Goal: Task Accomplishment & Management: Complete application form

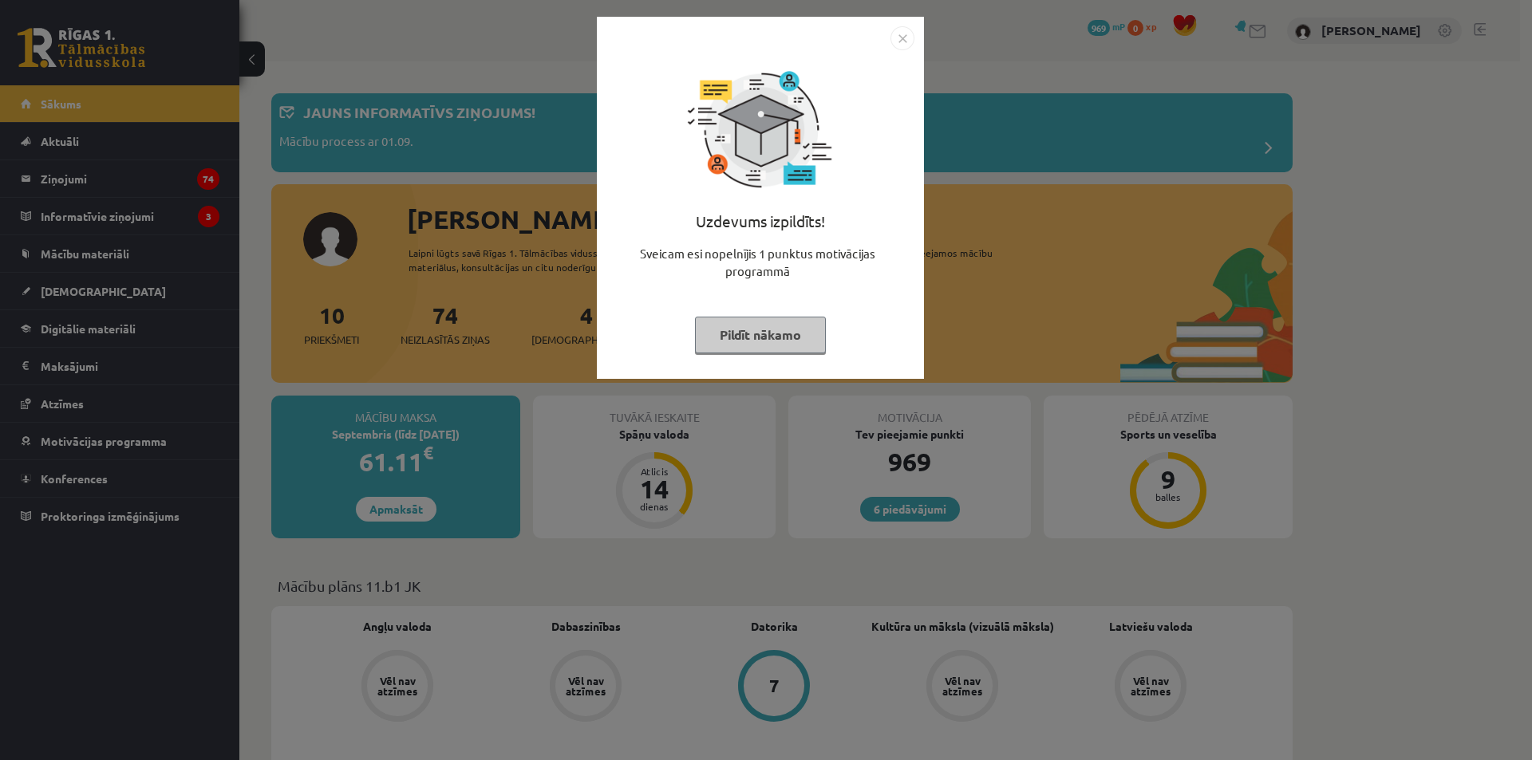
click at [901, 33] on img "Close" at bounding box center [902, 38] width 24 height 24
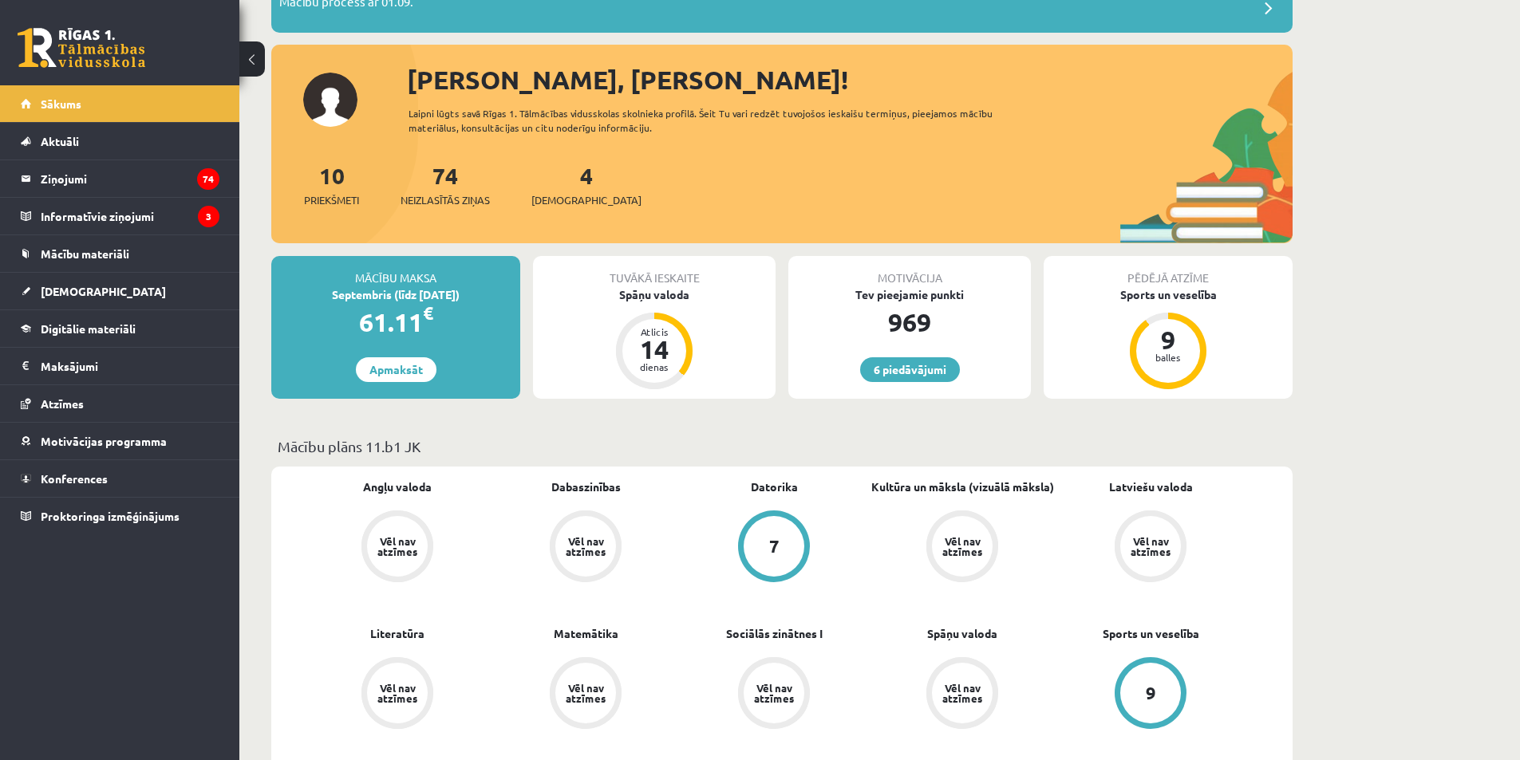
scroll to position [239, 0]
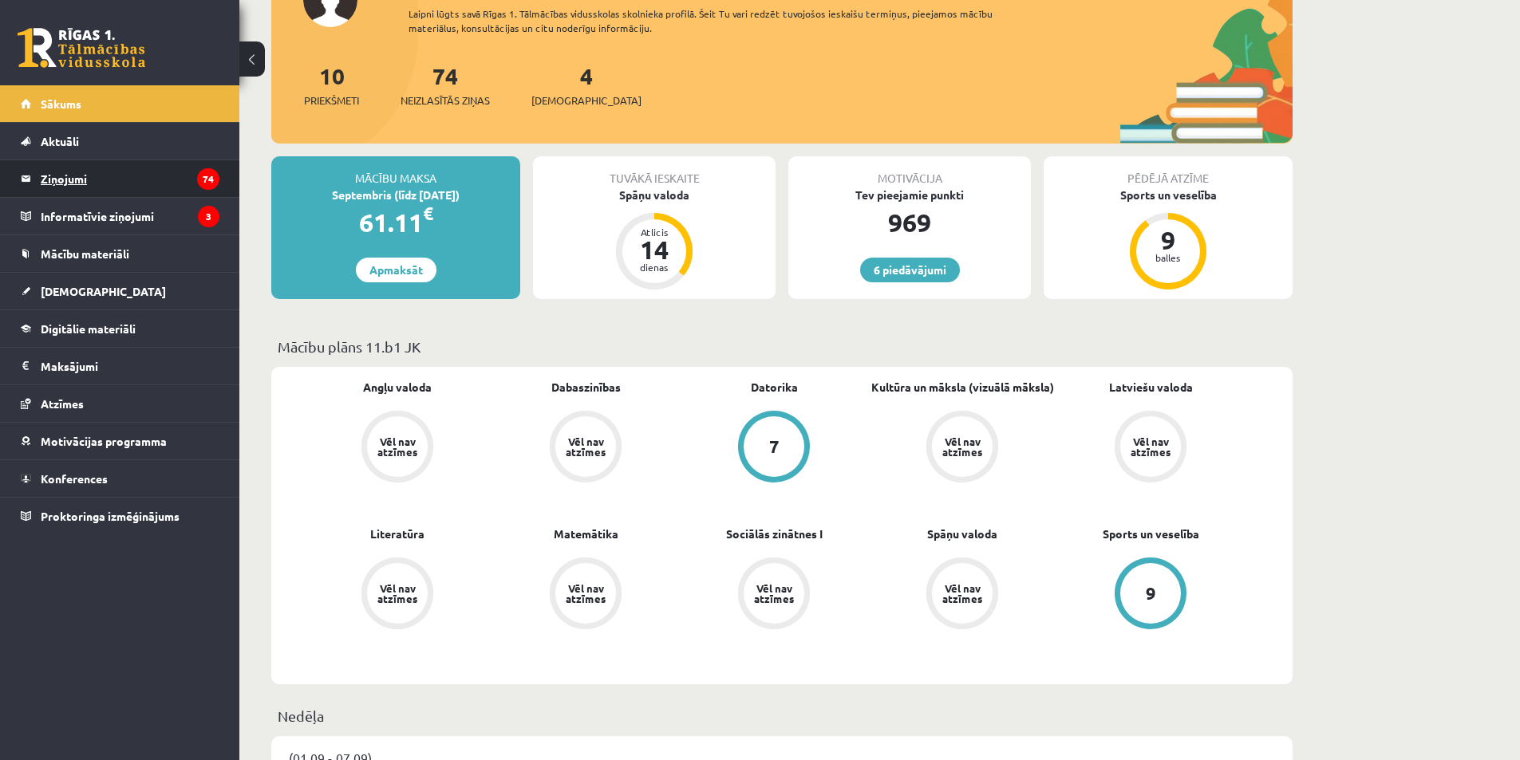
click at [70, 182] on legend "Ziņojumi 74" at bounding box center [130, 178] width 179 height 37
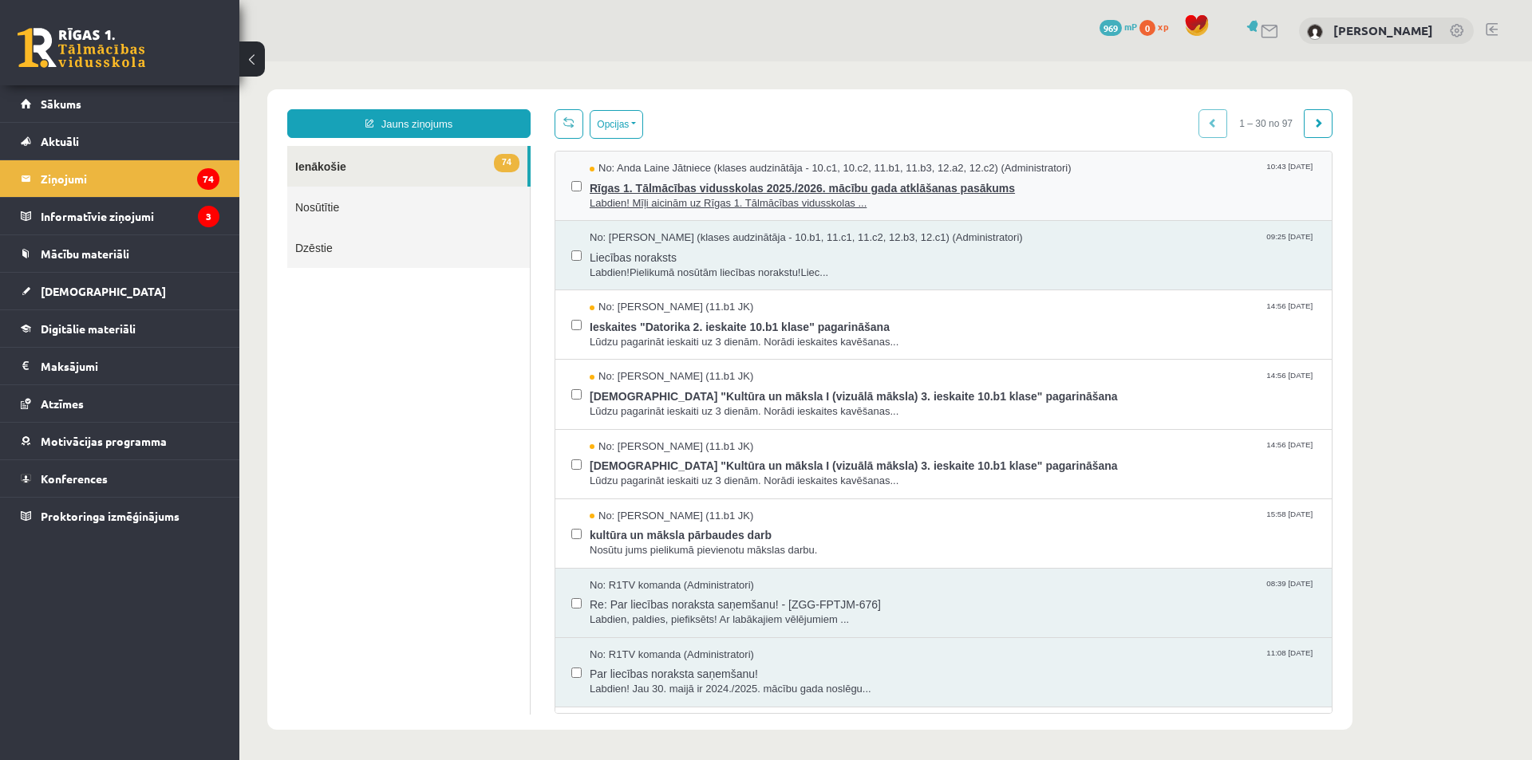
click at [1014, 180] on span "Rīgas 1. Tālmācības vidusskolas 2025./2026. mācību gada atklāšanas pasākums" at bounding box center [952, 186] width 726 height 20
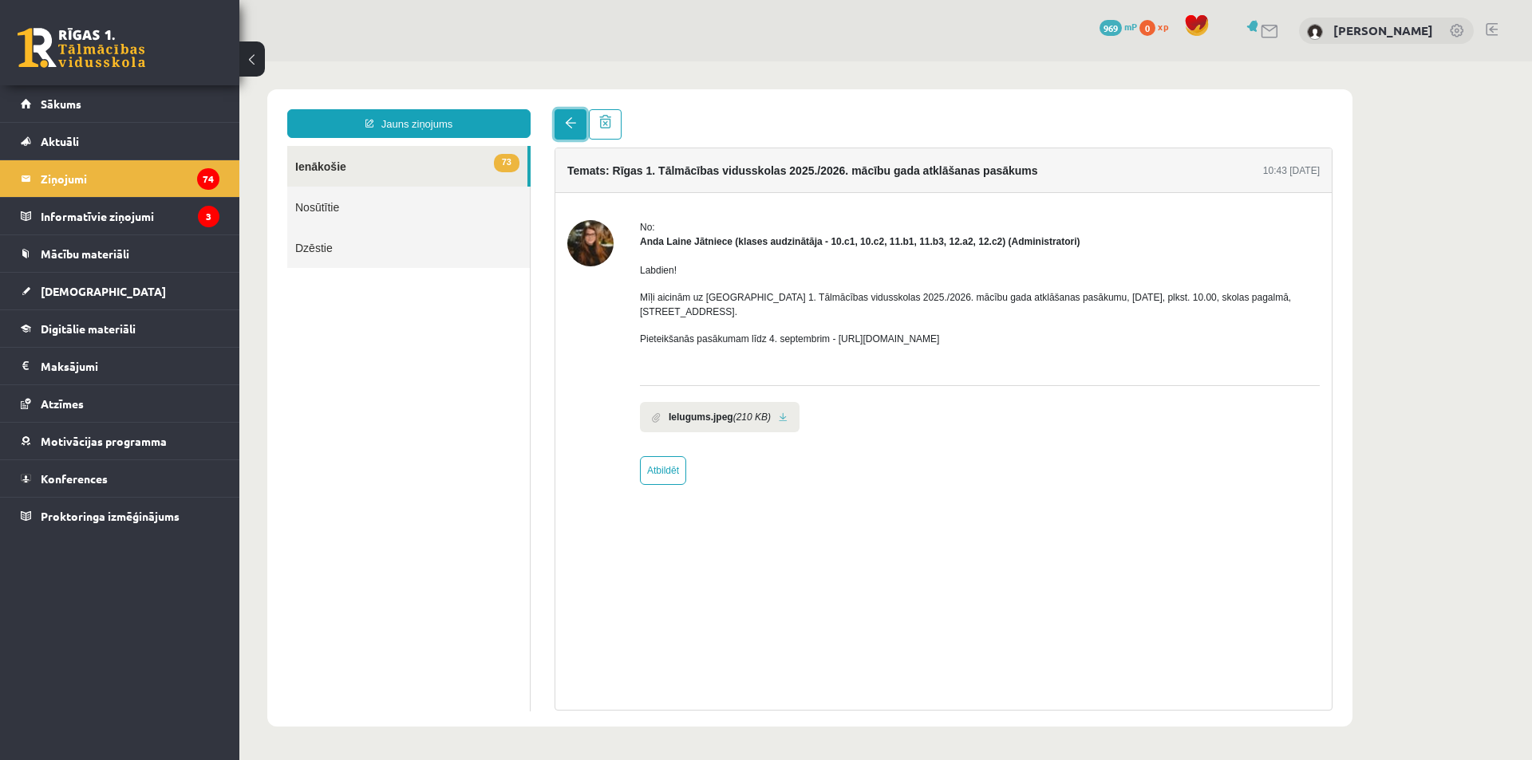
click at [564, 123] on link at bounding box center [570, 124] width 32 height 30
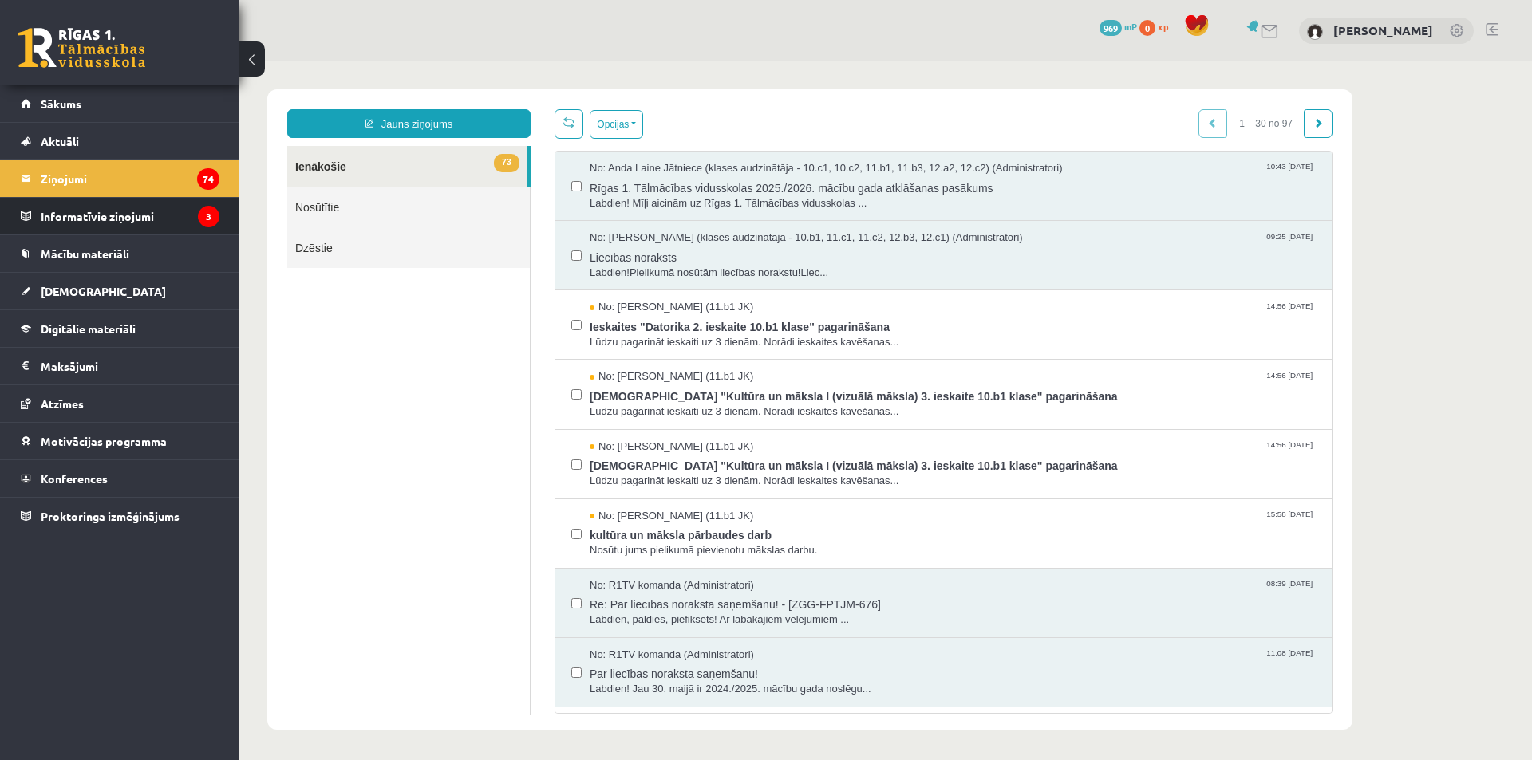
click at [137, 213] on legend "Informatīvie ziņojumi 3" at bounding box center [130, 216] width 179 height 37
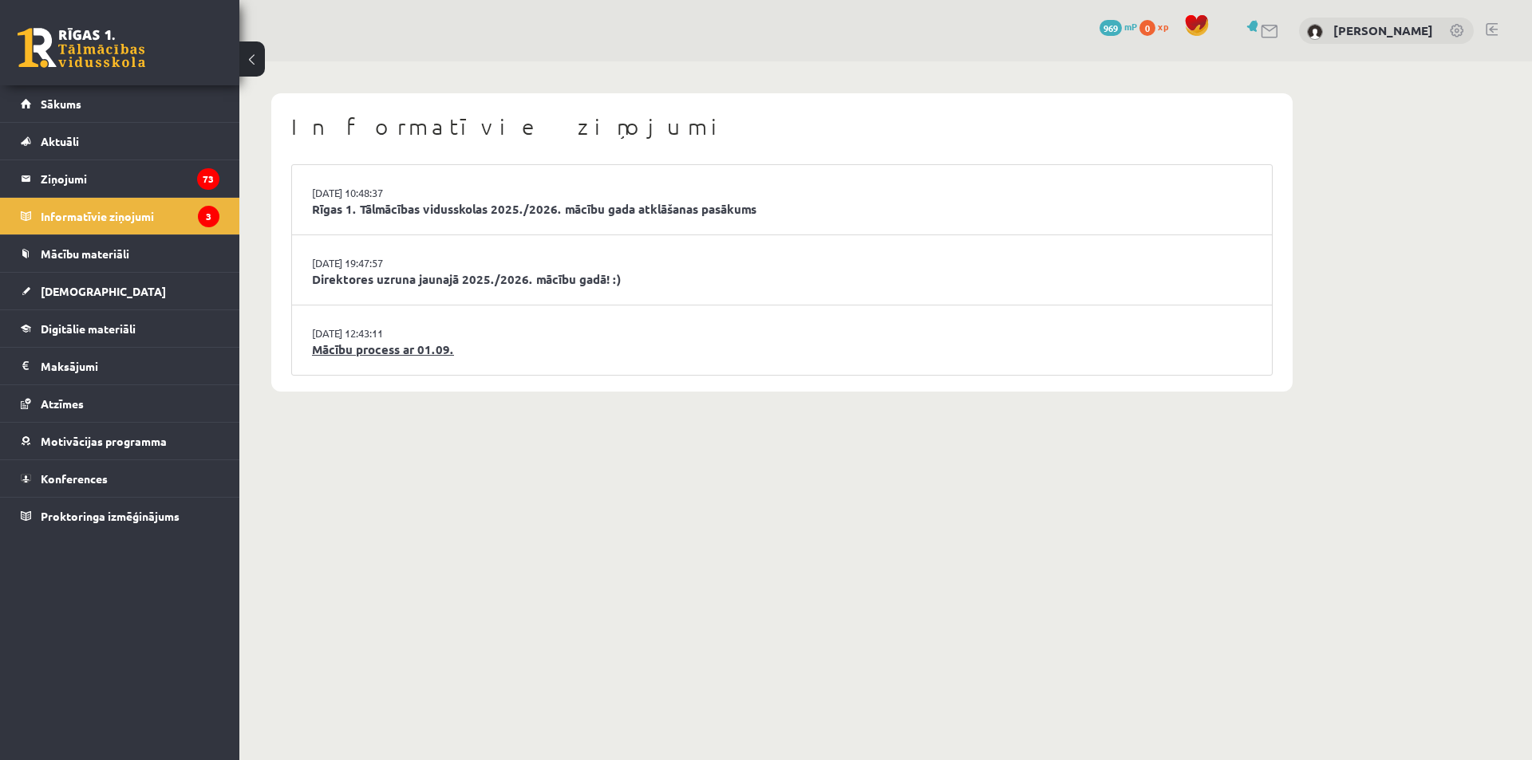
click at [414, 347] on link "Mācību process ar 01.09." at bounding box center [782, 350] width 940 height 18
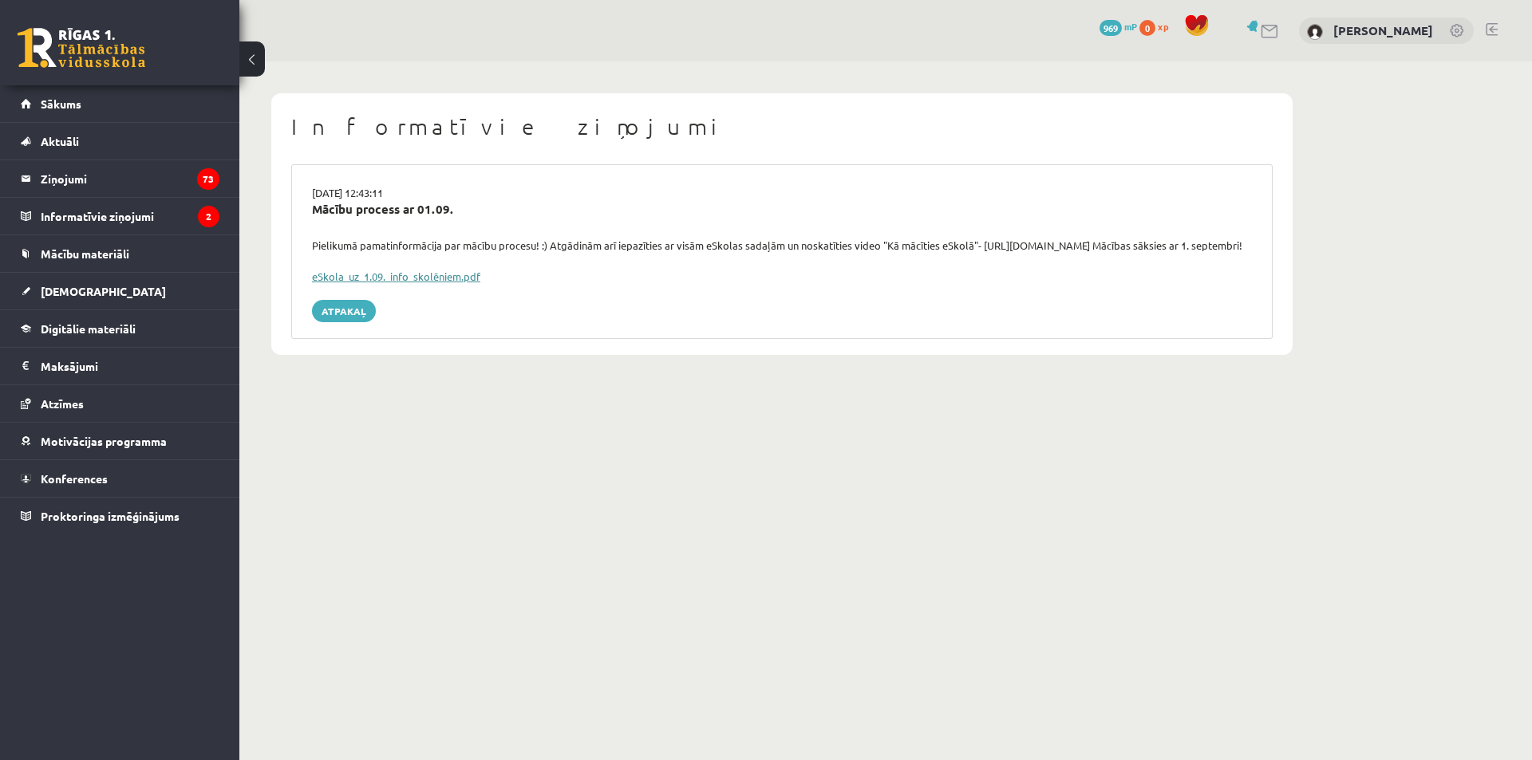
click at [454, 283] on link "eSkola_uz_1.09._info_skolēniem.pdf" at bounding box center [396, 277] width 168 height 14
click at [119, 322] on span "Digitālie materiāli" at bounding box center [88, 328] width 95 height 14
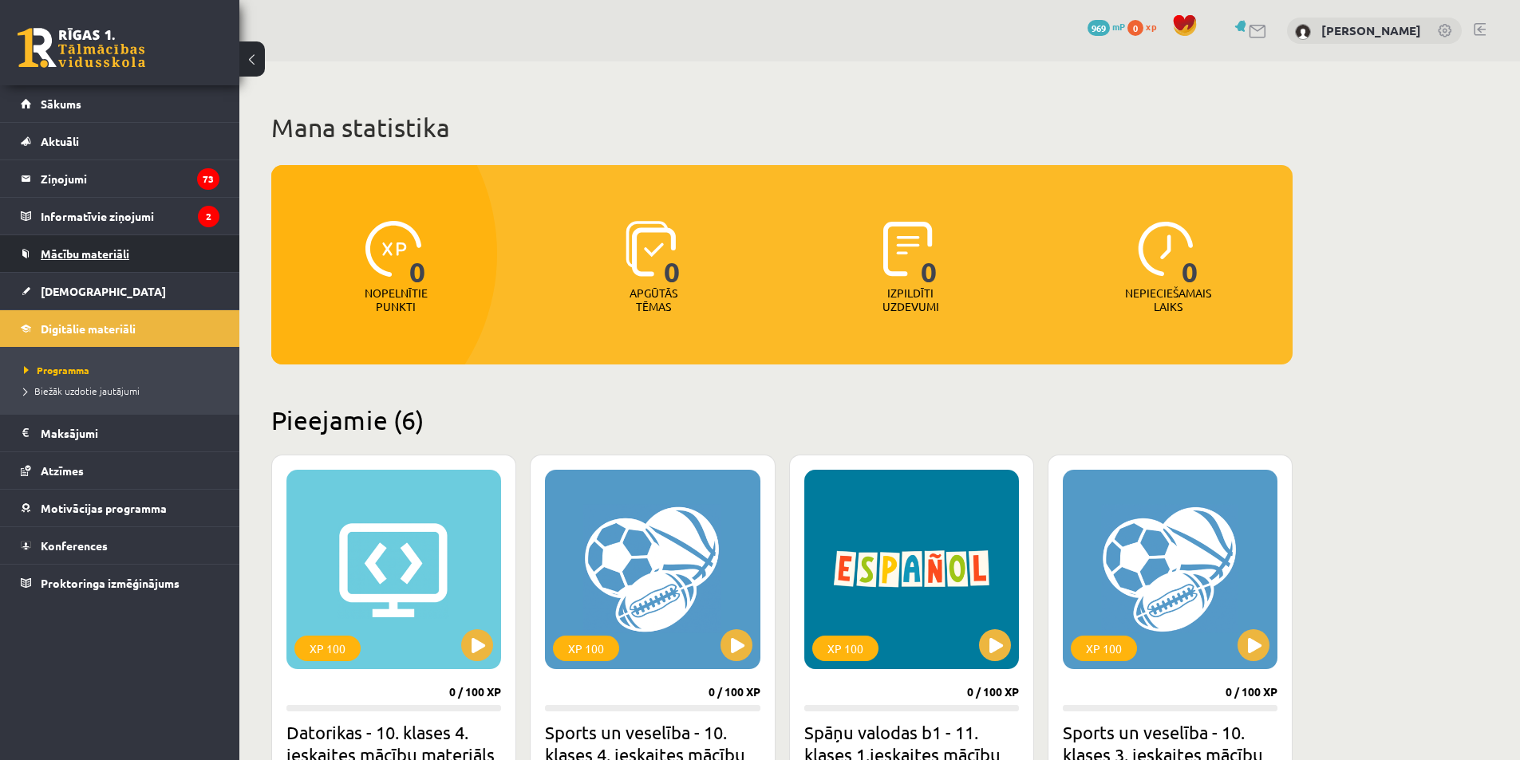
click at [82, 249] on span "Mācību materiāli" at bounding box center [85, 253] width 89 height 14
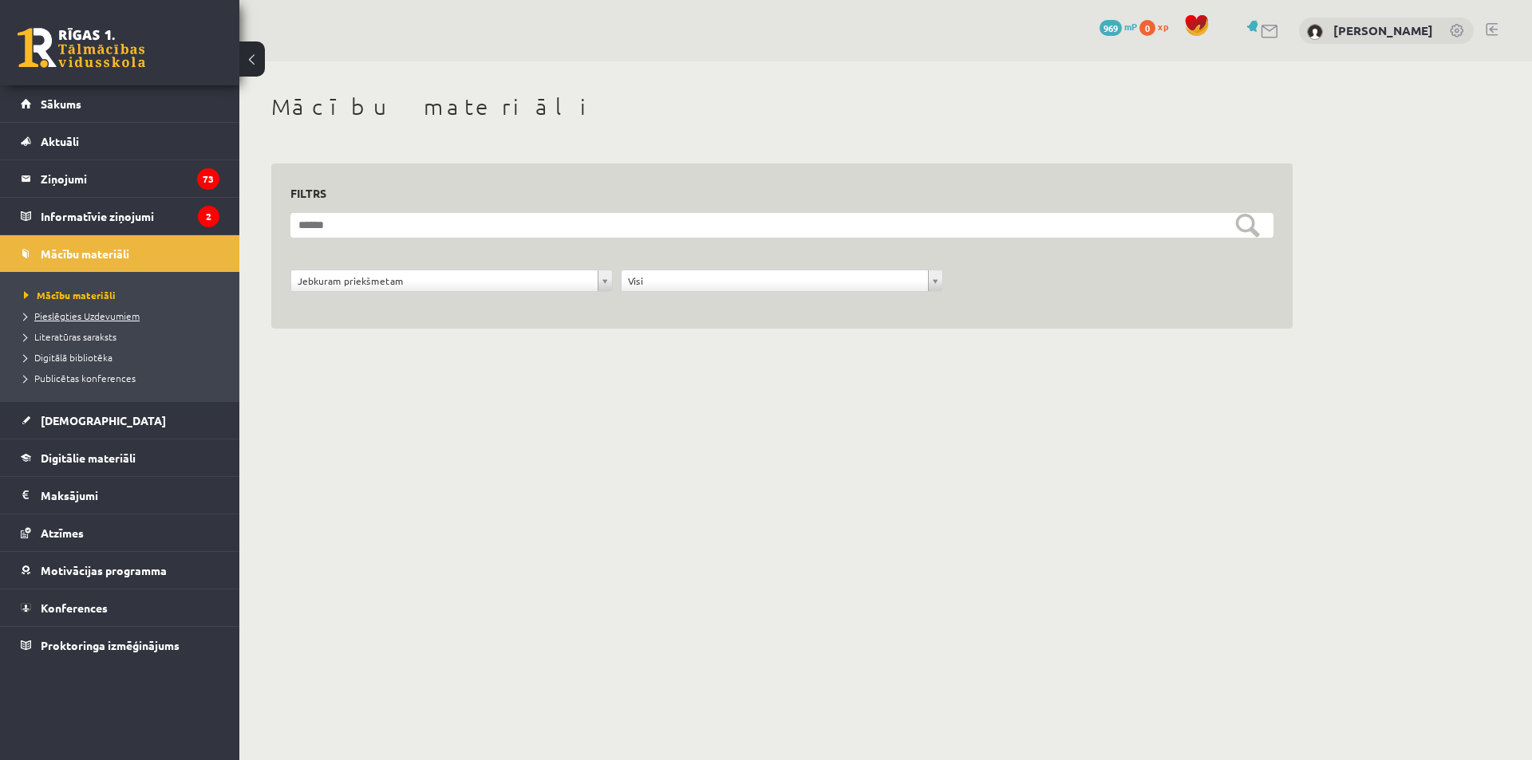
click at [103, 313] on span "Pieslēgties Uzdevumiem" at bounding box center [82, 315] width 116 height 13
click at [108, 313] on span "Pieslēgties Uzdevumiem" at bounding box center [87, 315] width 127 height 13
click at [72, 182] on legend "Ziņojumi 73" at bounding box center [130, 178] width 179 height 37
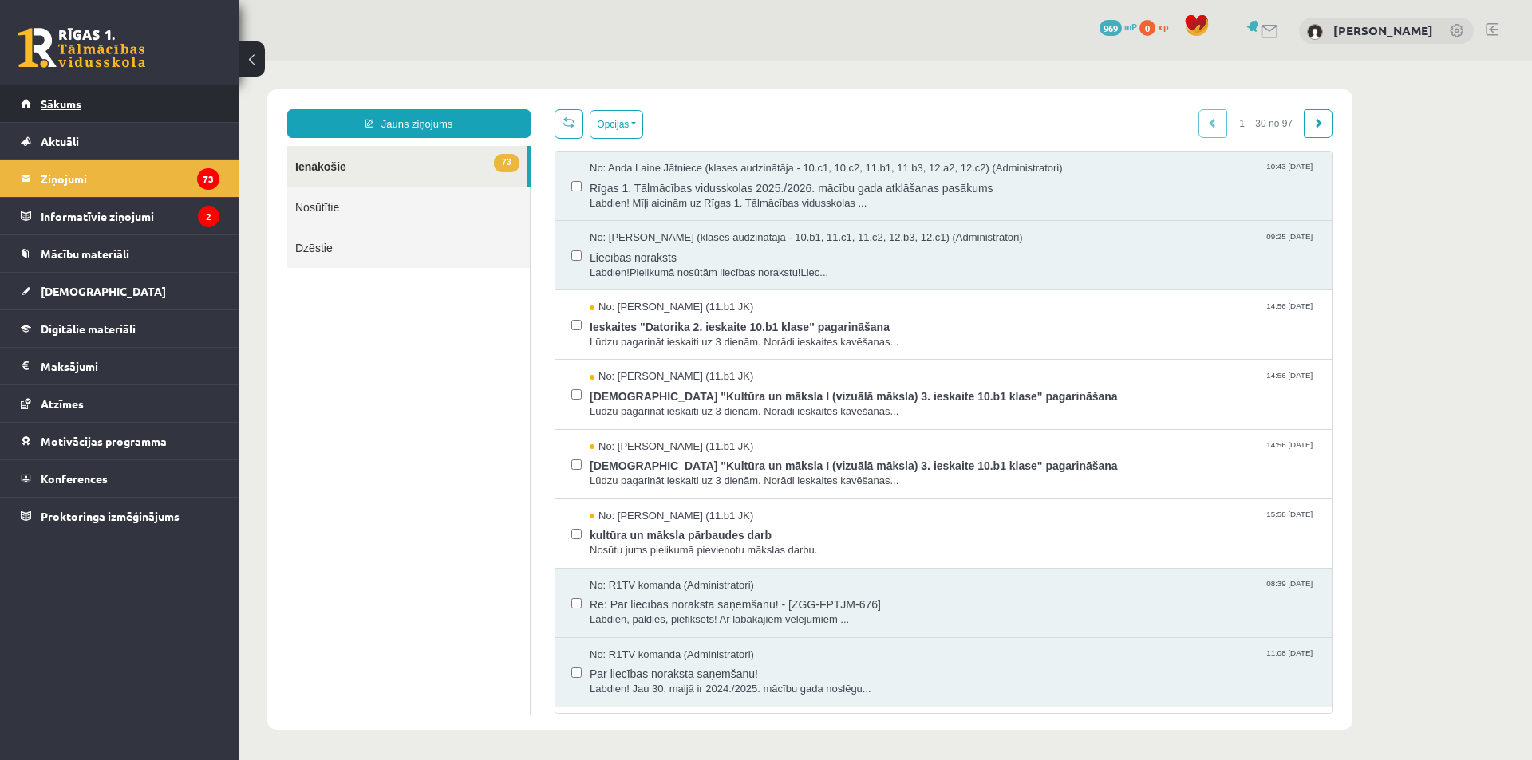
click at [61, 93] on link "Sākums" at bounding box center [120, 103] width 199 height 37
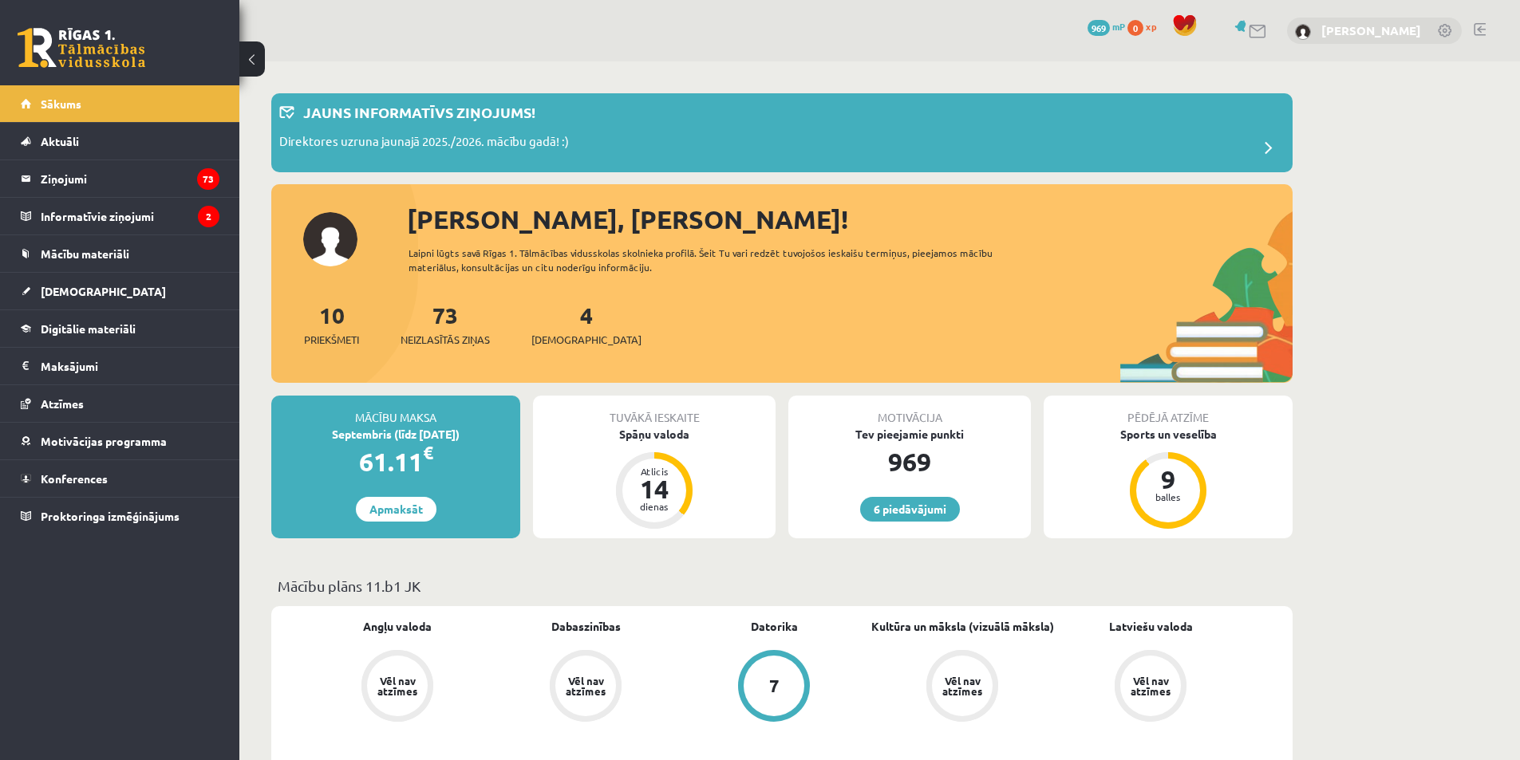
click at [1397, 34] on link "[PERSON_NAME]" at bounding box center [1371, 30] width 100 height 16
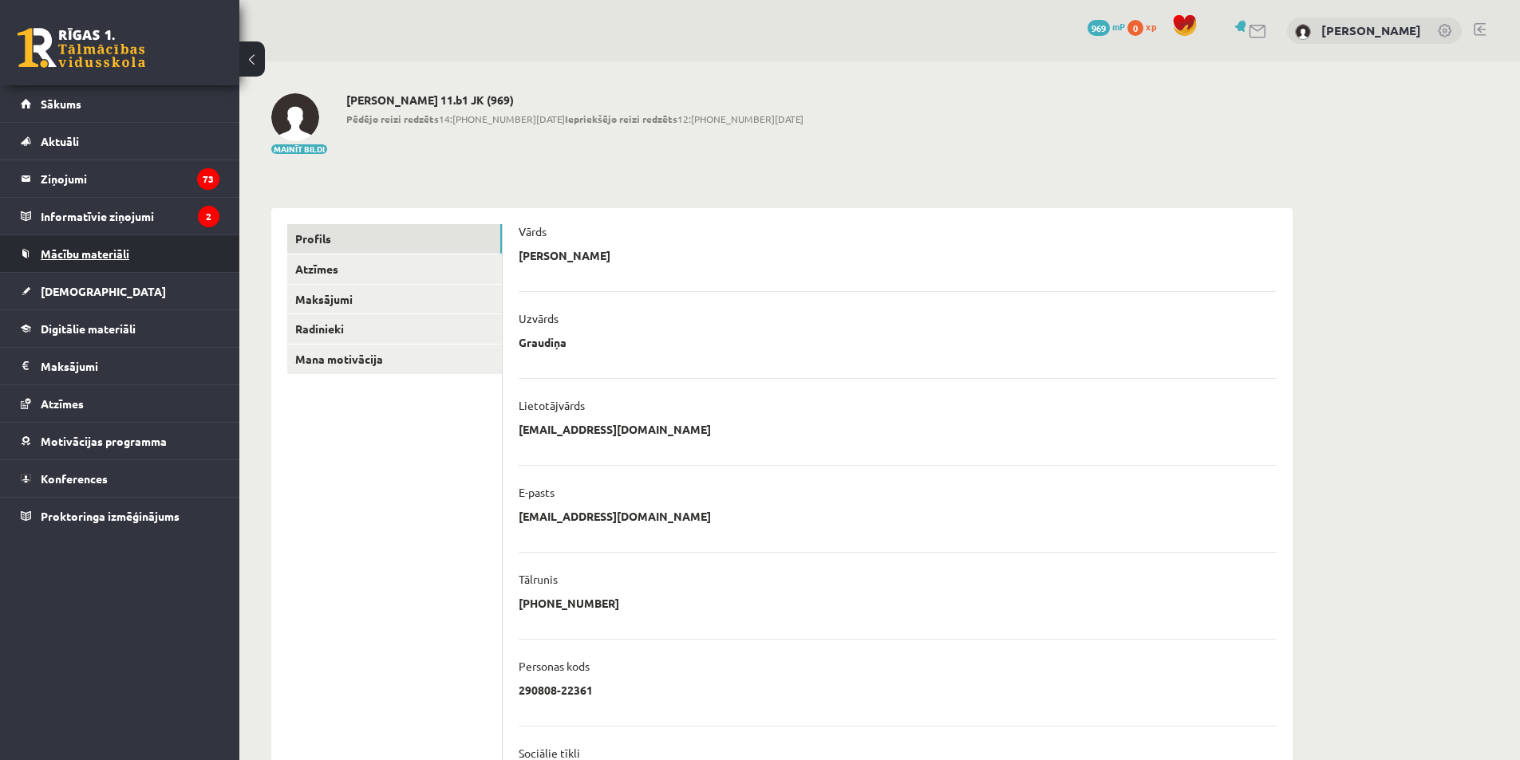
click at [120, 251] on span "Mācību materiāli" at bounding box center [85, 253] width 89 height 14
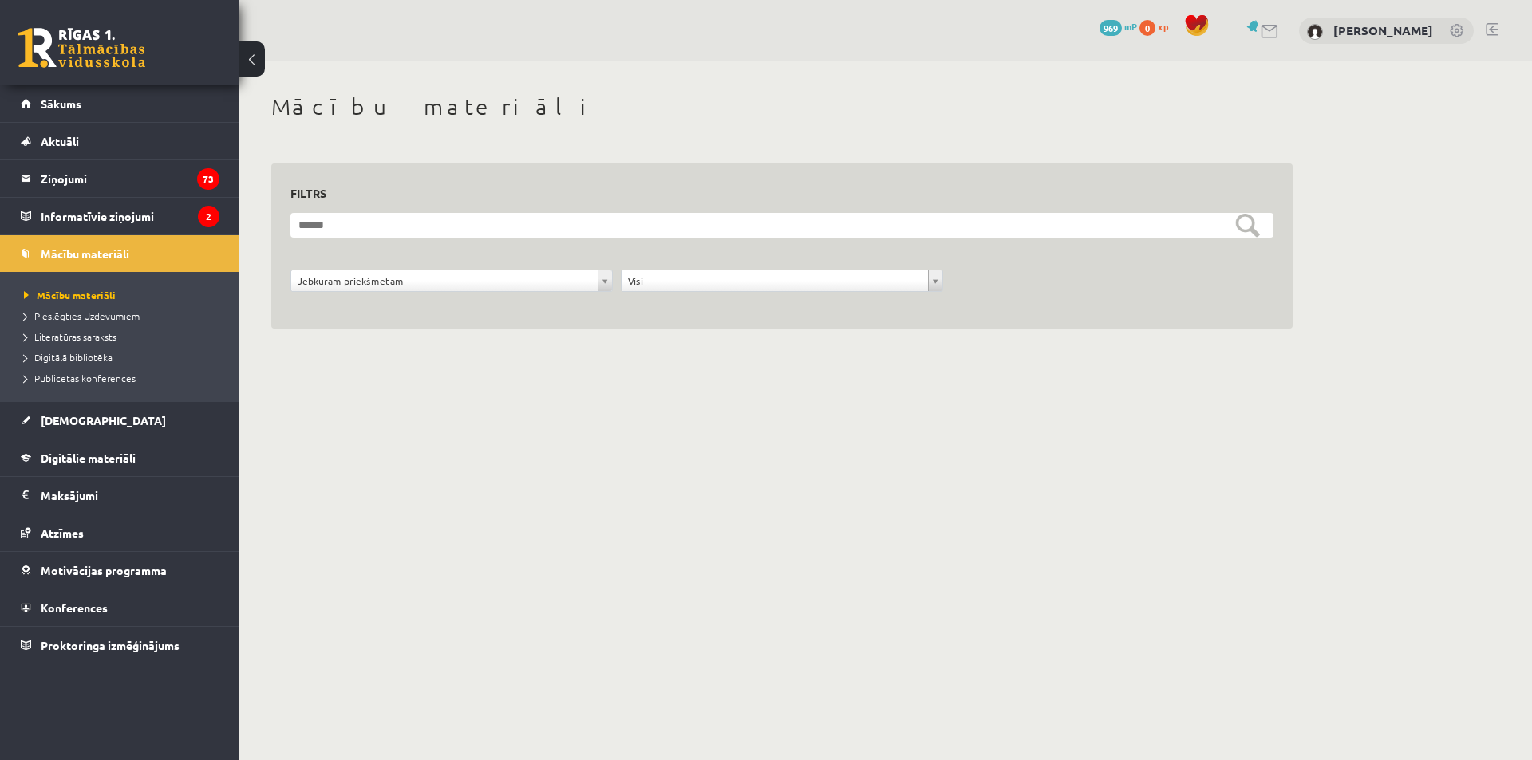
click at [125, 315] on span "Pieslēgties Uzdevumiem" at bounding box center [82, 315] width 116 height 13
click at [133, 309] on link "Pieslēgties Uzdevumiem" at bounding box center [123, 316] width 199 height 14
click at [124, 311] on span "Pieslēgties Uzdevumiem" at bounding box center [87, 315] width 127 height 13
click at [84, 309] on link "Pieslēgties Uzdevumiem" at bounding box center [123, 316] width 199 height 14
click at [124, 213] on legend "Informatīvie ziņojumi 2" at bounding box center [130, 216] width 179 height 37
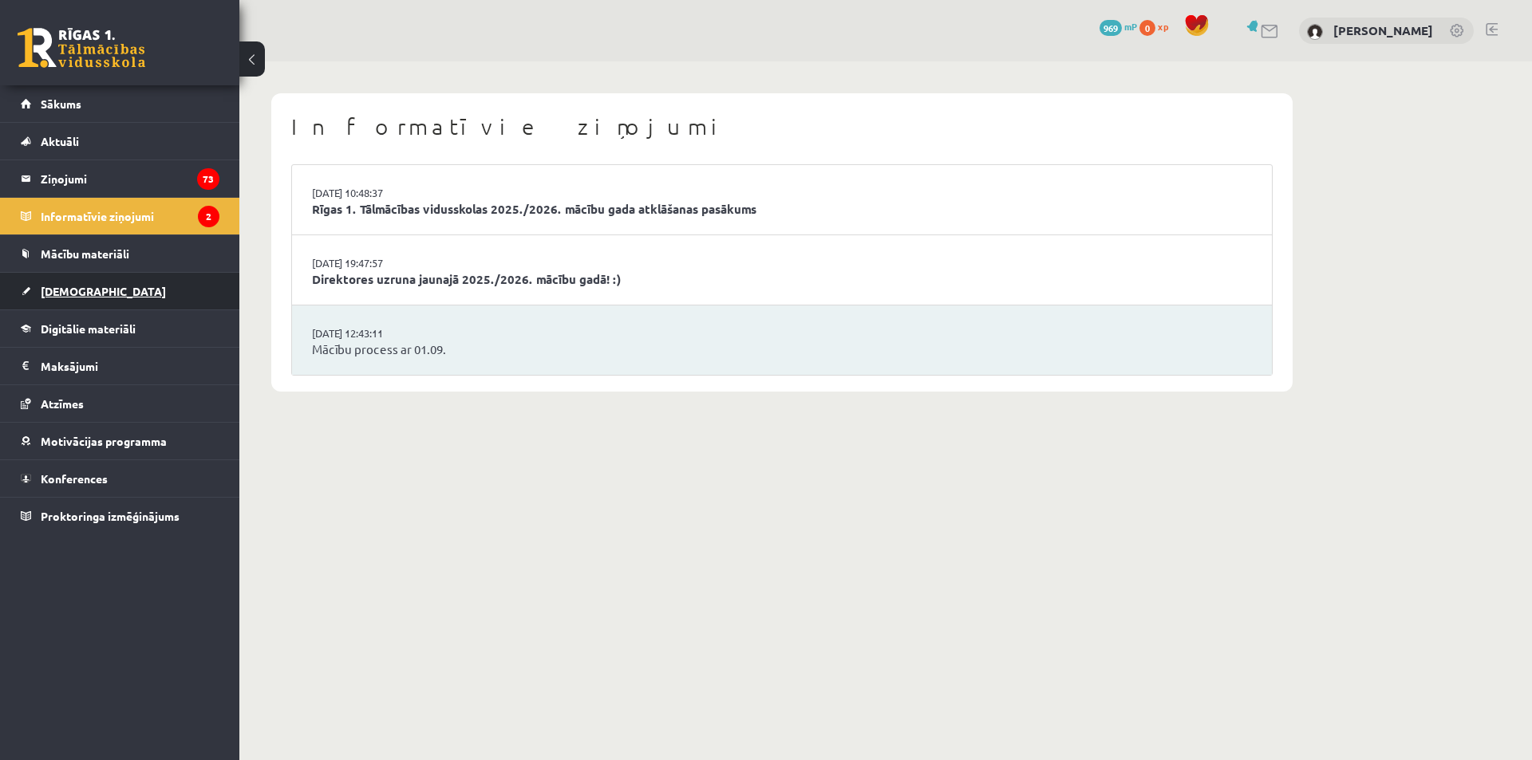
click at [76, 291] on span "[DEMOGRAPHIC_DATA]" at bounding box center [103, 291] width 125 height 14
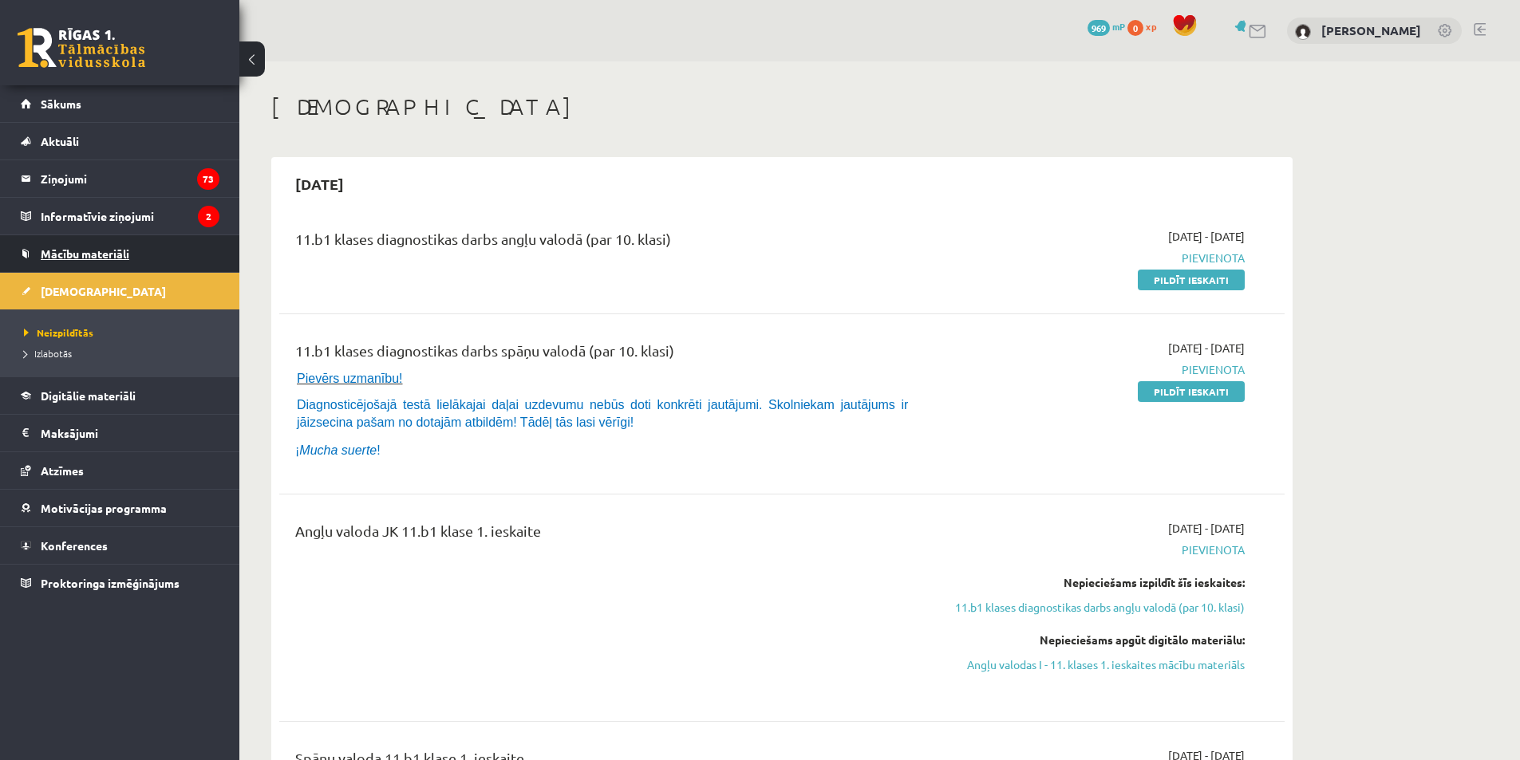
click at [90, 258] on span "Mācību materiāli" at bounding box center [85, 253] width 89 height 14
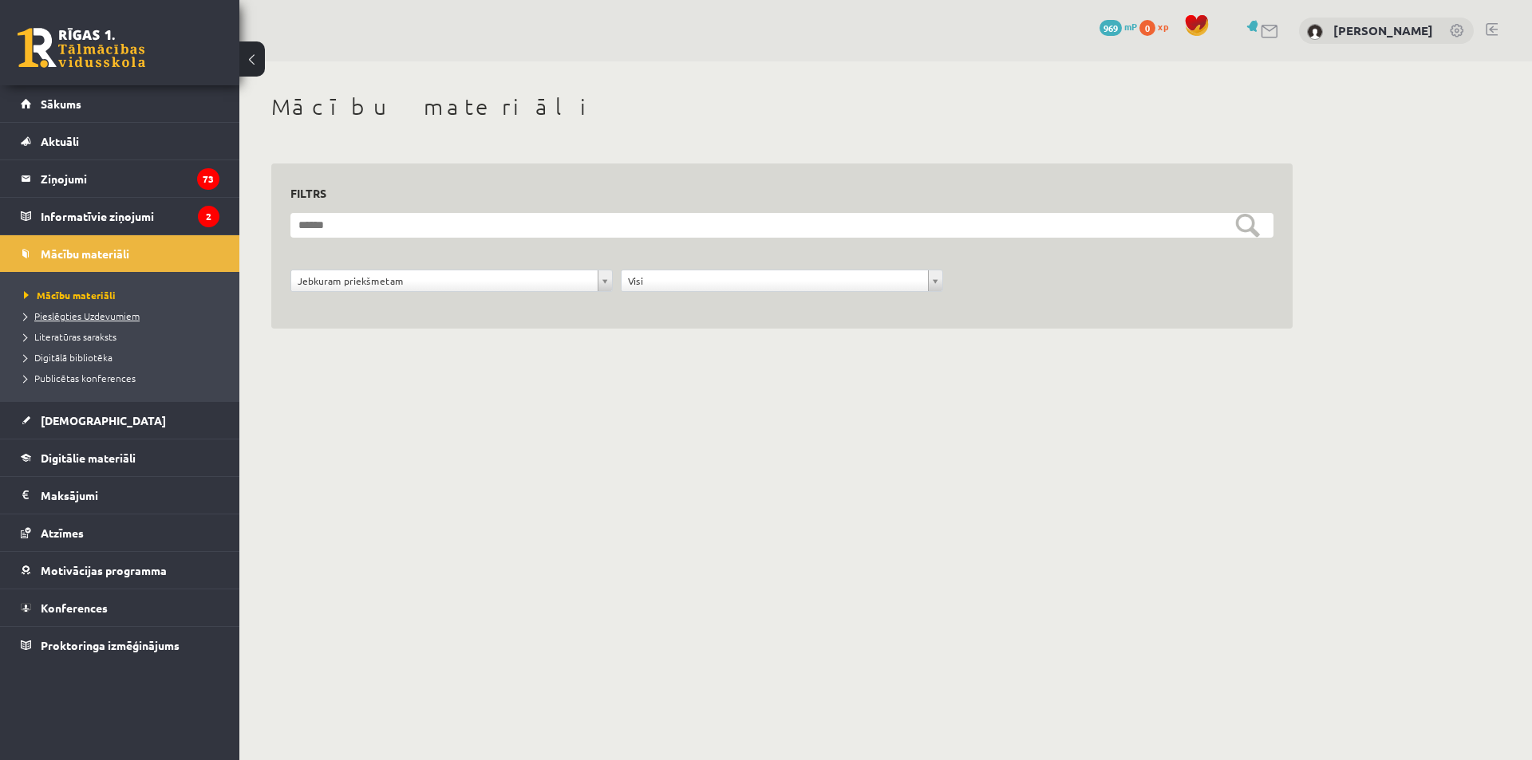
click at [24, 318] on span "Pieslēgties Uzdevumiem" at bounding box center [82, 315] width 116 height 13
click at [63, 183] on legend "Ziņojumi 73" at bounding box center [130, 178] width 179 height 37
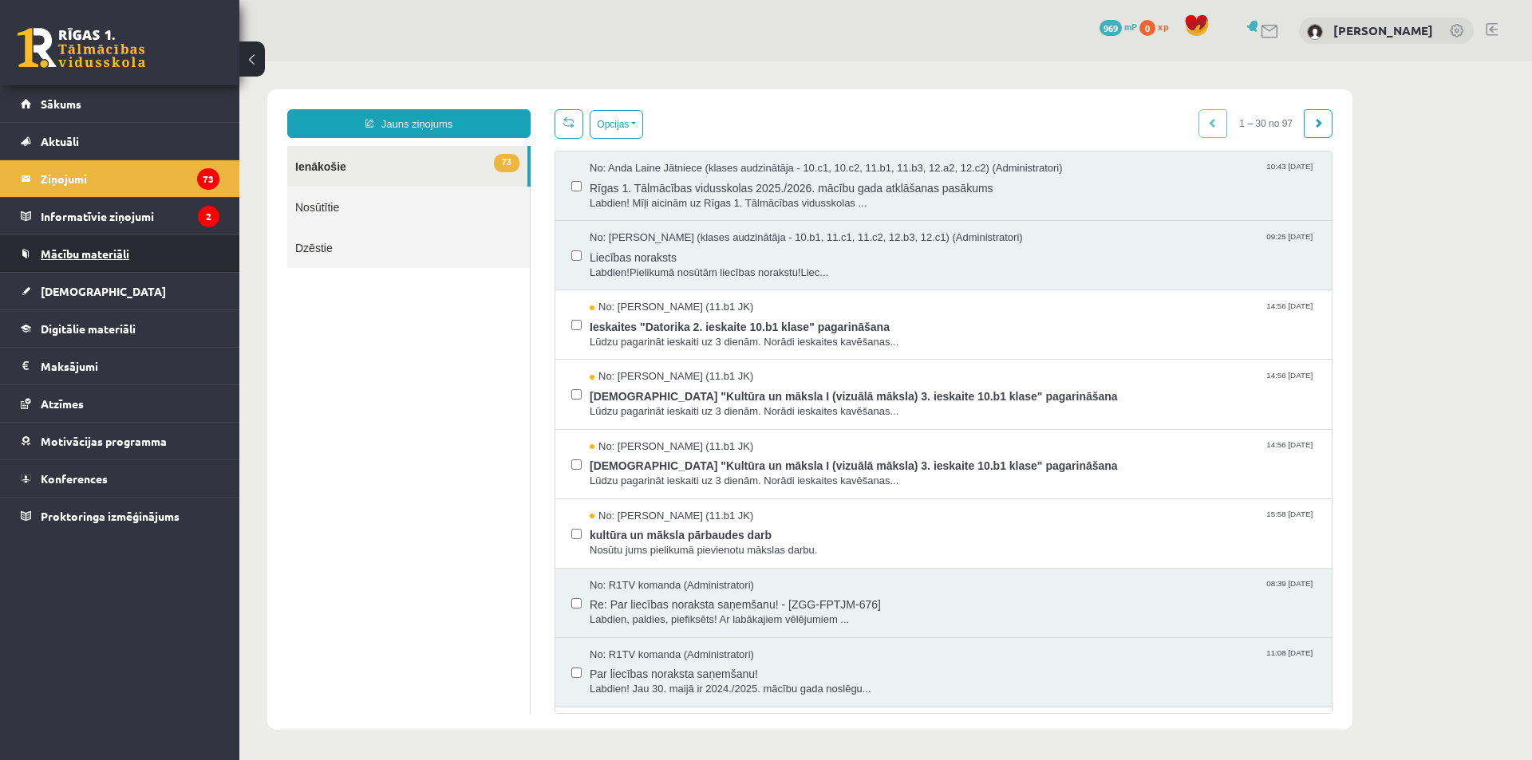
click at [90, 257] on span "Mācību materiāli" at bounding box center [85, 253] width 89 height 14
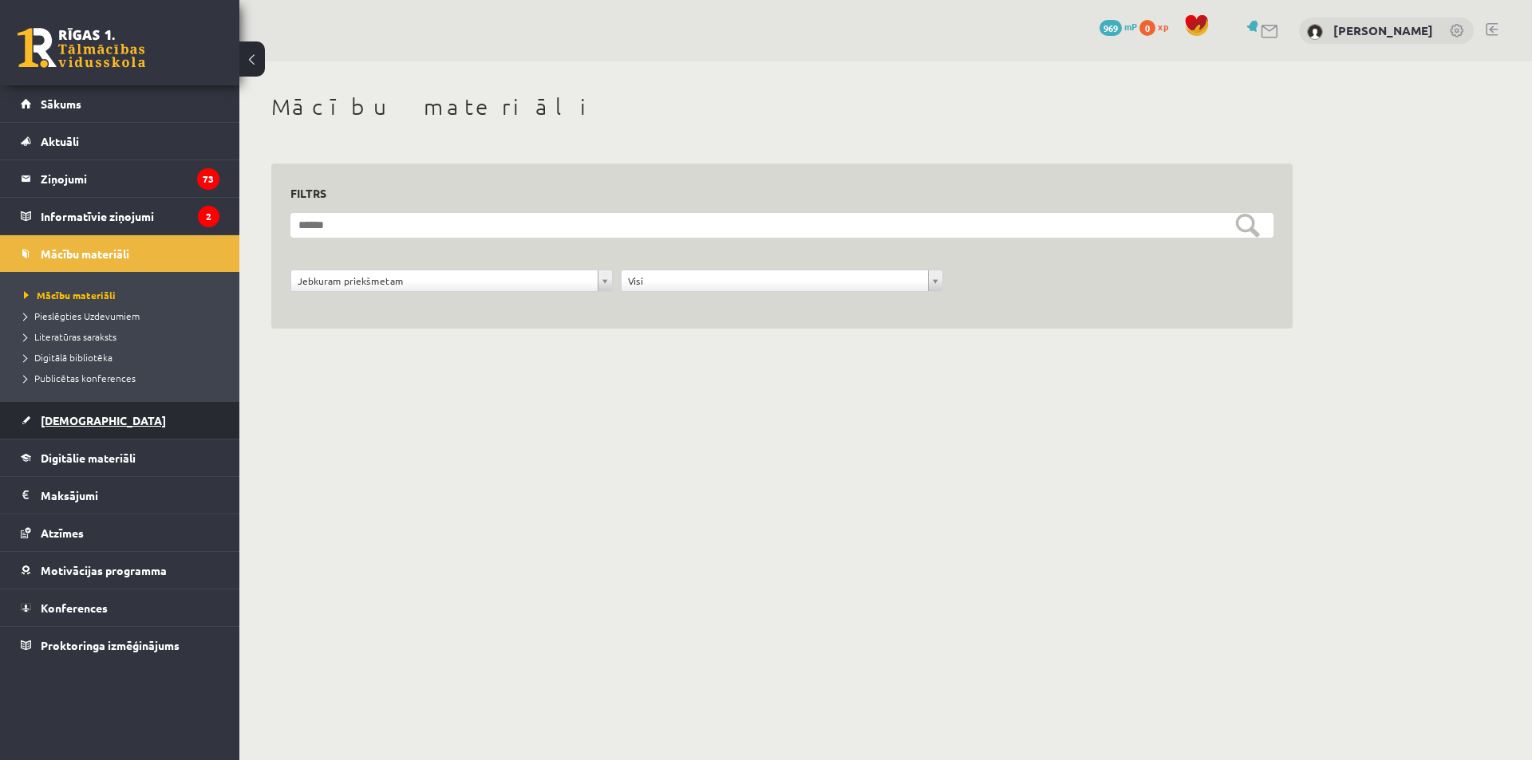
click at [77, 420] on span "[DEMOGRAPHIC_DATA]" at bounding box center [103, 420] width 125 height 14
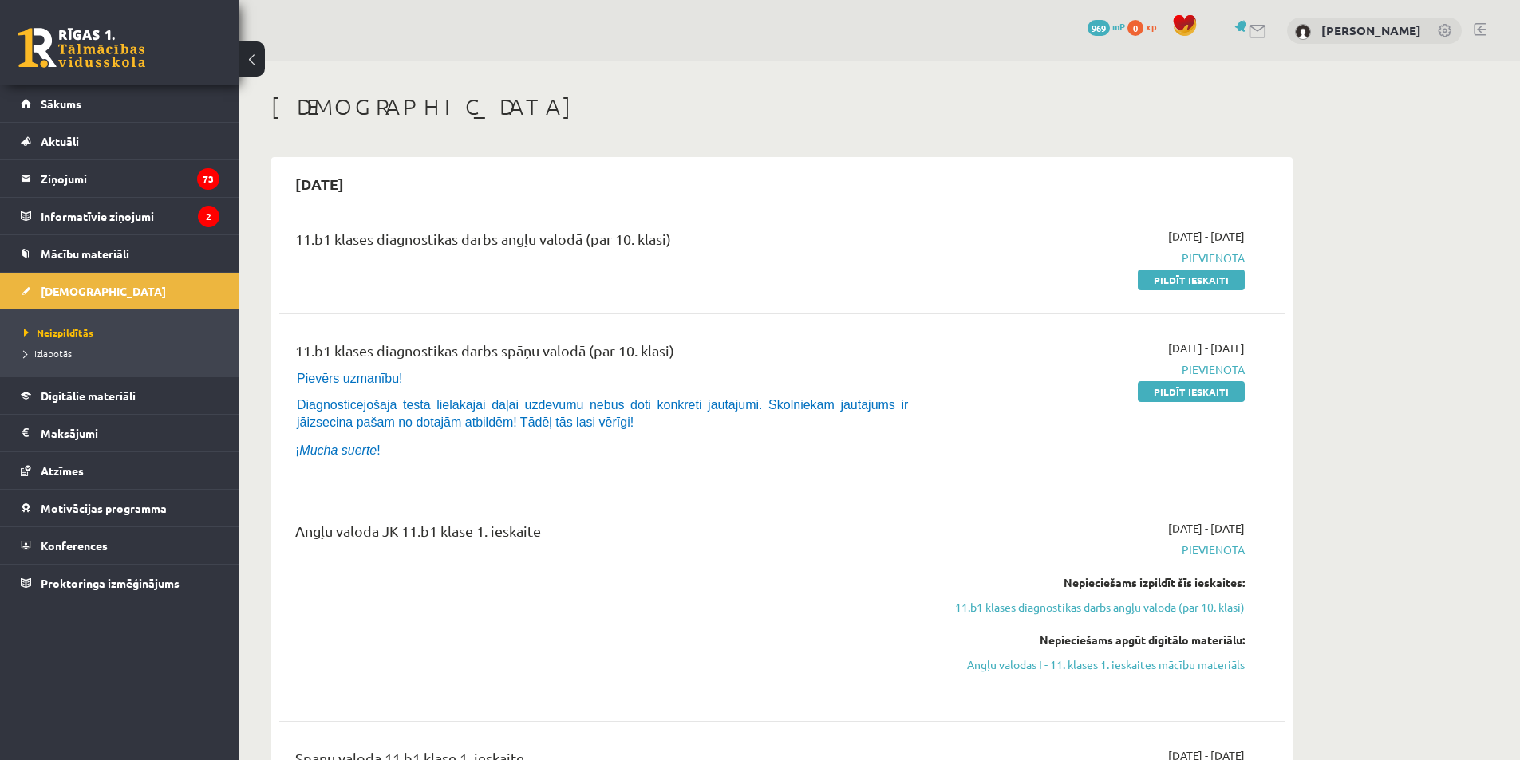
scroll to position [80, 0]
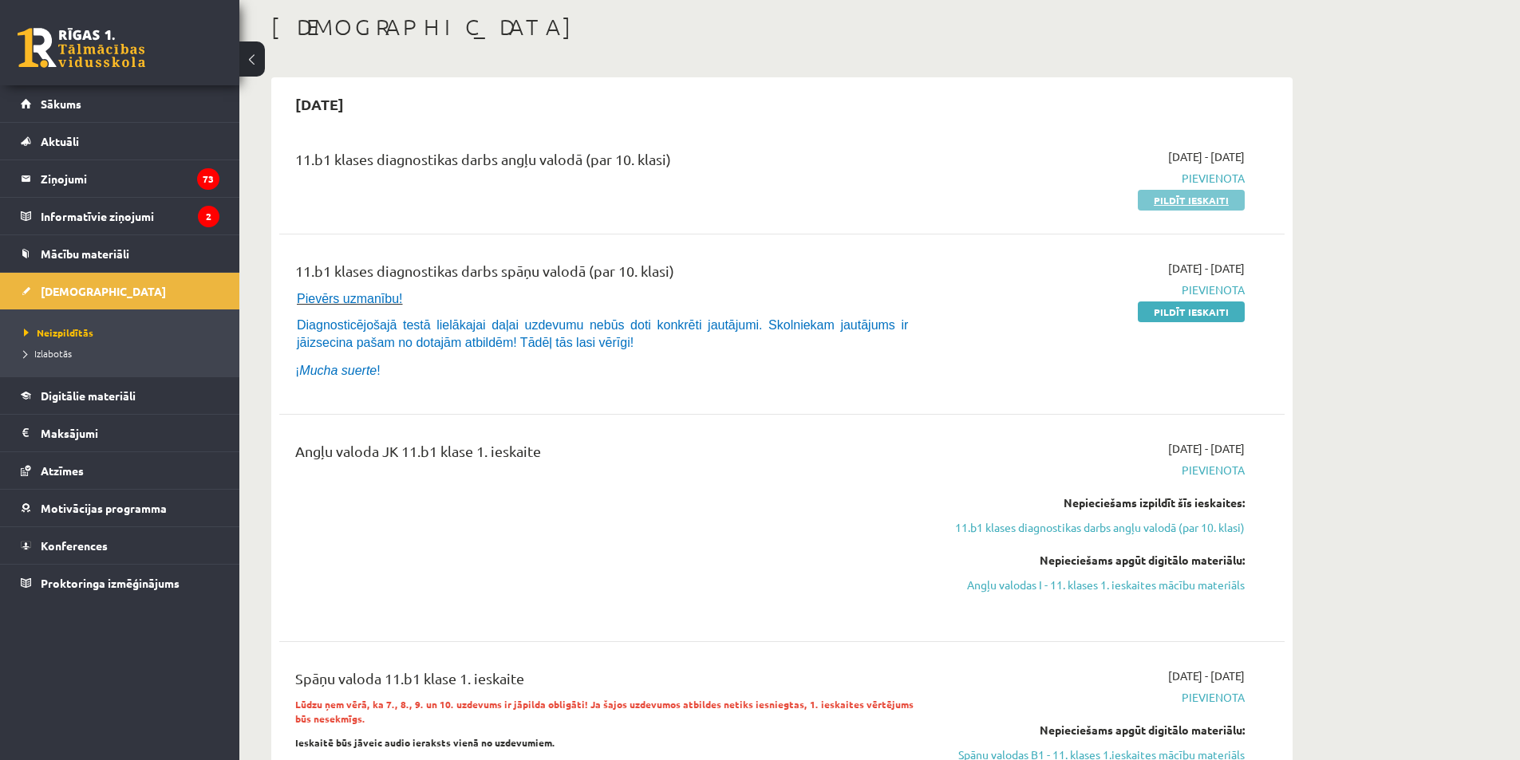
click at [1156, 200] on link "Pildīt ieskaiti" at bounding box center [1190, 200] width 107 height 21
click at [1169, 204] on link "Pildīt ieskaiti" at bounding box center [1190, 200] width 107 height 21
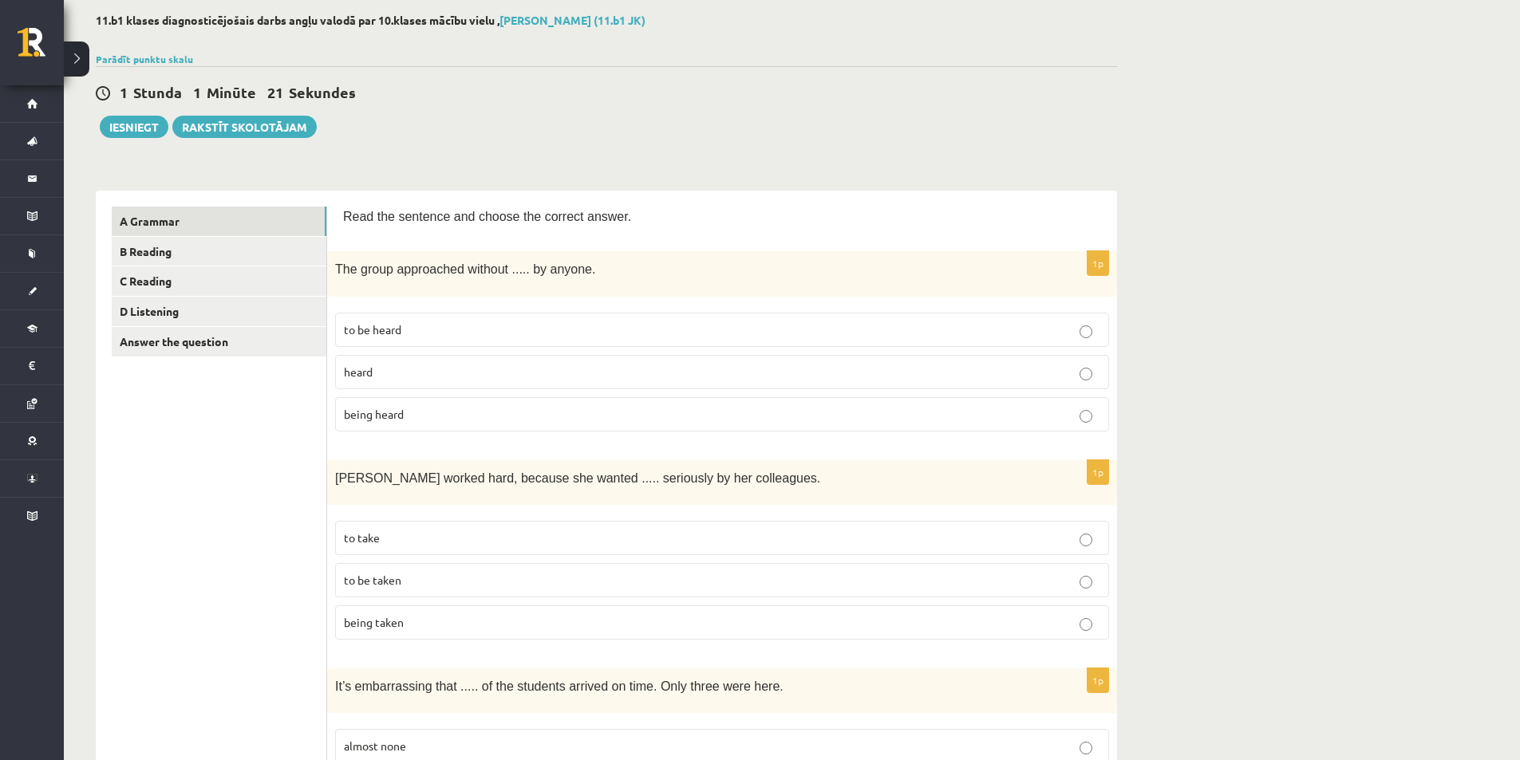
scroll to position [160, 0]
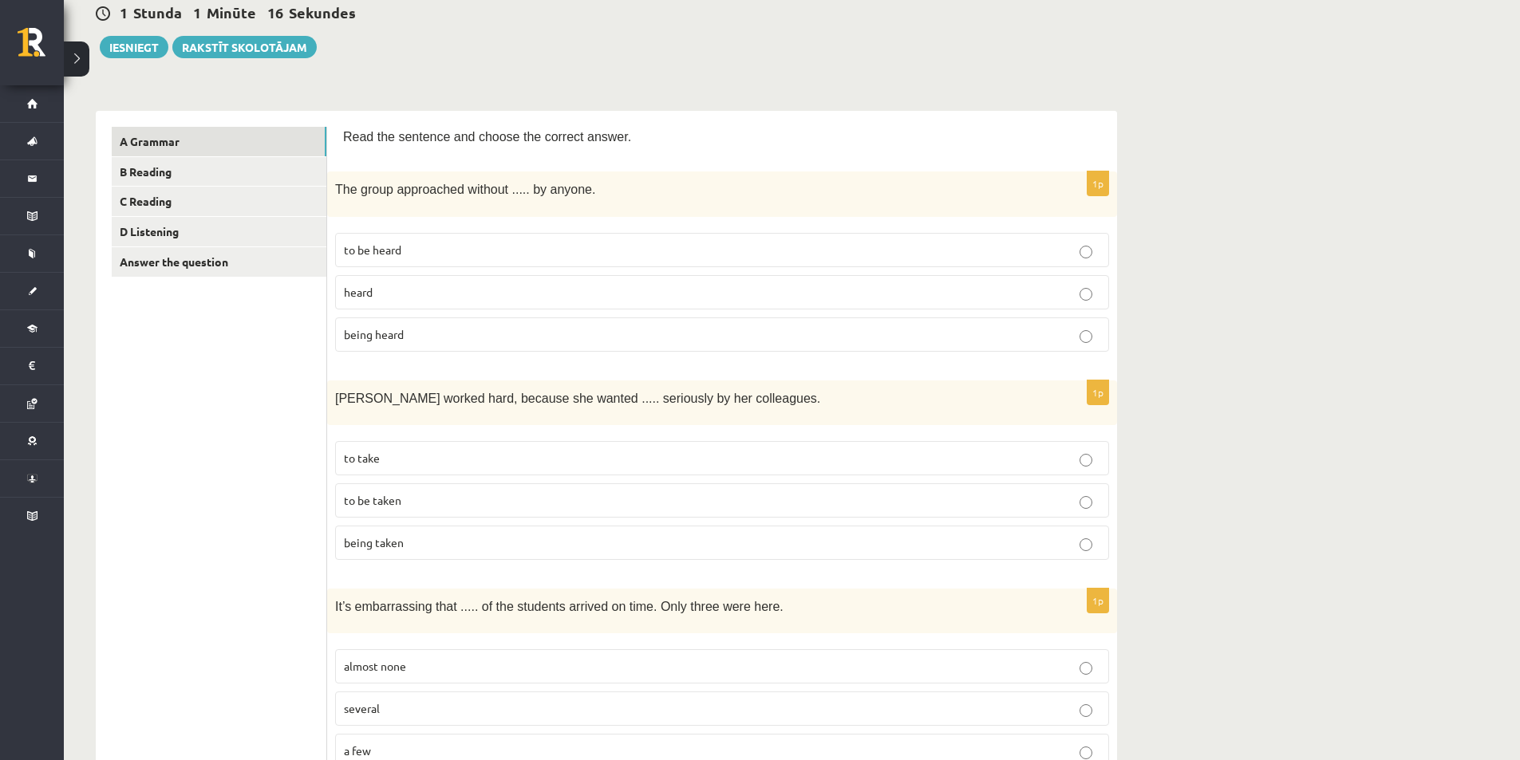
click at [451, 342] on label "being heard" at bounding box center [722, 334] width 774 height 34
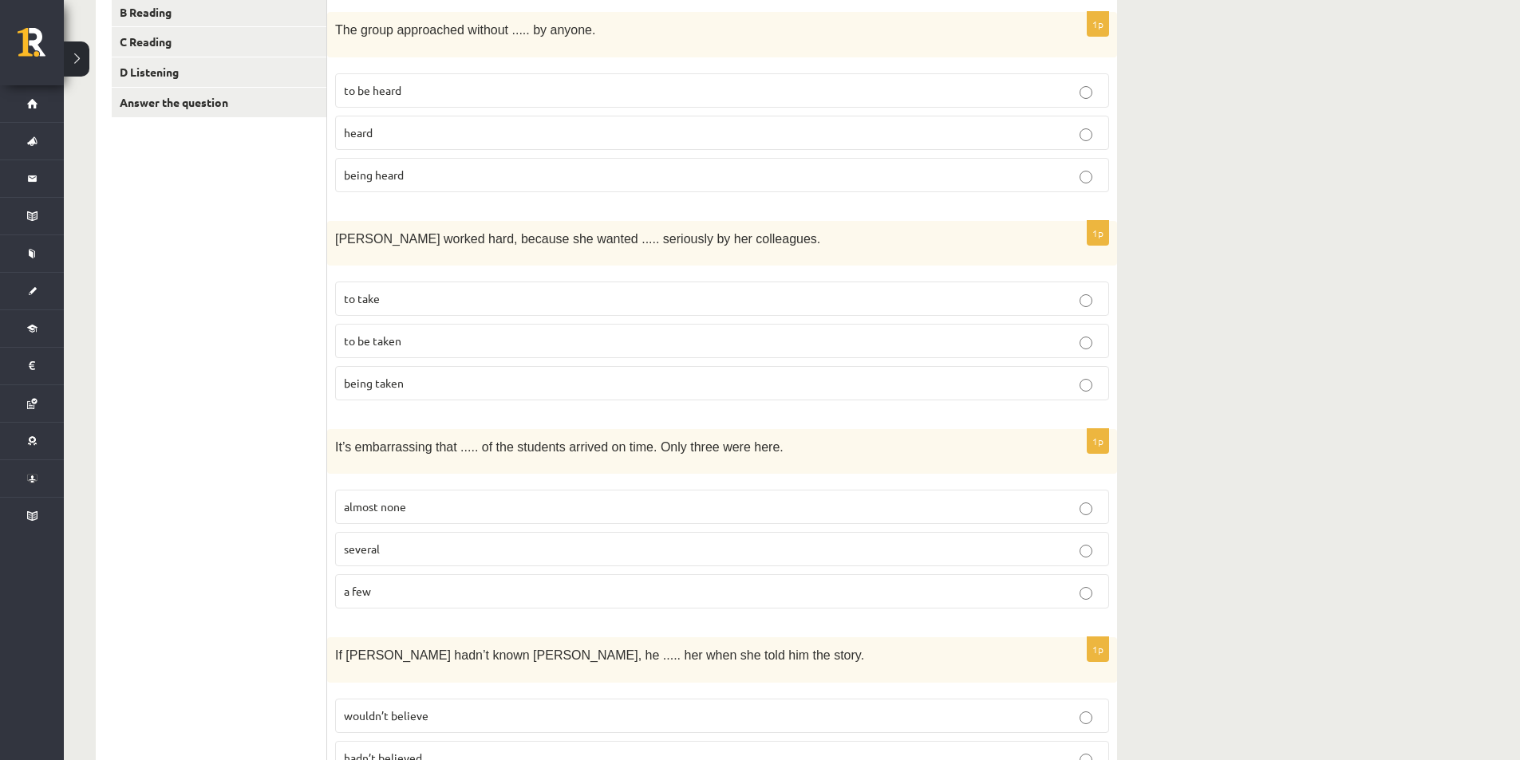
scroll to position [399, 0]
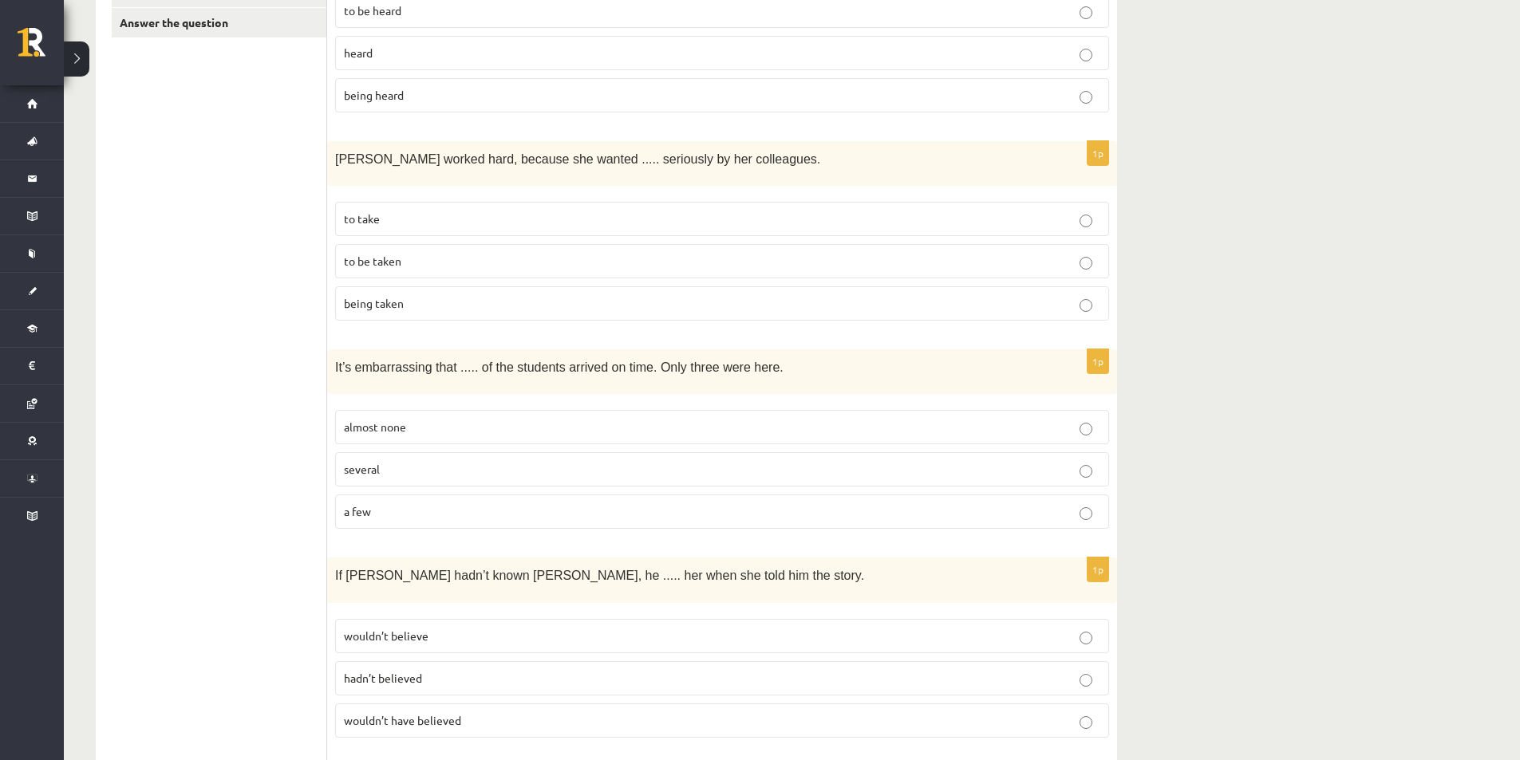
click at [475, 256] on p "to be taken" at bounding box center [722, 261] width 756 height 17
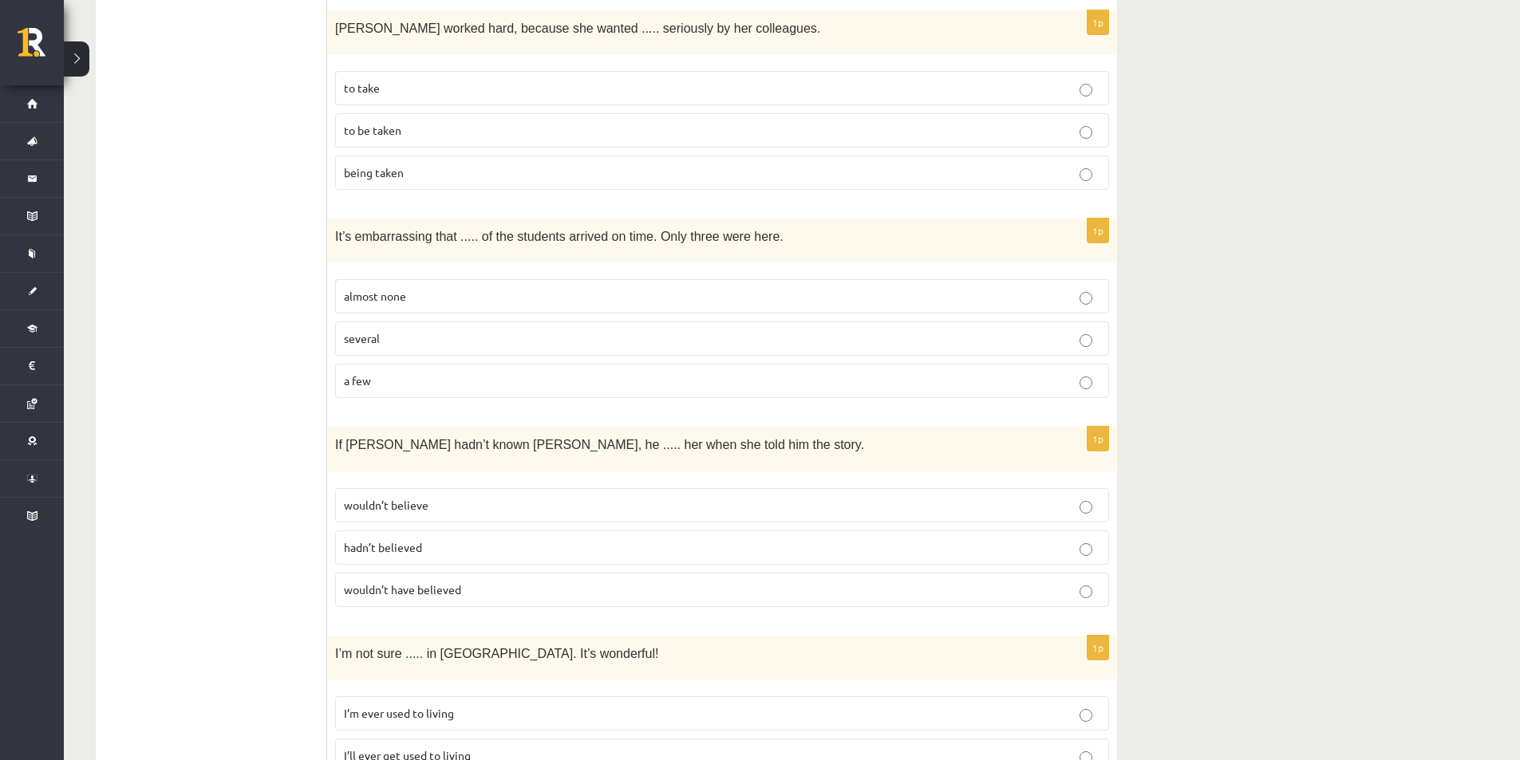
scroll to position [558, 0]
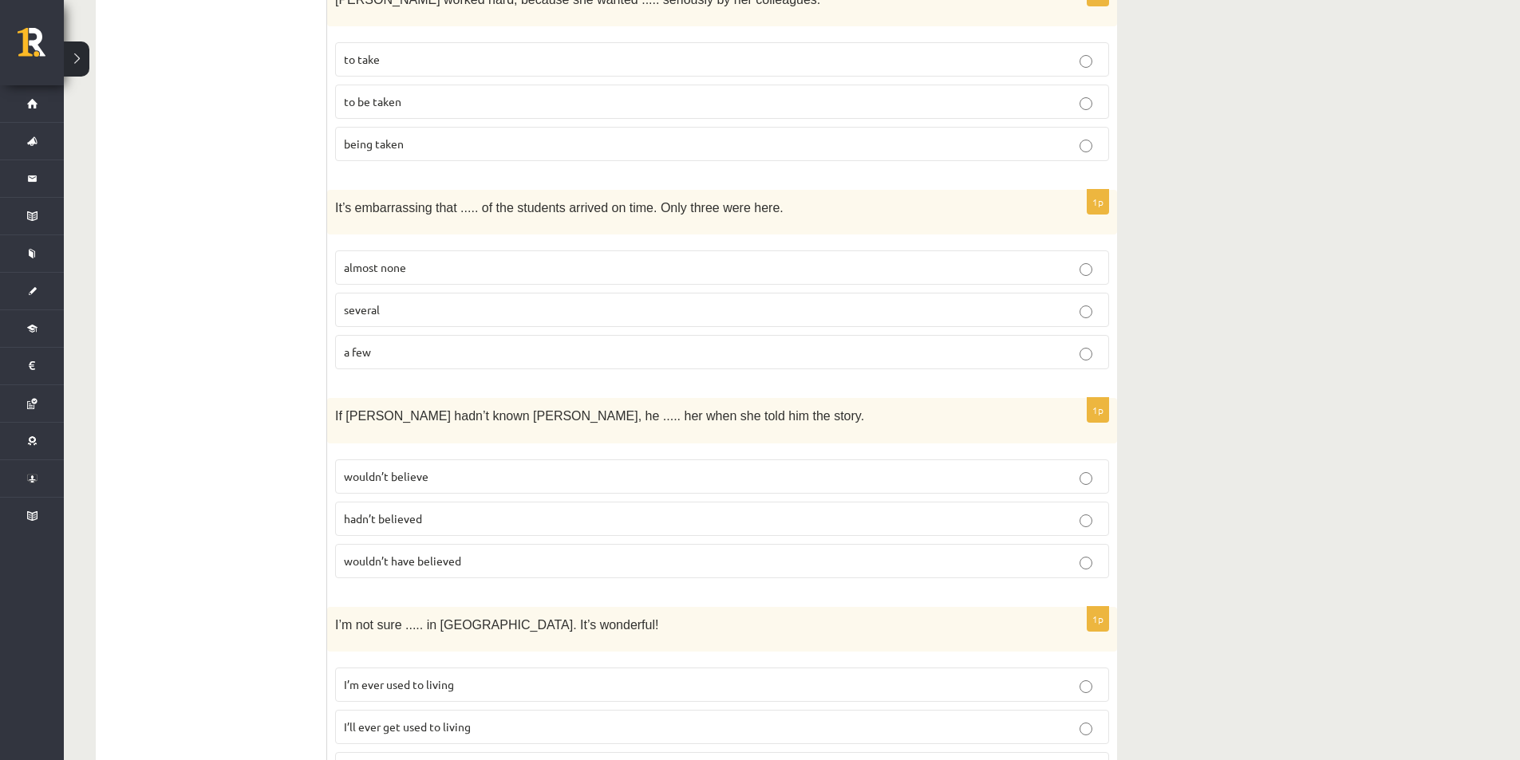
click at [467, 250] on label "almost none" at bounding box center [722, 267] width 774 height 34
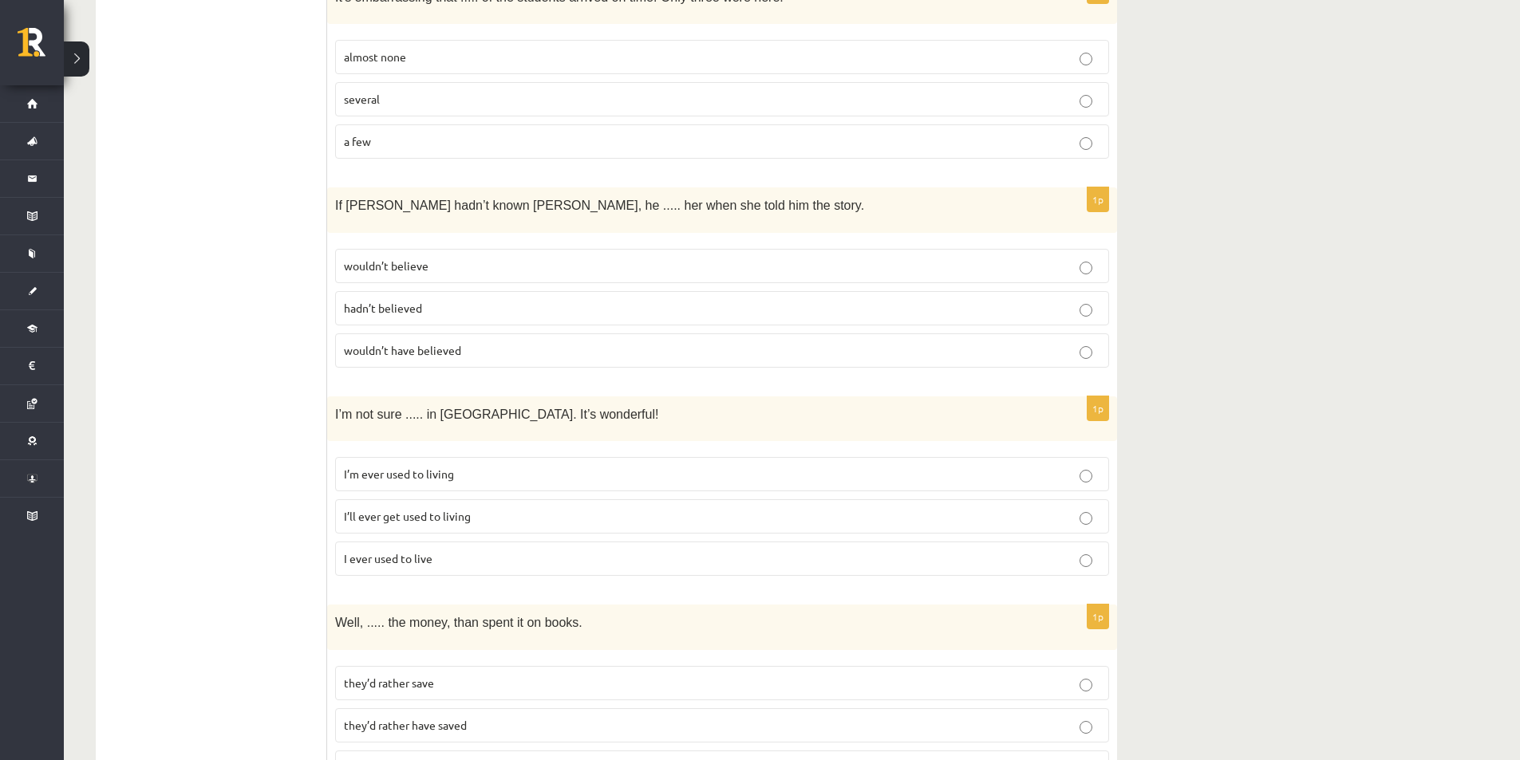
scroll to position [798, 0]
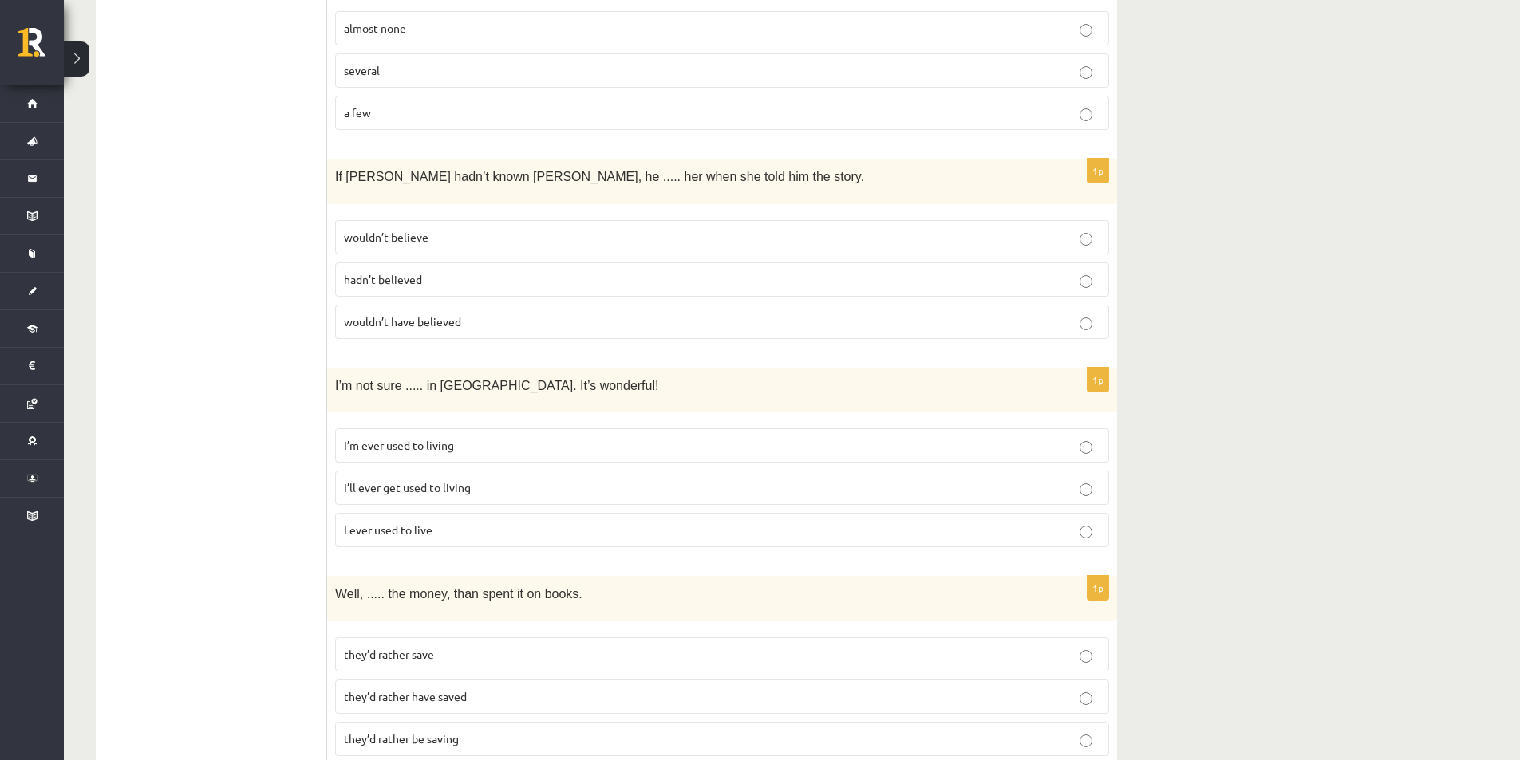
click at [477, 319] on p "wouldn’t have believed" at bounding box center [722, 321] width 756 height 17
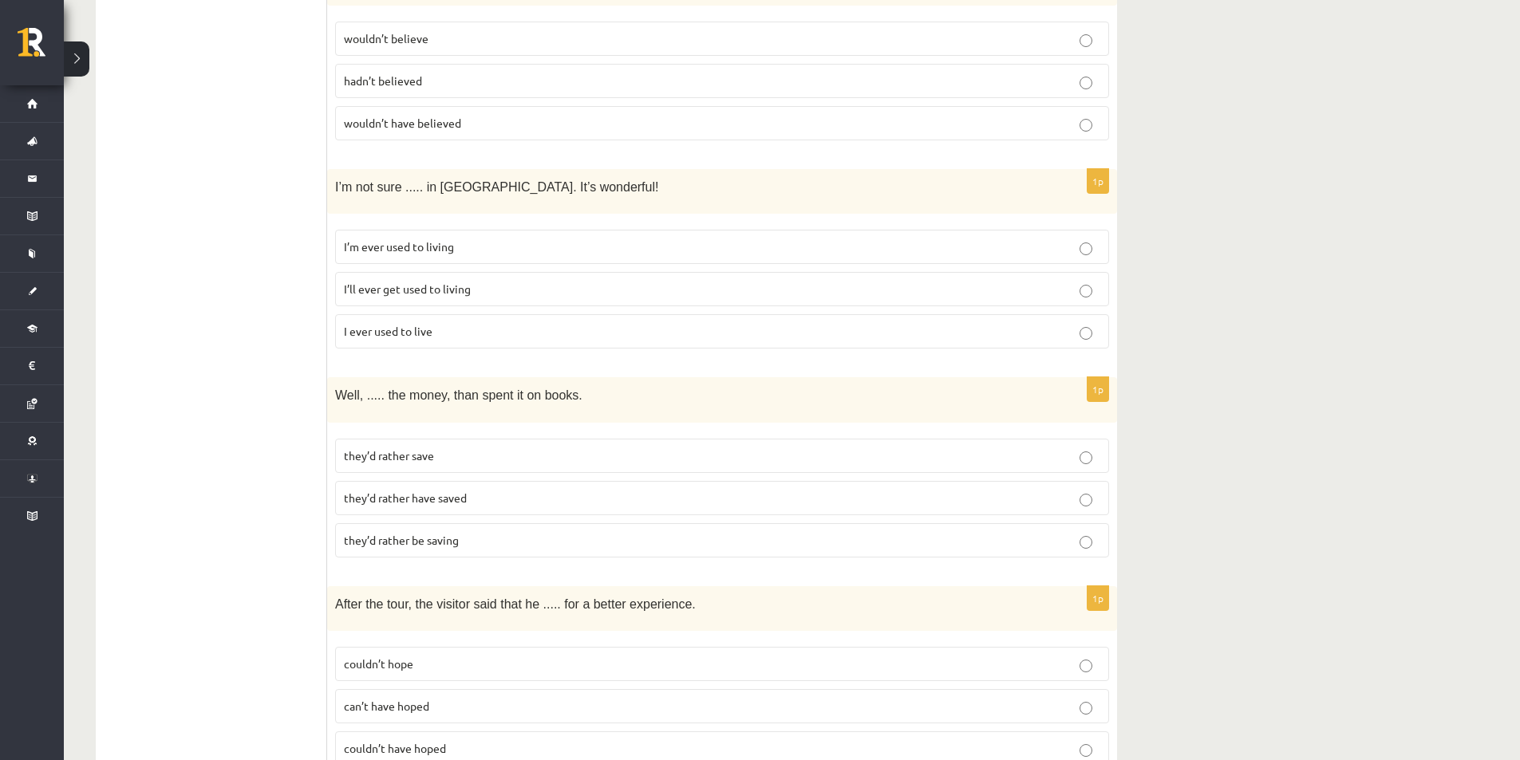
scroll to position [957, 0]
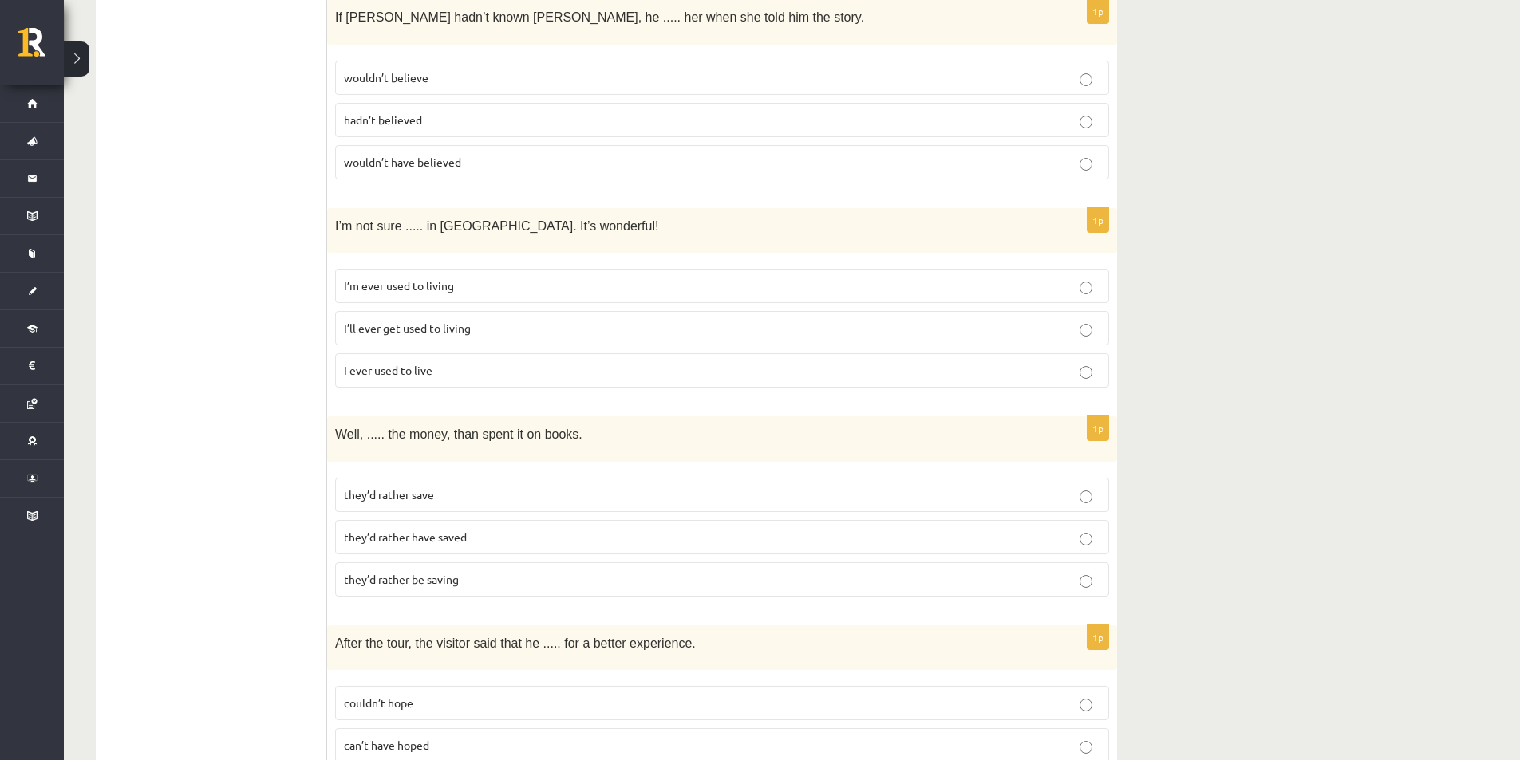
click at [497, 321] on p "I’ll ever get used to living" at bounding box center [722, 328] width 756 height 17
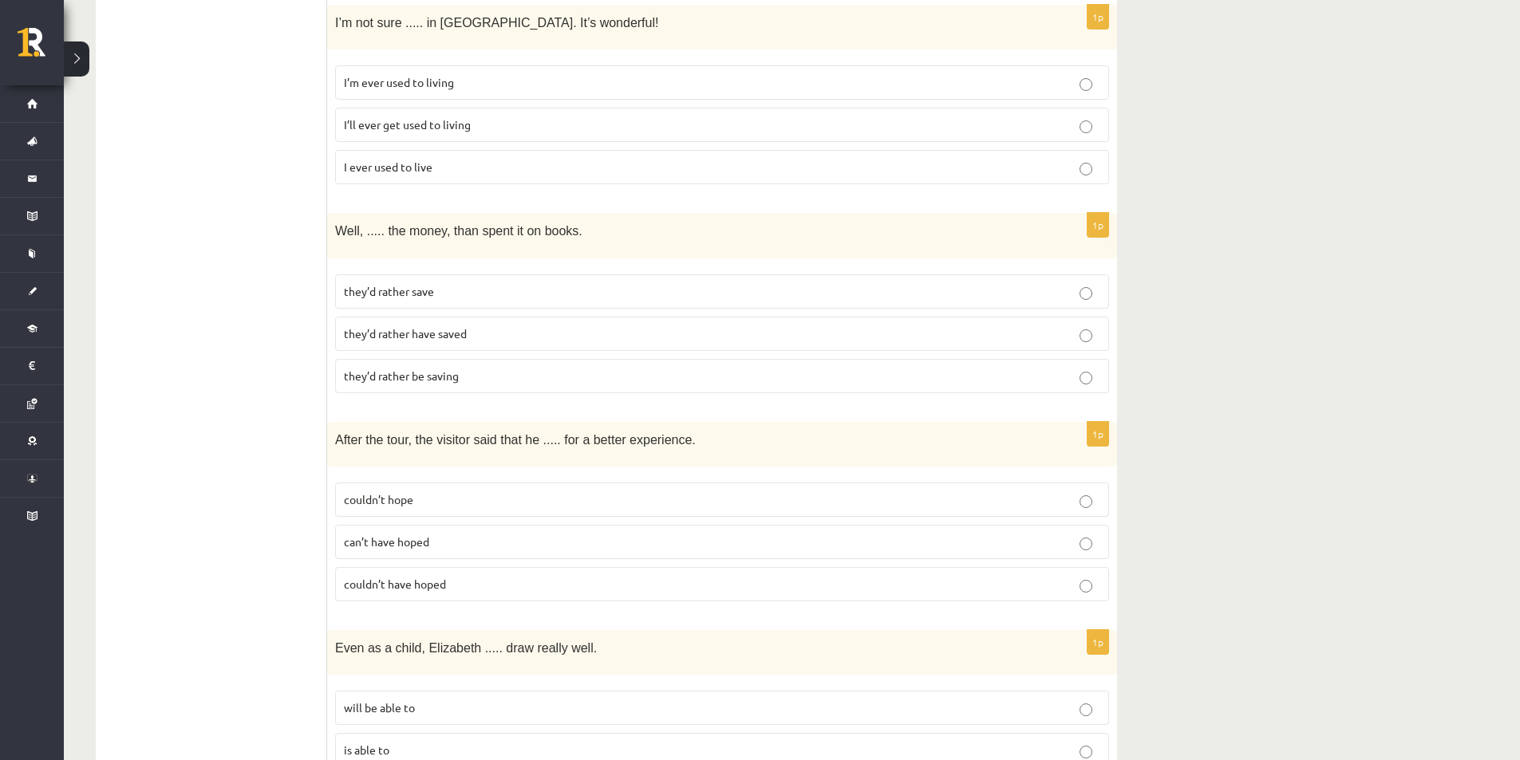
scroll to position [1197, 0]
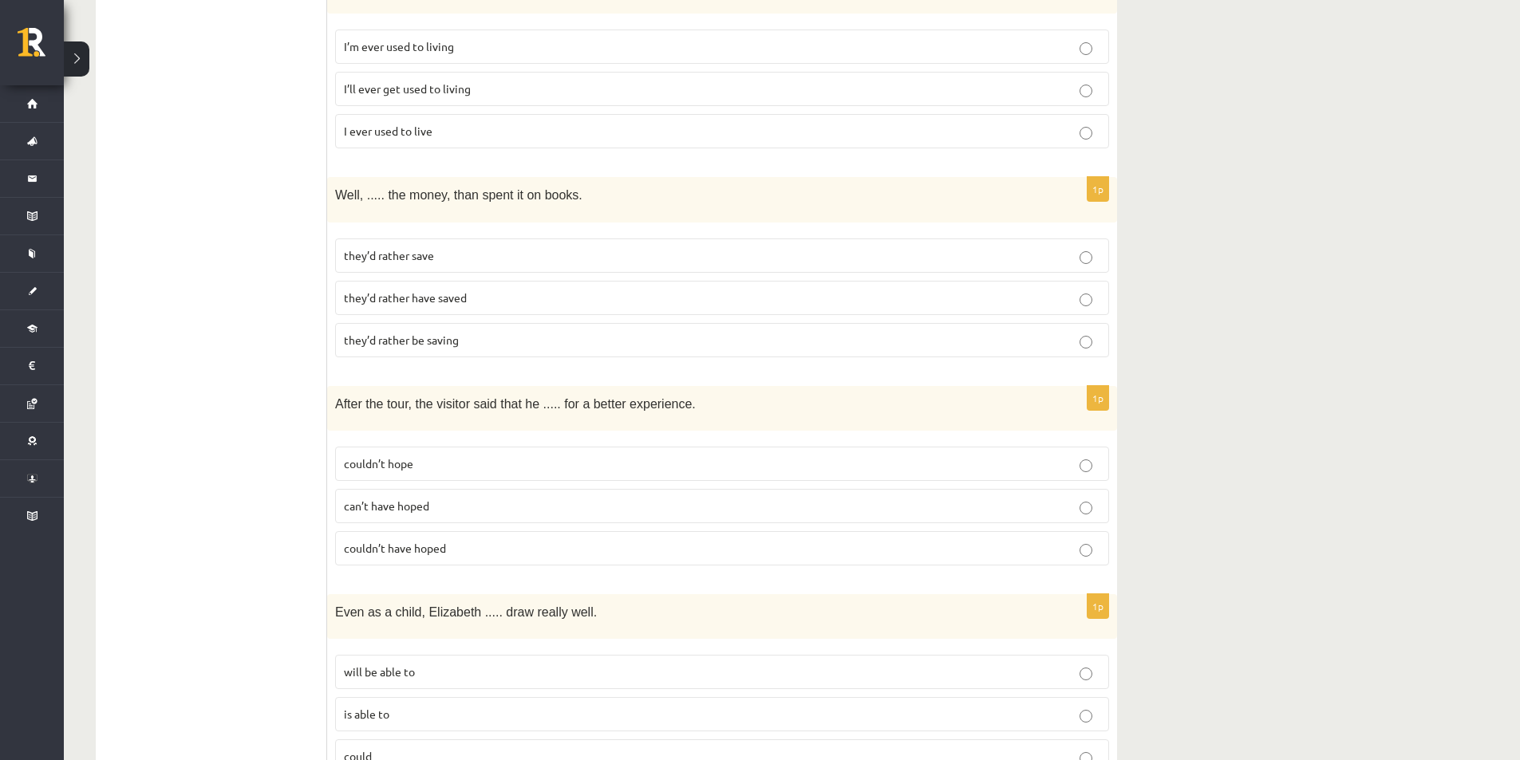
click at [486, 290] on p "they’d rather have saved" at bounding box center [722, 298] width 756 height 17
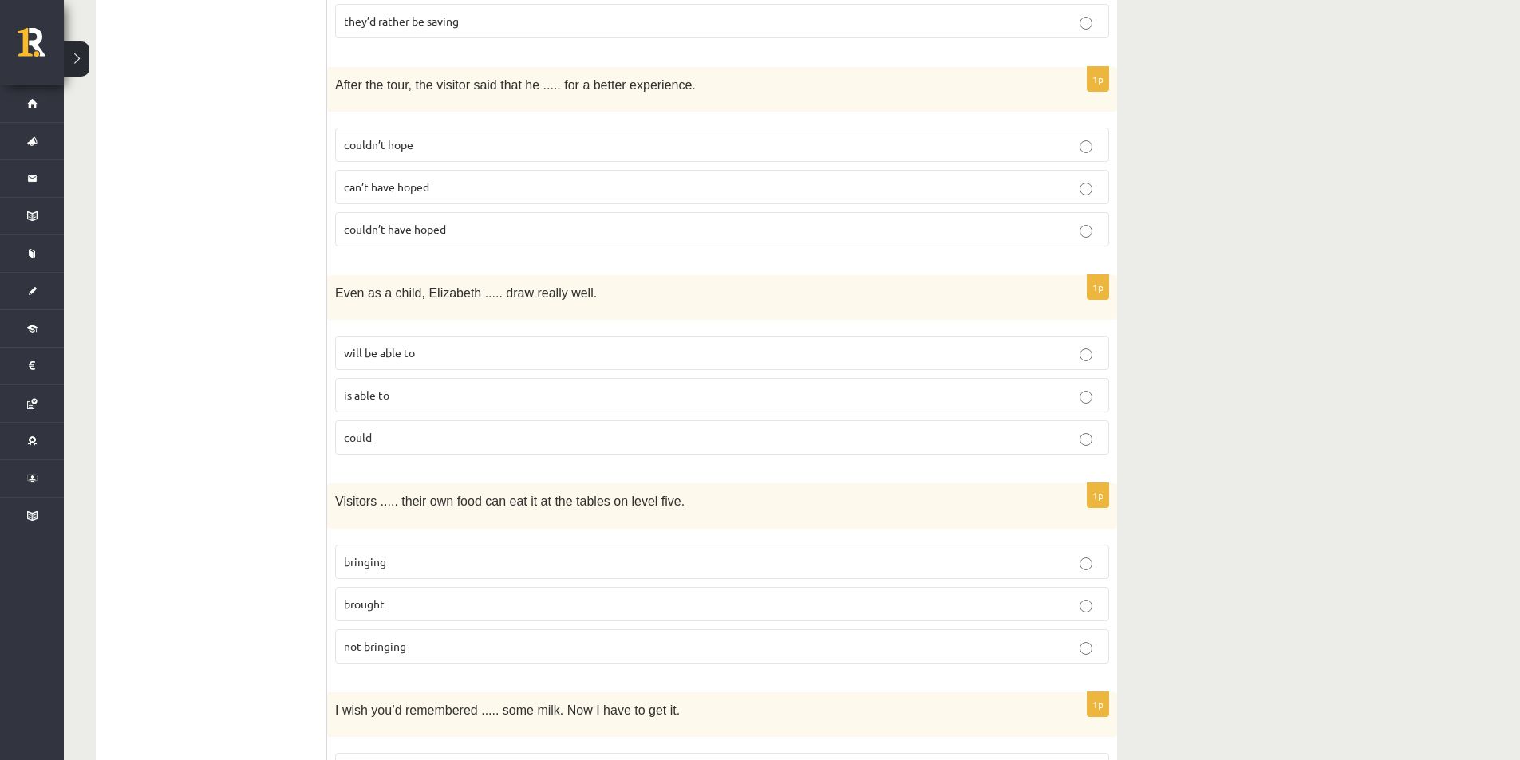
scroll to position [1436, 0]
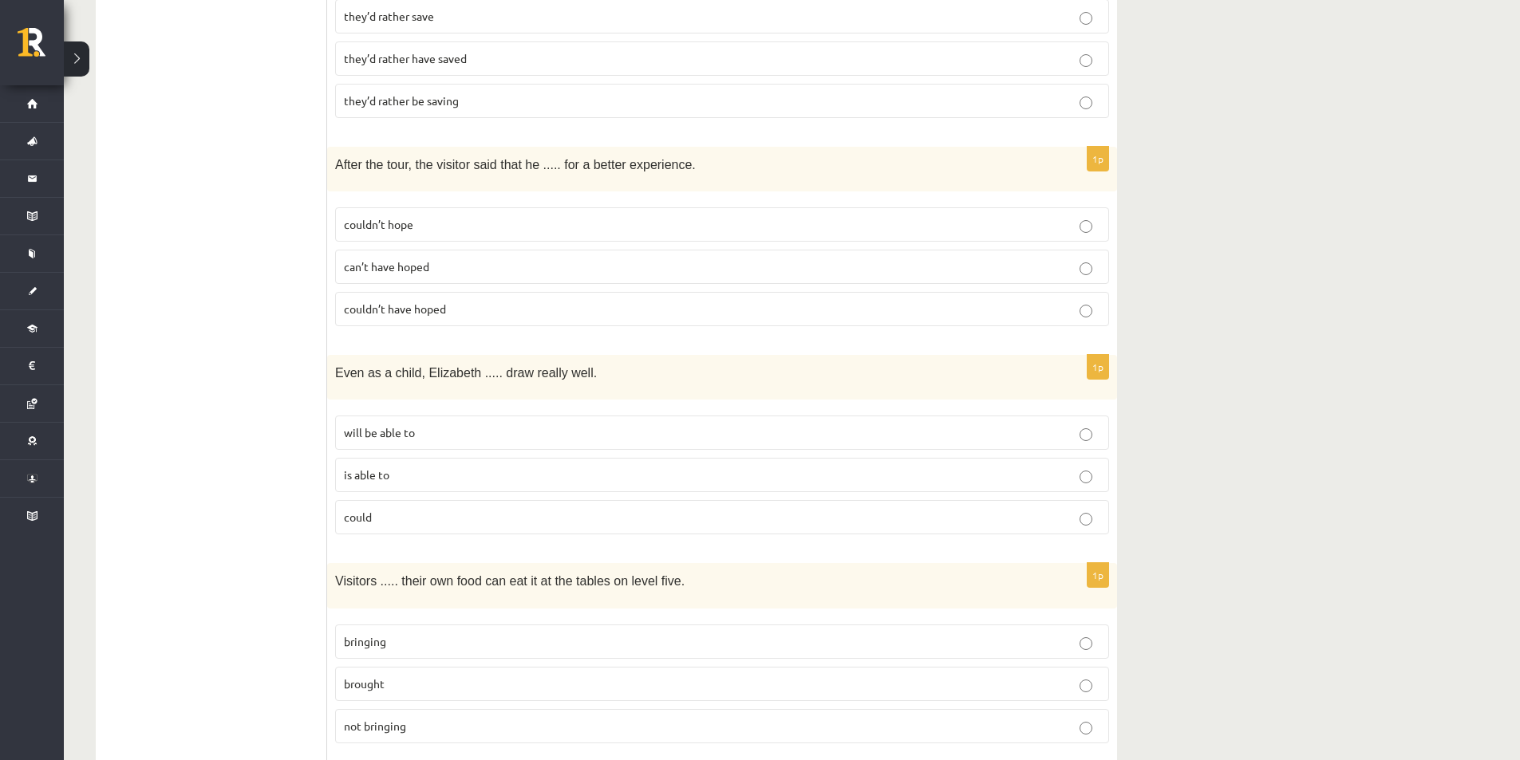
click at [497, 302] on p "couldn’t have hoped" at bounding box center [722, 309] width 756 height 17
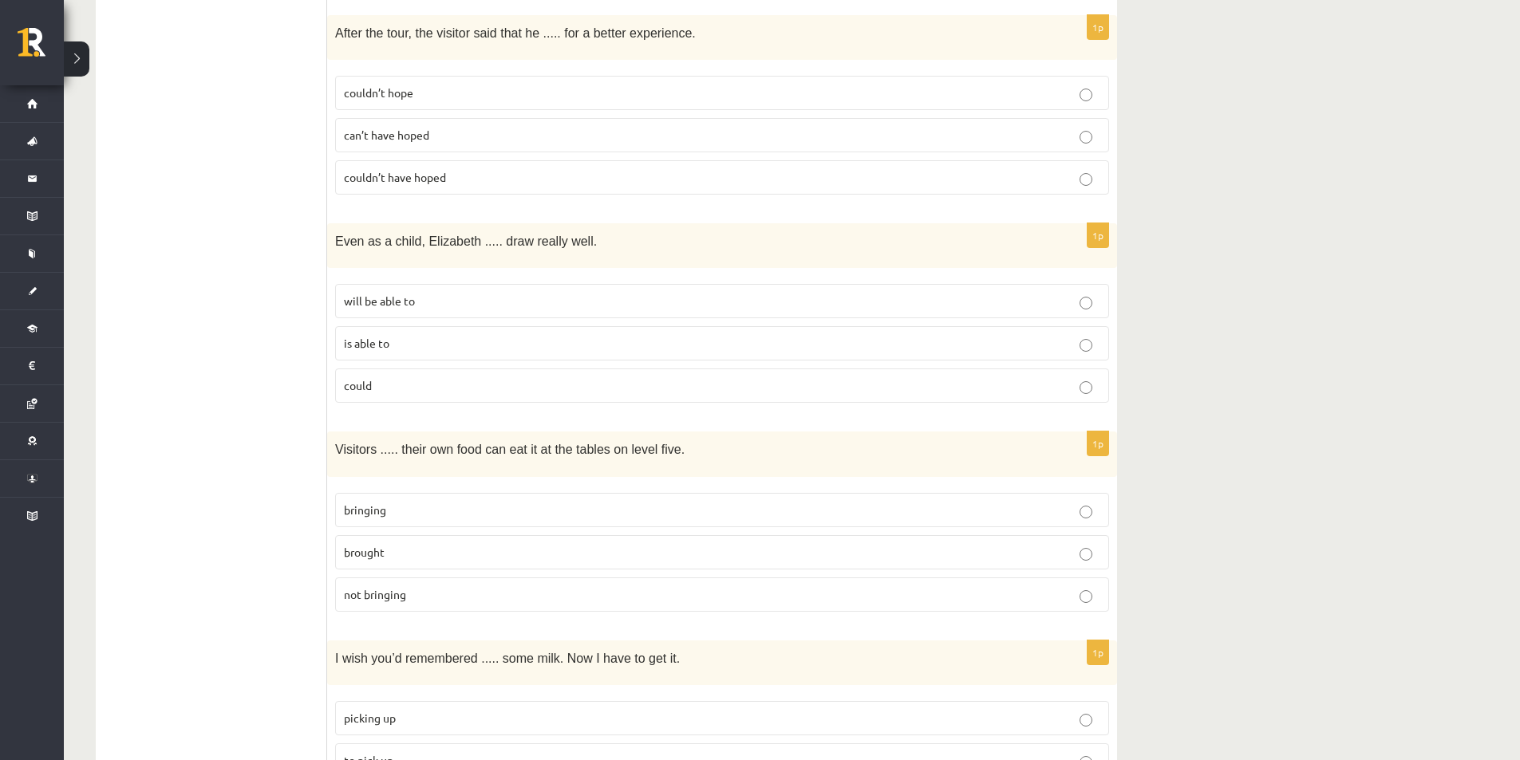
scroll to position [1595, 0]
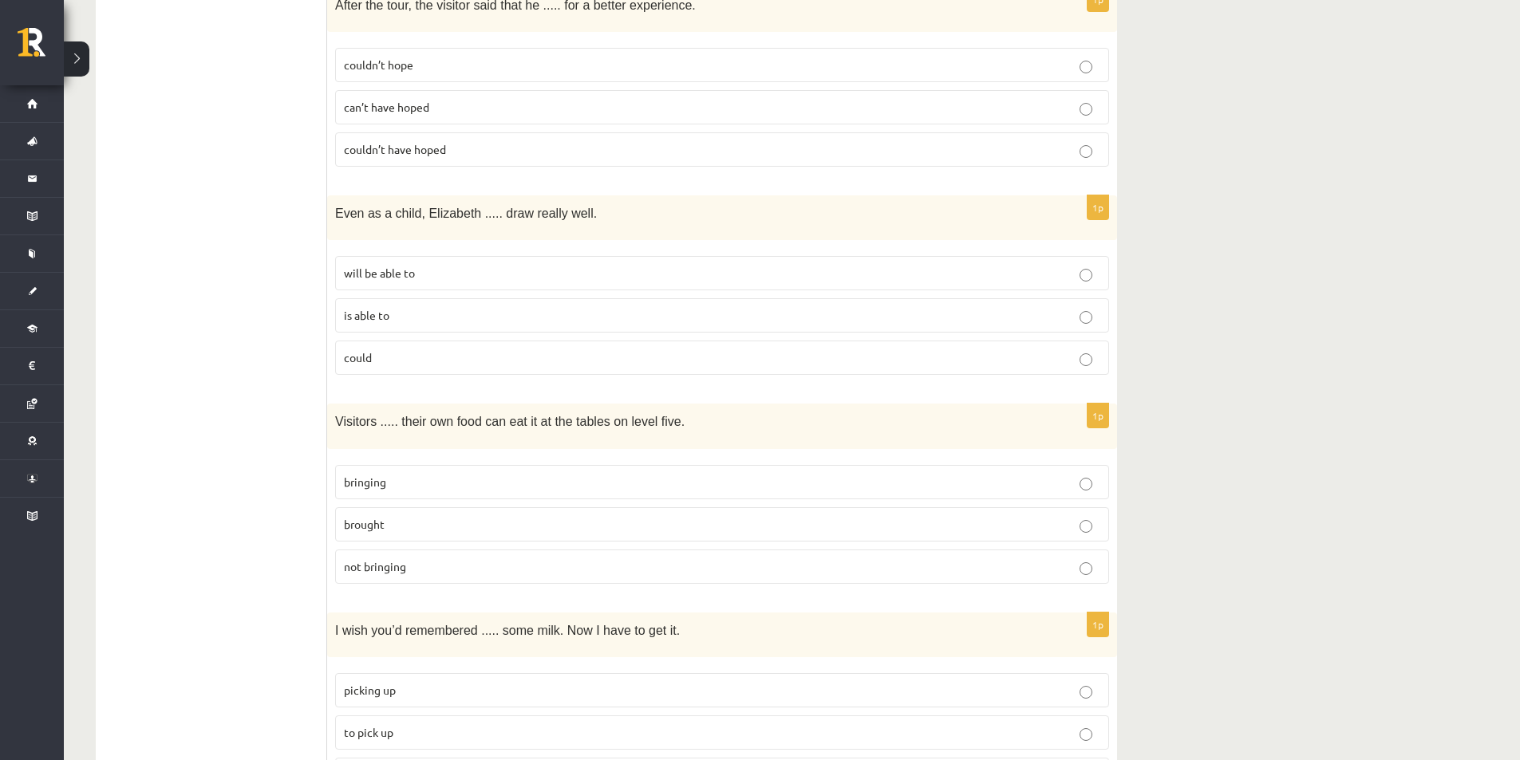
click at [473, 307] on p "is able to" at bounding box center [722, 315] width 756 height 17
click at [542, 349] on p "could" at bounding box center [722, 357] width 756 height 17
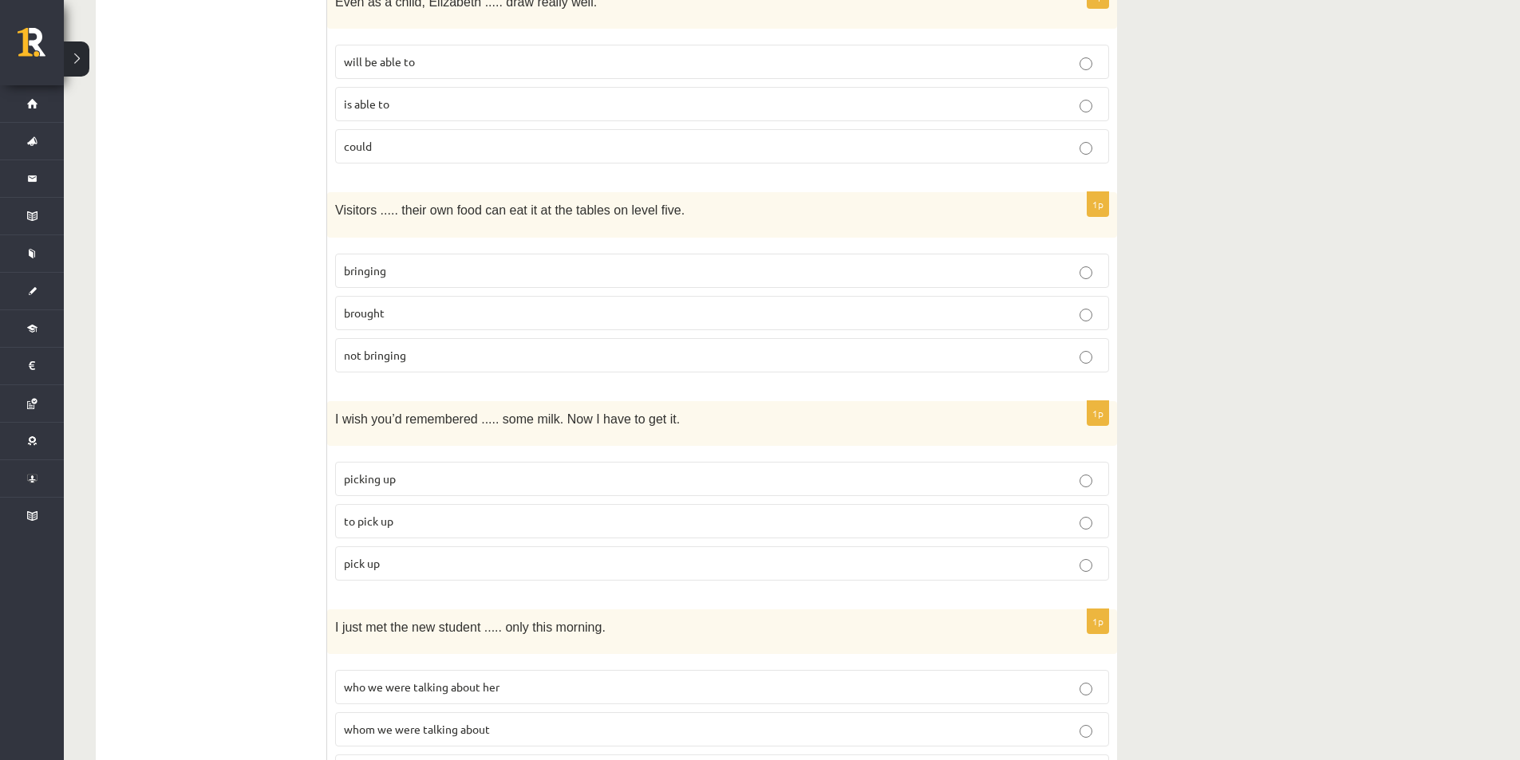
scroll to position [1835, 0]
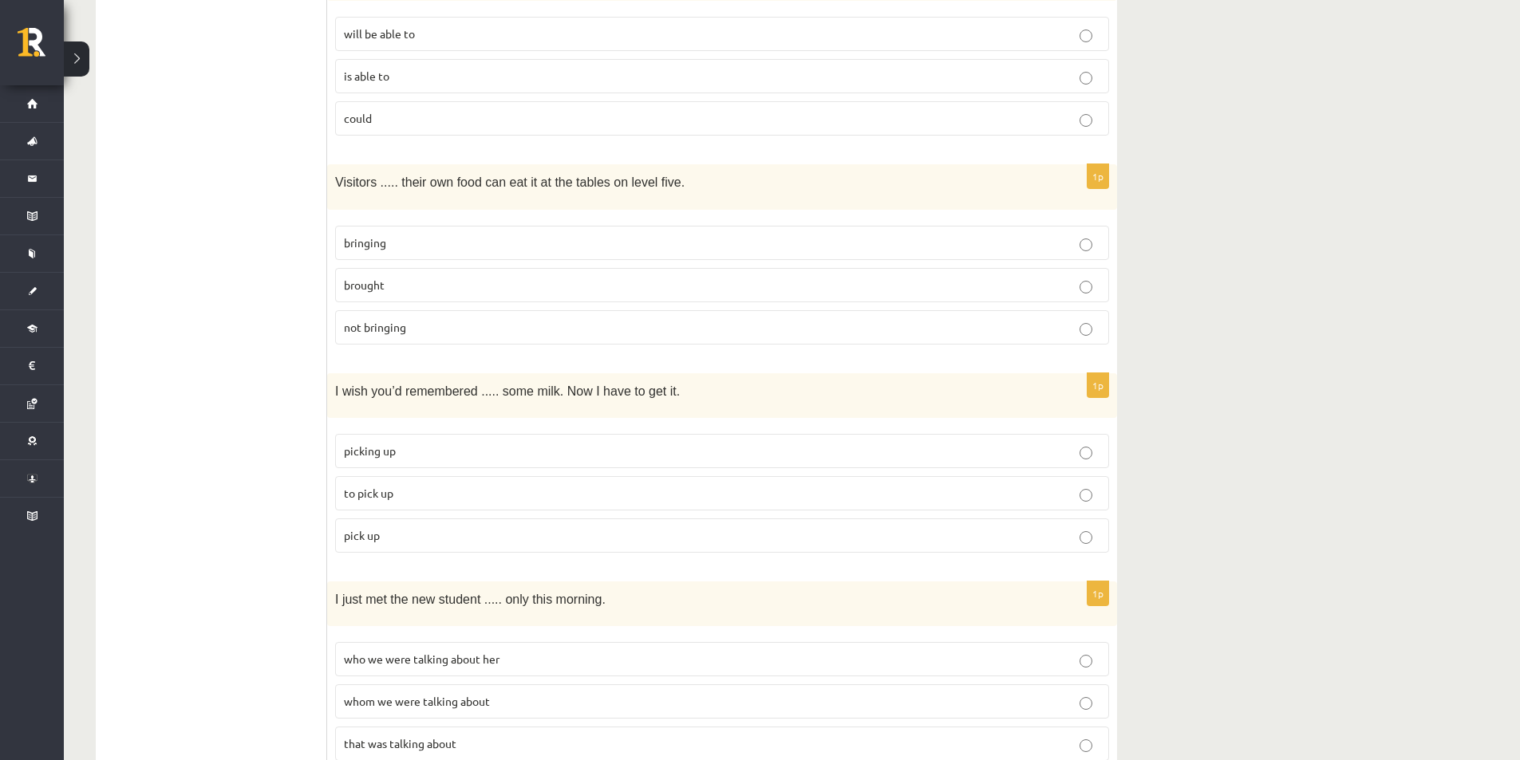
click at [453, 235] on p "bringing" at bounding box center [722, 243] width 756 height 17
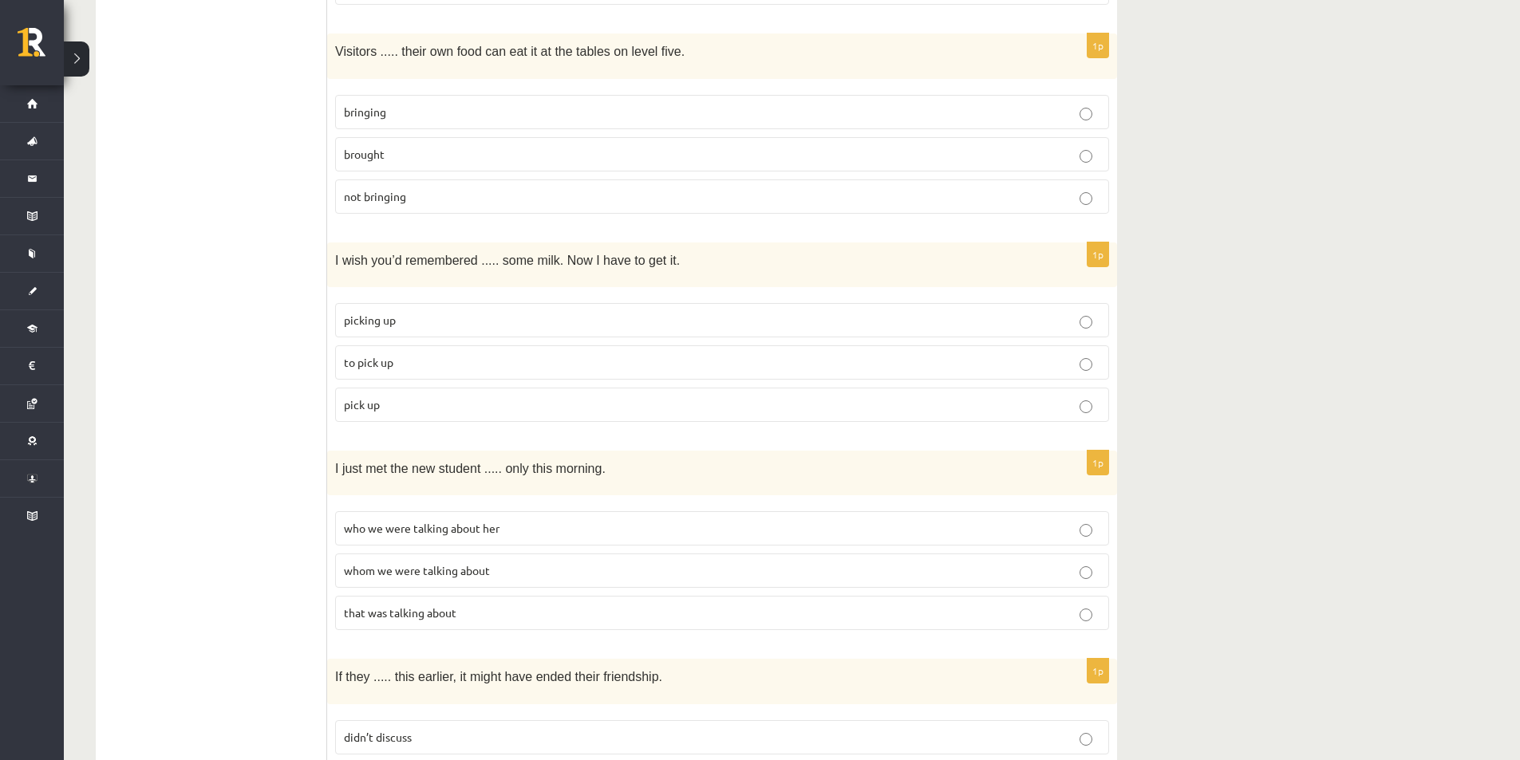
scroll to position [1994, 0]
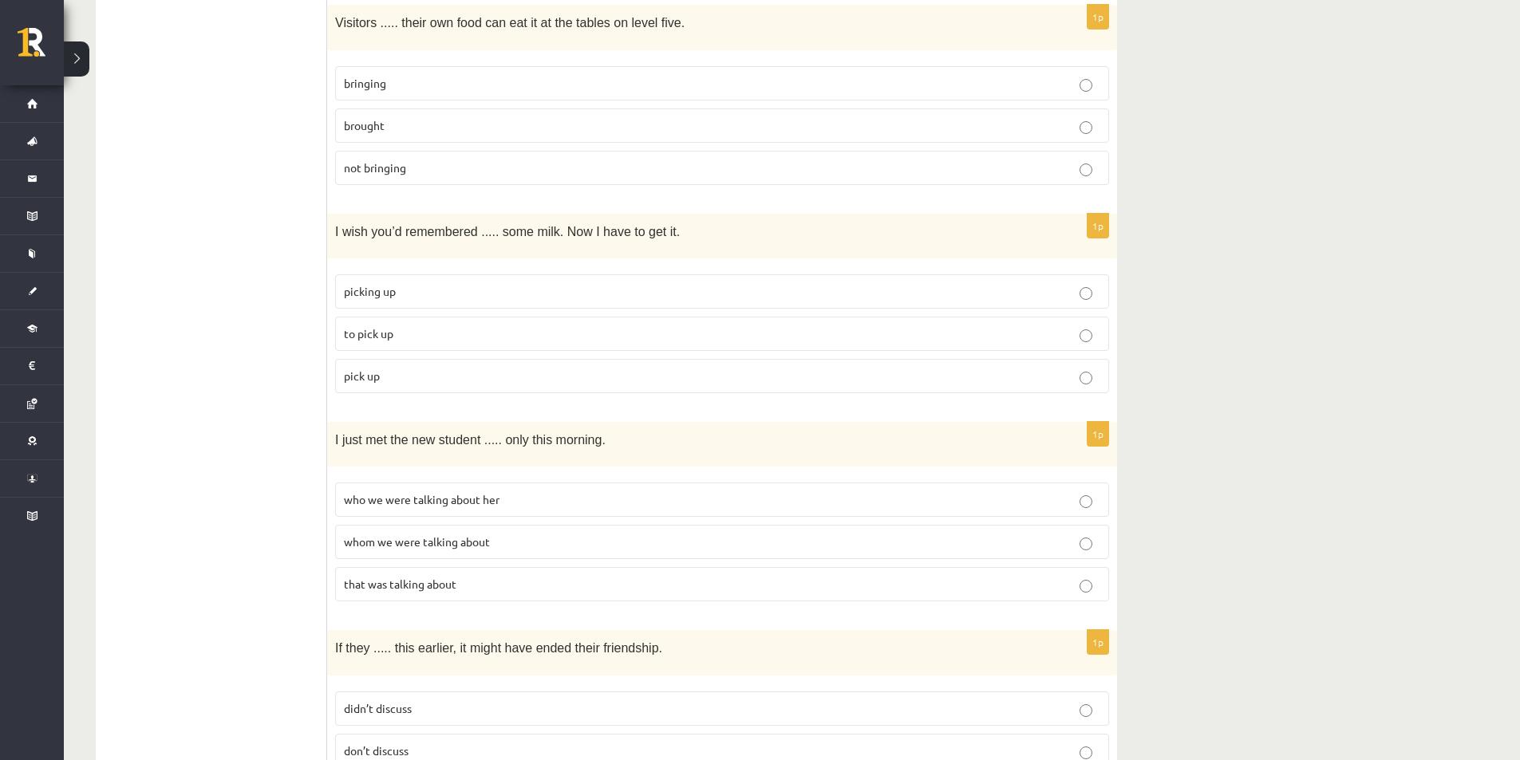
click at [424, 325] on p "to pick up" at bounding box center [722, 333] width 756 height 17
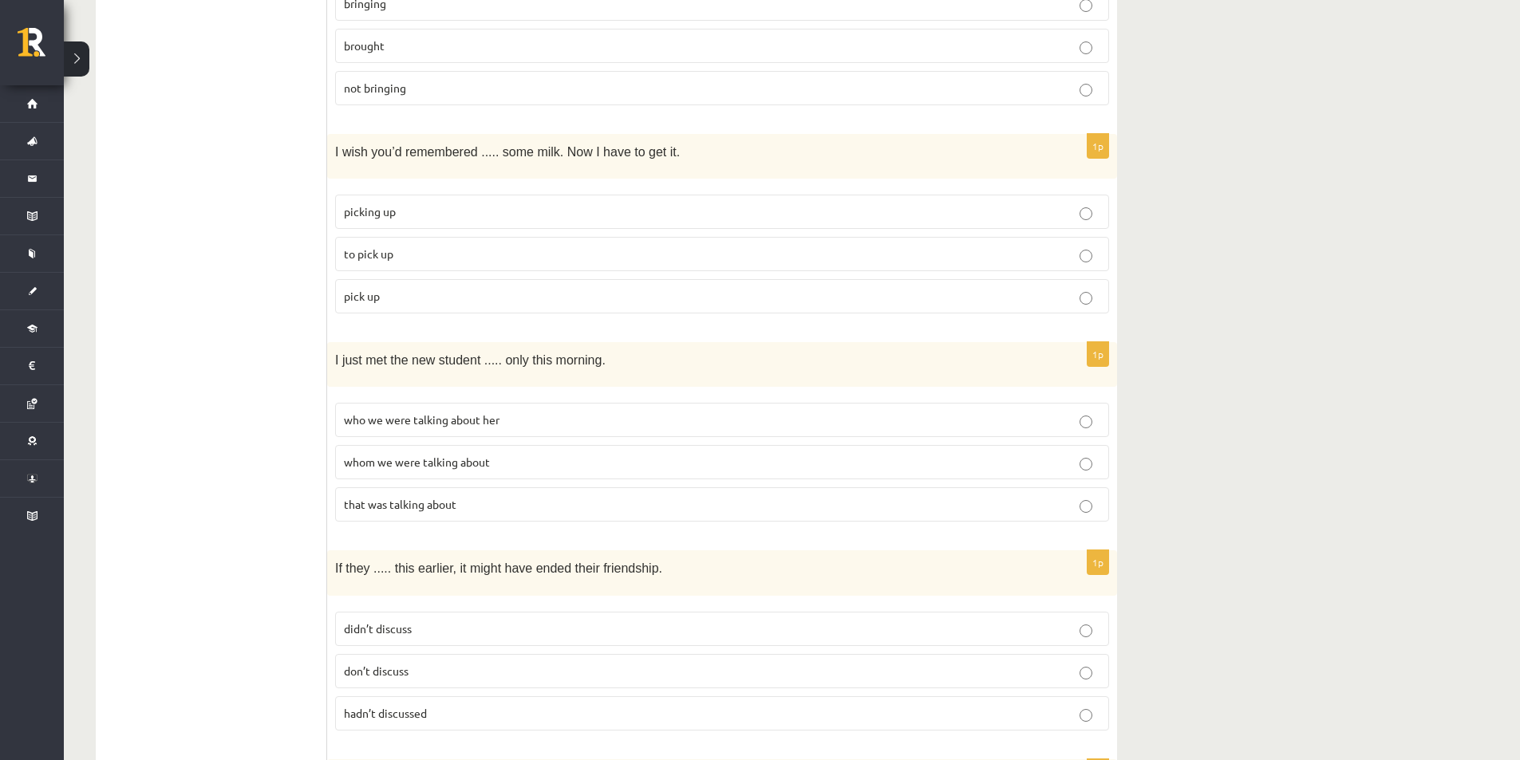
scroll to position [2154, 0]
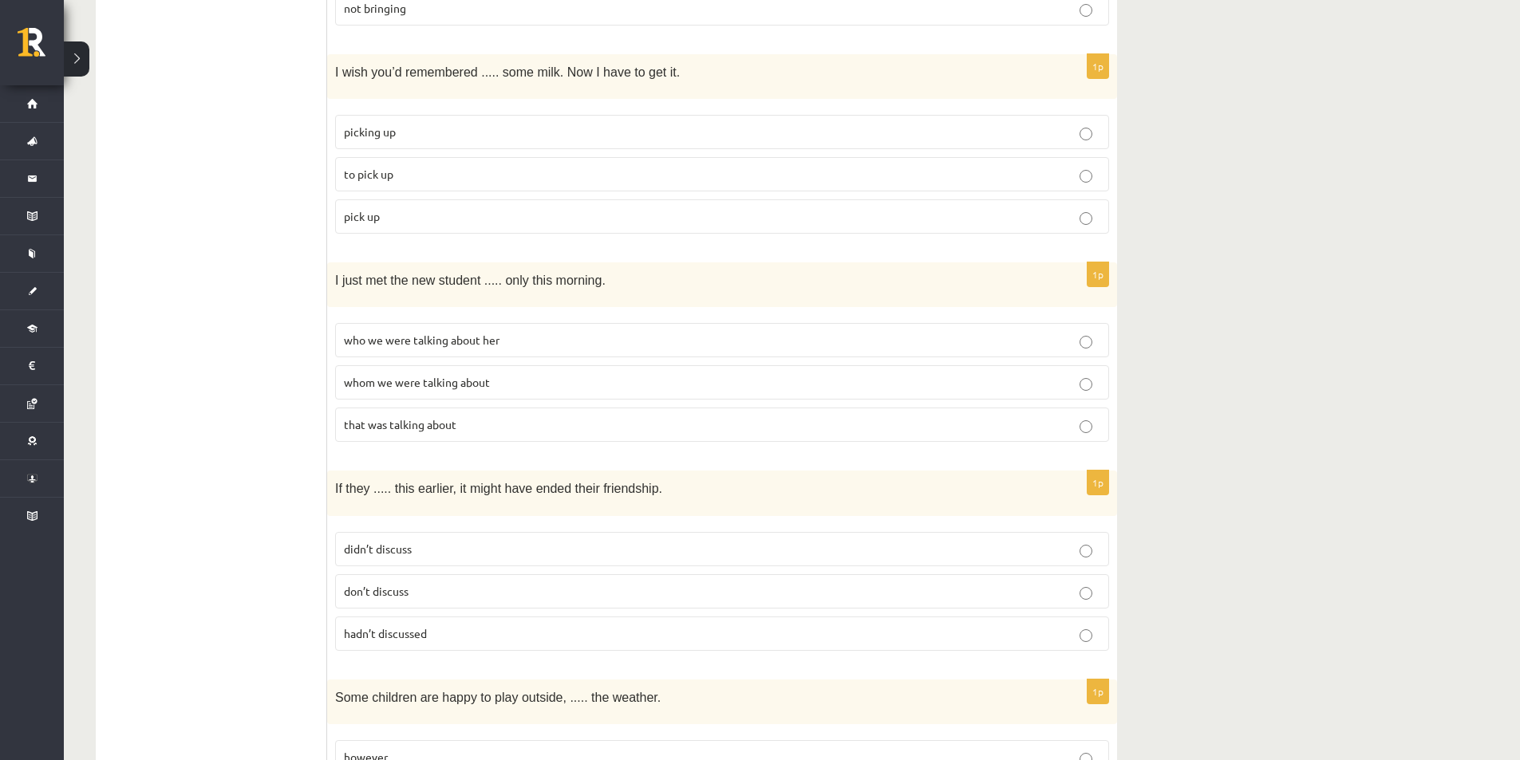
click at [504, 374] on p "whom we were talking about" at bounding box center [722, 382] width 756 height 17
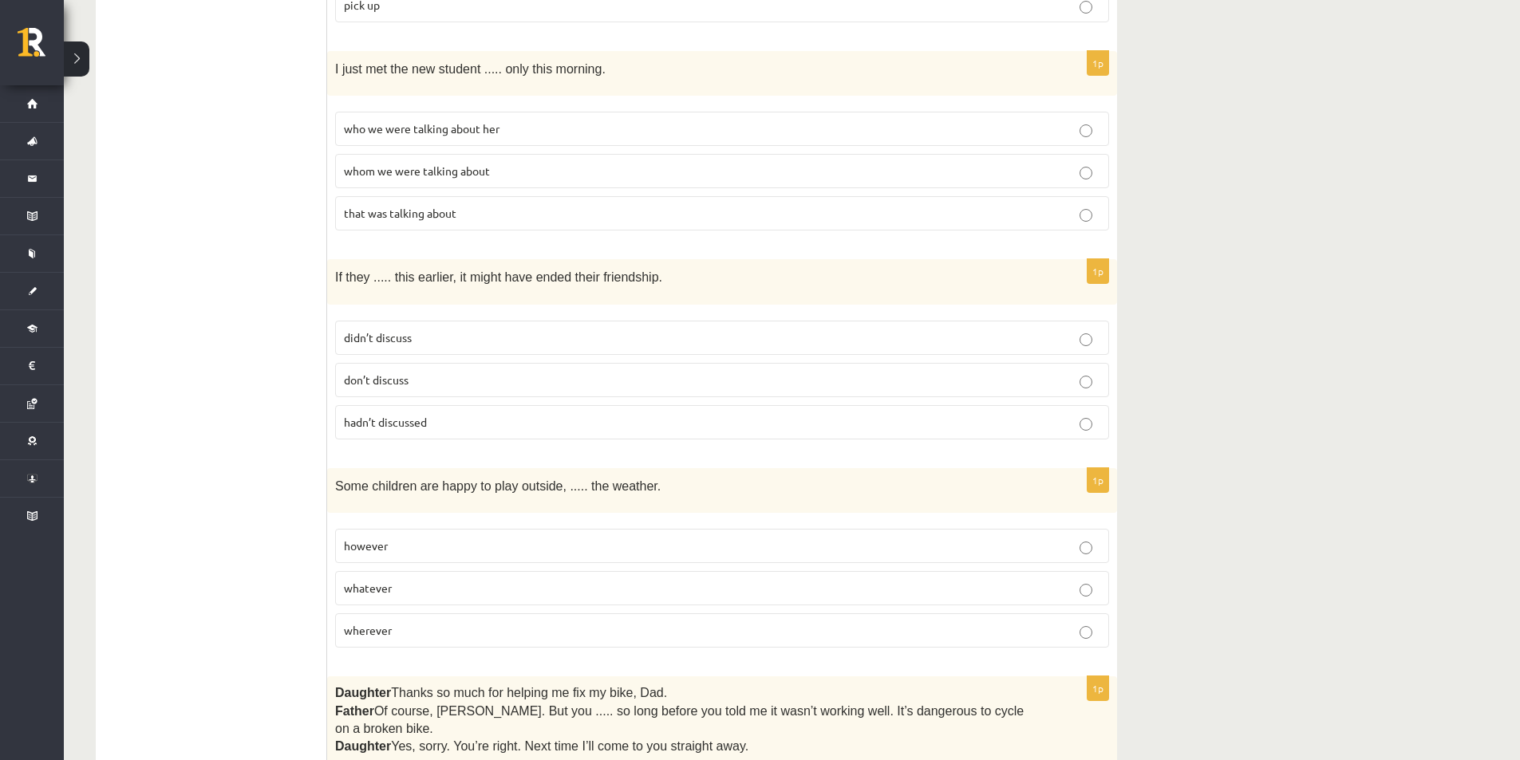
scroll to position [2393, 0]
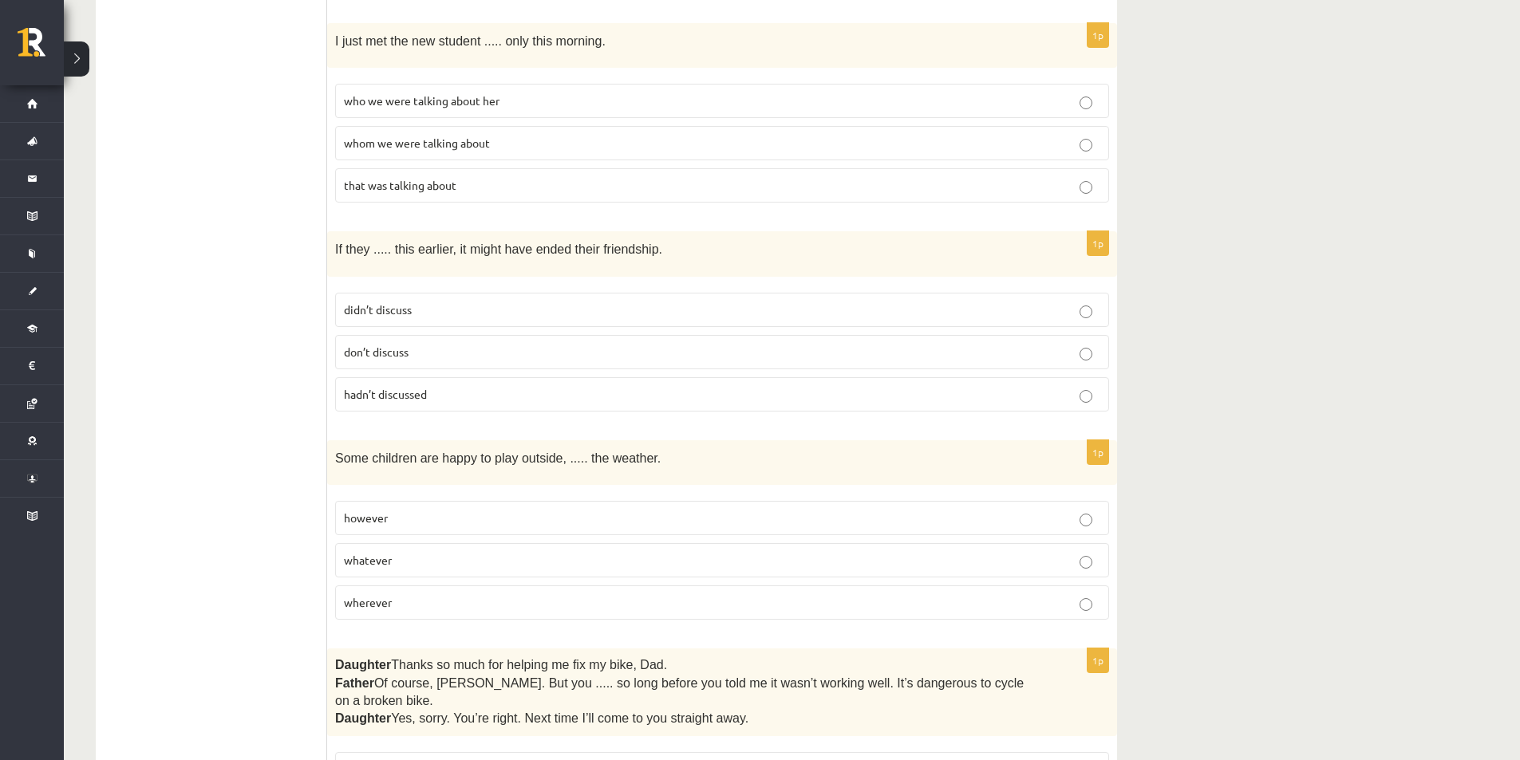
click at [440, 386] on p "hadn’t discussed" at bounding box center [722, 394] width 756 height 17
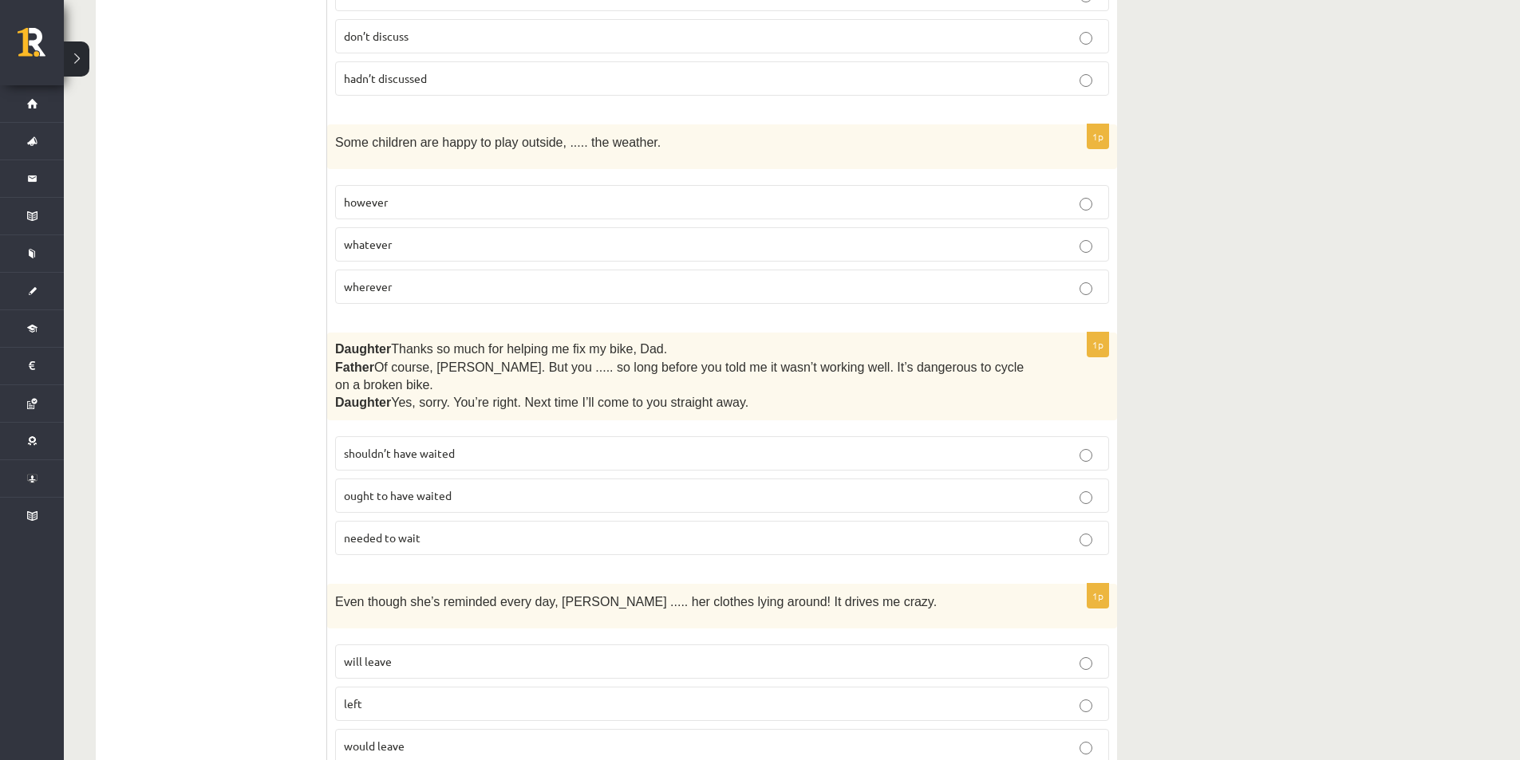
scroll to position [2712, 0]
click at [419, 191] on p "however" at bounding box center [722, 199] width 756 height 17
click at [1017, 233] on p "whatever" at bounding box center [722, 241] width 756 height 17
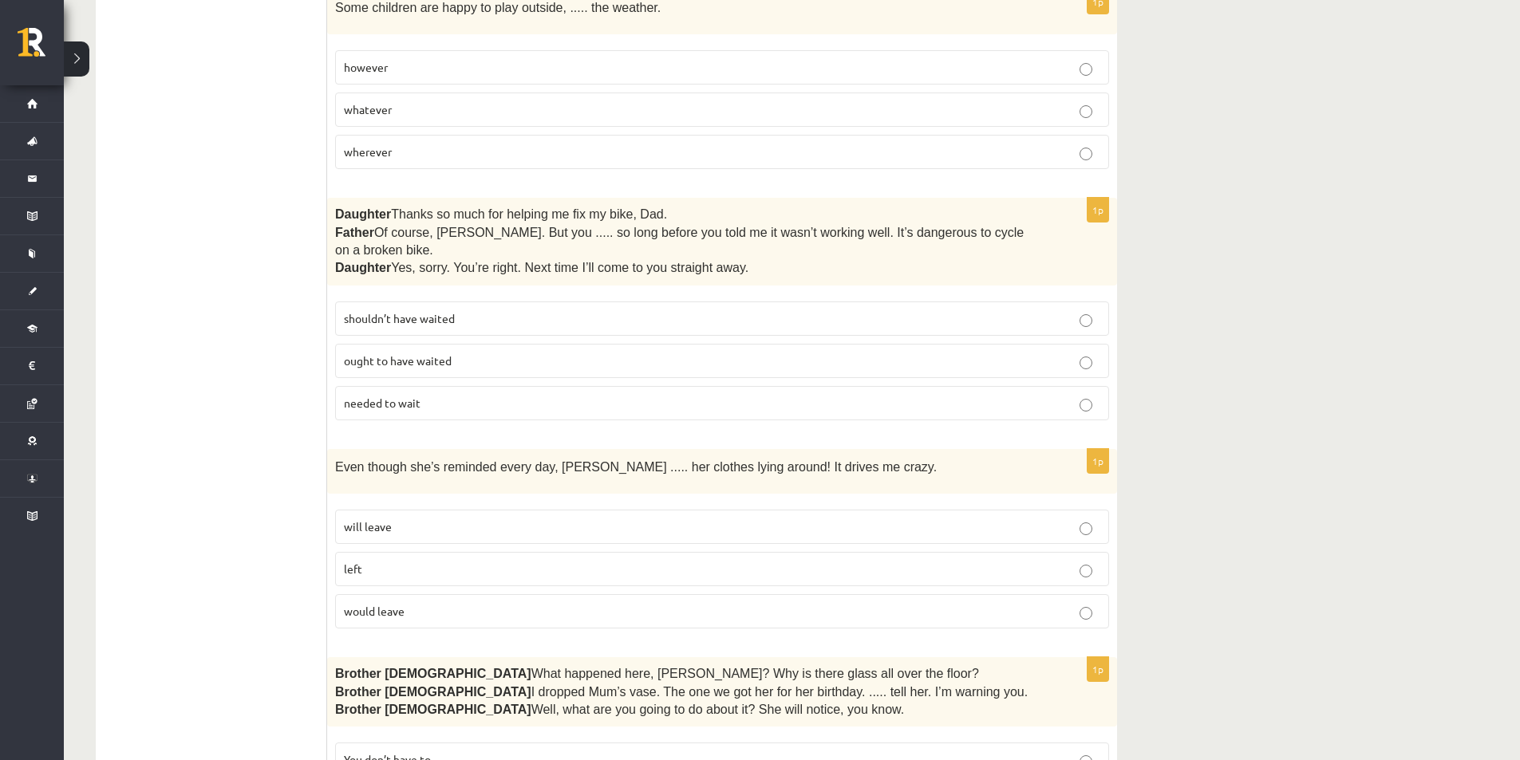
scroll to position [2872, 0]
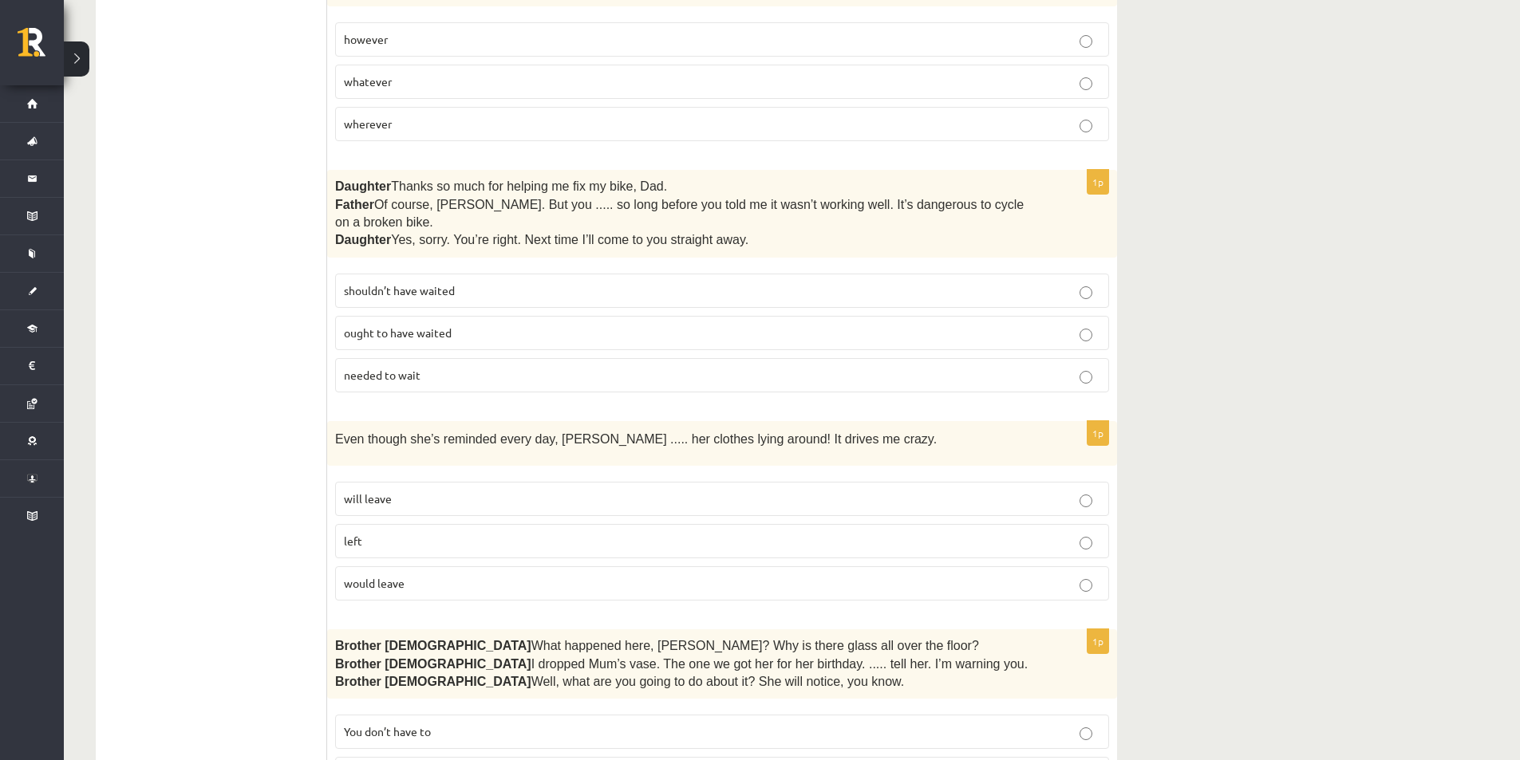
click at [515, 282] on p "shouldn’t have waited" at bounding box center [722, 290] width 756 height 17
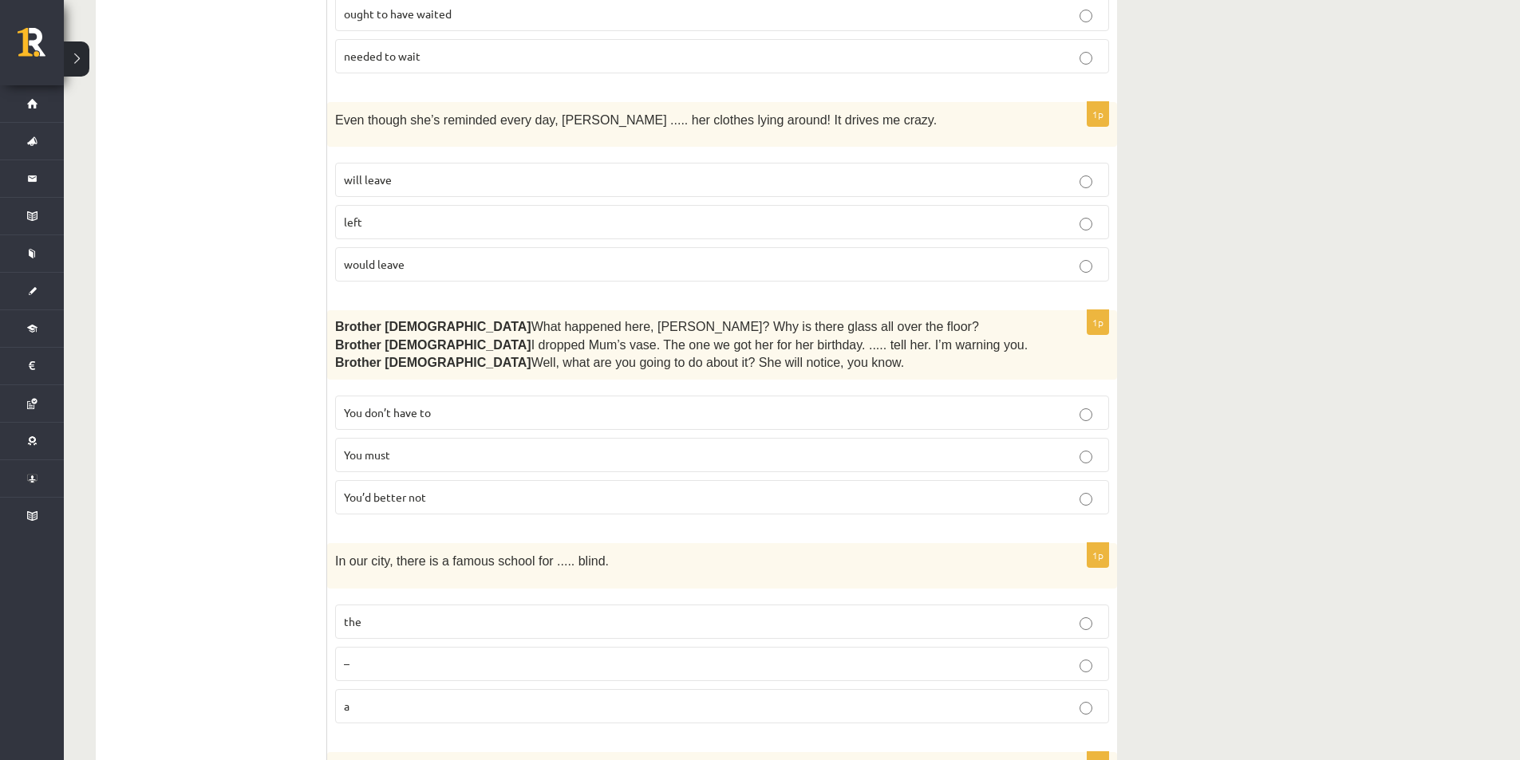
scroll to position [3111, 0]
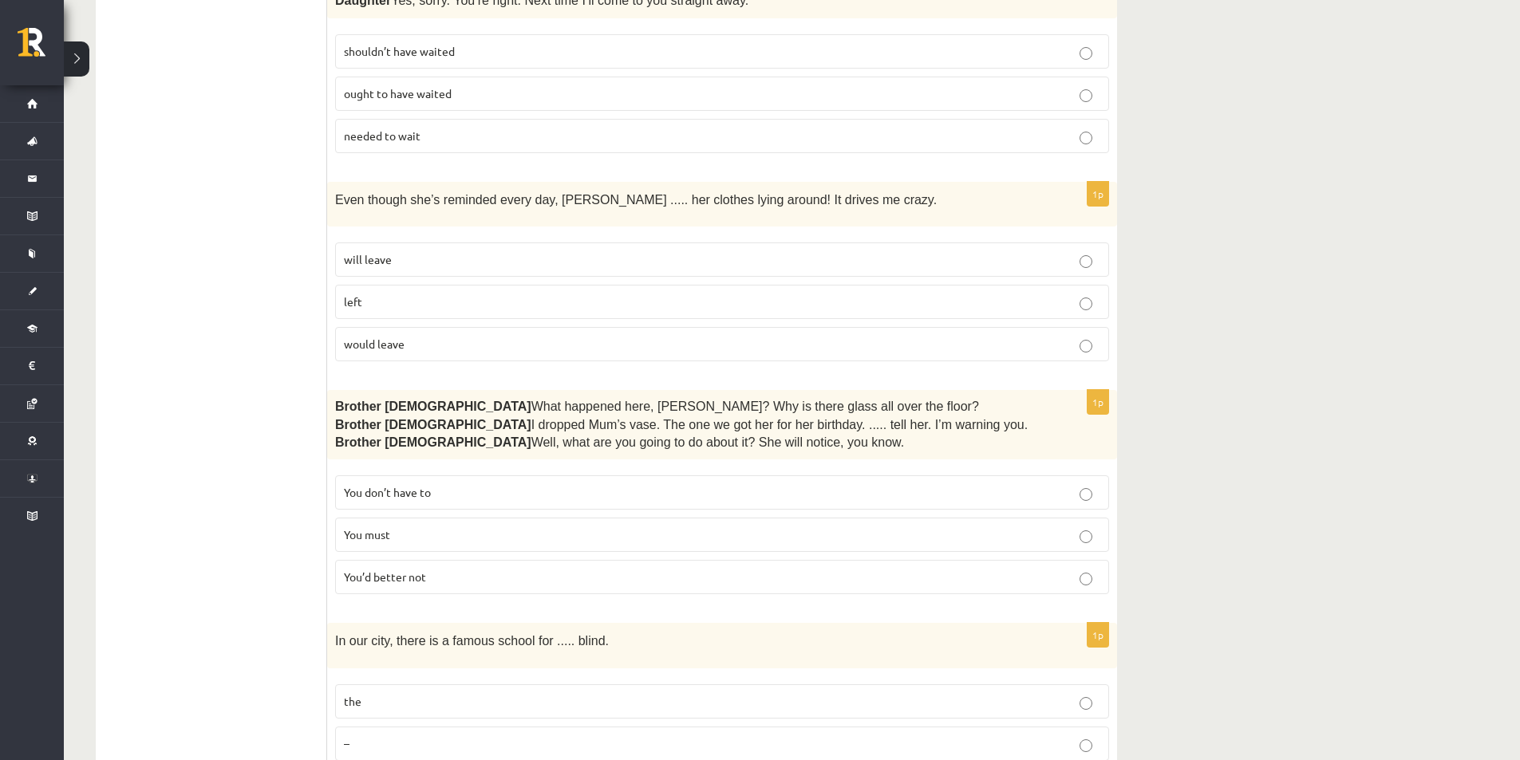
click at [696, 251] on p "will leave" at bounding box center [722, 259] width 756 height 17
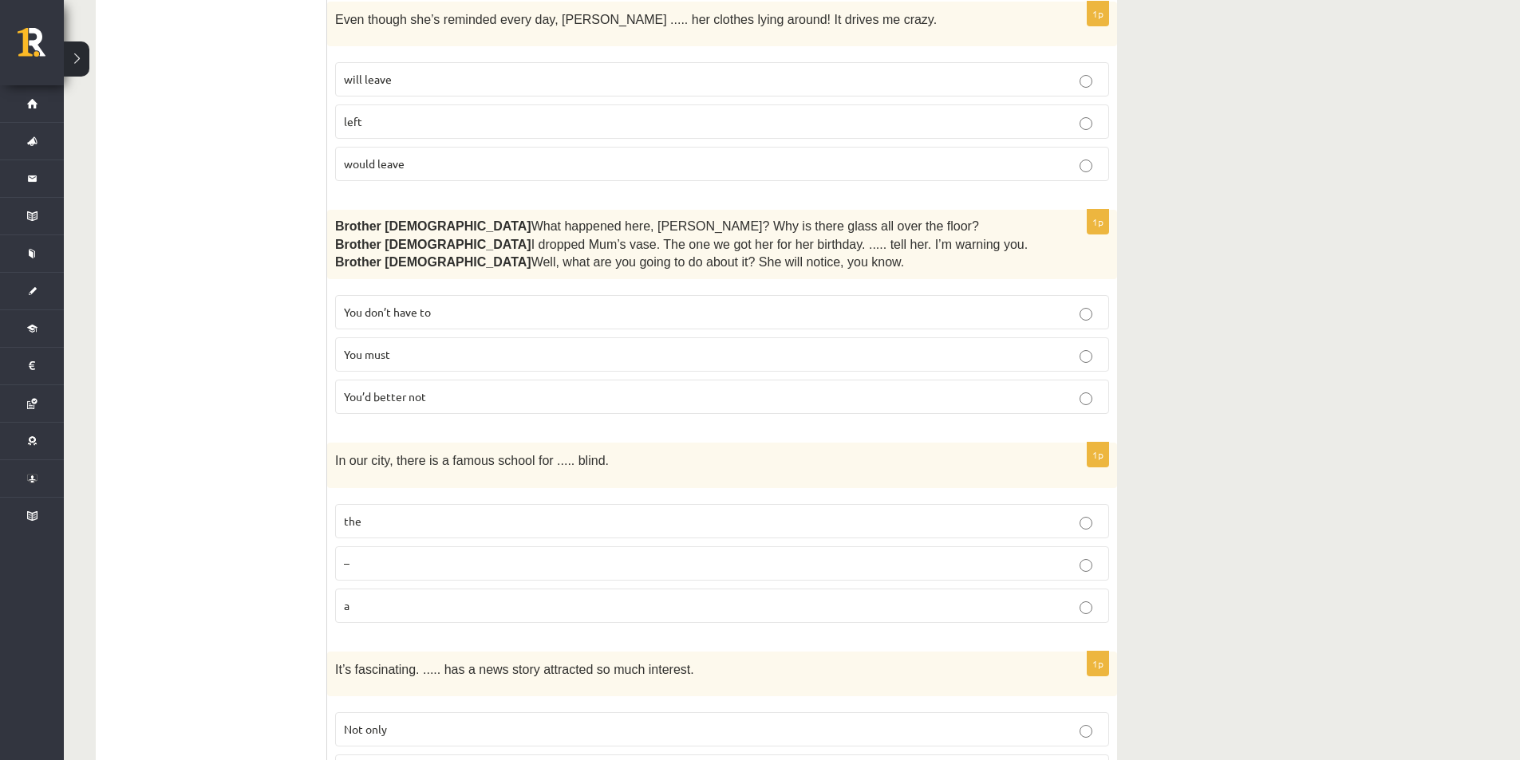
scroll to position [3350, 0]
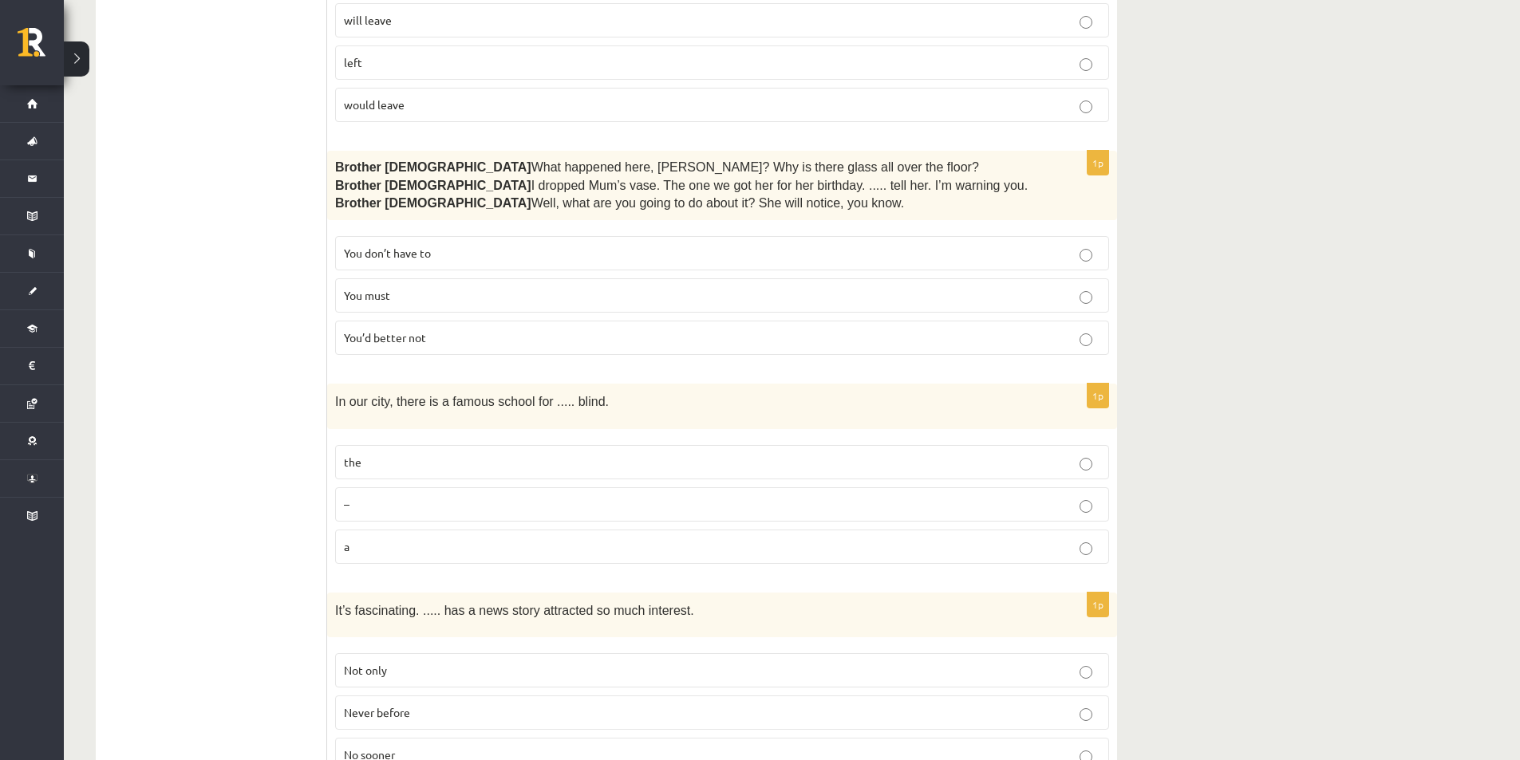
click at [664, 321] on label "You’d better not" at bounding box center [722, 338] width 774 height 34
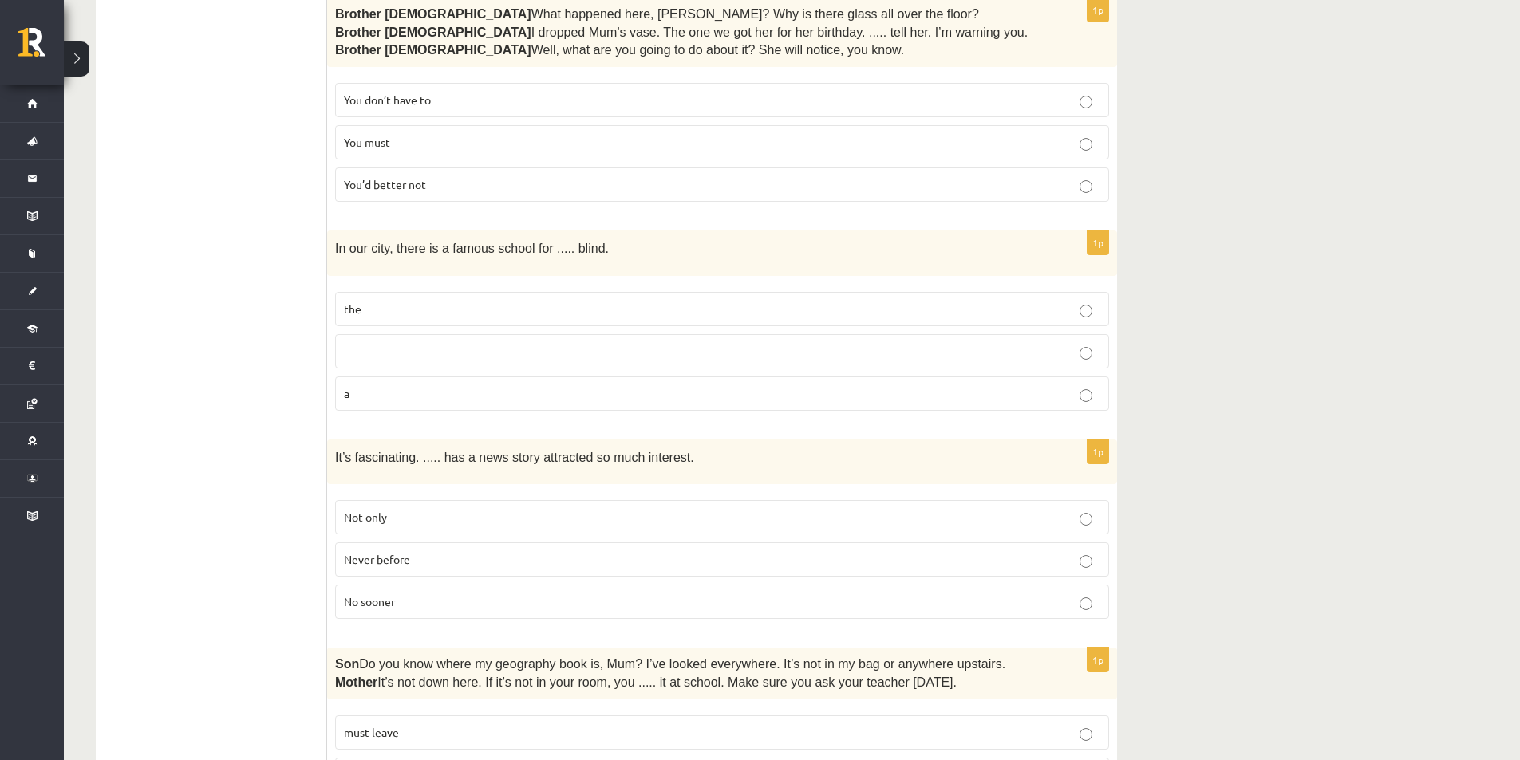
scroll to position [3510, 0]
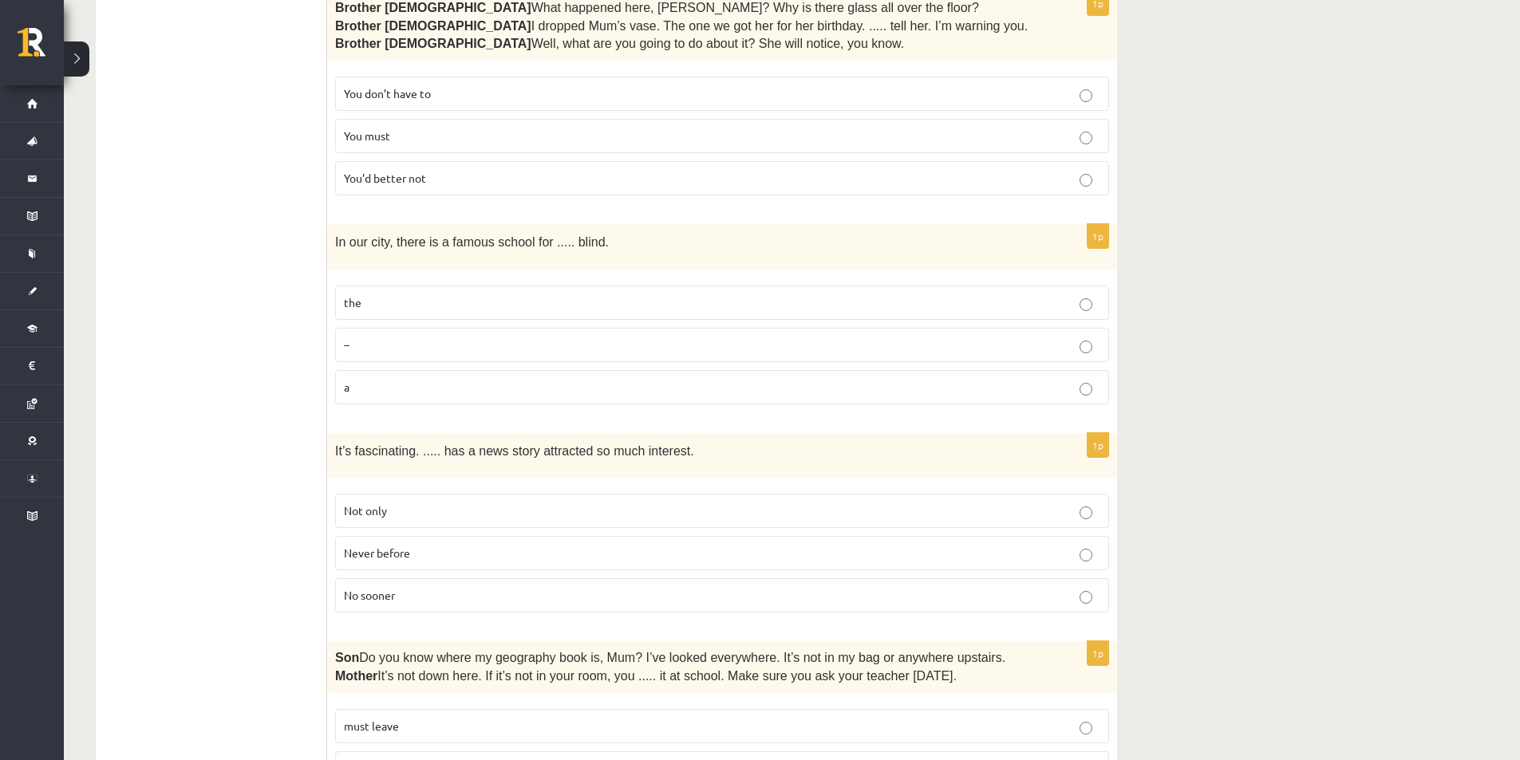
click at [529, 278] on fieldset "the – a" at bounding box center [722, 344] width 774 height 132
click at [995, 294] on p "the" at bounding box center [722, 302] width 756 height 17
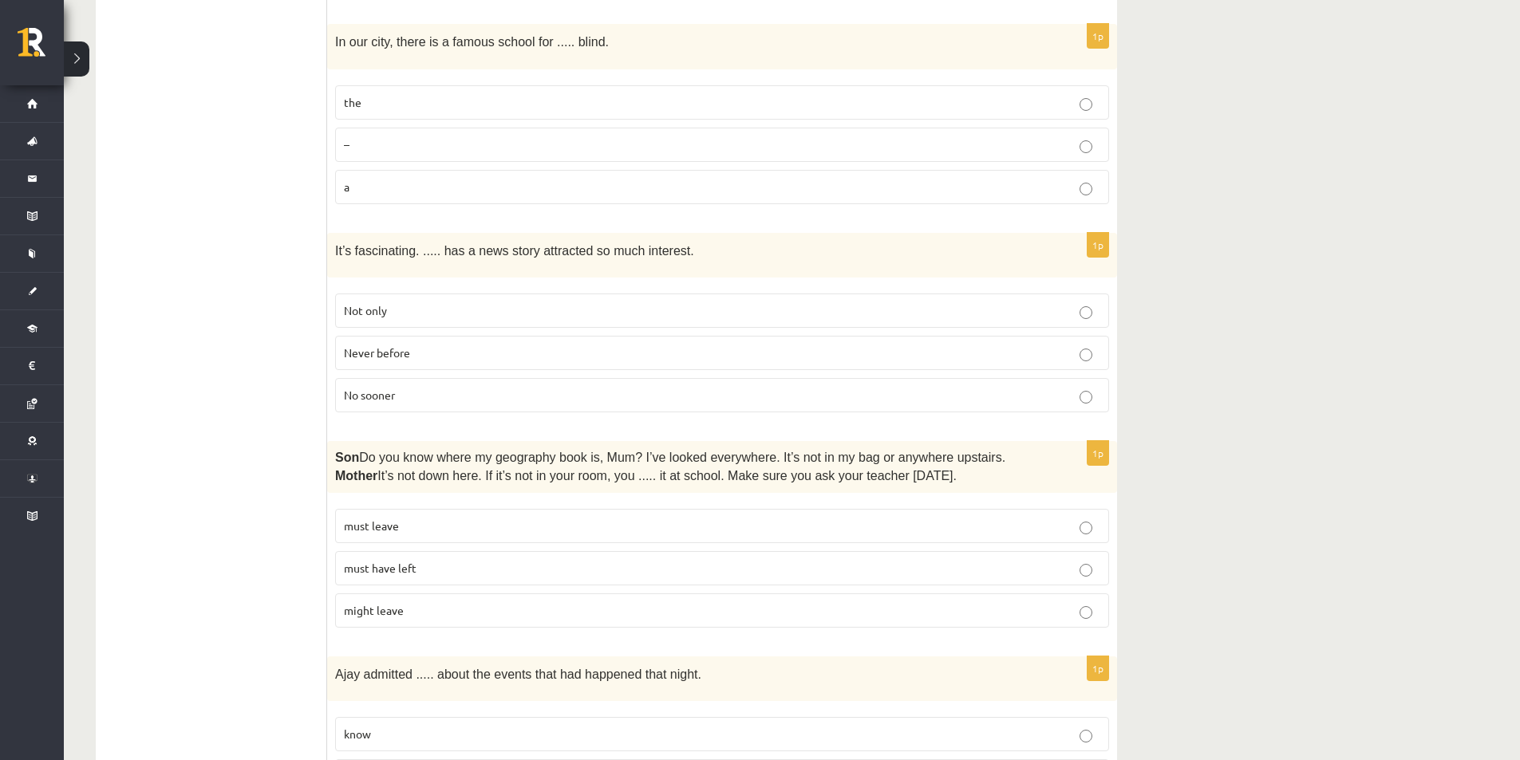
scroll to position [3749, 0]
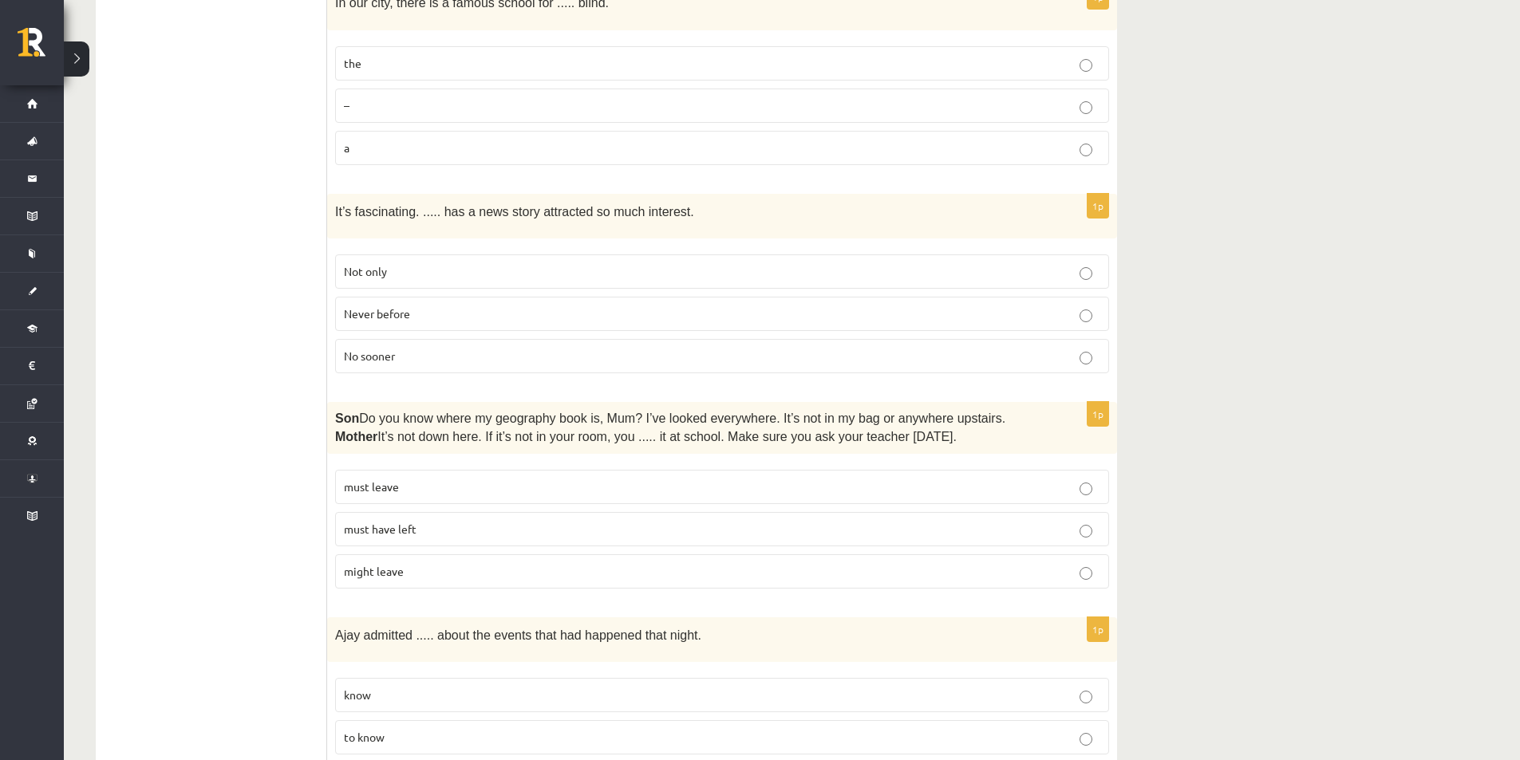
click at [438, 306] on p "Never before" at bounding box center [722, 314] width 756 height 17
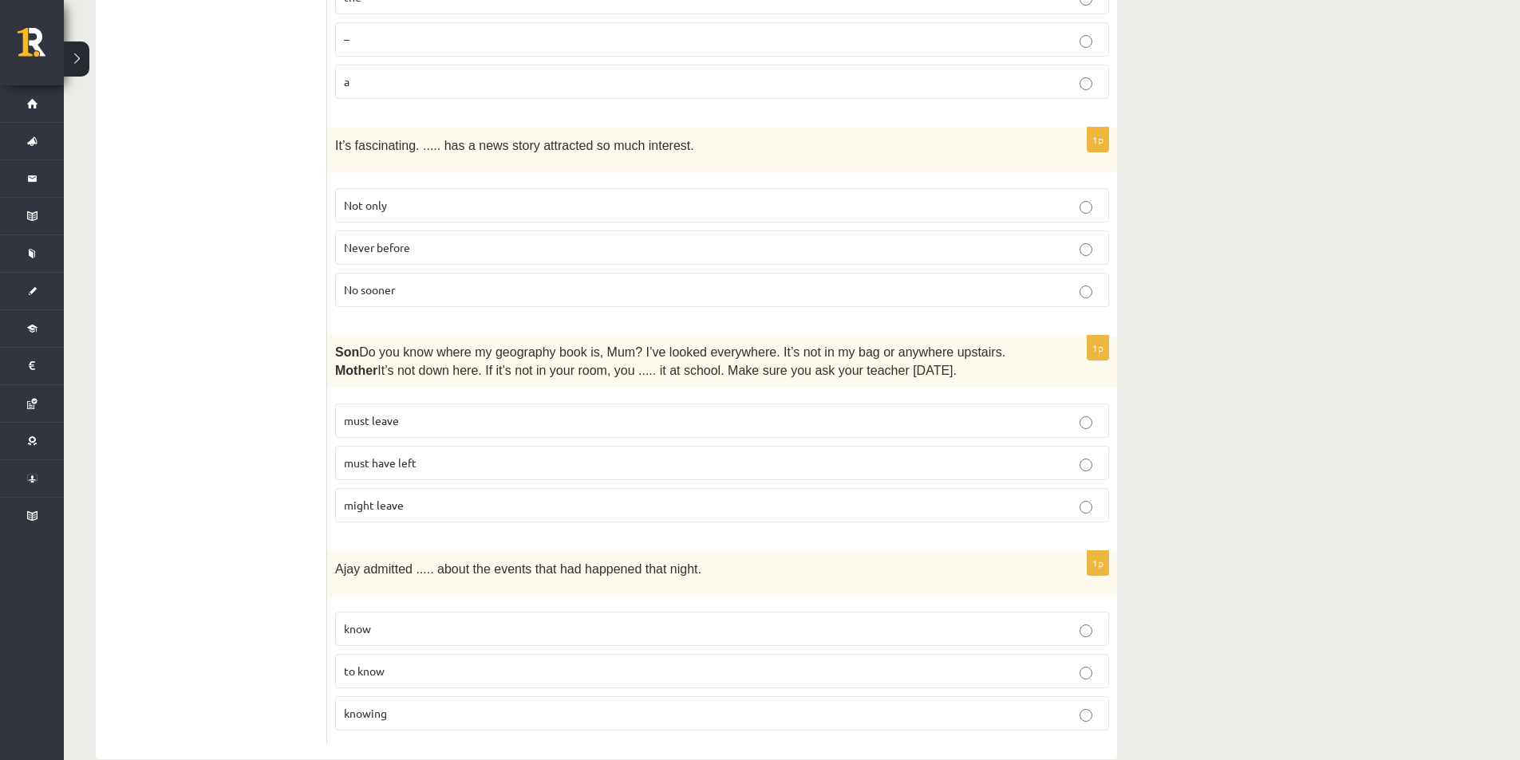
click at [562, 455] on p "must have left" at bounding box center [722, 463] width 756 height 17
click at [411, 705] on p "knowing" at bounding box center [722, 713] width 756 height 17
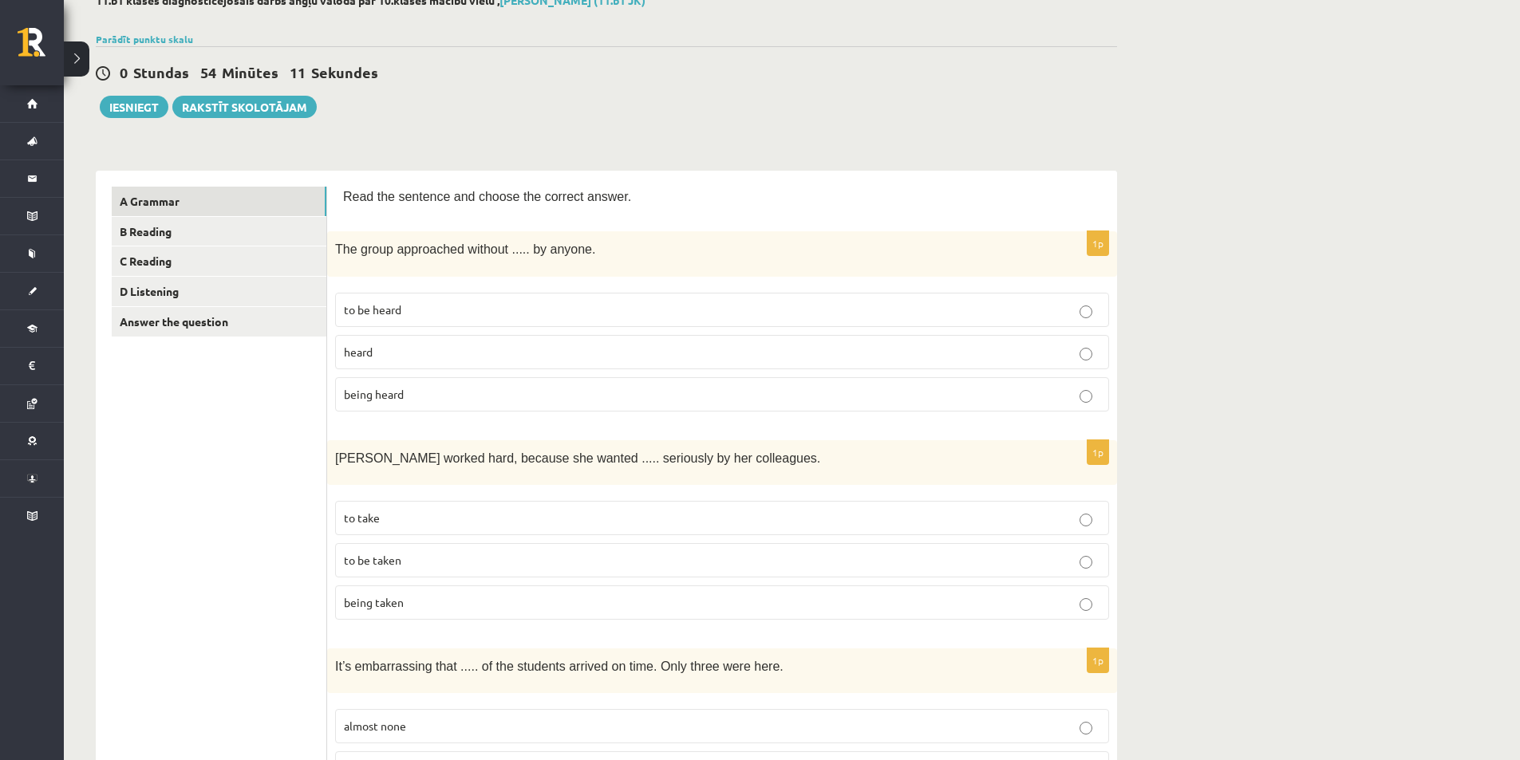
scroll to position [0, 0]
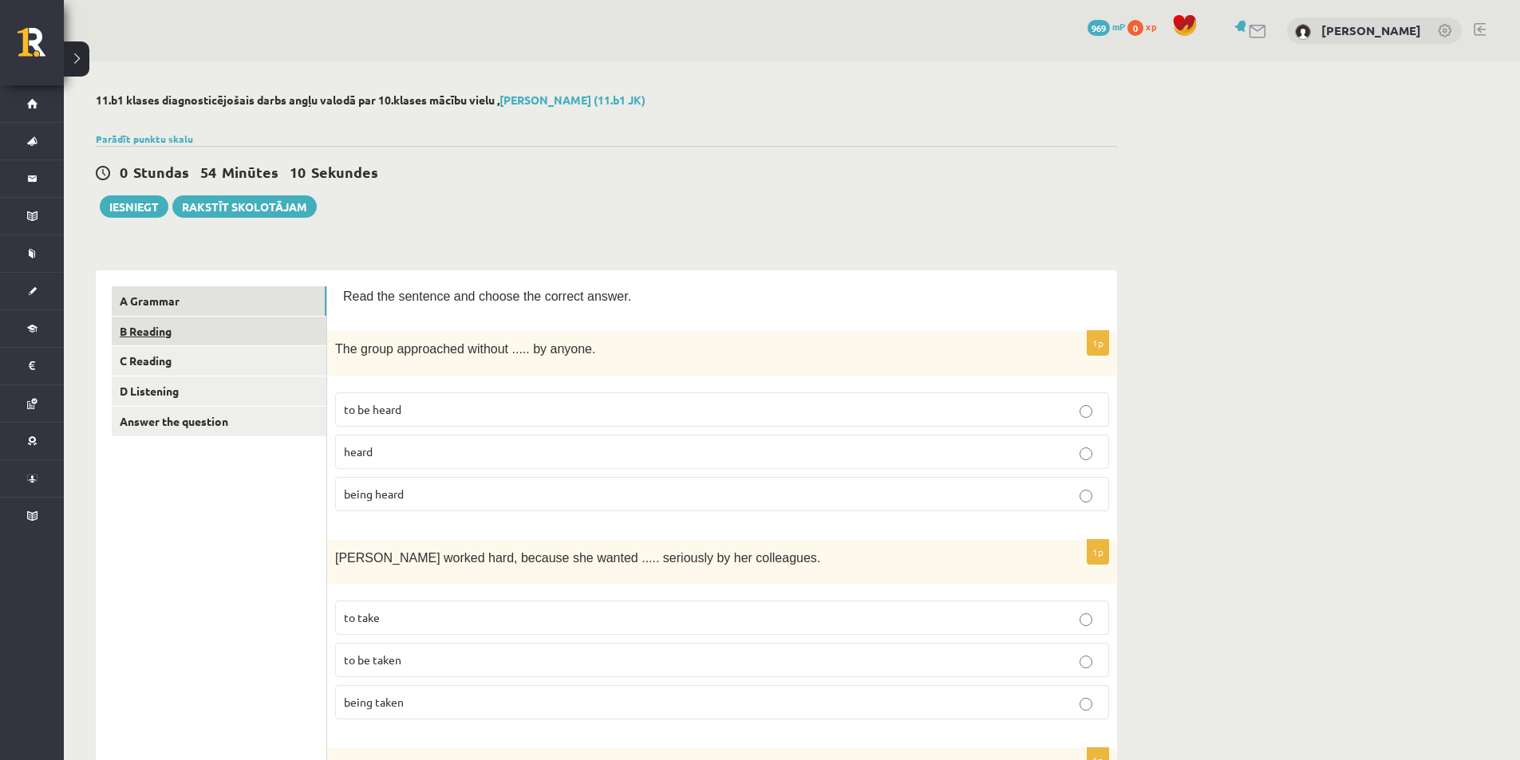
click at [187, 329] on link "B Reading" at bounding box center [219, 332] width 215 height 30
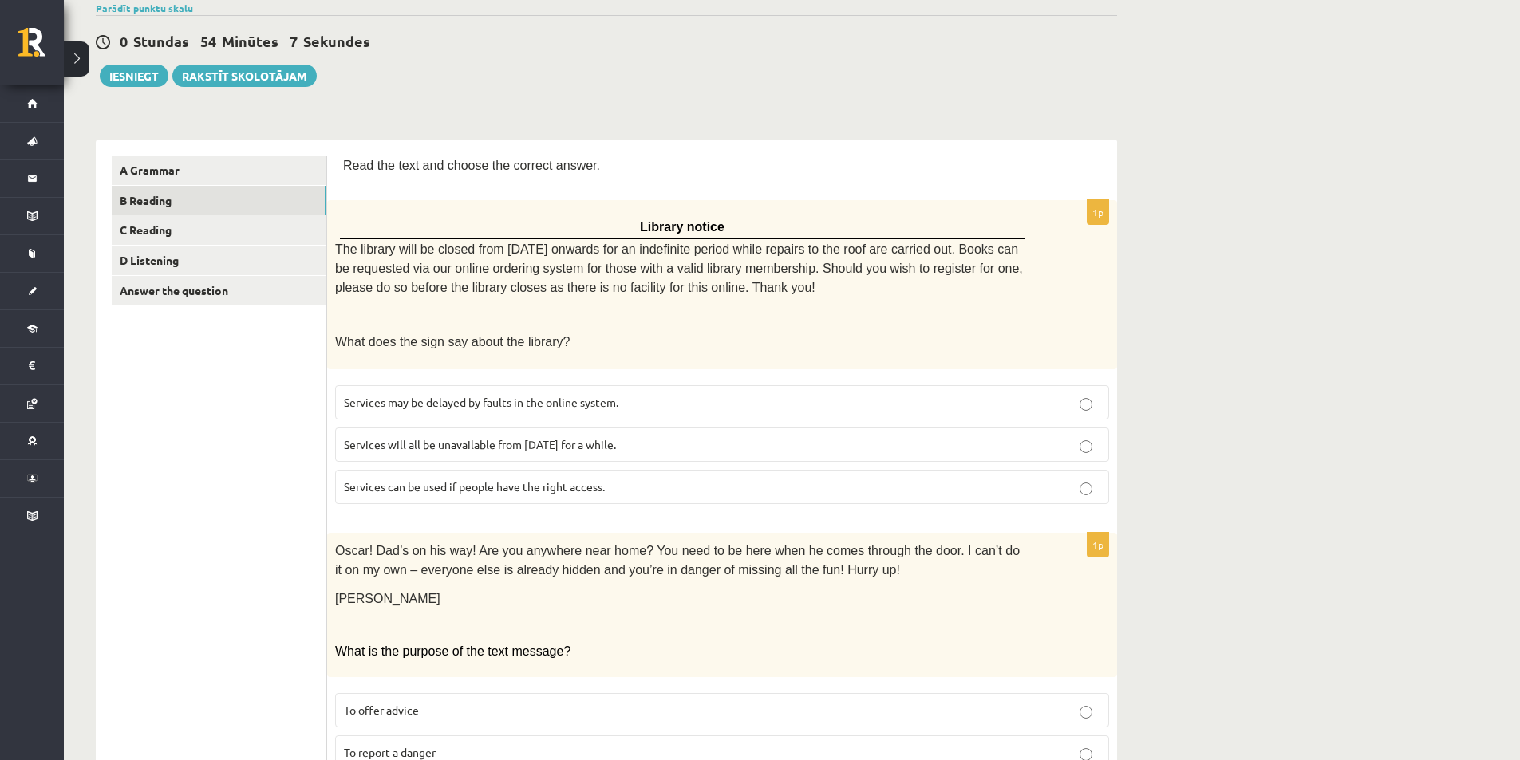
scroll to position [160, 0]
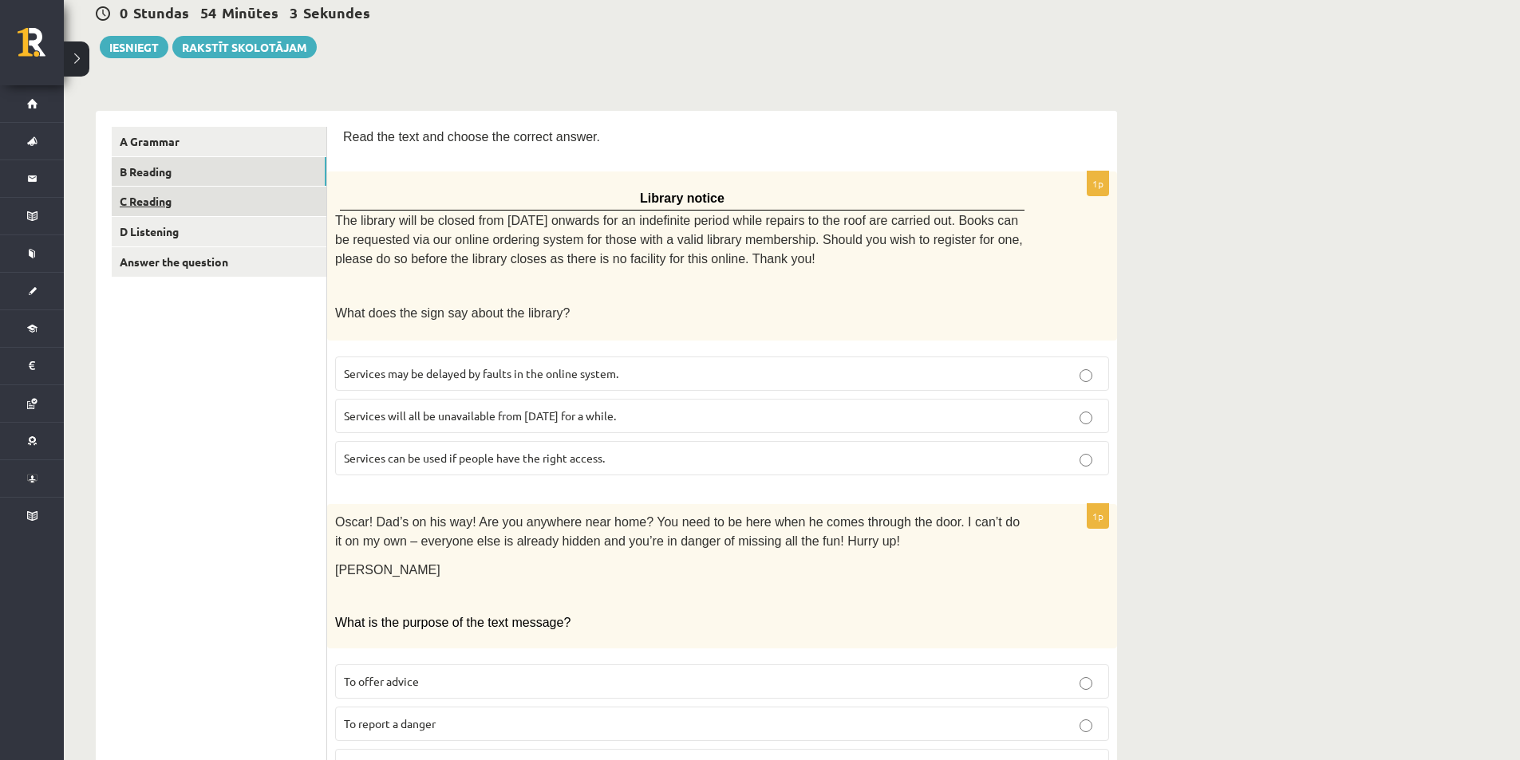
click at [142, 191] on link "C Reading" at bounding box center [219, 202] width 215 height 30
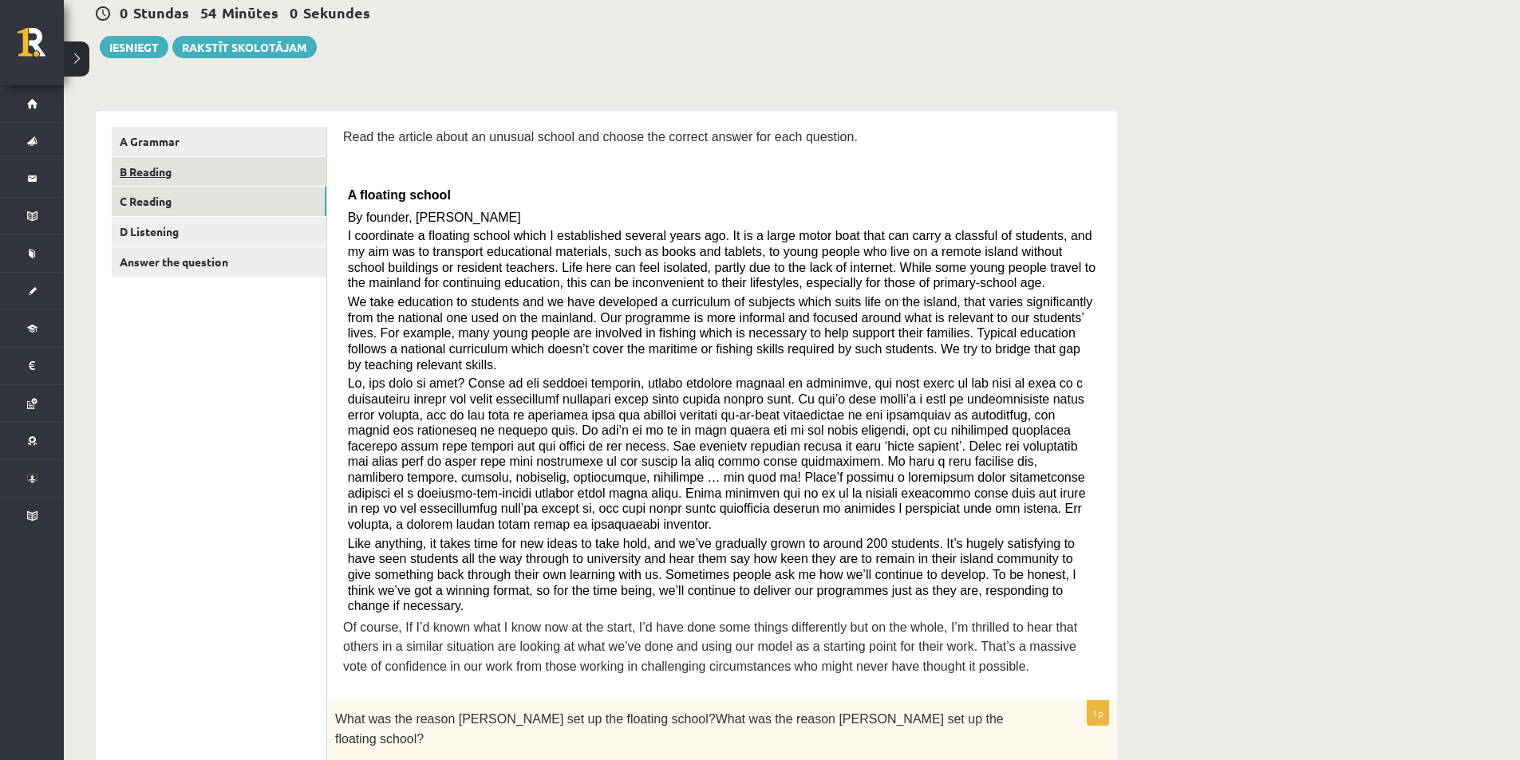
click at [179, 179] on link "B Reading" at bounding box center [219, 172] width 215 height 30
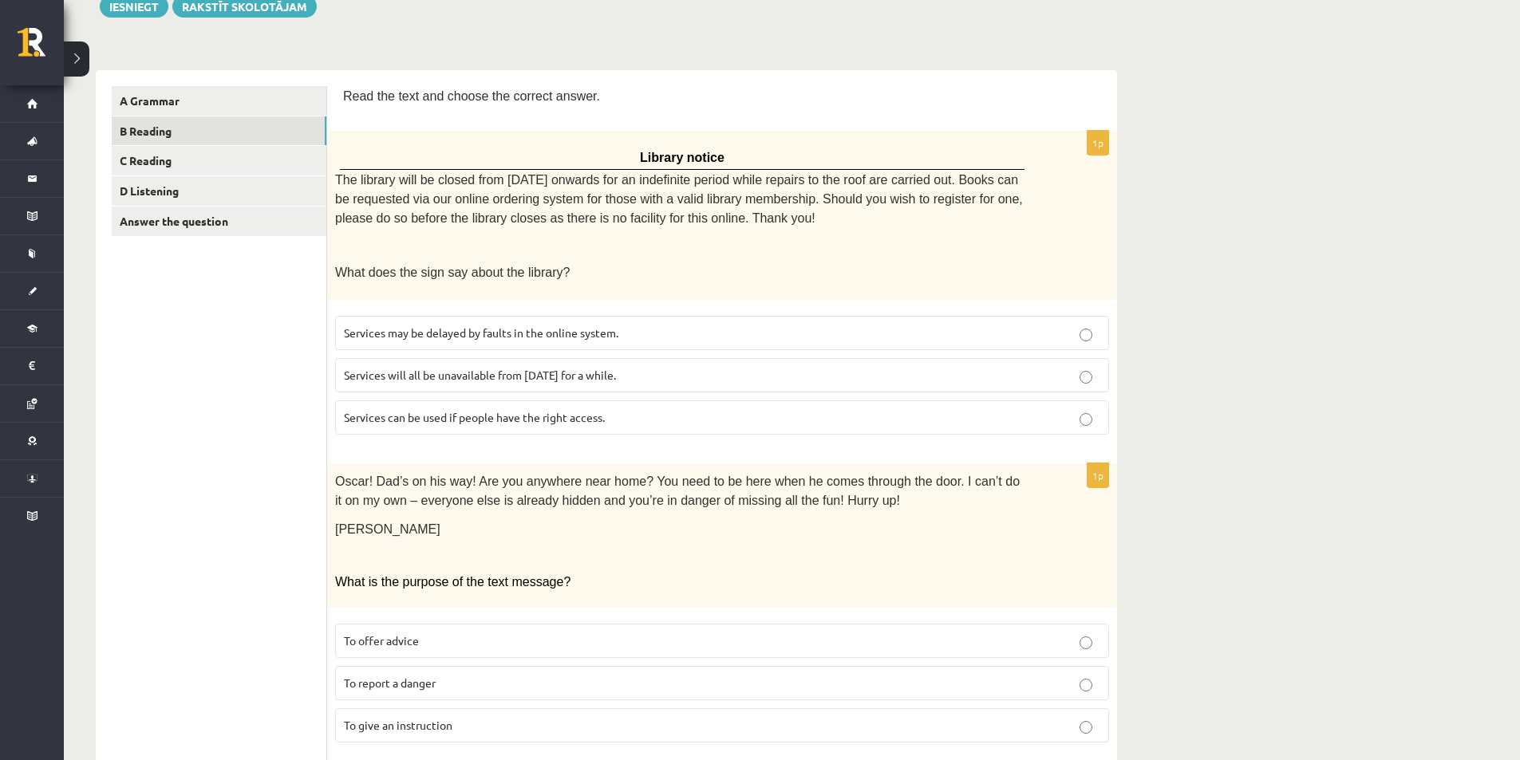
scroll to position [239, 0]
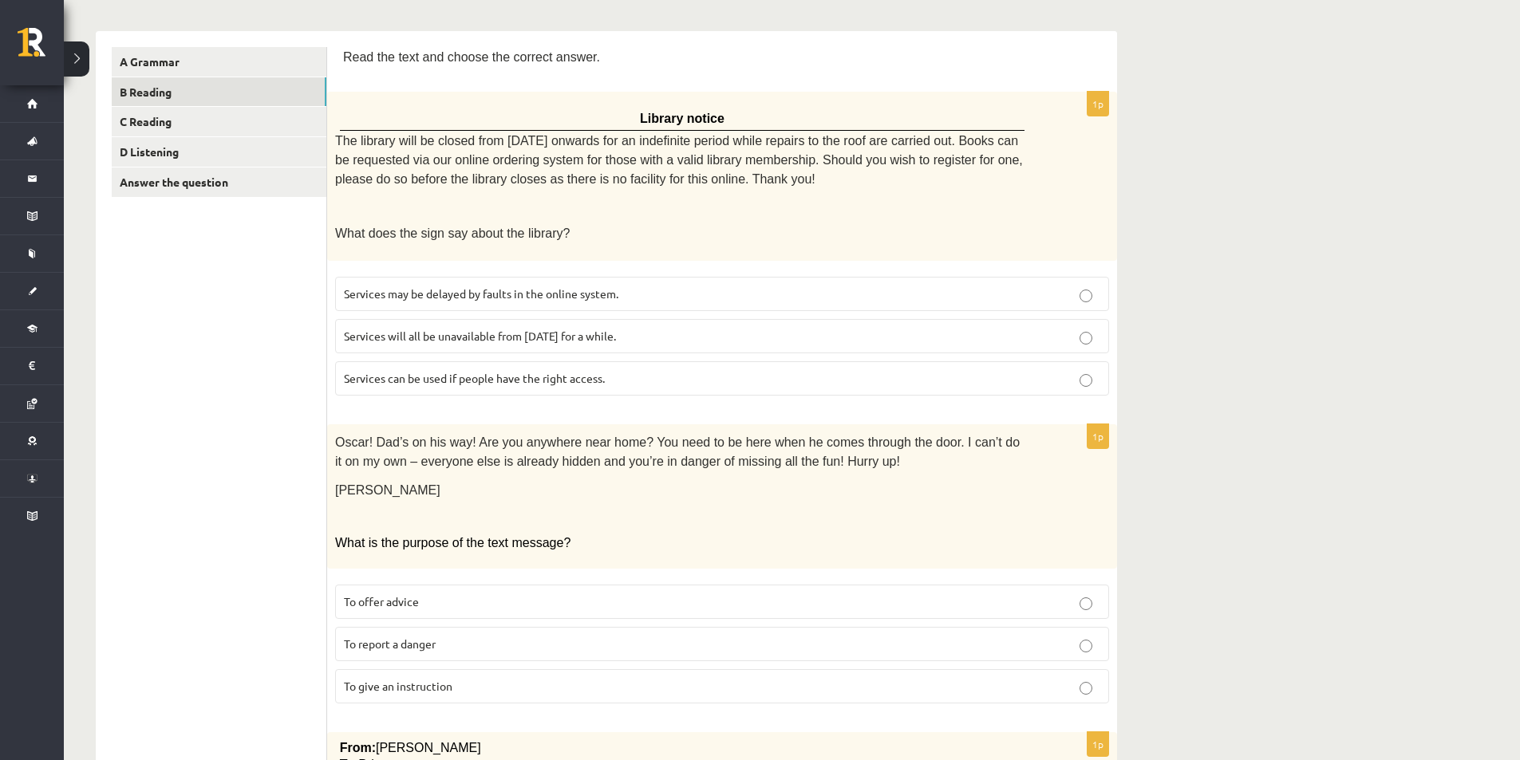
click at [672, 329] on p "Services will all be unavailable from Monday for a while." at bounding box center [722, 336] width 756 height 17
click at [935, 370] on p "Services can be used if people have the right access." at bounding box center [722, 378] width 756 height 17
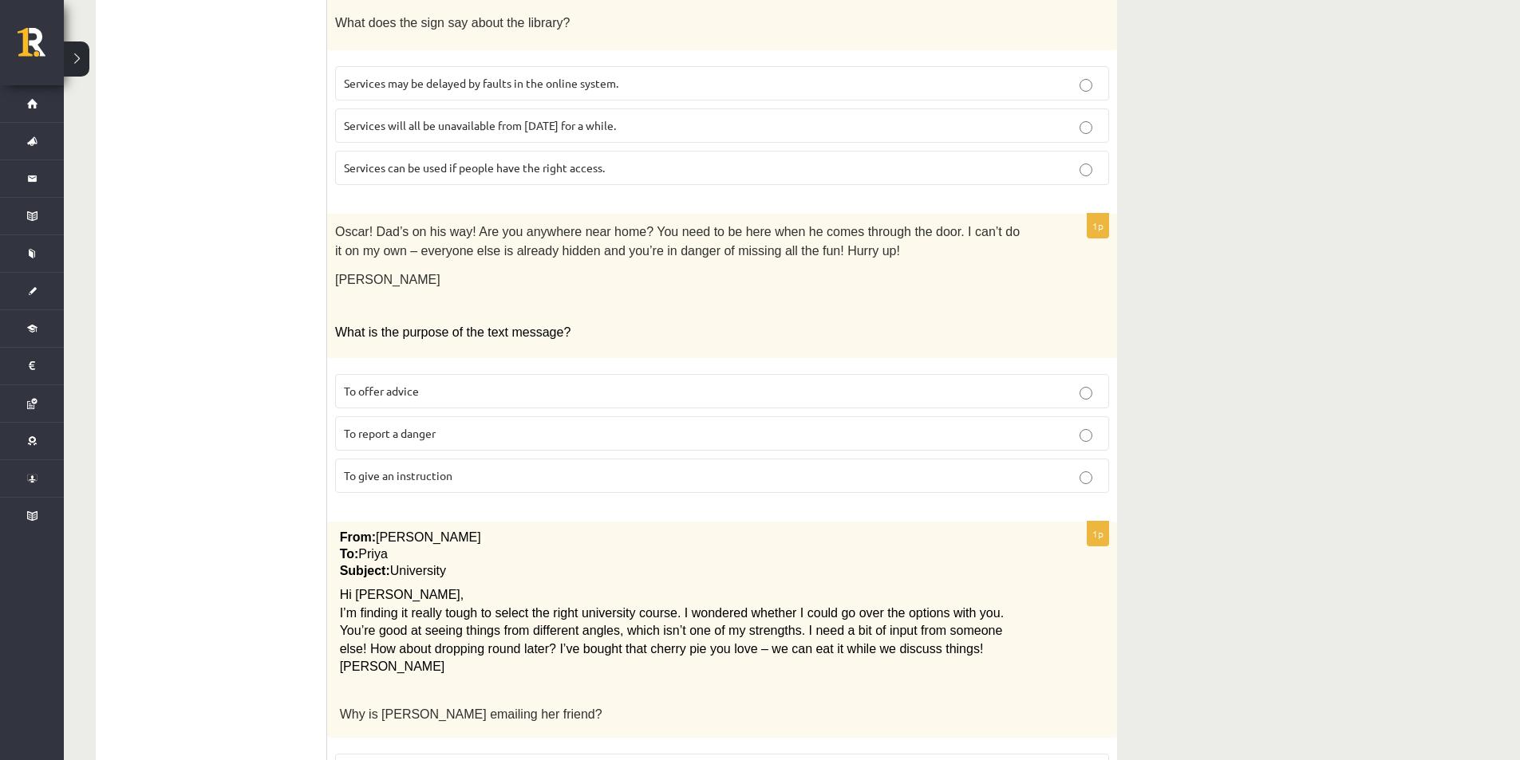
scroll to position [479, 0]
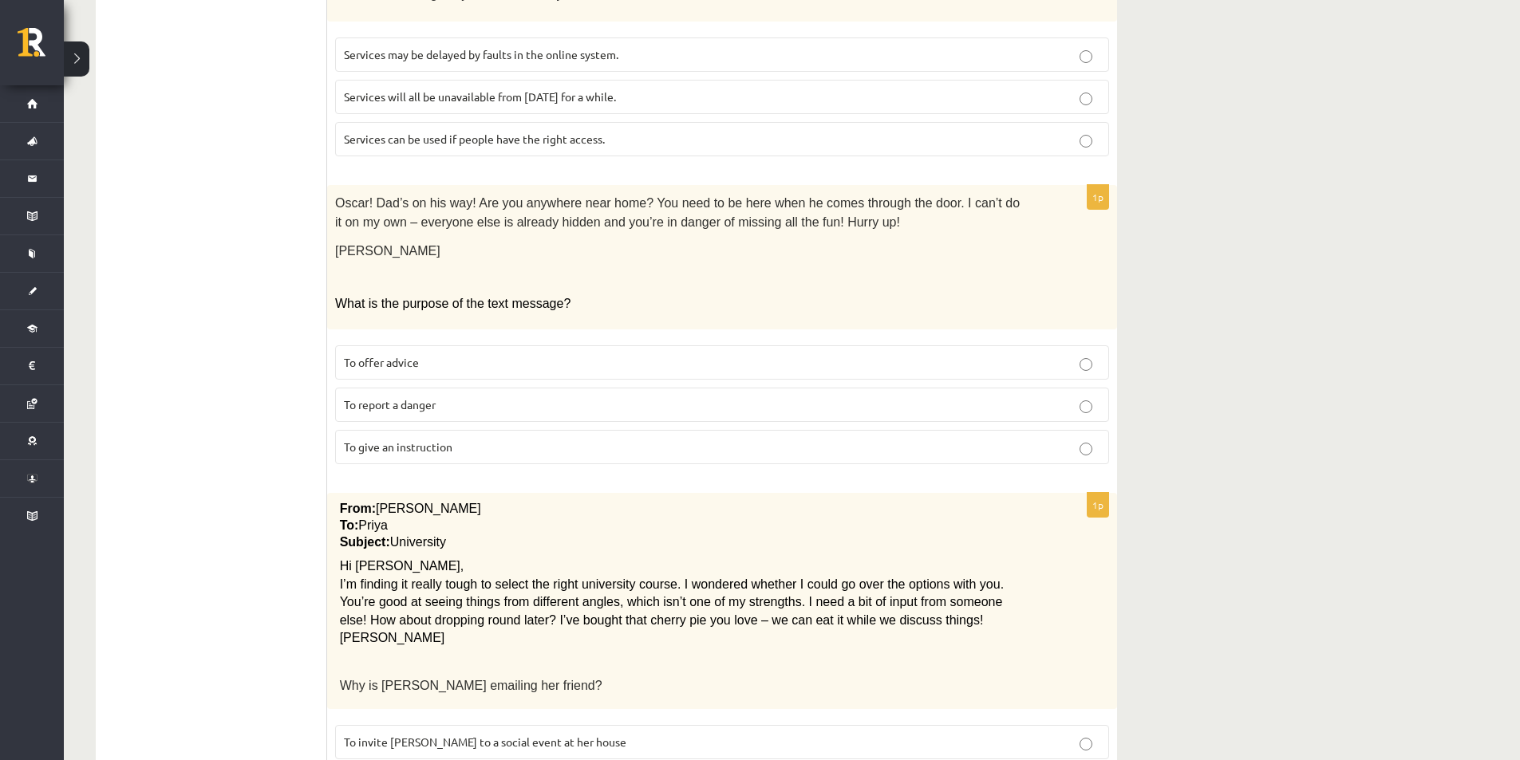
click at [438, 440] on span "To give an instruction" at bounding box center [398, 447] width 108 height 14
click at [1056, 365] on label "To offer advice" at bounding box center [722, 362] width 774 height 34
click at [957, 439] on p "To give an instruction" at bounding box center [722, 447] width 756 height 17
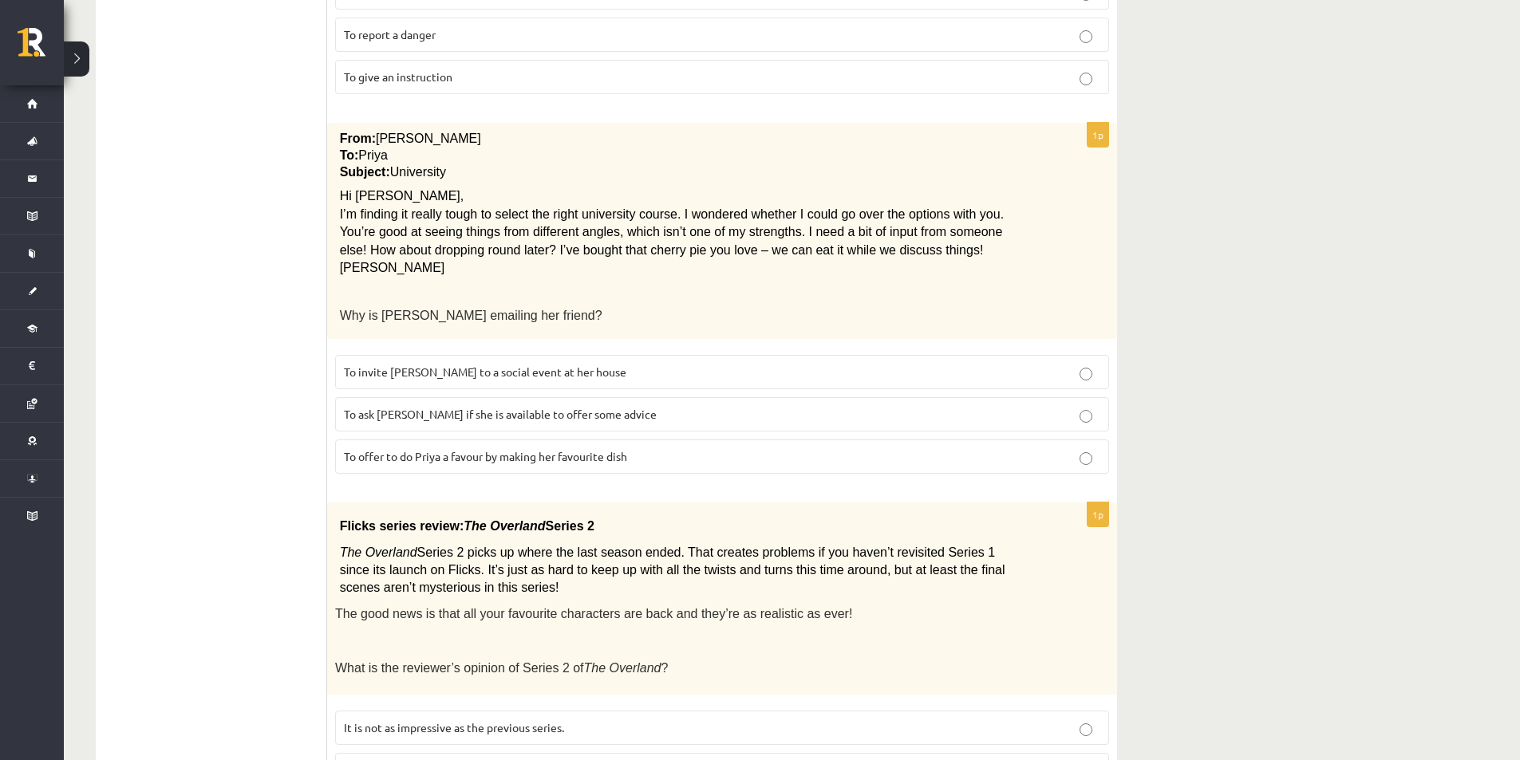
scroll to position [877, 0]
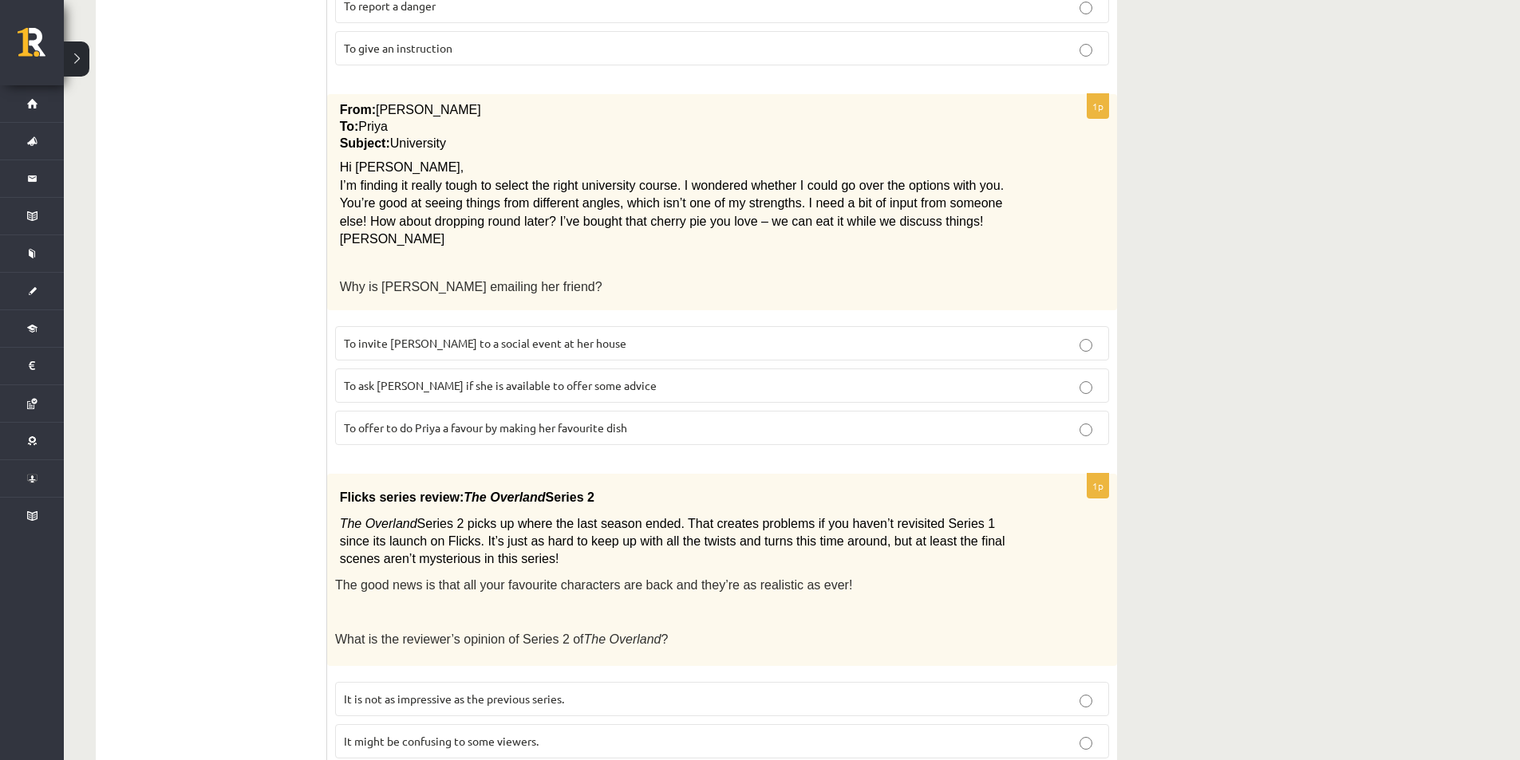
click at [625, 377] on p "To ask Priya if she is available to offer some advice" at bounding box center [722, 385] width 756 height 17
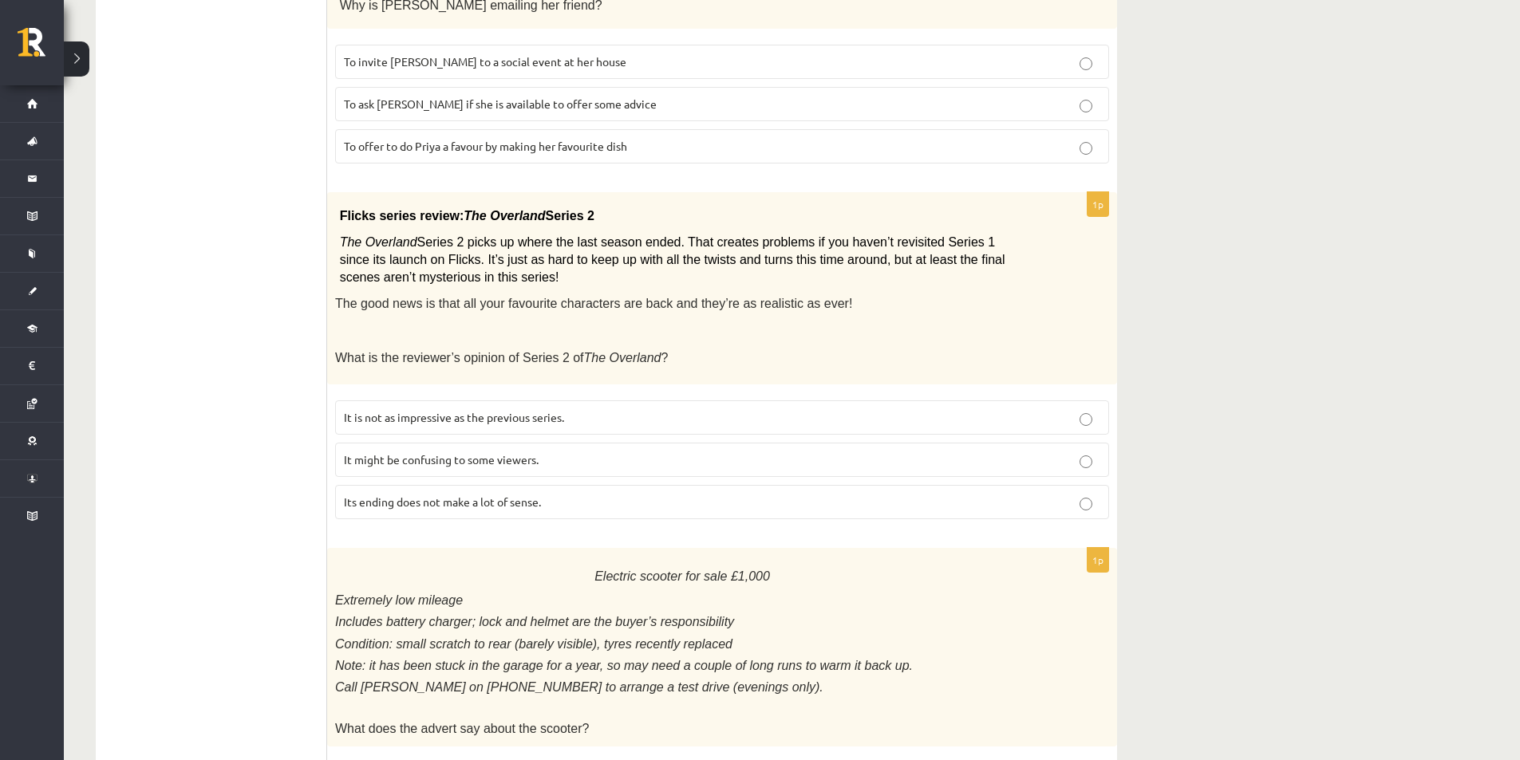
scroll to position [1197, 0]
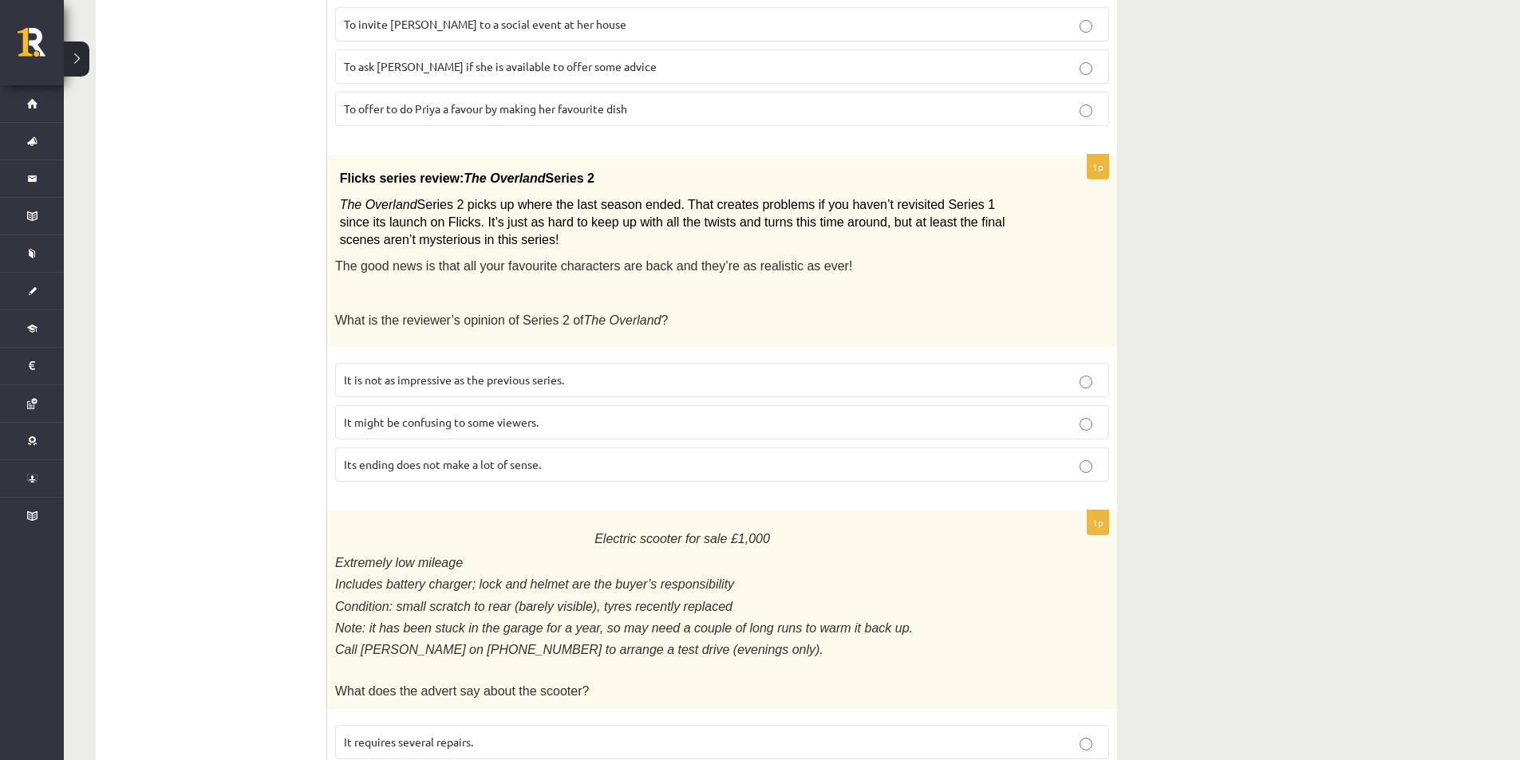
click at [545, 405] on label "It might be confusing to some viewers." at bounding box center [722, 422] width 774 height 34
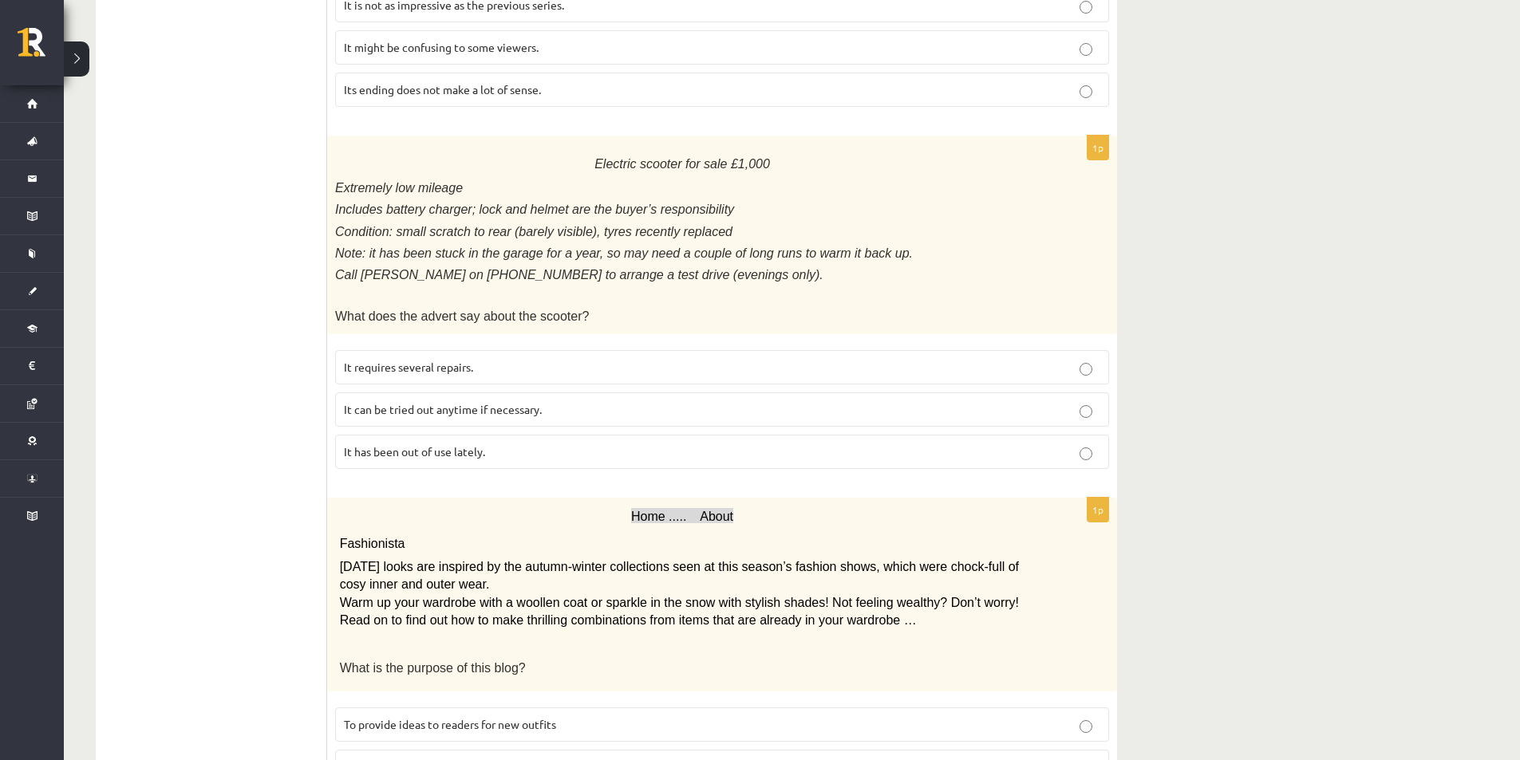
scroll to position [1595, 0]
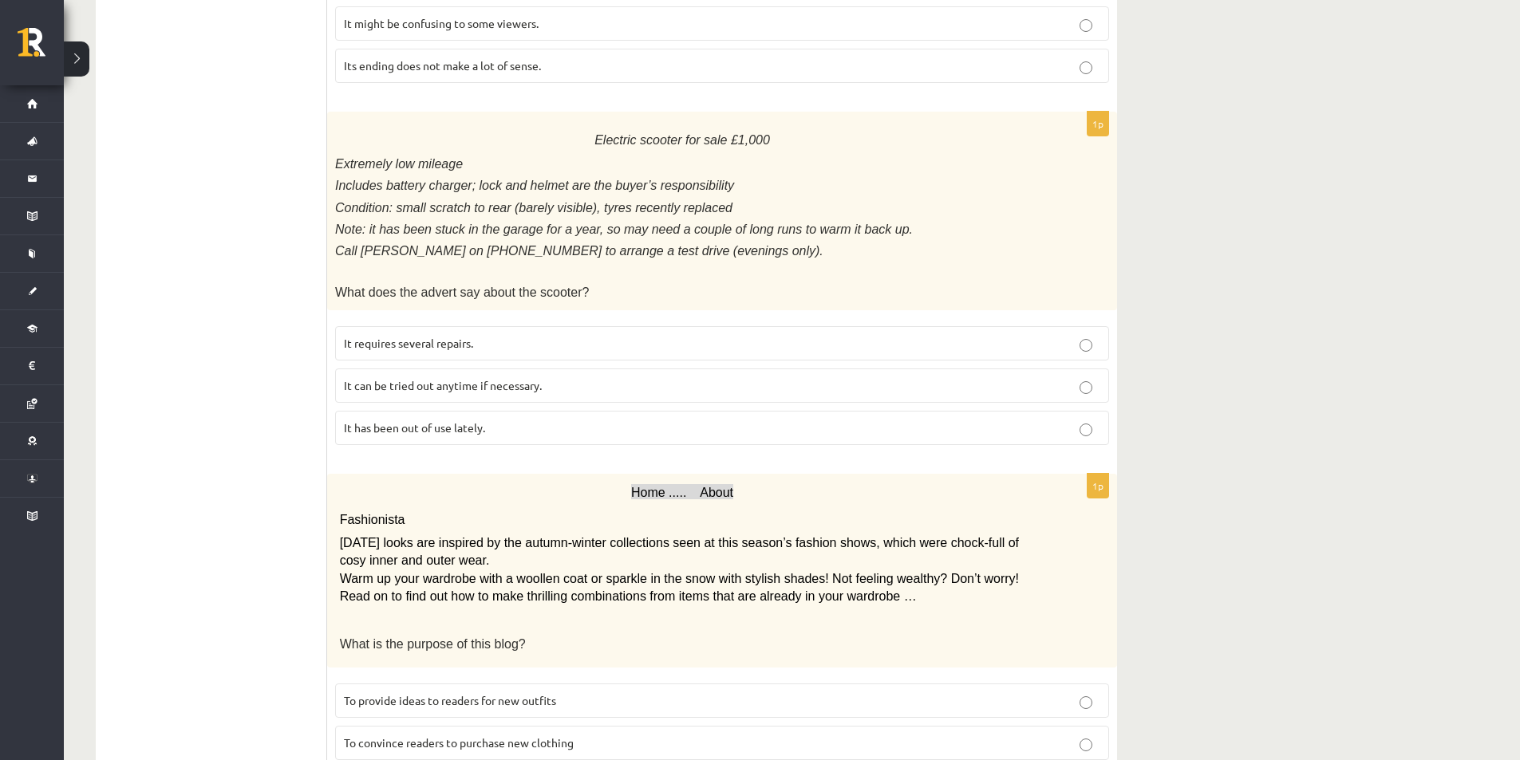
click at [502, 420] on p "It has been out of use lately." at bounding box center [722, 428] width 756 height 17
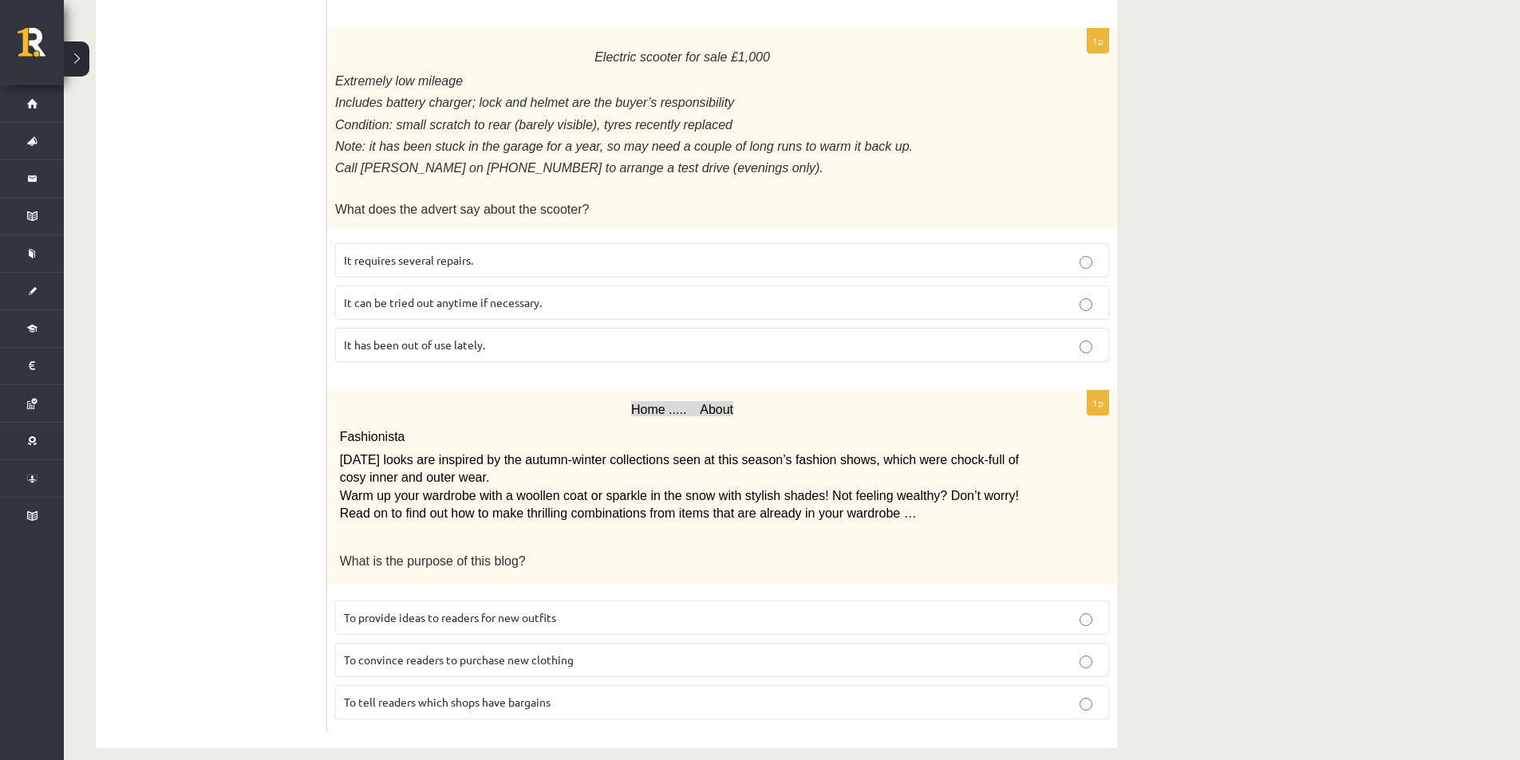
scroll to position [1679, 0]
click at [611, 251] on p "It requires several repairs." at bounding box center [722, 259] width 756 height 17
click at [518, 336] on p "It has been out of use lately." at bounding box center [722, 344] width 756 height 17
click at [1039, 336] on p "It has been out of use lately." at bounding box center [722, 344] width 756 height 17
click at [646, 600] on label "To provide ideas to readers for new outfits" at bounding box center [722, 617] width 774 height 34
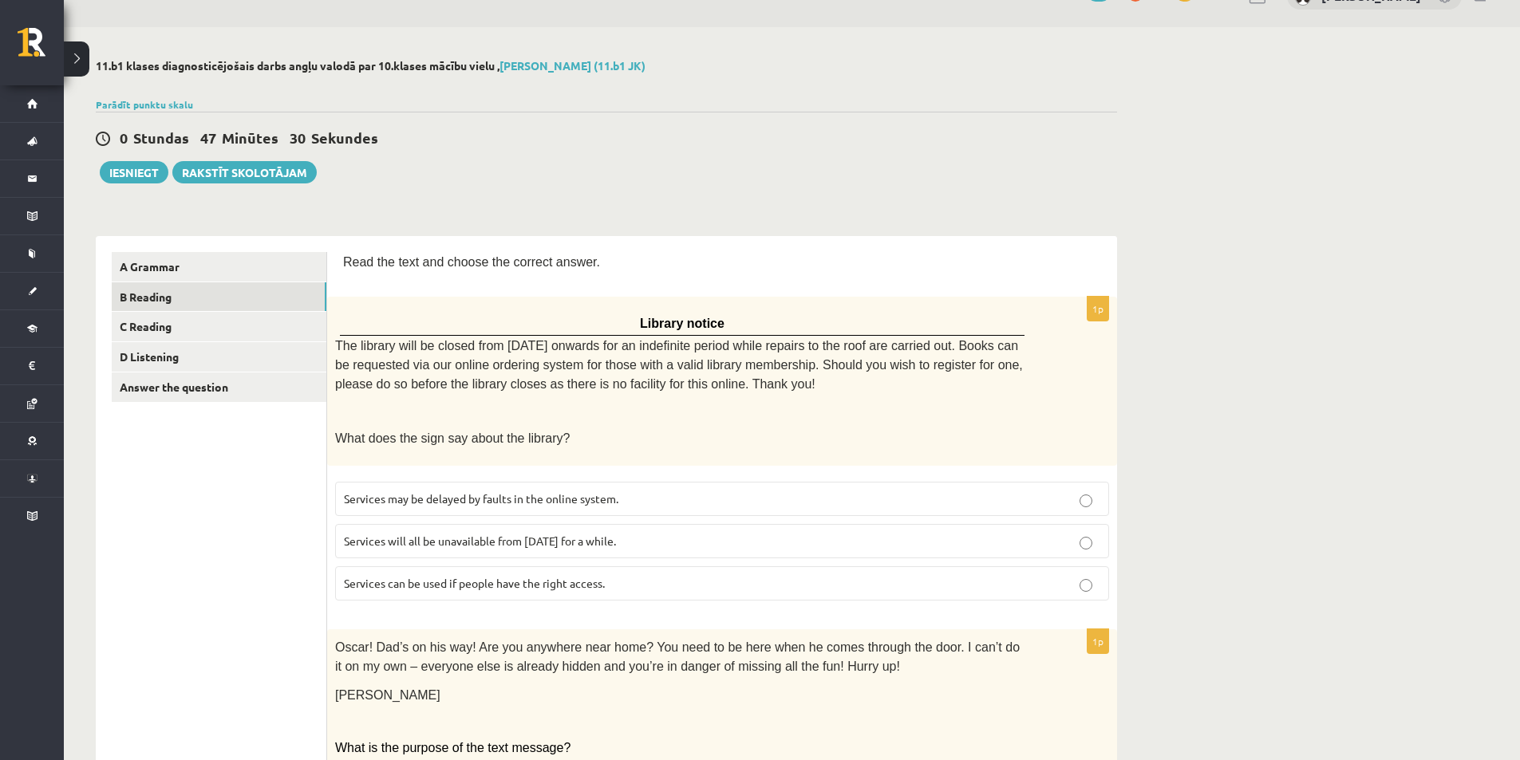
scroll to position [0, 0]
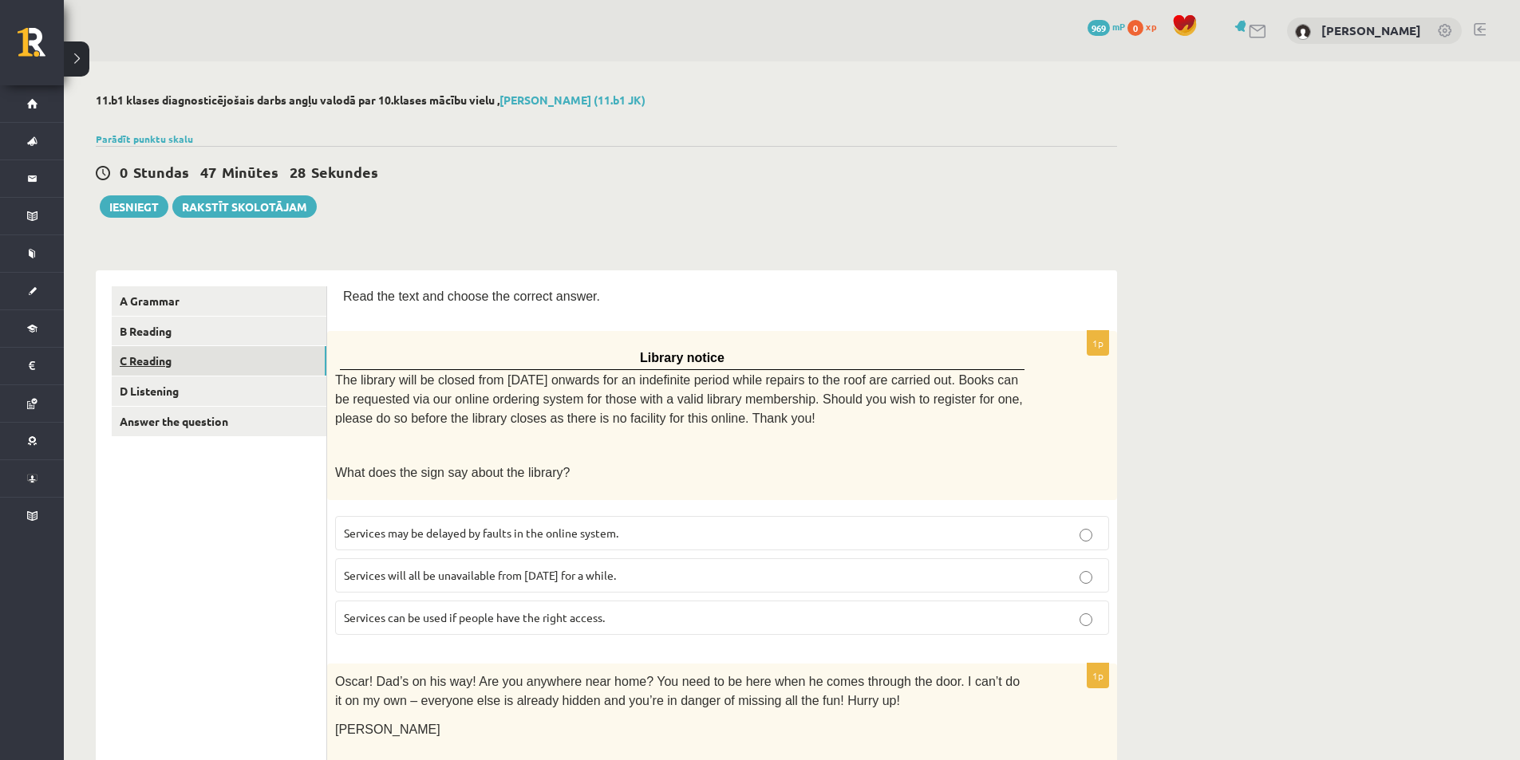
click at [191, 360] on link "C Reading" at bounding box center [219, 361] width 215 height 30
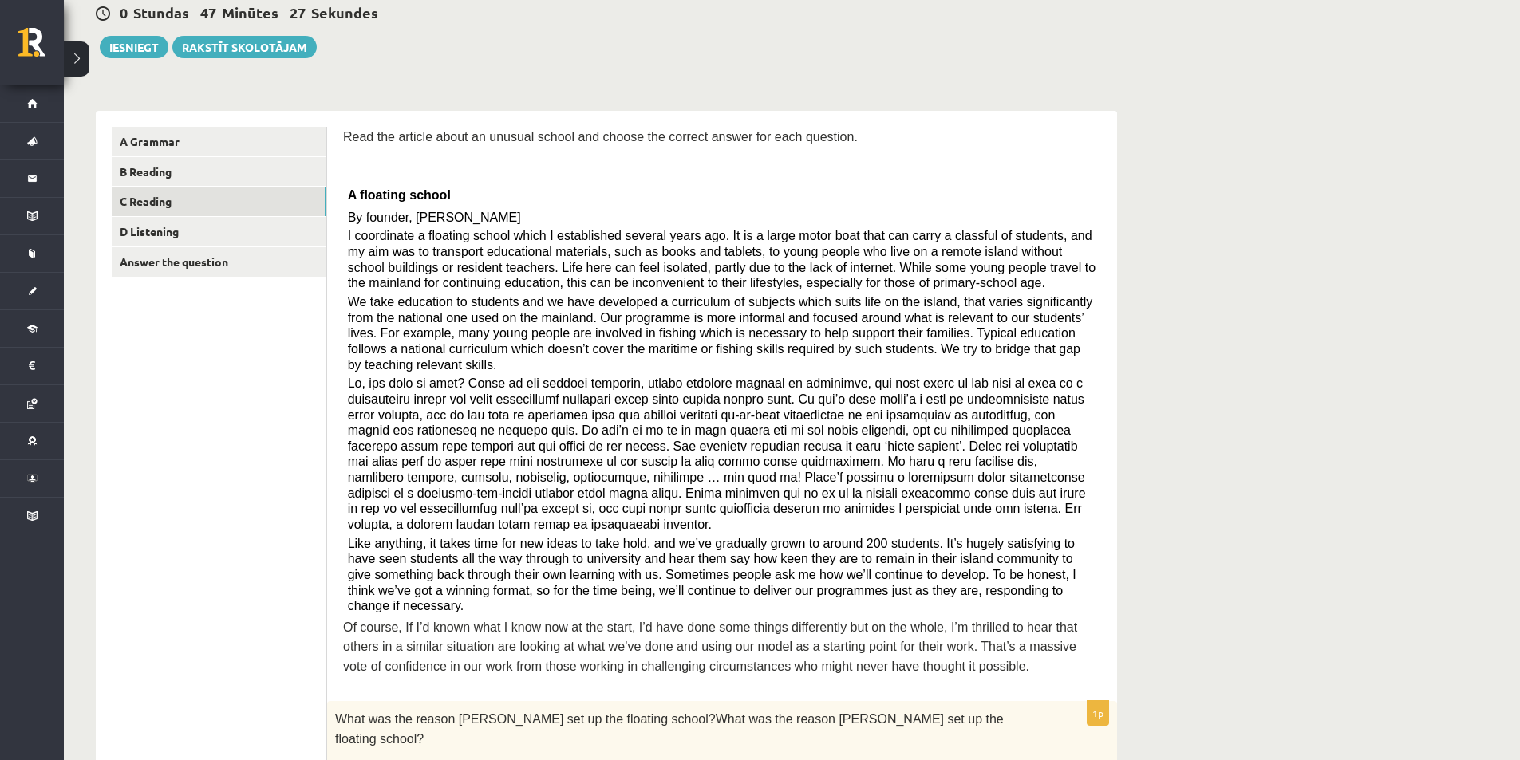
scroll to position [239, 0]
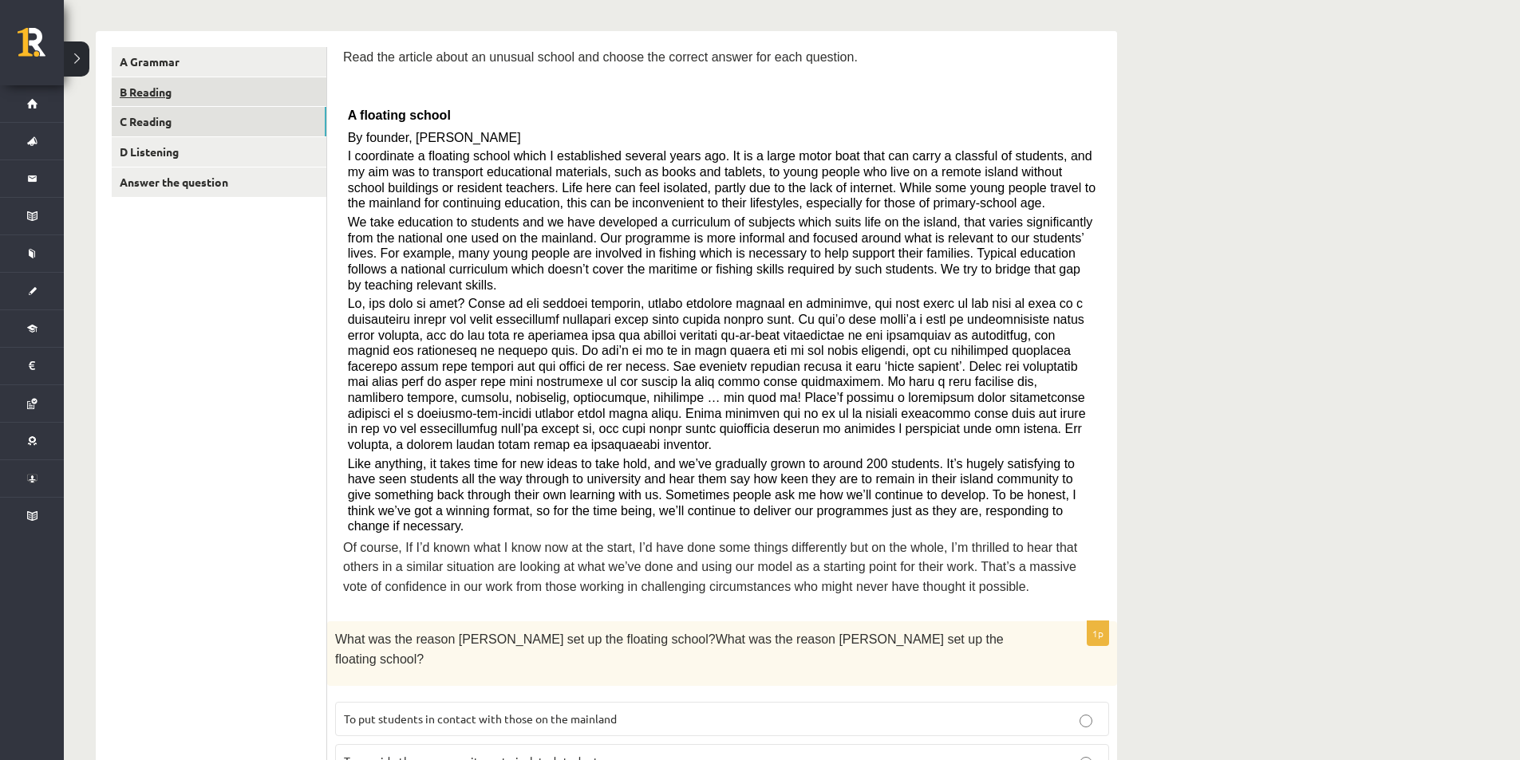
click at [206, 98] on link "B Reading" at bounding box center [219, 92] width 215 height 30
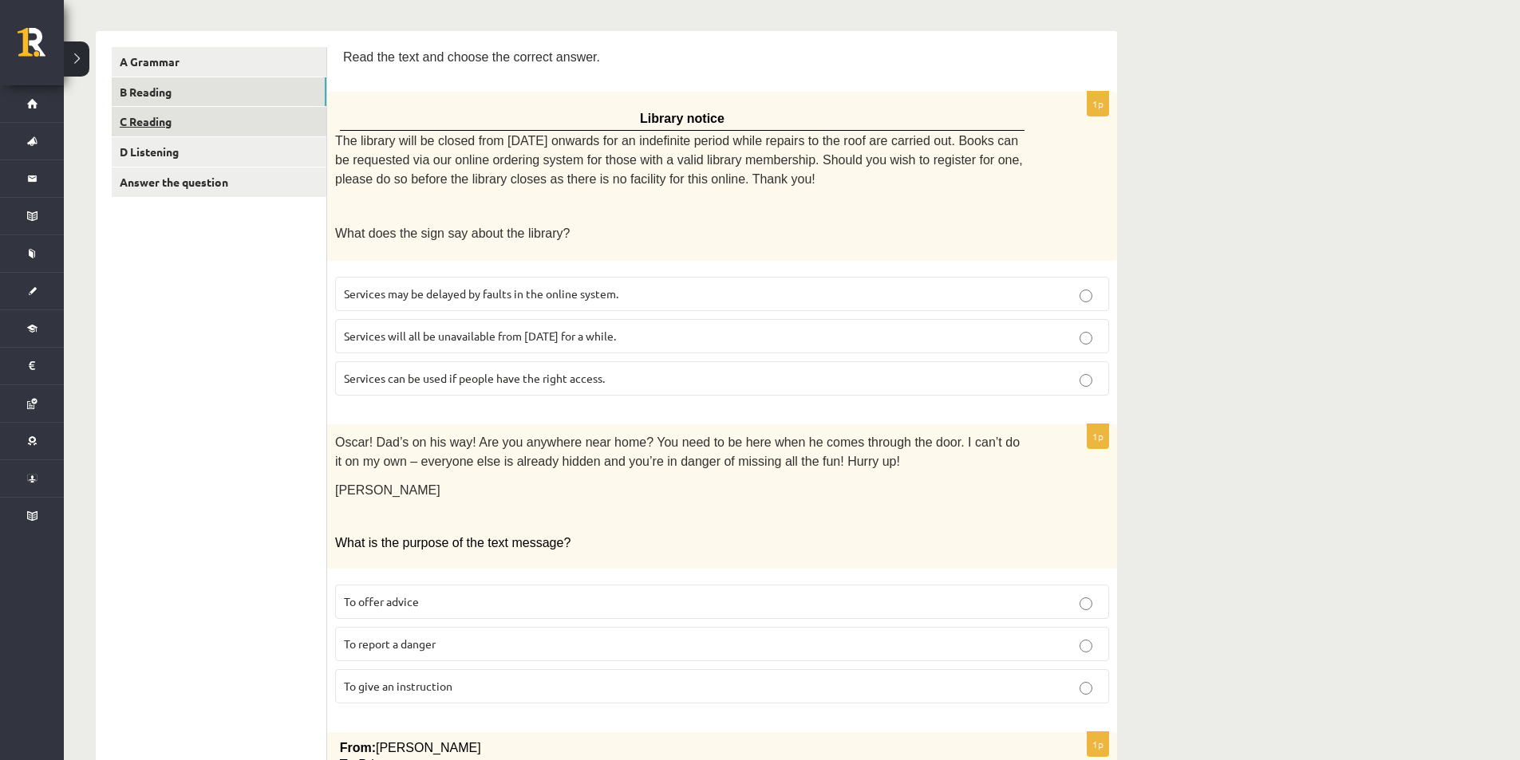
click at [243, 110] on link "C Reading" at bounding box center [219, 122] width 215 height 30
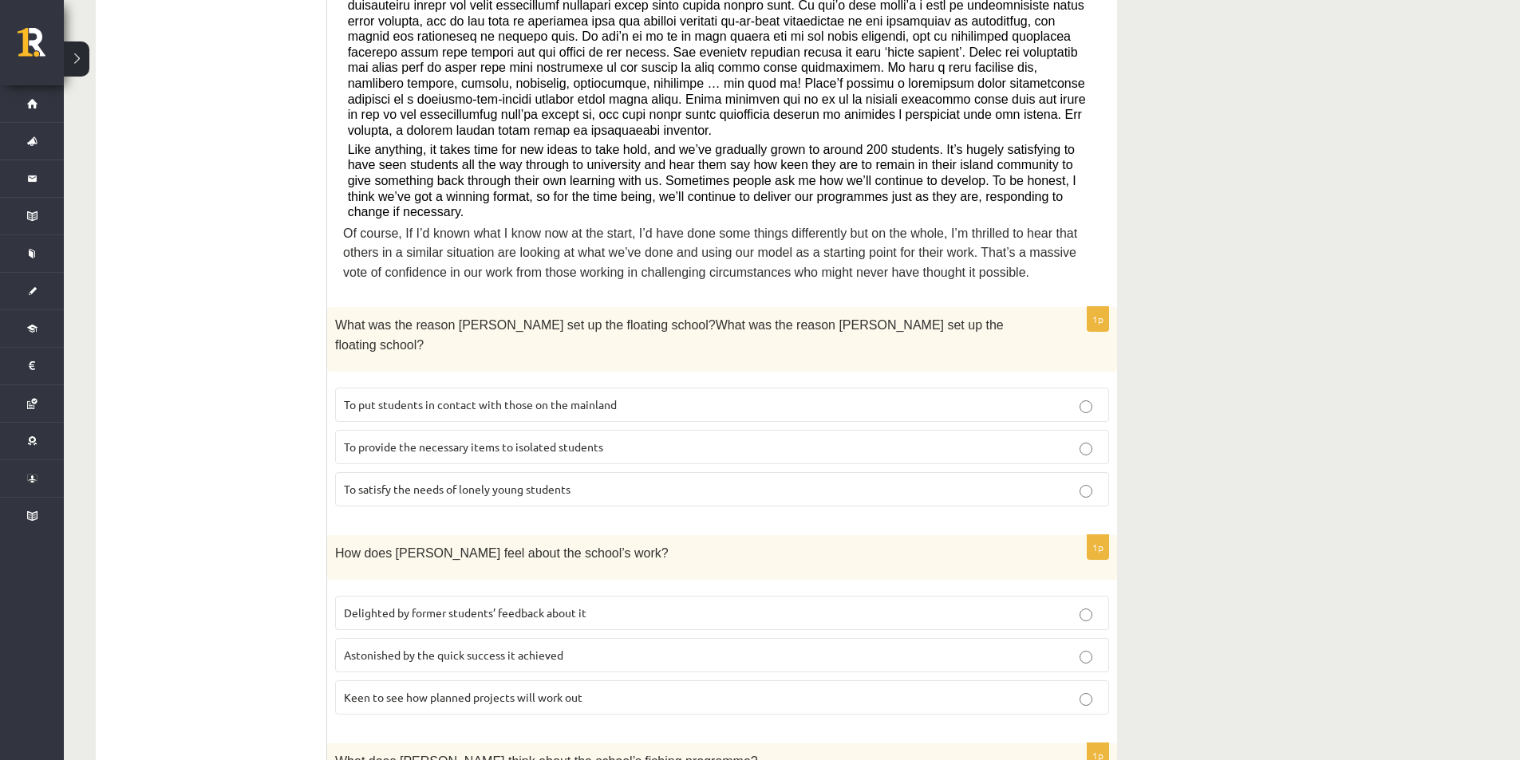
scroll to position [558, 0]
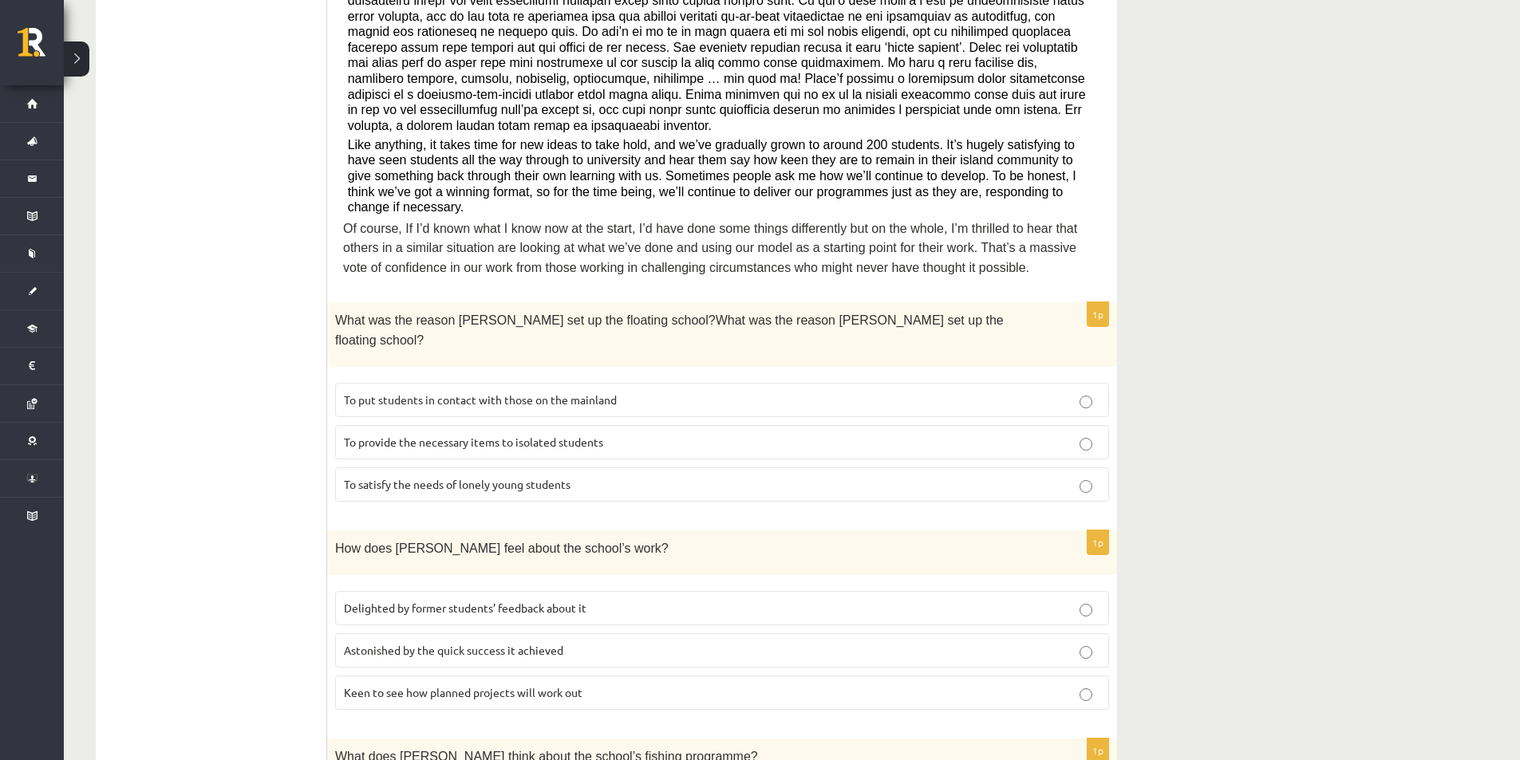
click at [583, 425] on label "To provide the necessary items to isolated students" at bounding box center [722, 442] width 774 height 34
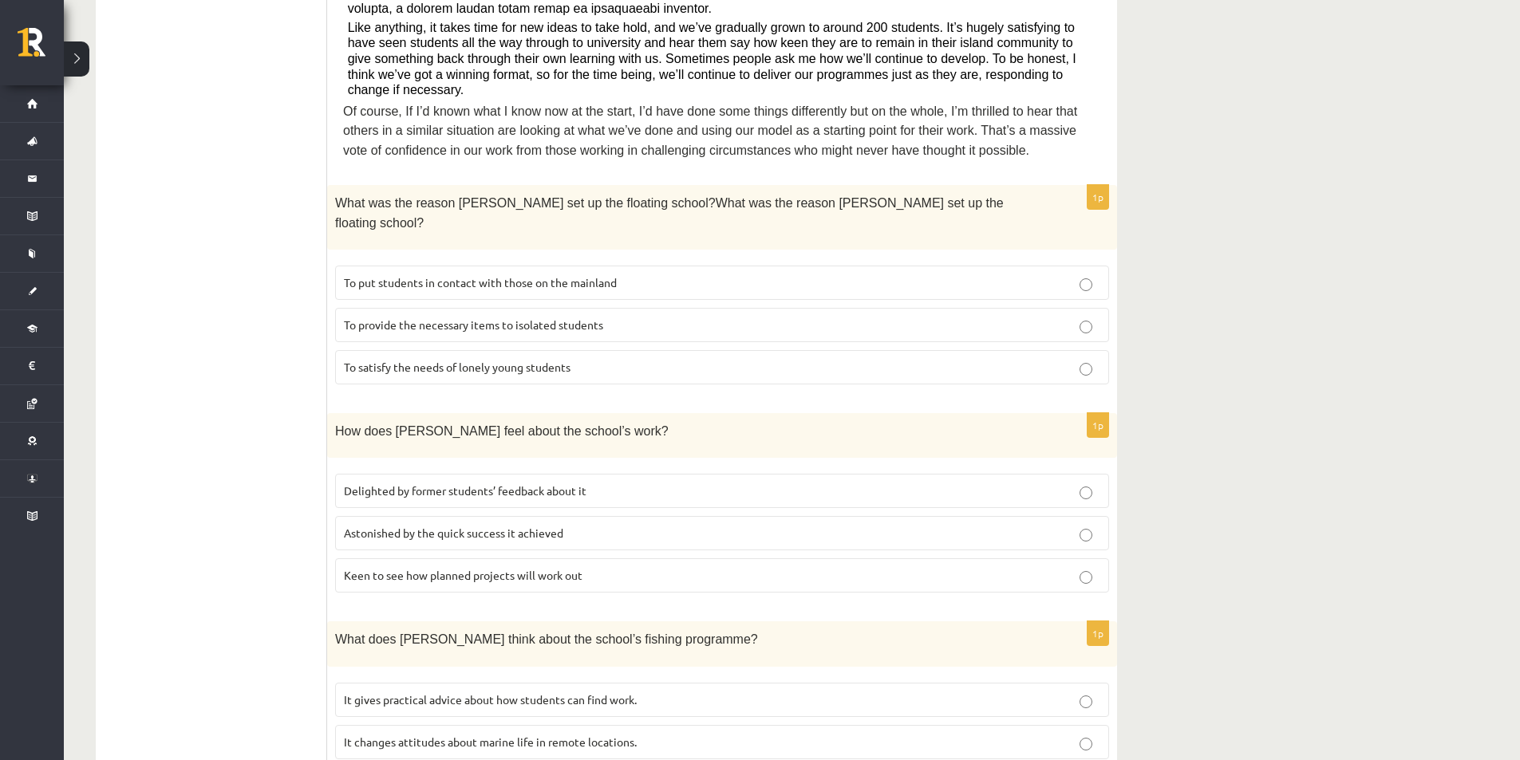
scroll to position [877, 0]
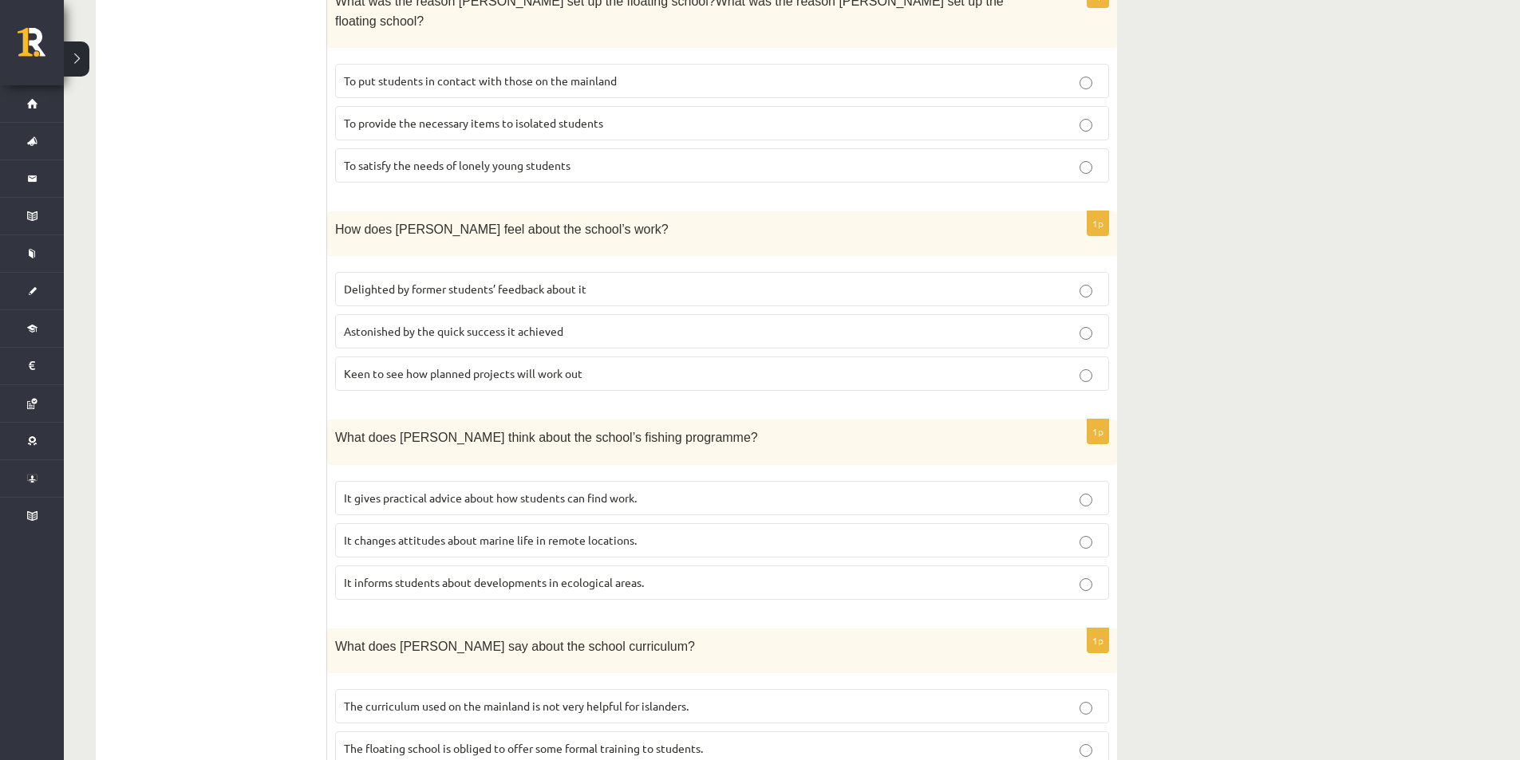
click at [589, 357] on label "Keen to see how planned projects will work out" at bounding box center [722, 374] width 774 height 34
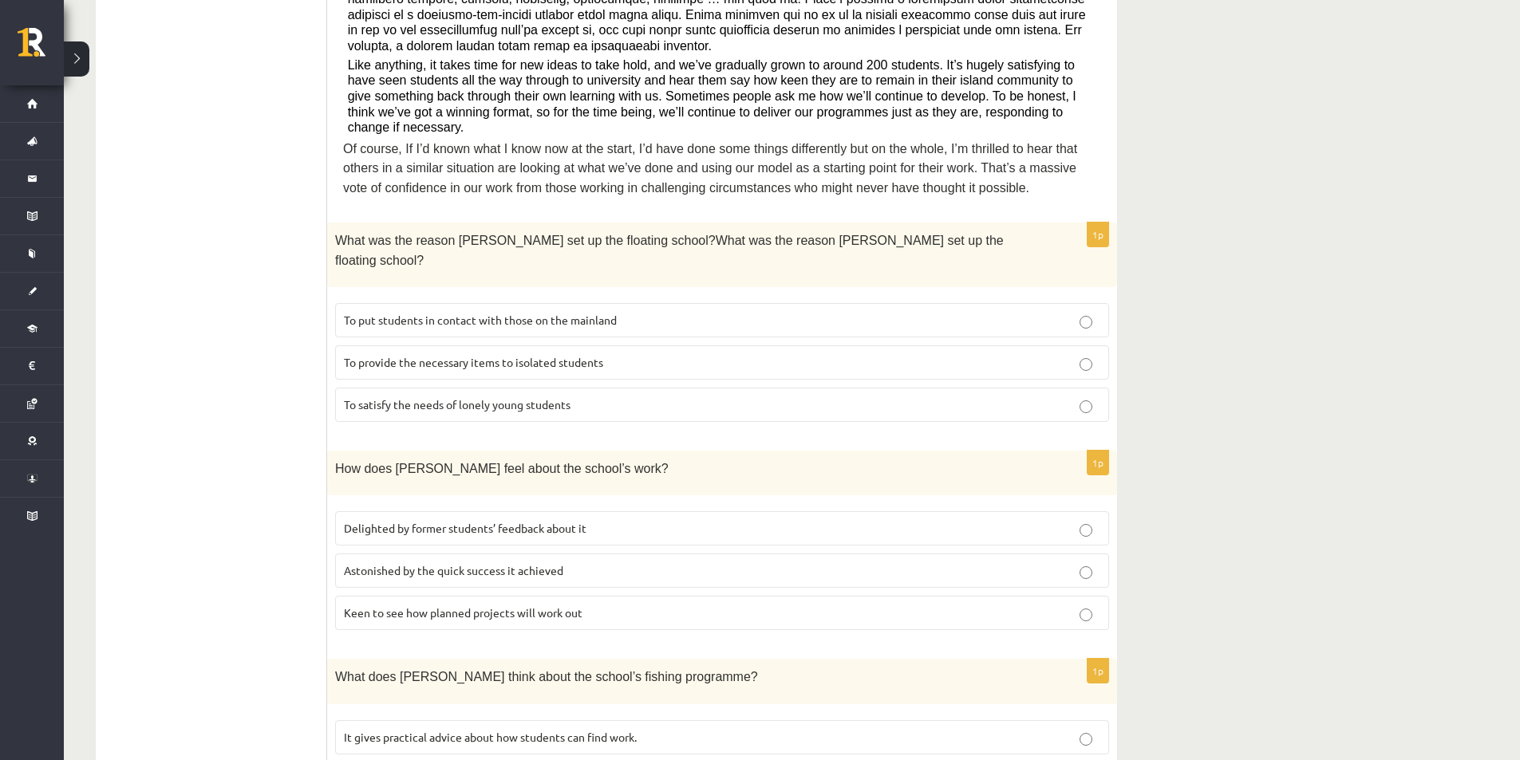
scroll to position [718, 0]
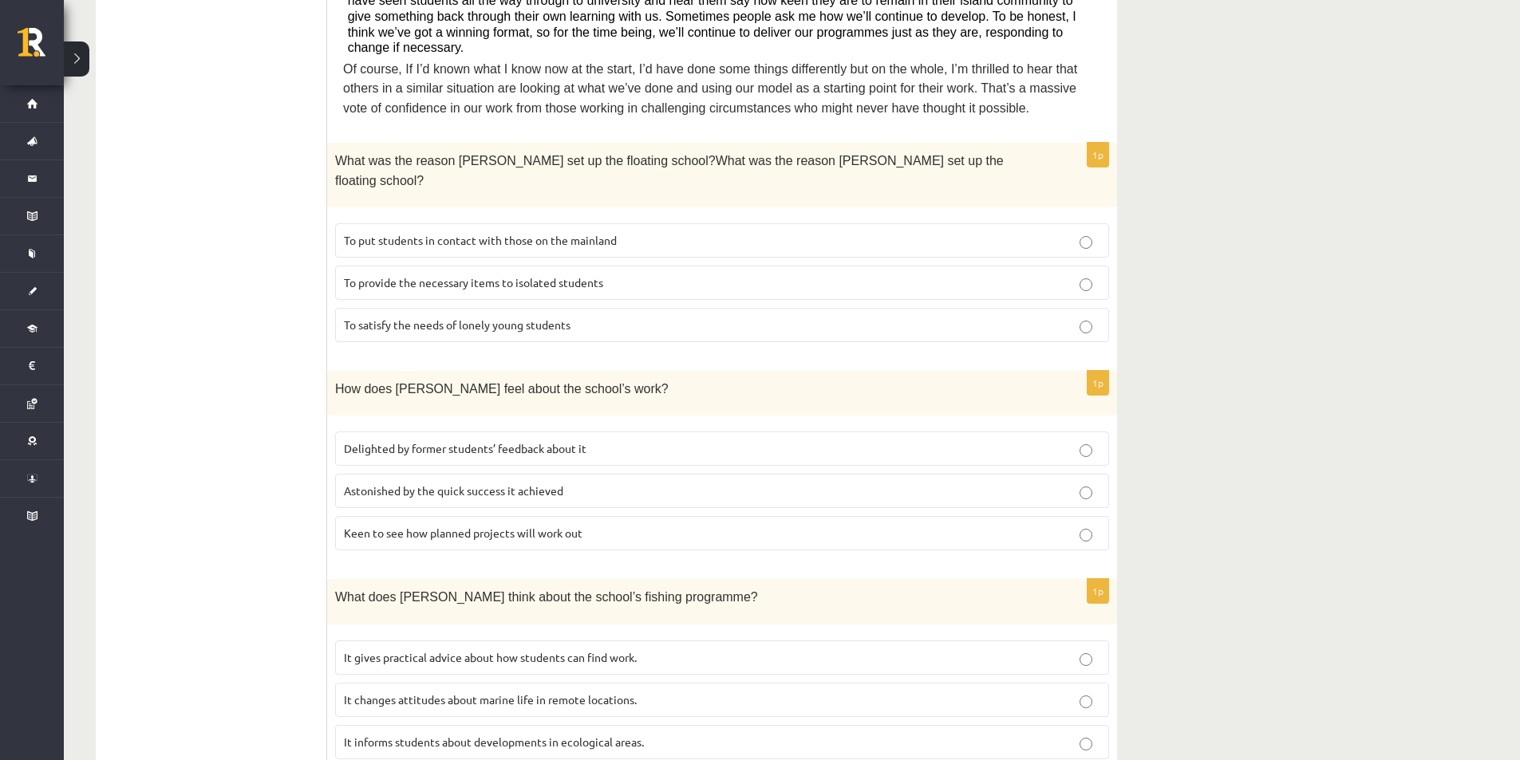
click at [510, 441] on span "Delighted by former students’ feedback about it" at bounding box center [465, 448] width 242 height 14
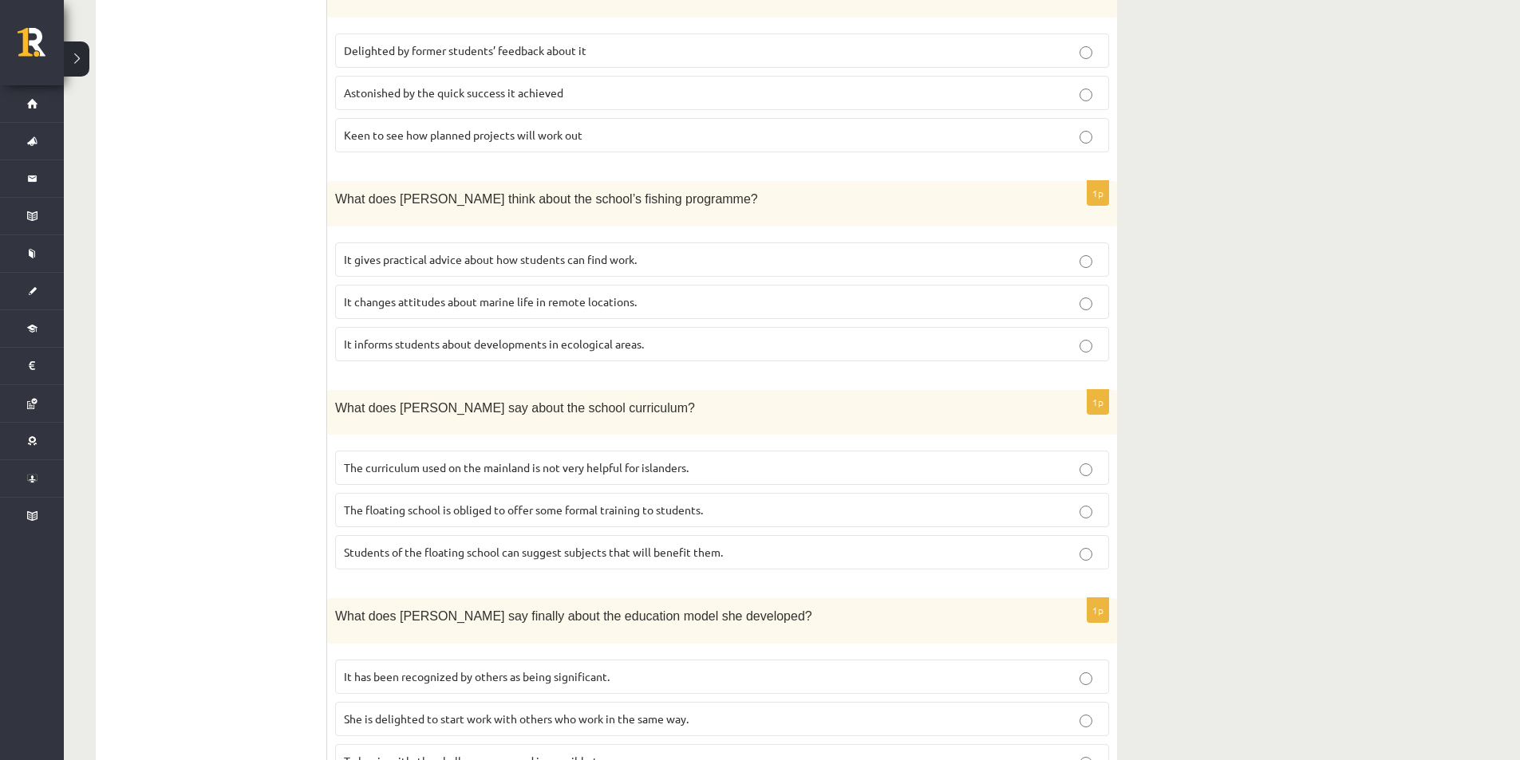
scroll to position [1117, 0]
click at [388, 336] on span "It informs students about developments in ecological areas." at bounding box center [494, 343] width 300 height 14
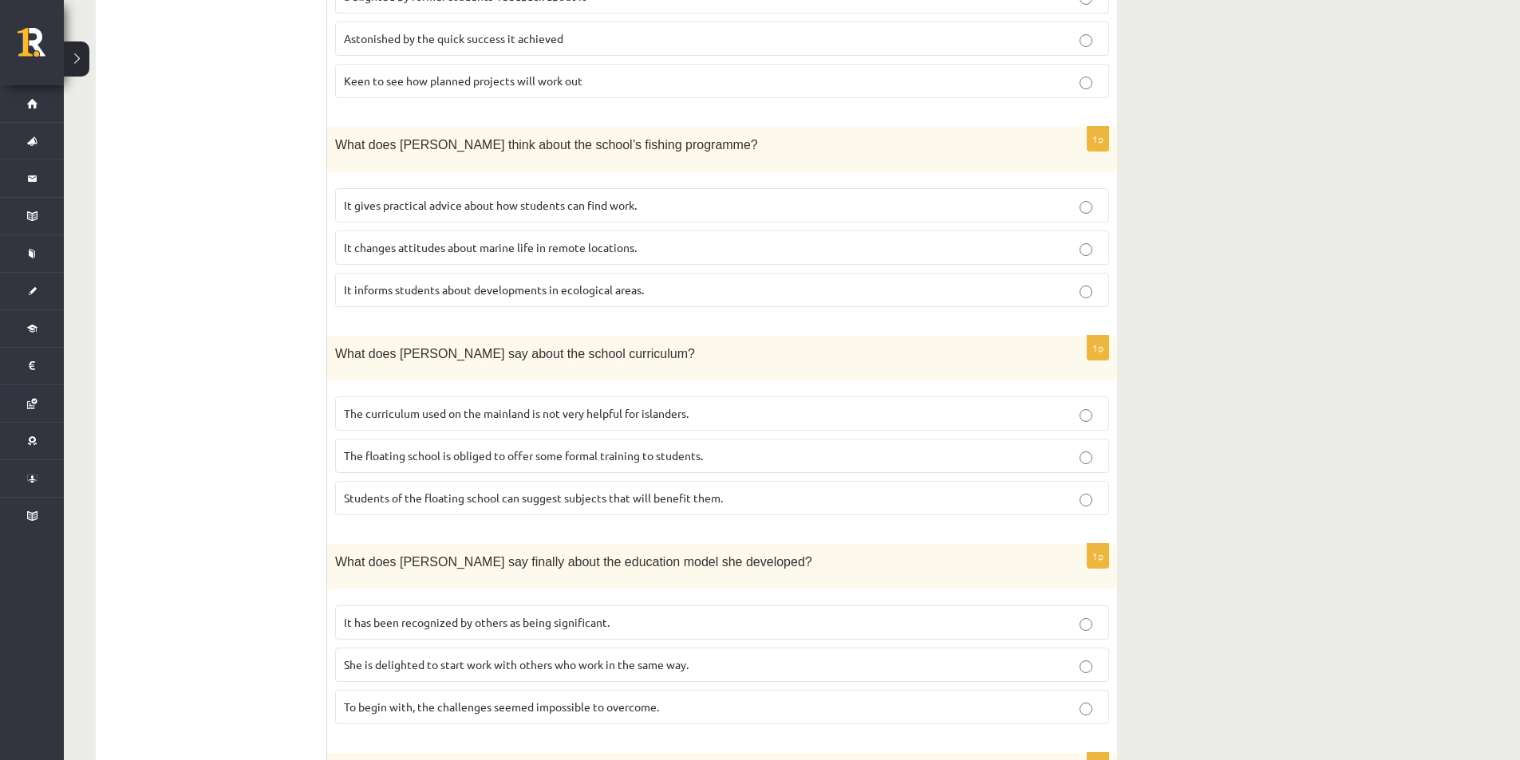
scroll to position [1197, 0]
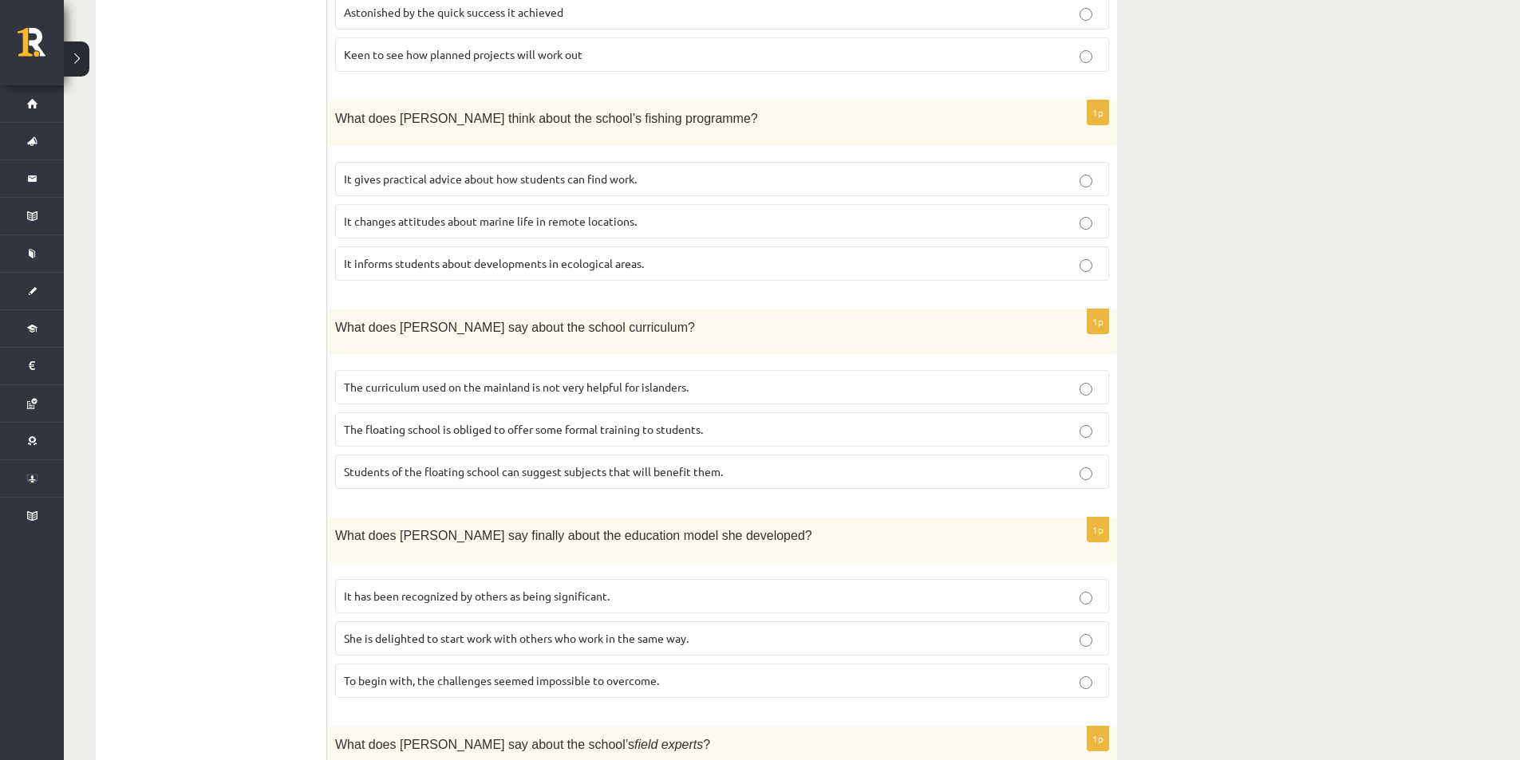
click at [1003, 463] on p "Students of the floating school can suggest subjects that will benefit them." at bounding box center [722, 471] width 756 height 17
click at [1003, 370] on label "The curriculum used on the mainland is not very helpful for islanders." at bounding box center [722, 387] width 774 height 34
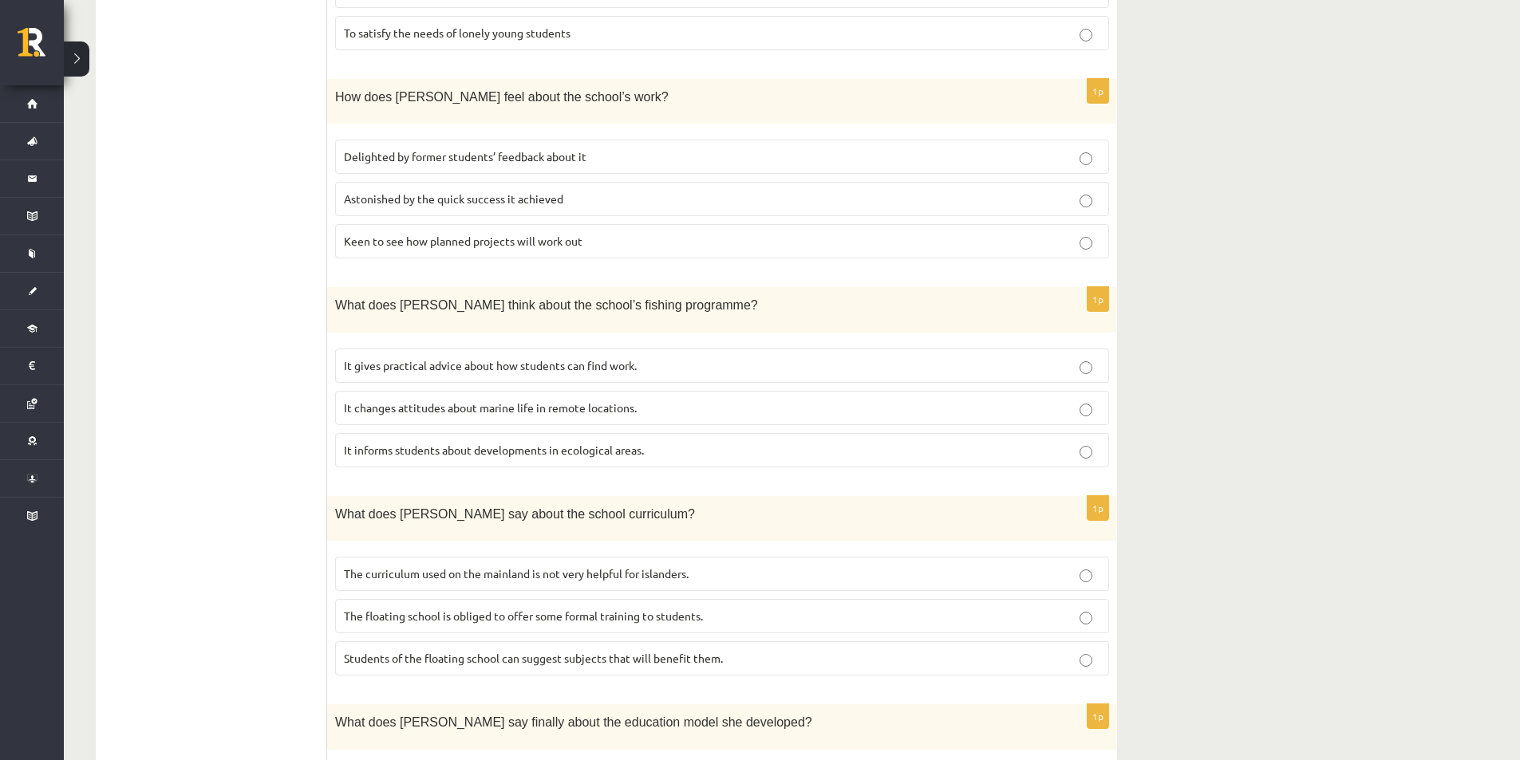
scroll to position [1329, 0]
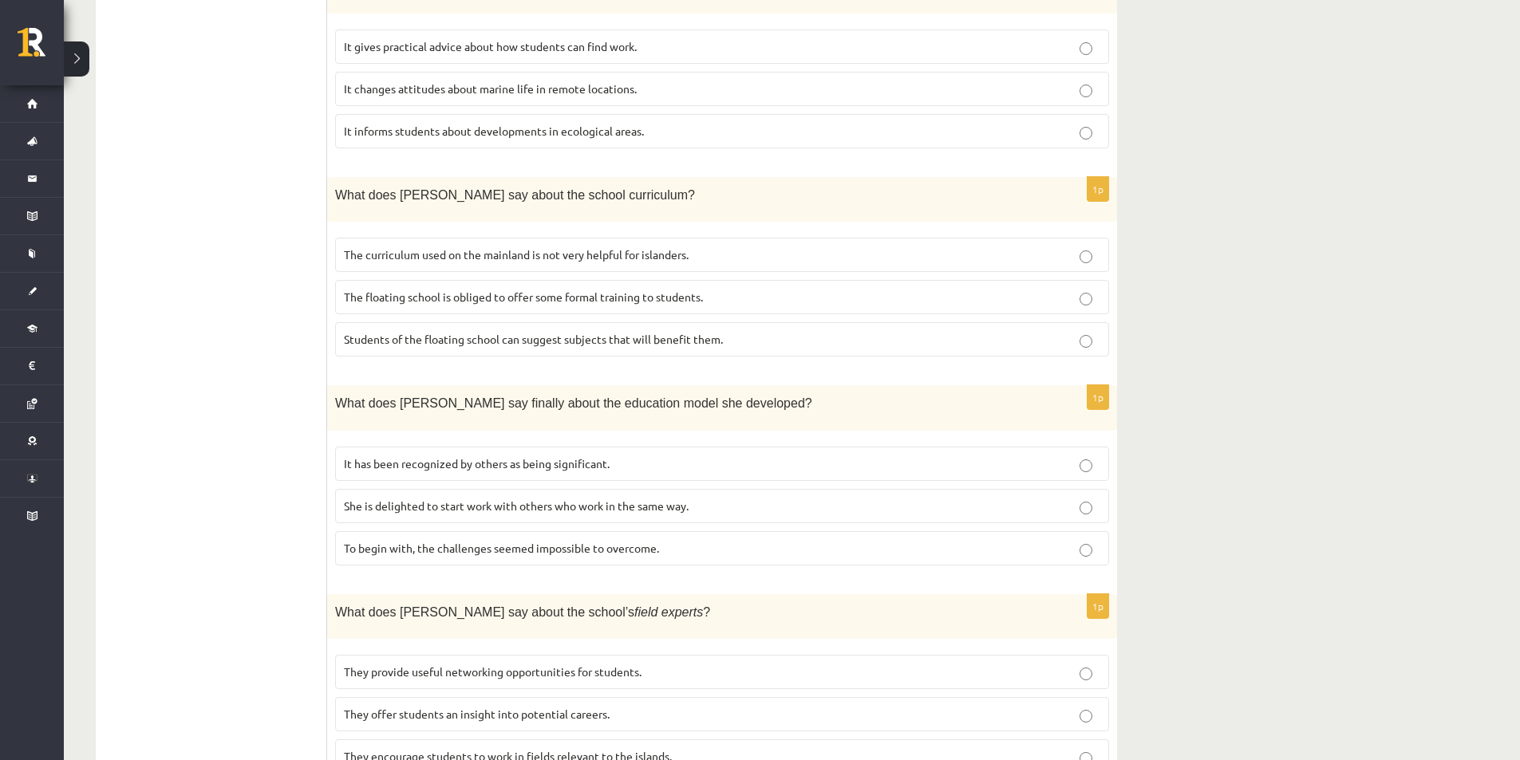
click at [593, 541] on span "To begin with, the challenges seemed impossible to overcome." at bounding box center [501, 548] width 315 height 14
click at [636, 706] on p "They offer students an insight into potential careers." at bounding box center [722, 714] width 756 height 17
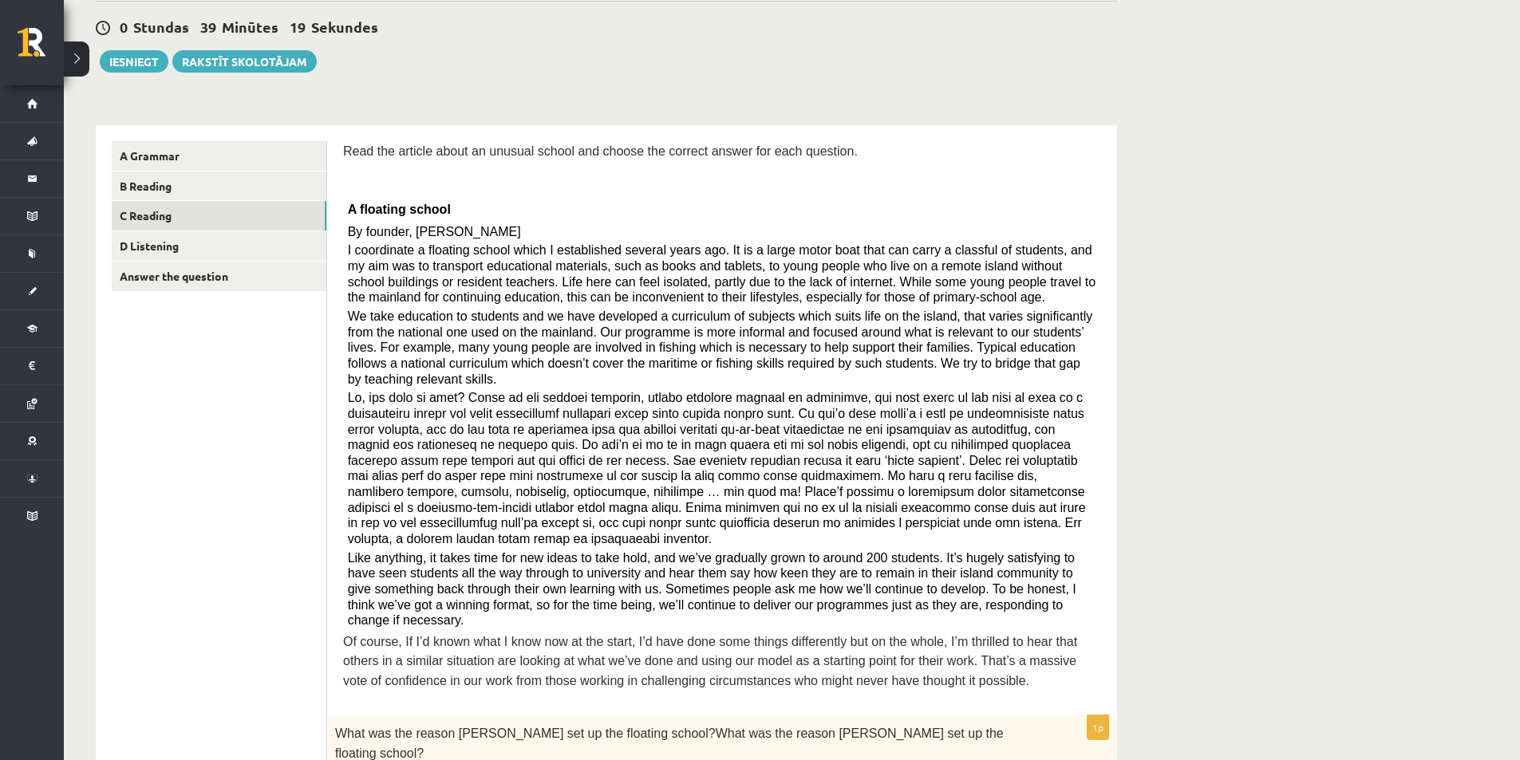
scroll to position [53, 0]
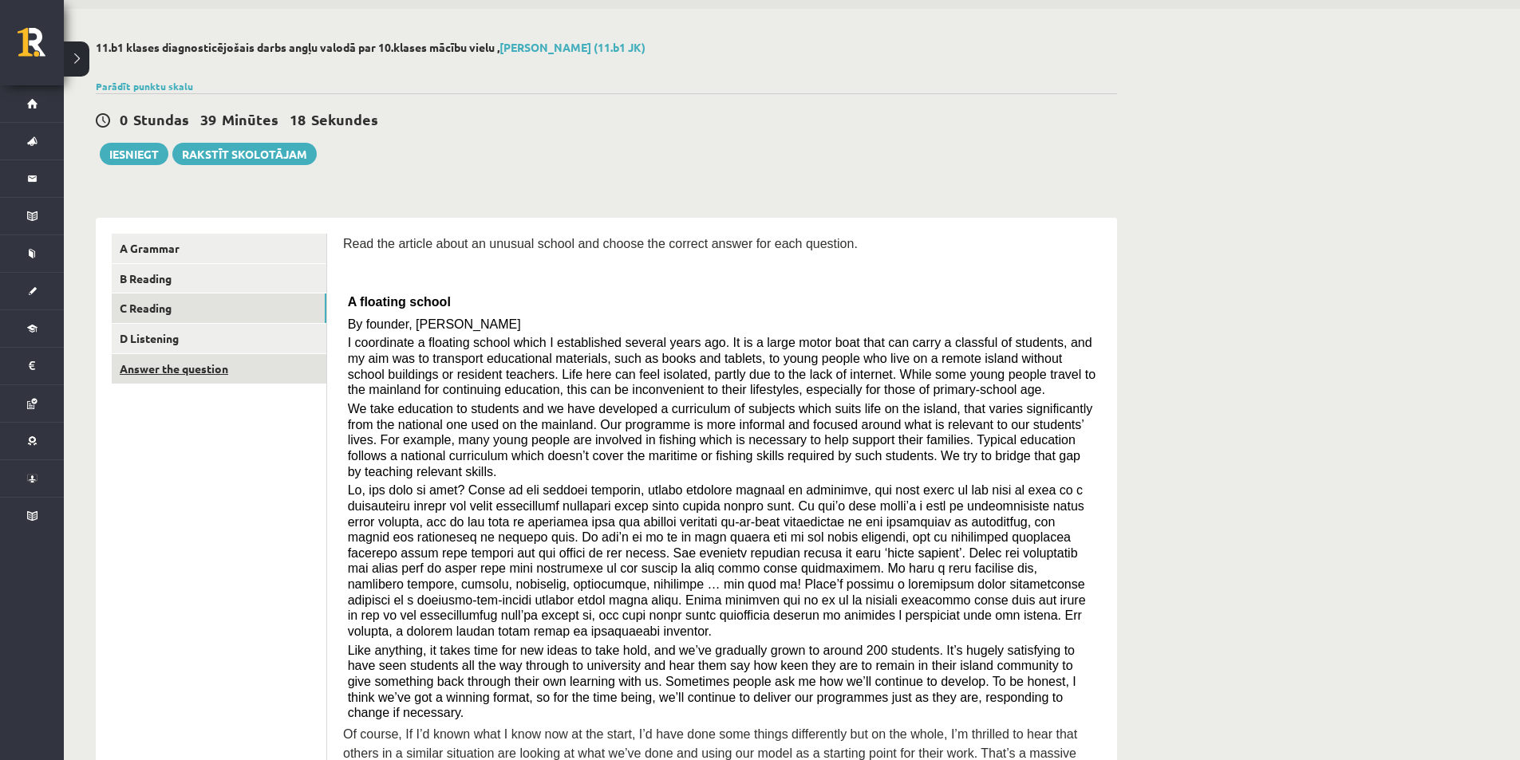
click at [249, 370] on link "Answer the question" at bounding box center [219, 369] width 215 height 30
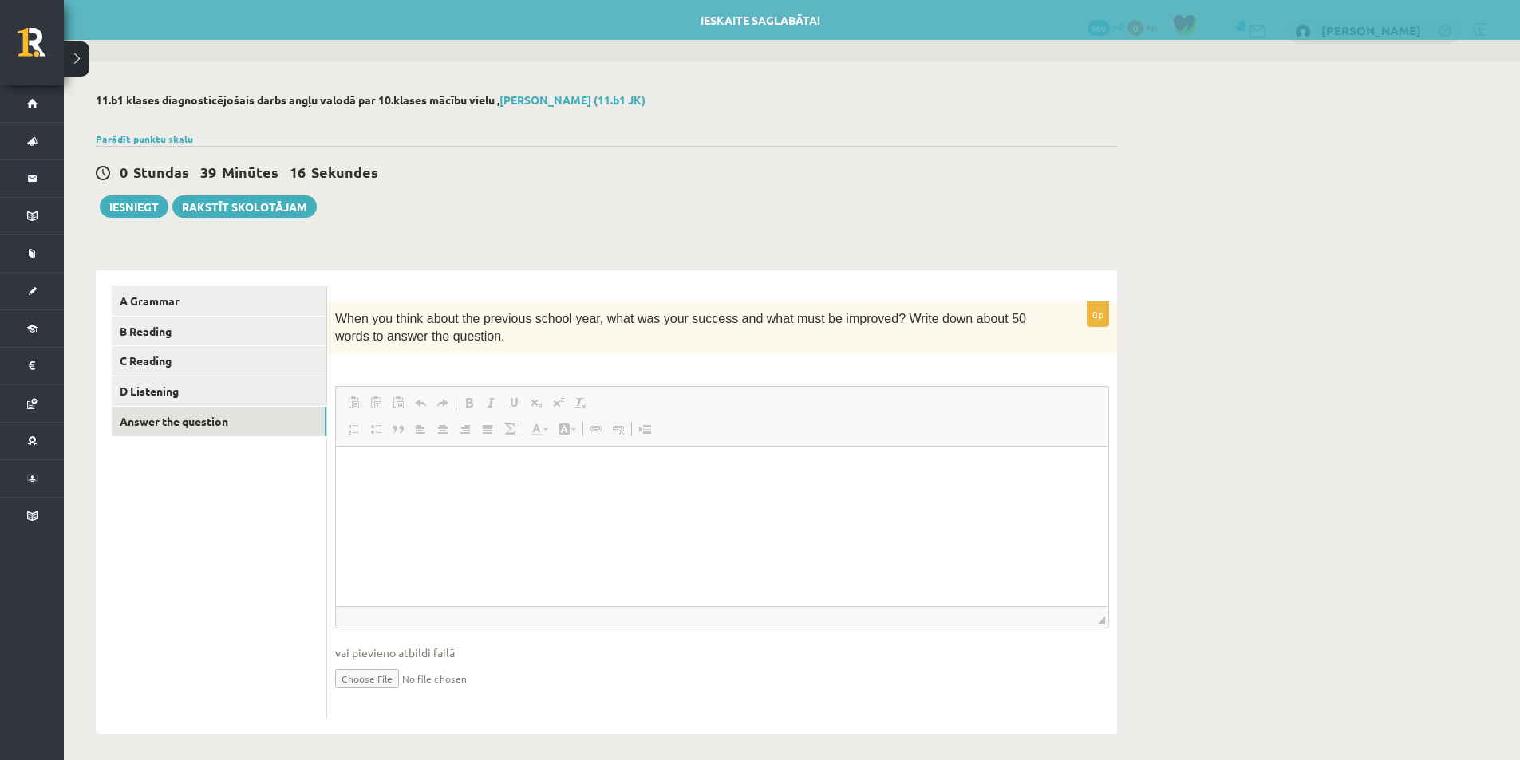
scroll to position [0, 0]
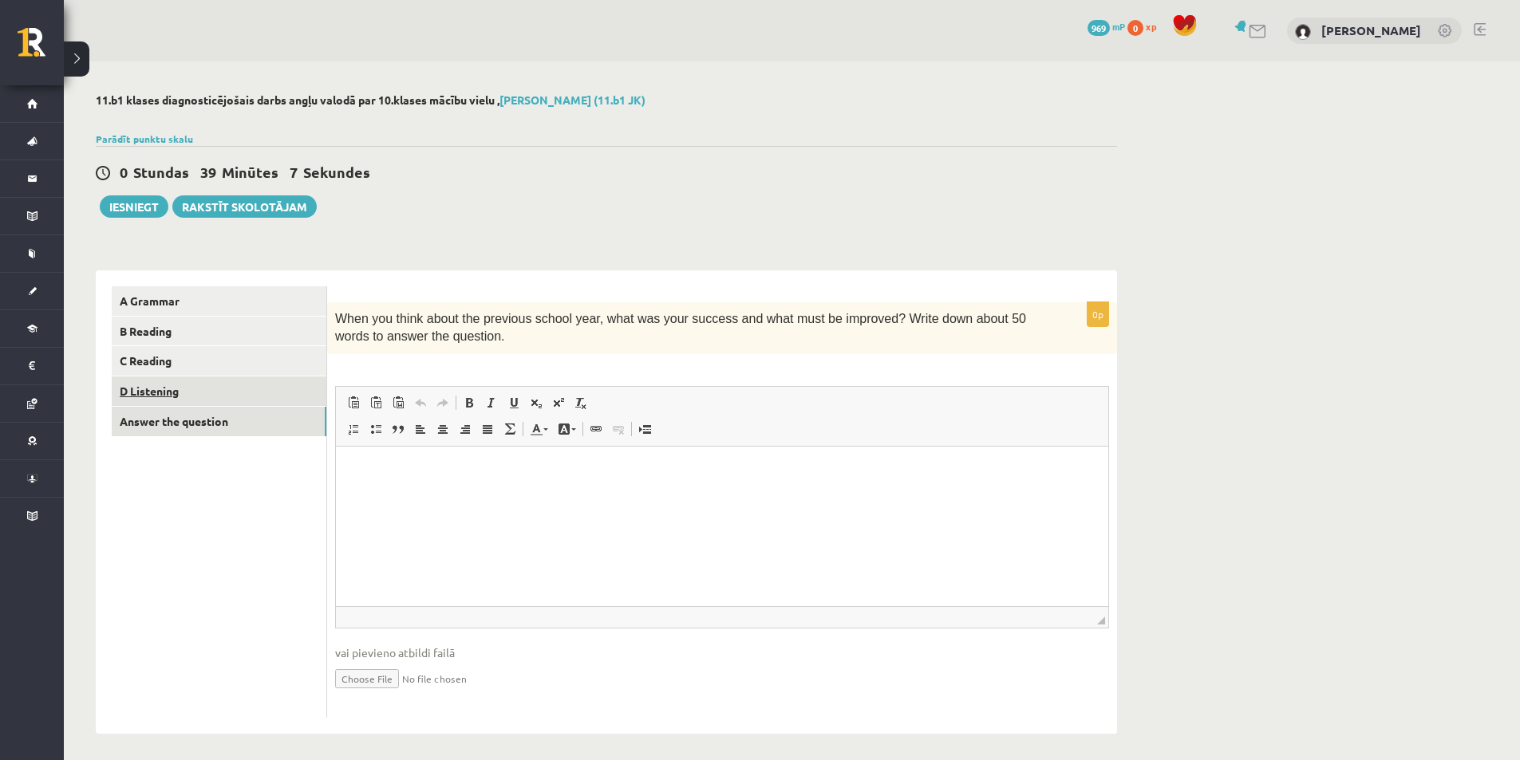
click at [224, 388] on link "D Listening" at bounding box center [219, 392] width 215 height 30
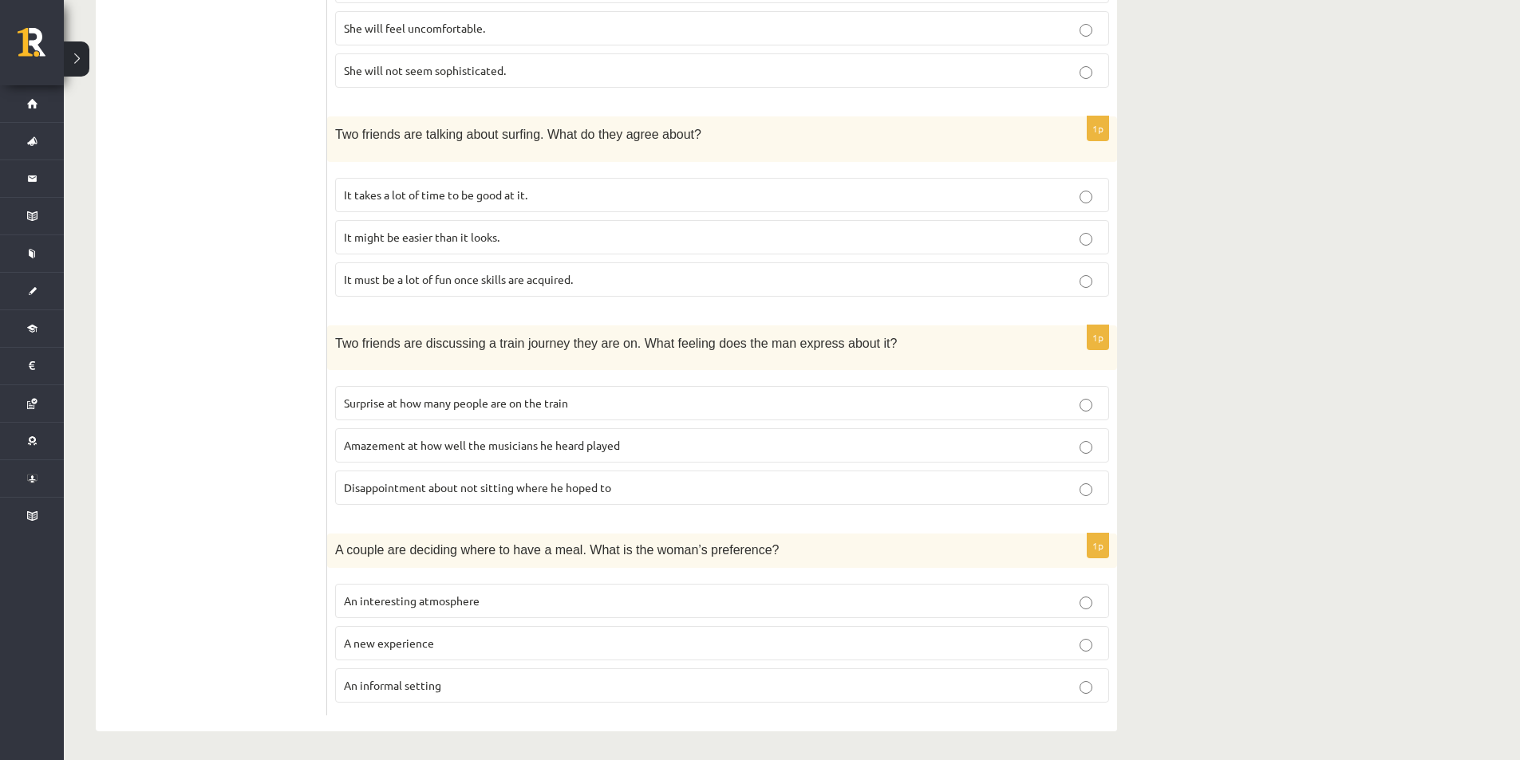
scroll to position [893, 0]
click at [511, 593] on p "An interesting atmosphere" at bounding box center [722, 599] width 756 height 17
click at [725, 687] on p "An informal setting" at bounding box center [722, 684] width 756 height 17
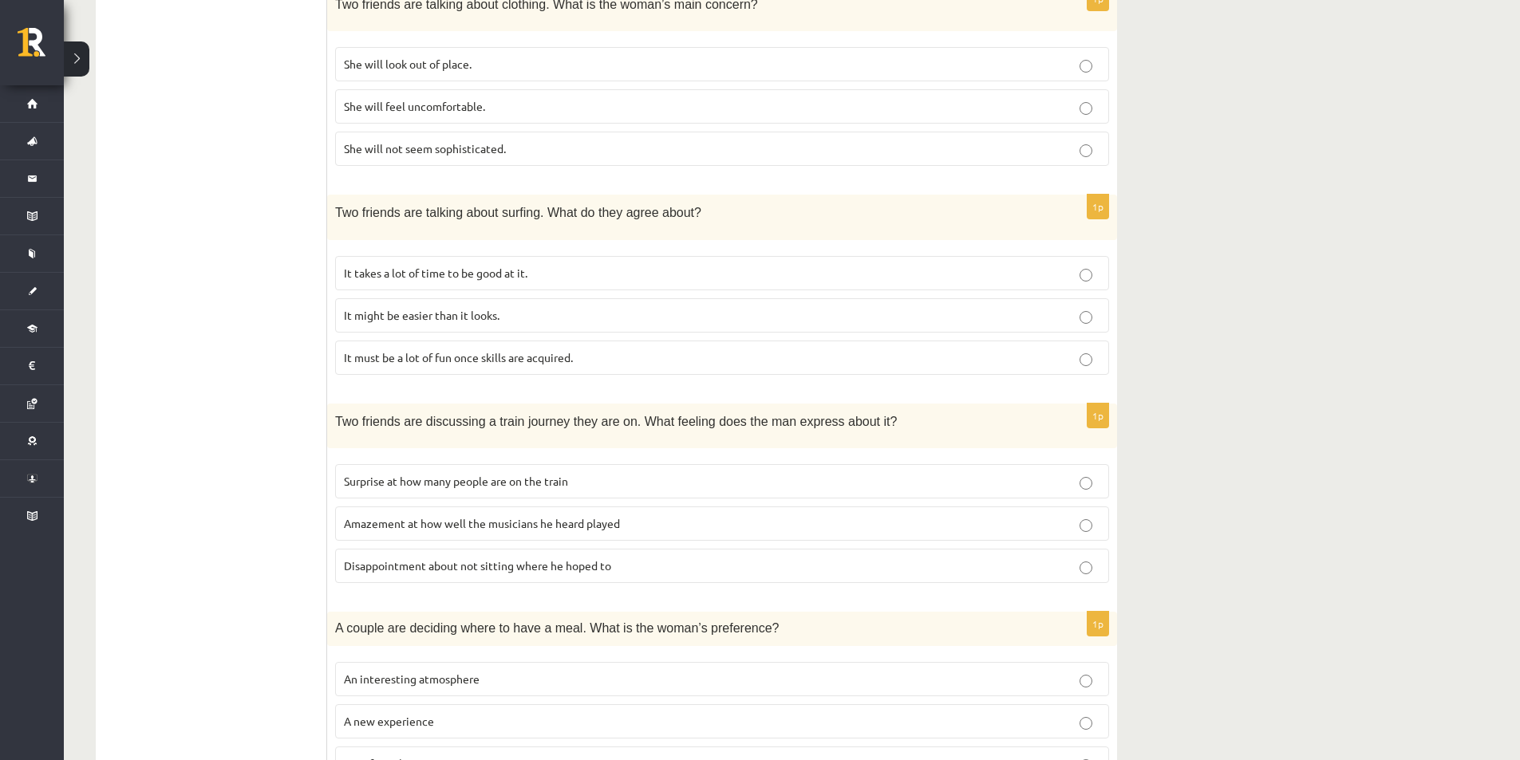
scroll to position [733, 0]
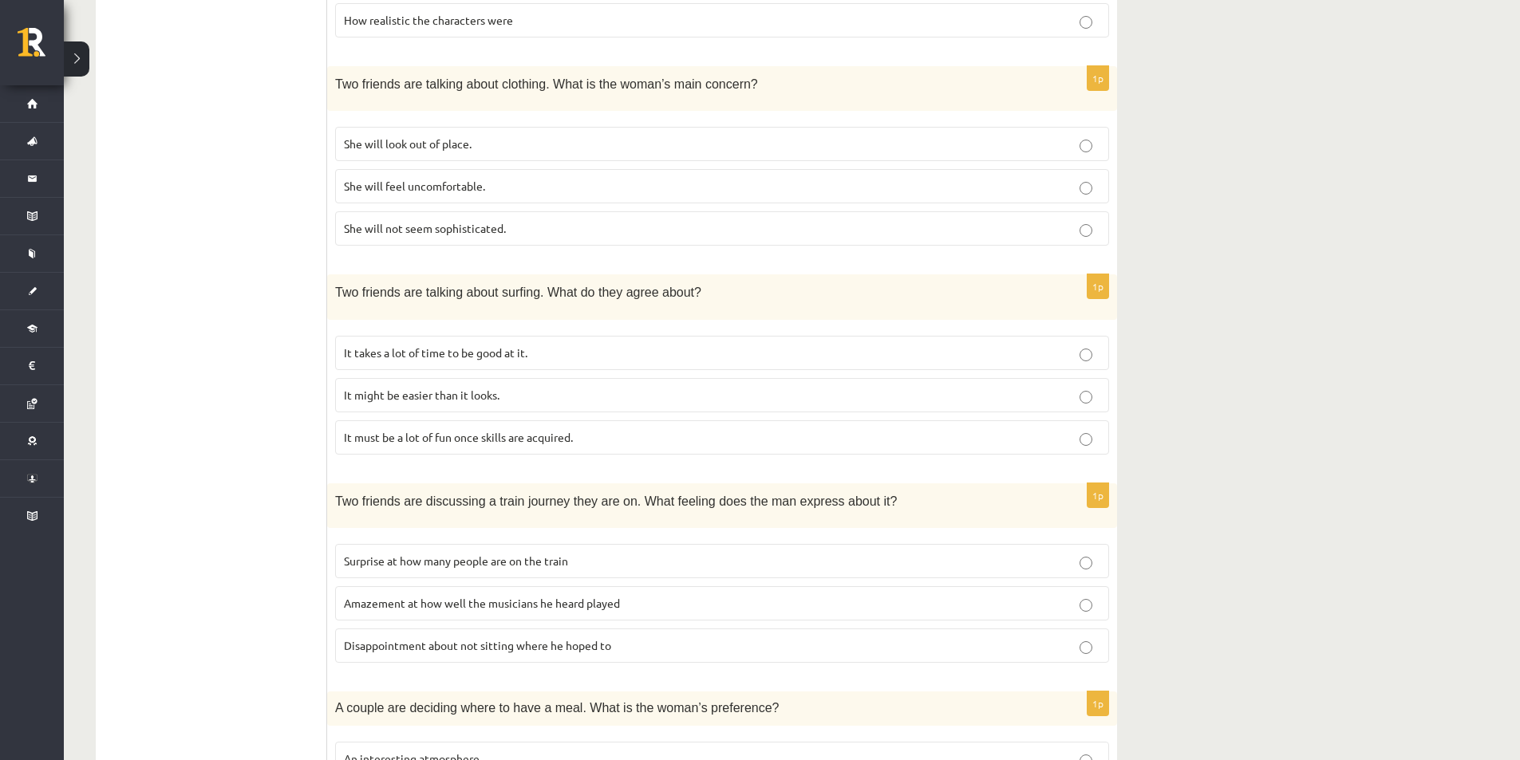
click at [739, 345] on p "It takes a lot of time to be good at it." at bounding box center [722, 353] width 756 height 17
click at [826, 436] on p "It must be a lot of fun once skills are acquired." at bounding box center [722, 437] width 756 height 17
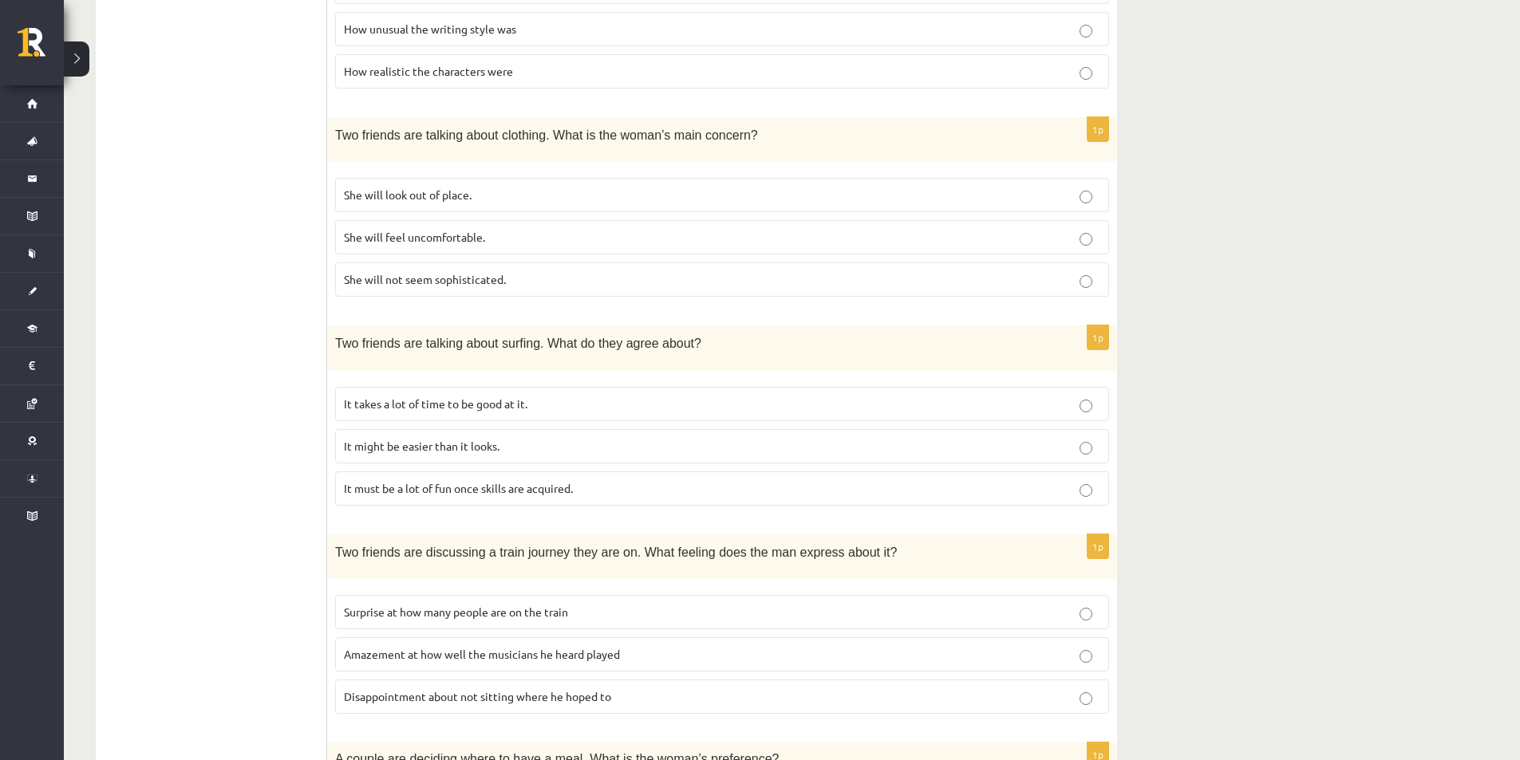
scroll to position [653, 0]
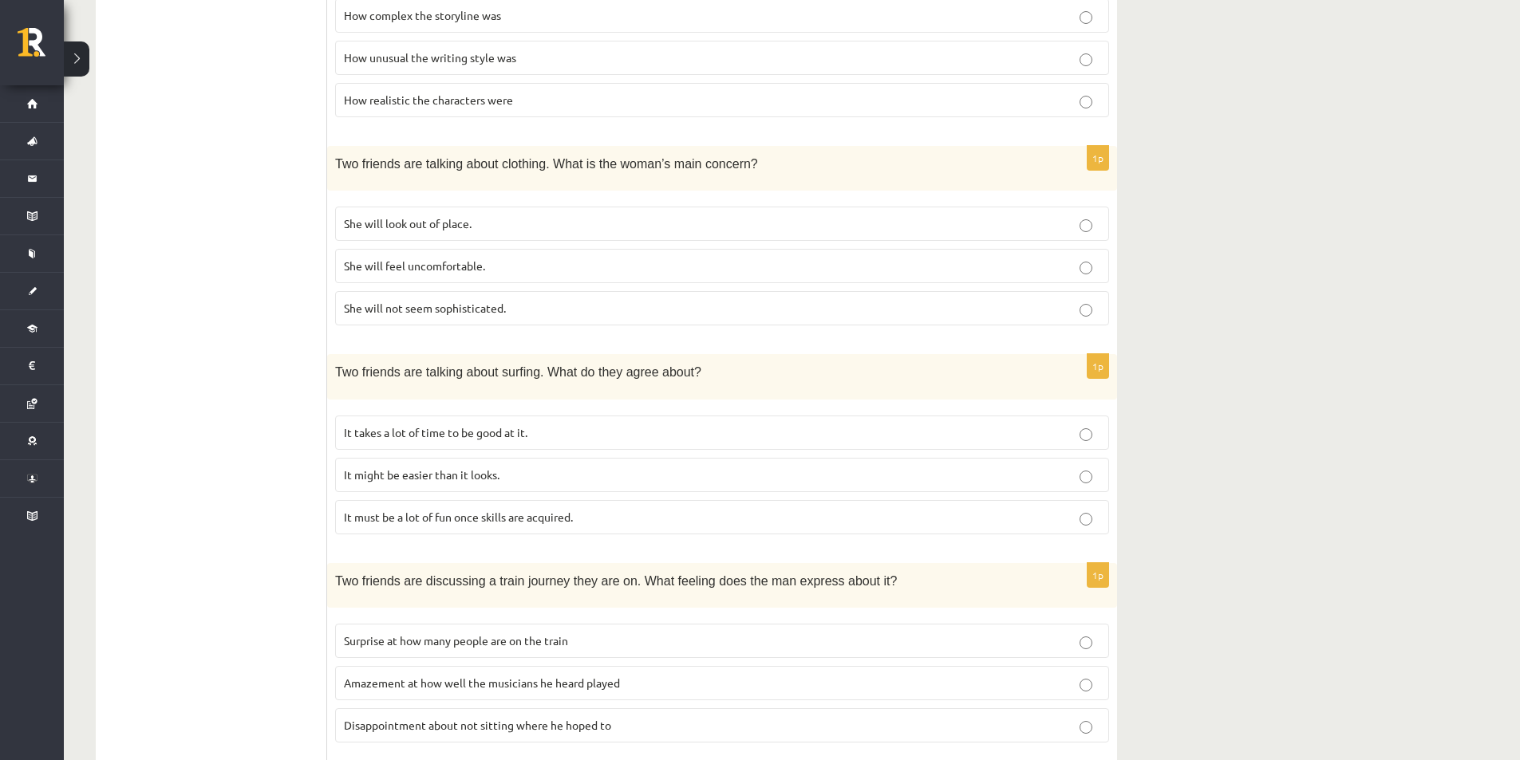
click at [999, 434] on p "It takes a lot of time to be good at it." at bounding box center [722, 432] width 756 height 17
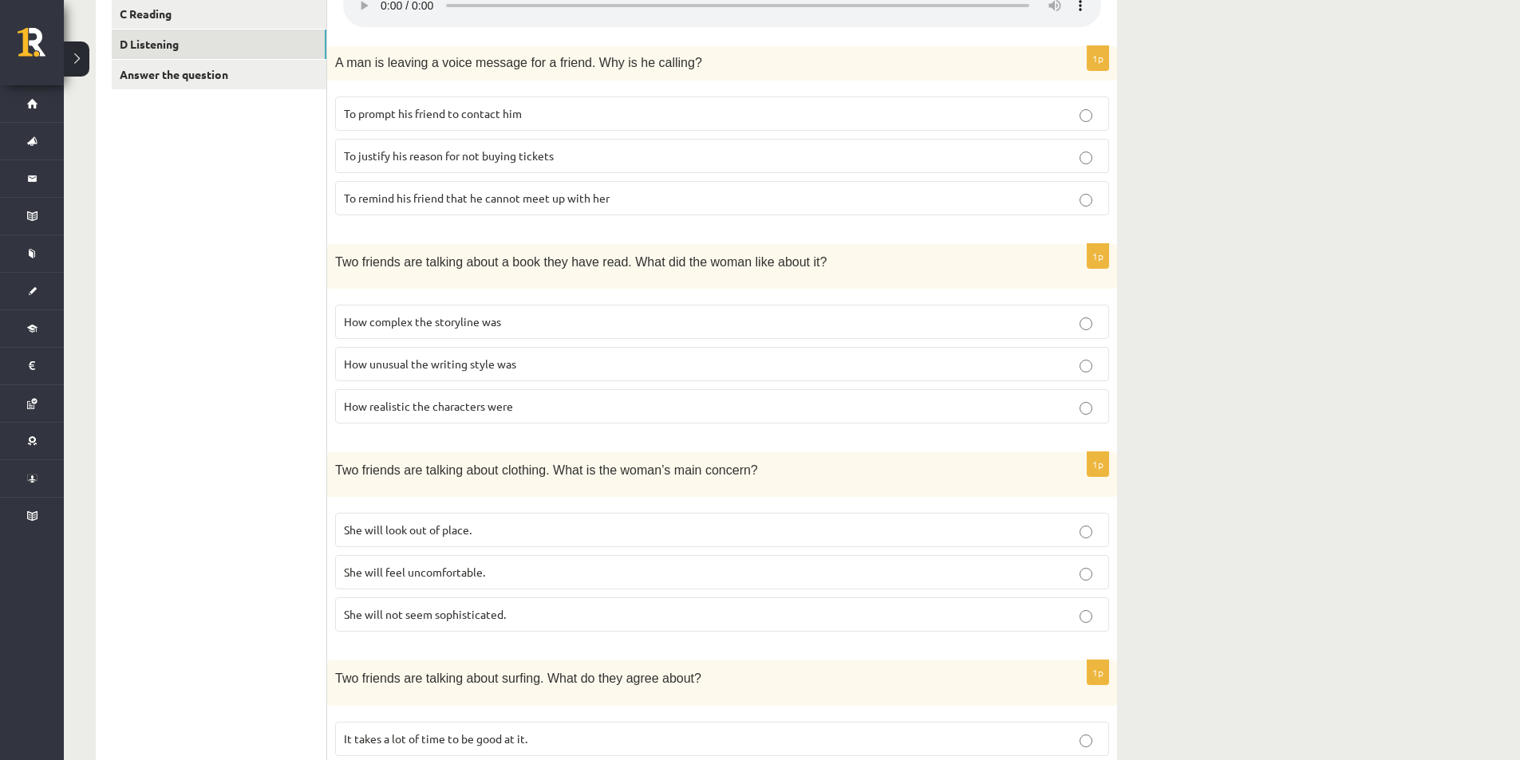
scroll to position [254, 0]
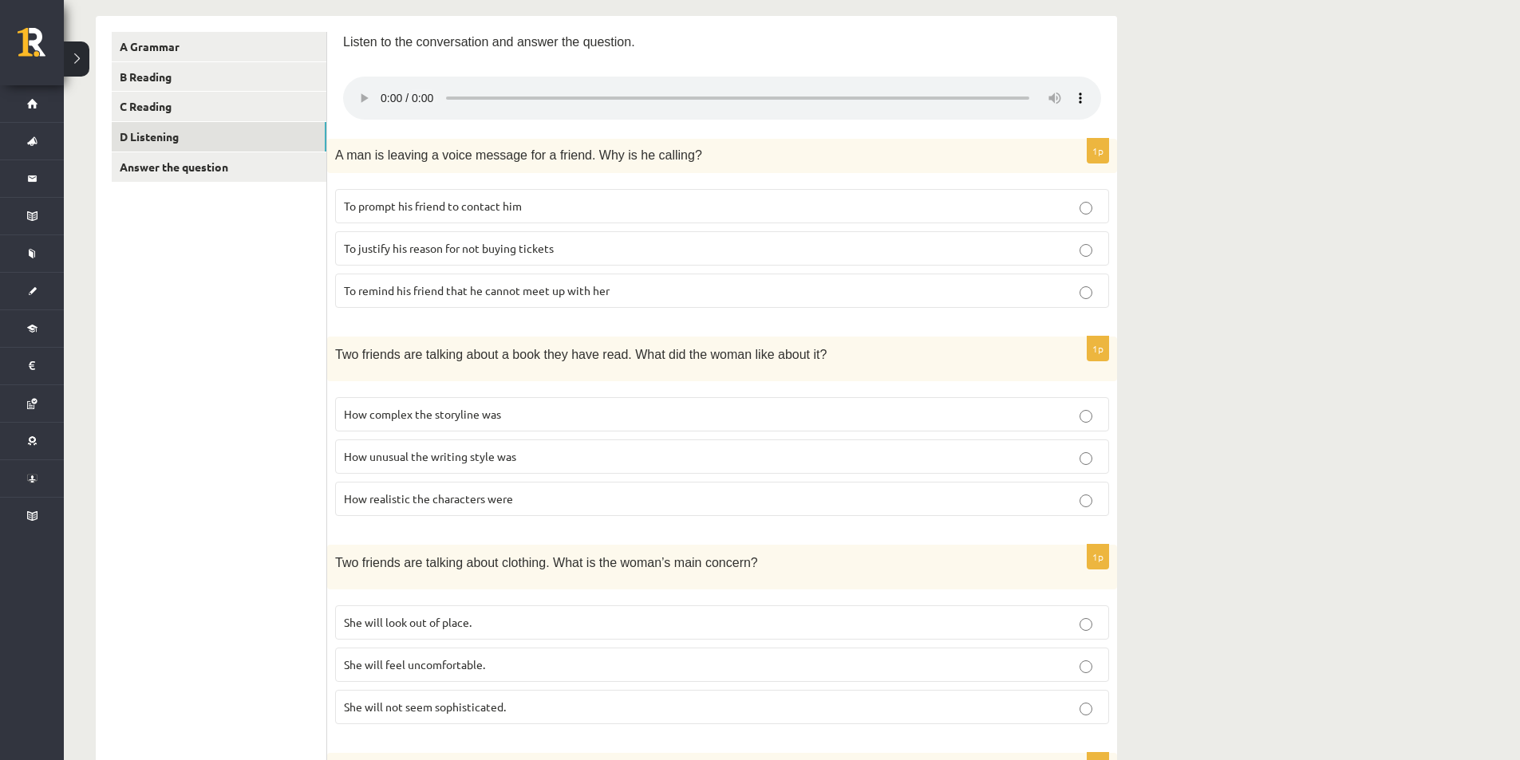
click at [554, 244] on span "To justify his reason for not buying tickets" at bounding box center [449, 248] width 210 height 14
click at [696, 205] on p "To prompt his friend to contact him" at bounding box center [722, 206] width 756 height 17
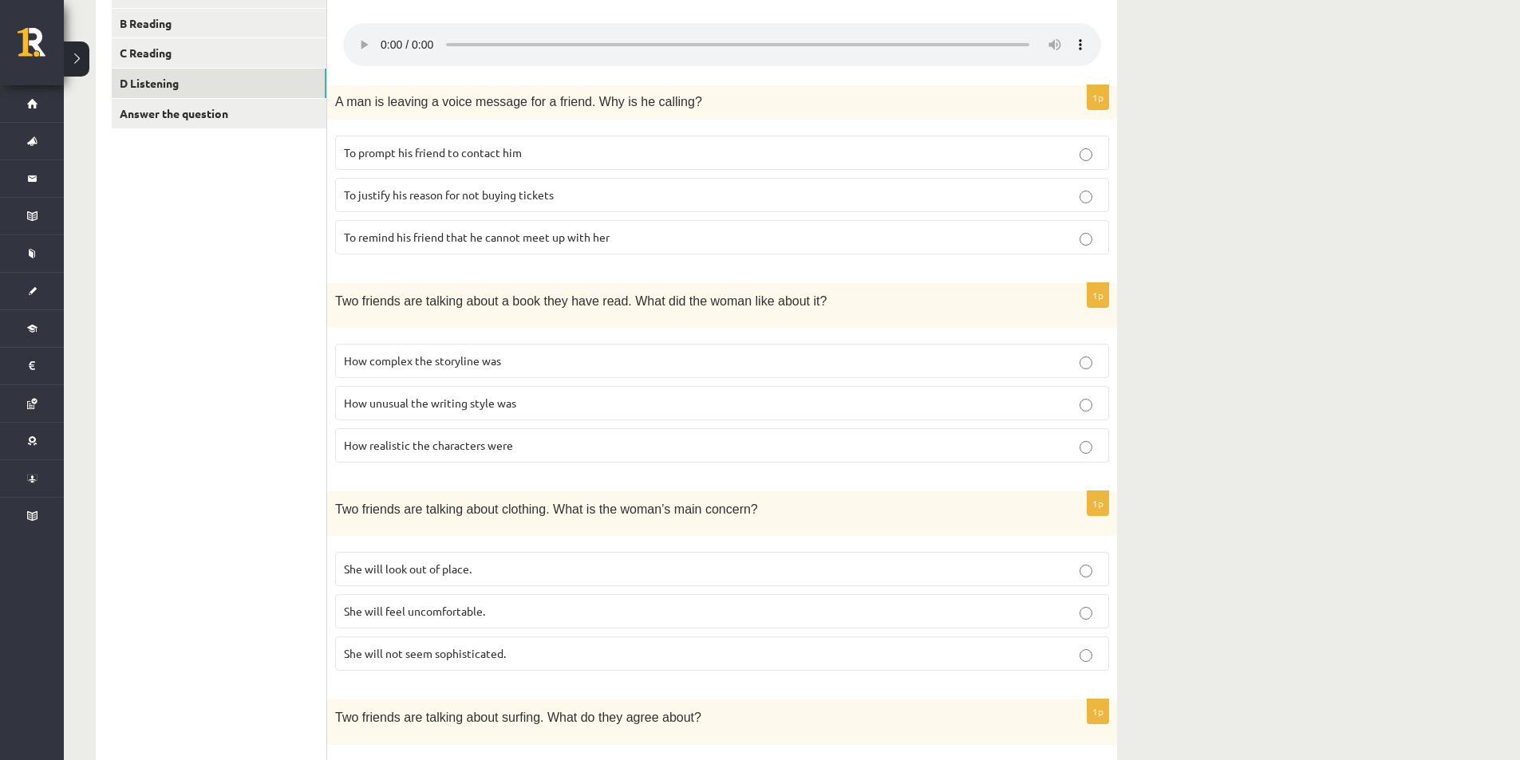
scroll to position [334, 0]
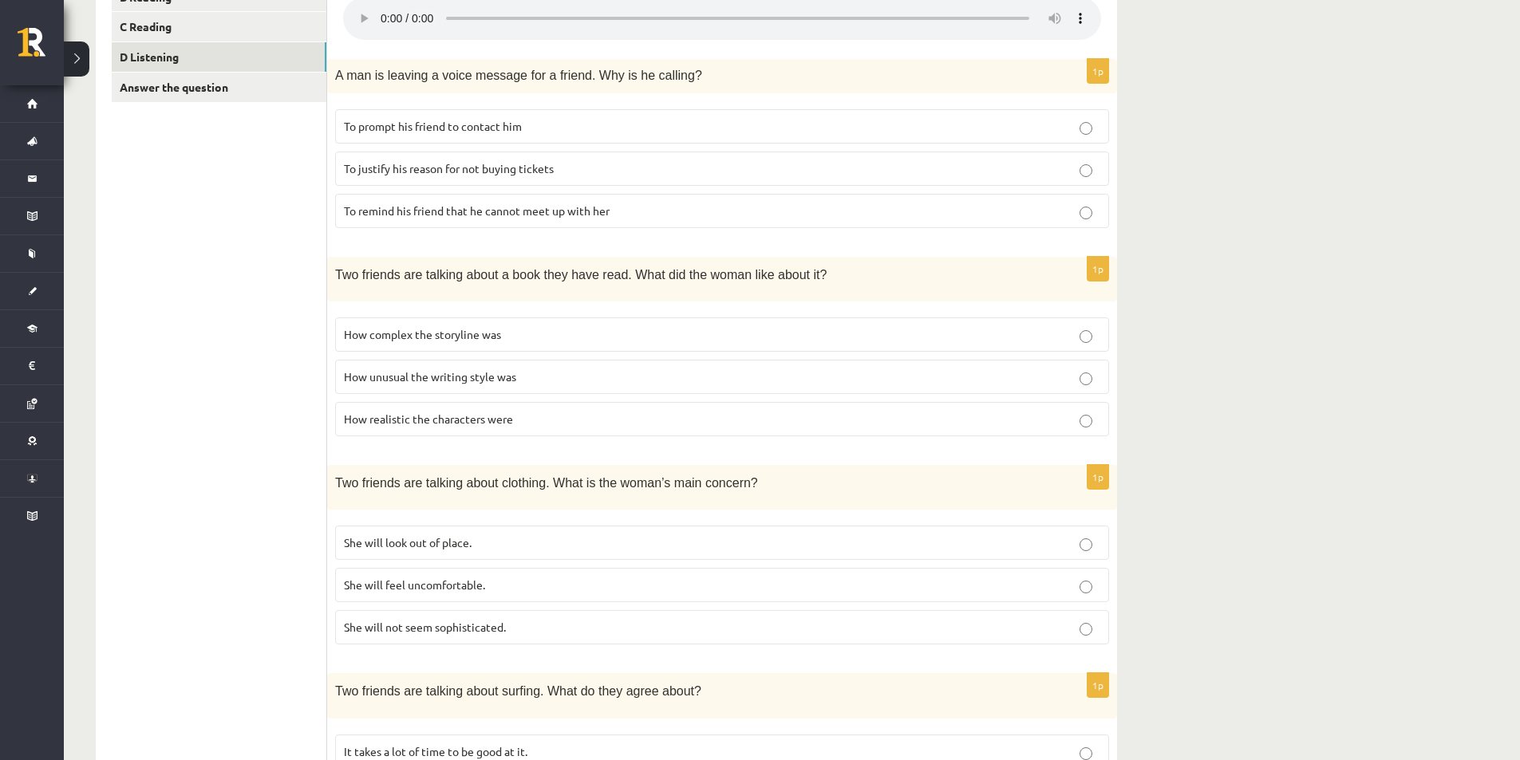
click at [919, 326] on p "How complex the storyline was" at bounding box center [722, 334] width 756 height 17
click at [1102, 412] on label "How realistic the characters were" at bounding box center [722, 419] width 774 height 34
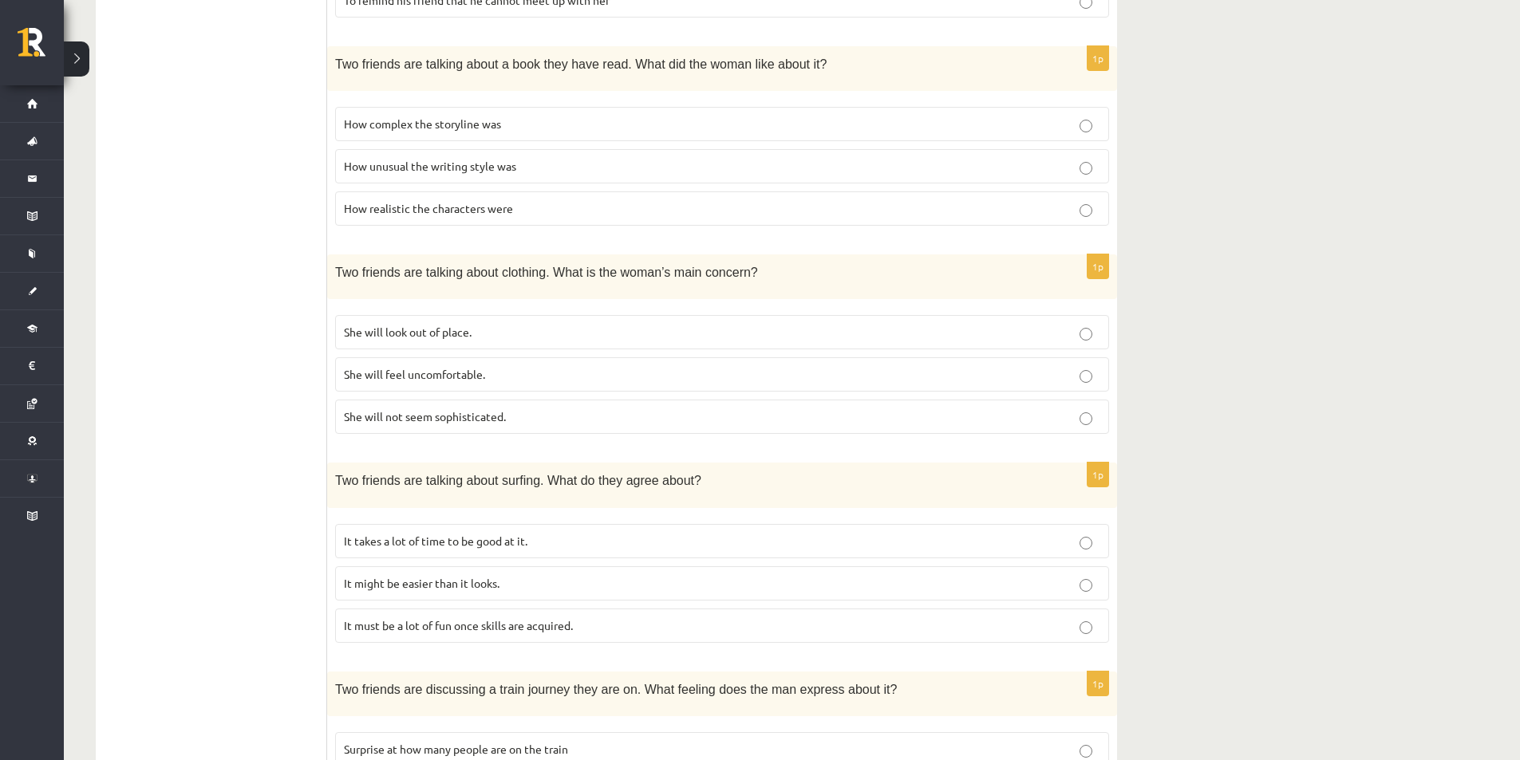
scroll to position [574, 0]
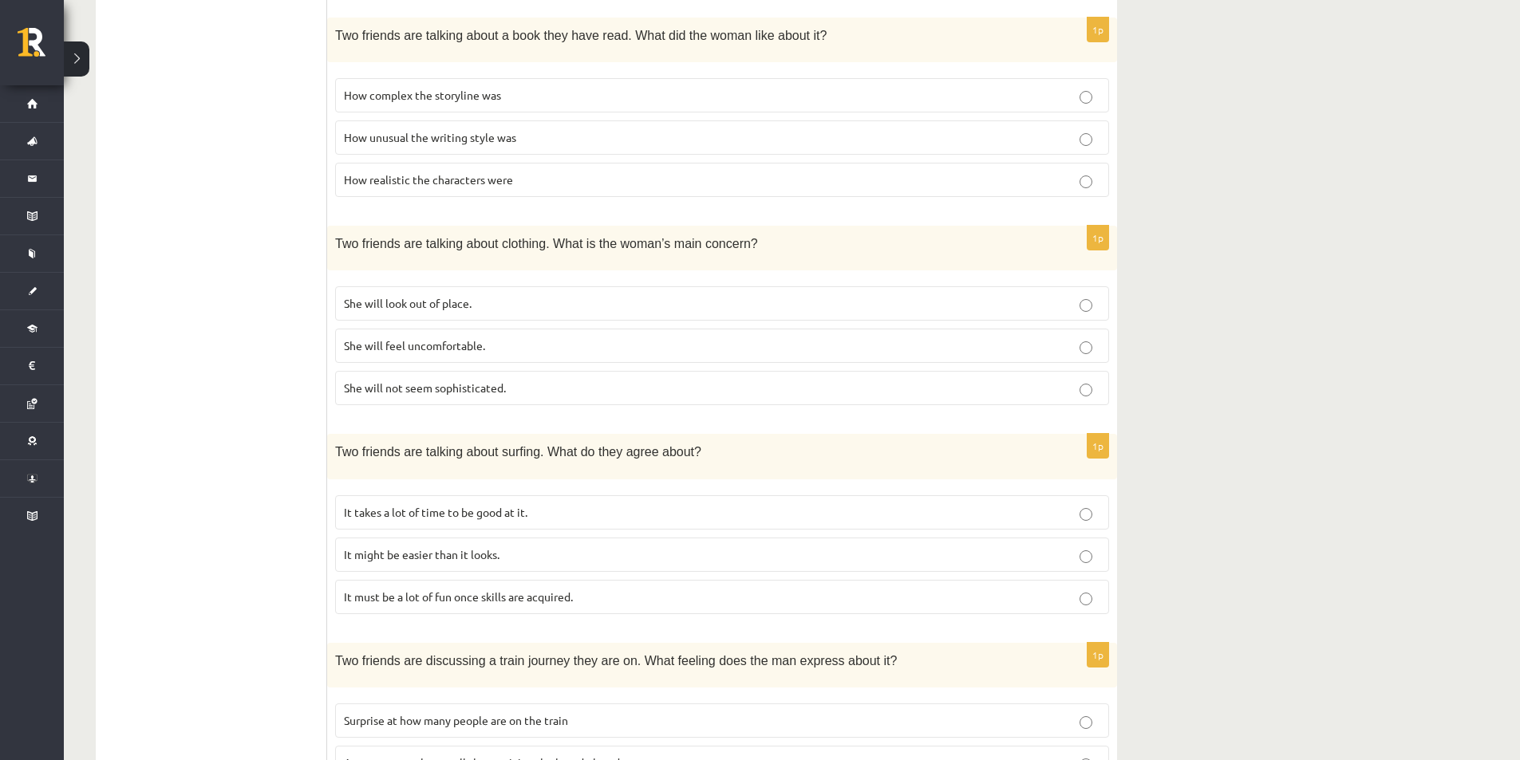
click at [1080, 296] on p "She will look out of place." at bounding box center [722, 303] width 756 height 17
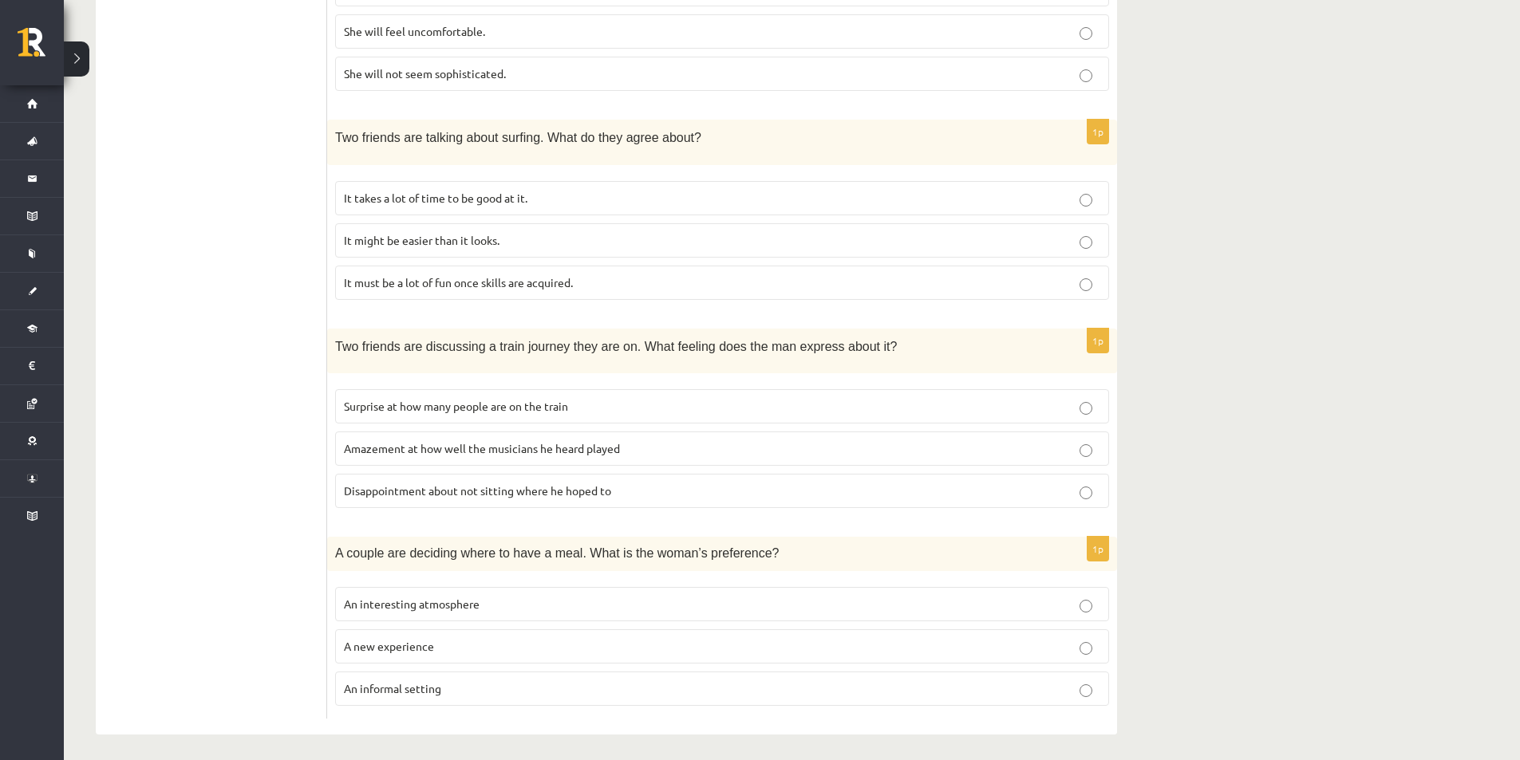
scroll to position [893, 0]
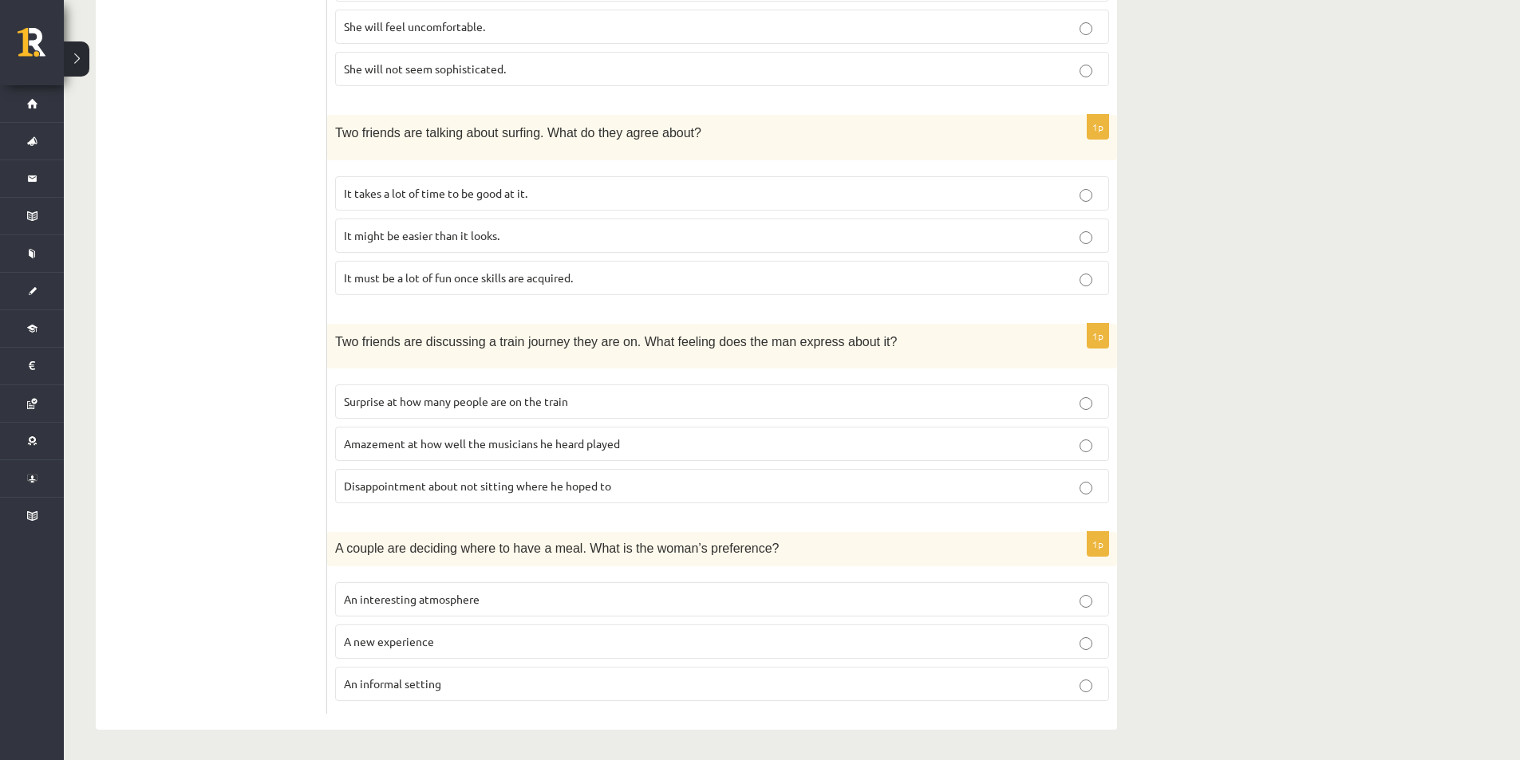
click at [663, 478] on p "Disappointment about not sitting where he hoped to" at bounding box center [722, 486] width 756 height 17
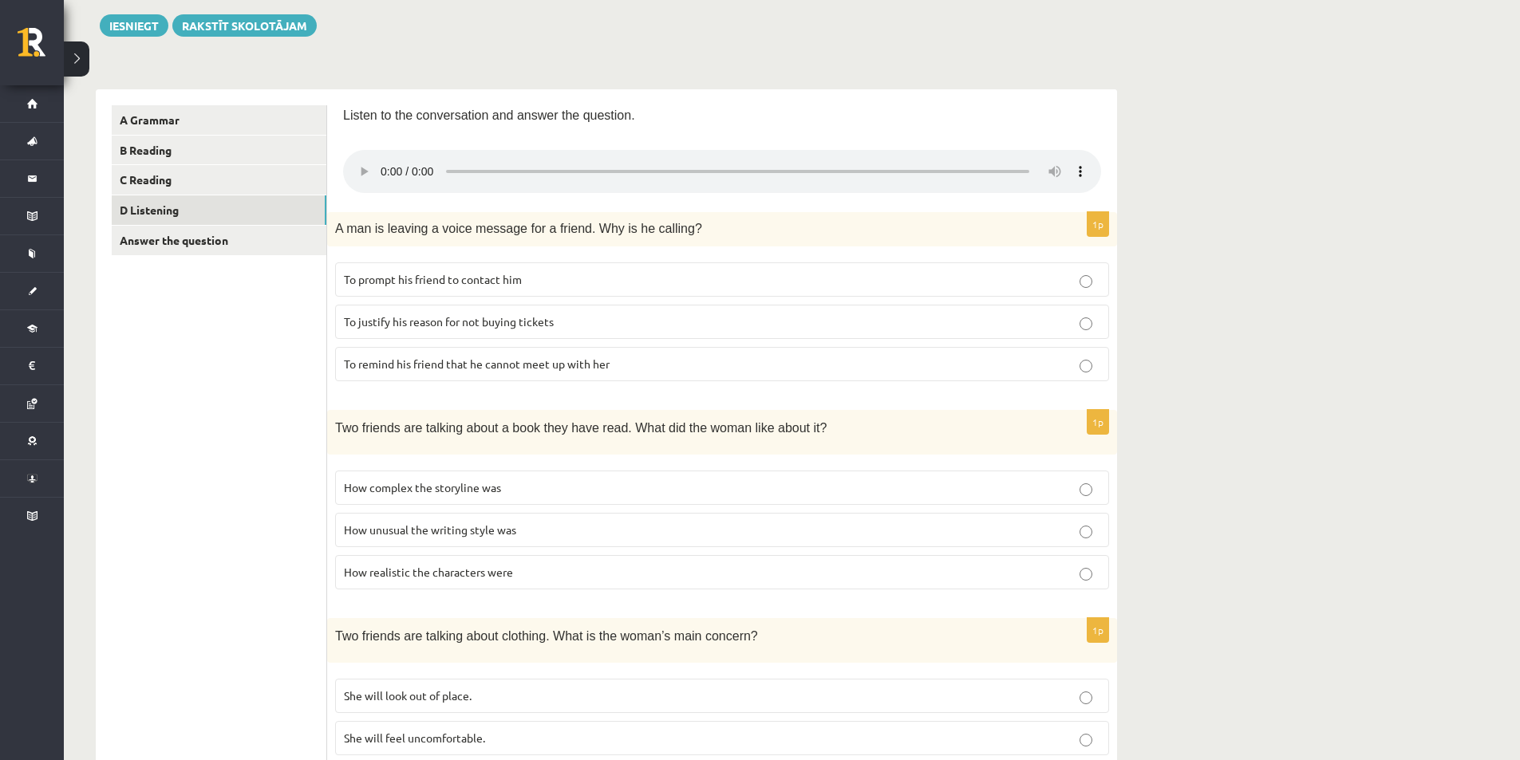
scroll to position [175, 0]
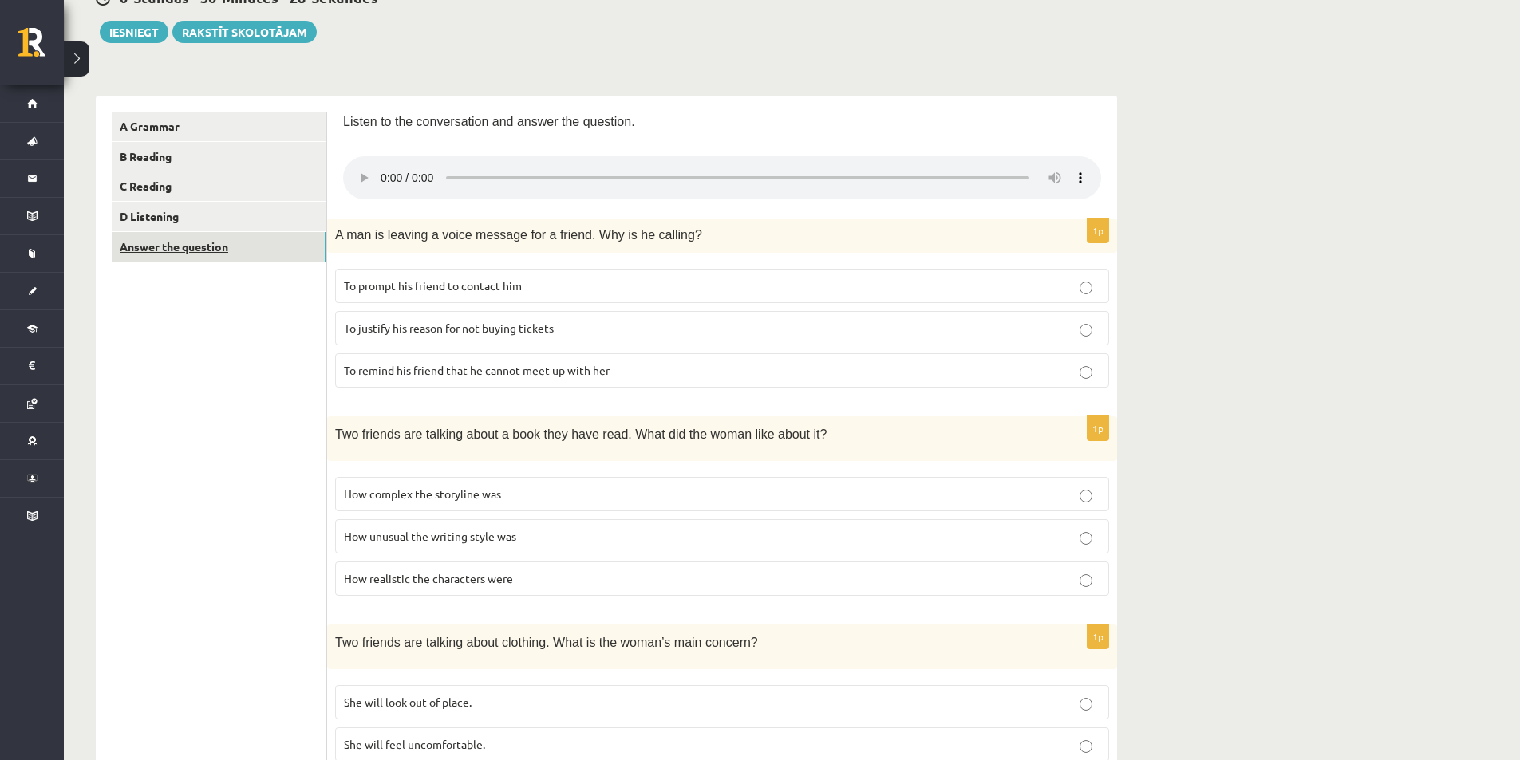
click at [255, 249] on link "Answer the question" at bounding box center [219, 247] width 215 height 30
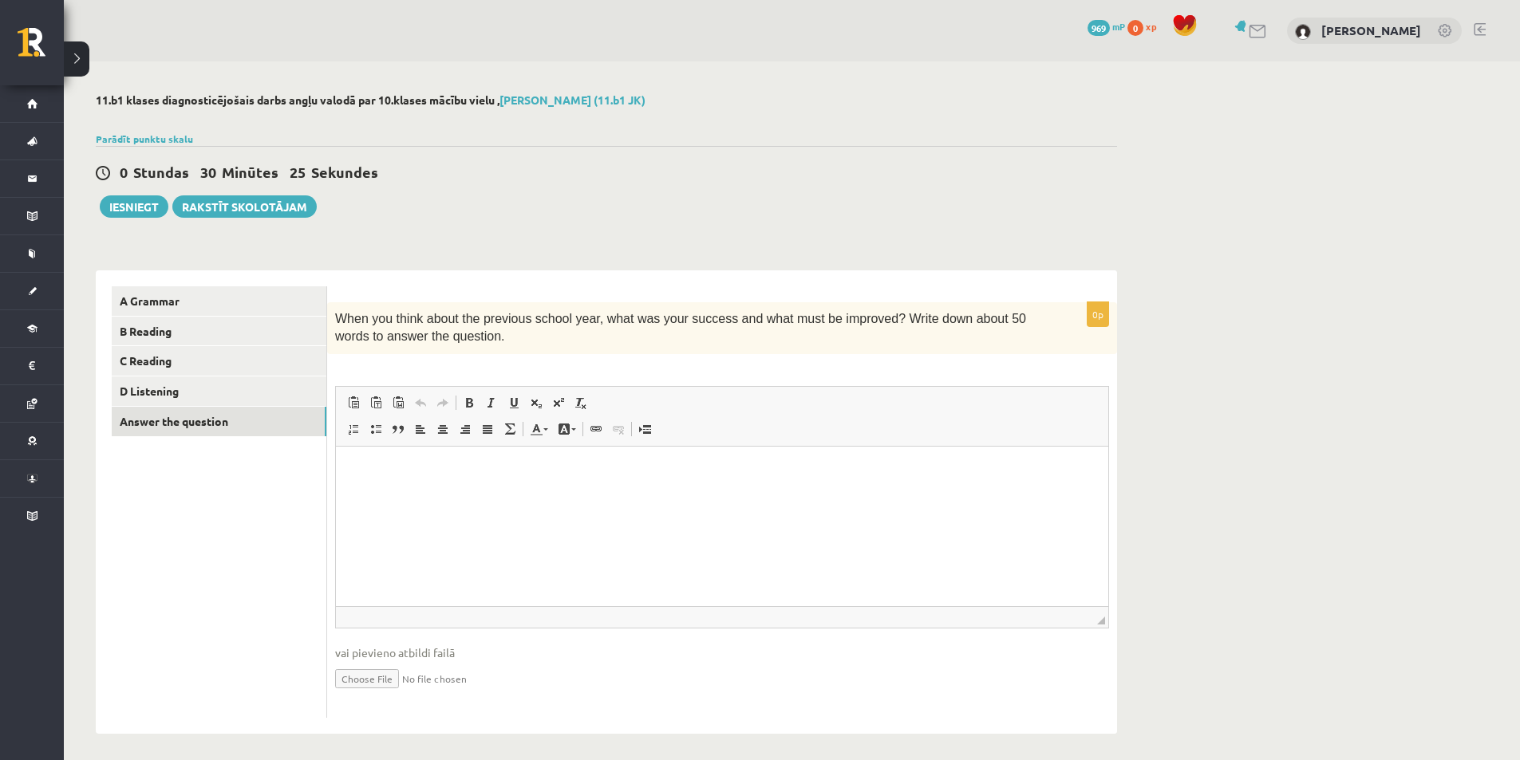
scroll to position [7, 0]
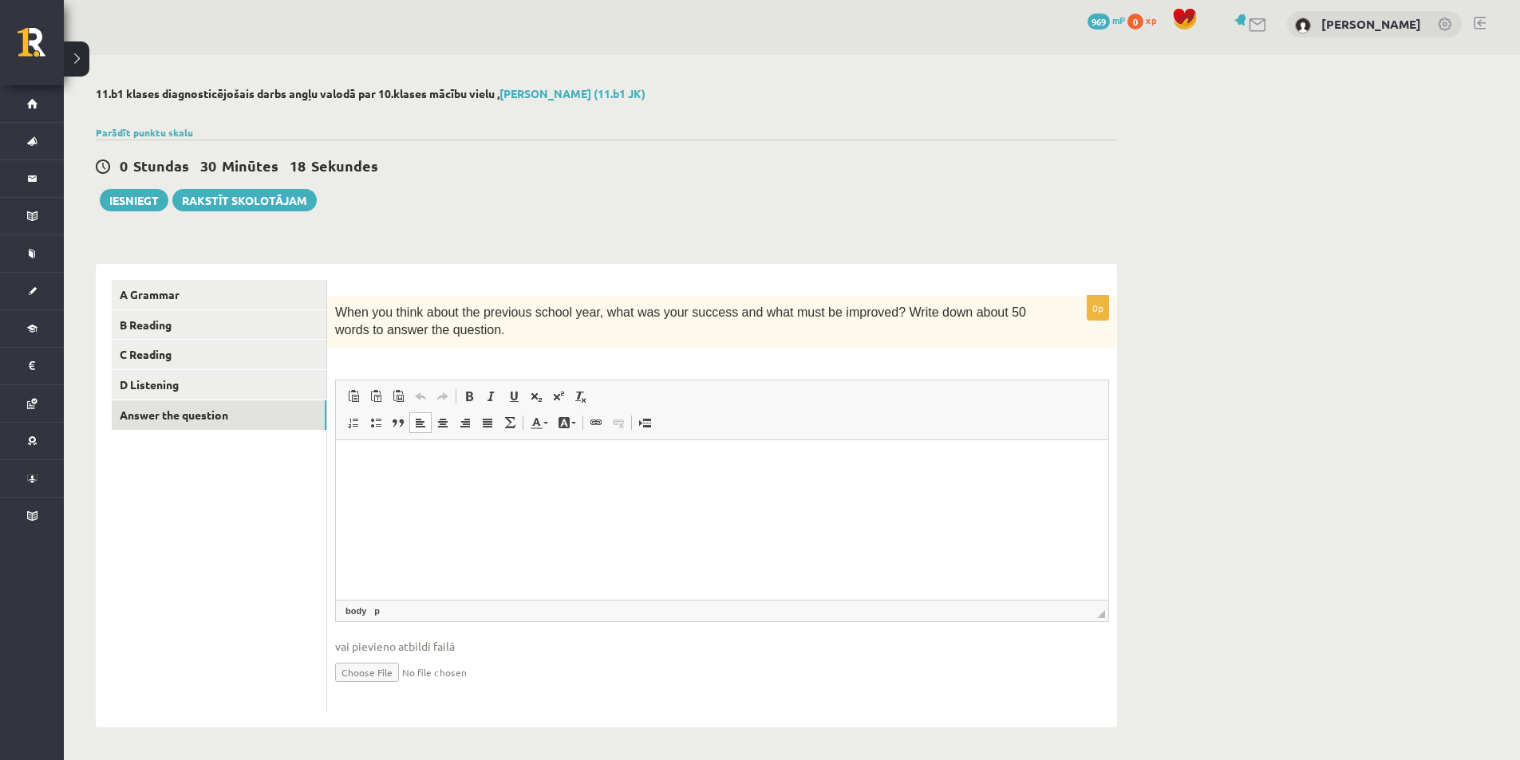
click at [513, 465] on p "Bagātinātā teksta redaktors, wiswyg-editor-user-answer-47363848905720" at bounding box center [722, 463] width 740 height 17
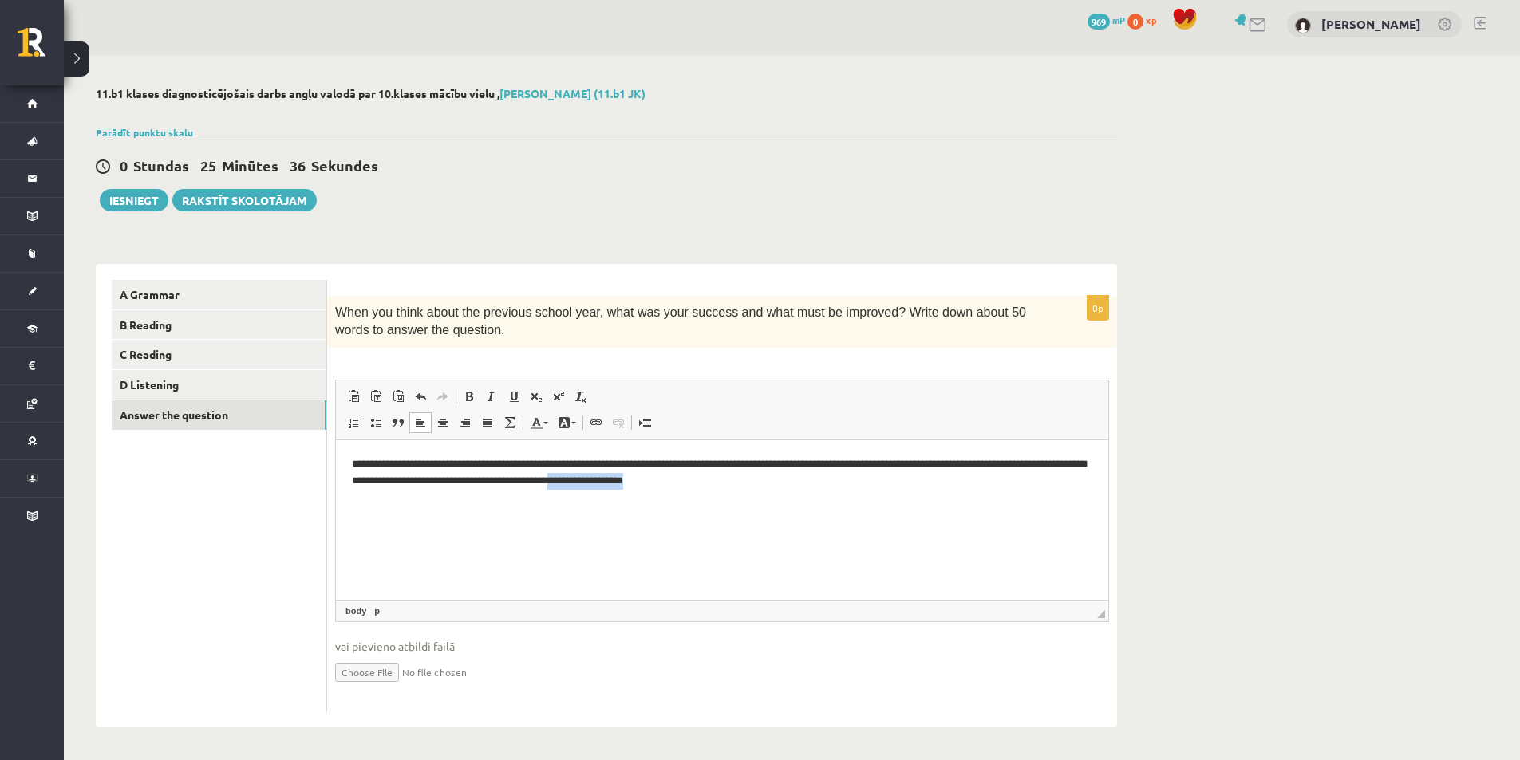
drag, startPoint x: 798, startPoint y: 479, endPoint x: 697, endPoint y: 483, distance: 101.4
click at [697, 483] on p "**********" at bounding box center [722, 472] width 740 height 34
click at [984, 464] on p "**********" at bounding box center [722, 472] width 740 height 34
click at [941, 478] on p "**********" at bounding box center [722, 472] width 740 height 34
click at [989, 464] on p "**********" at bounding box center [722, 472] width 740 height 34
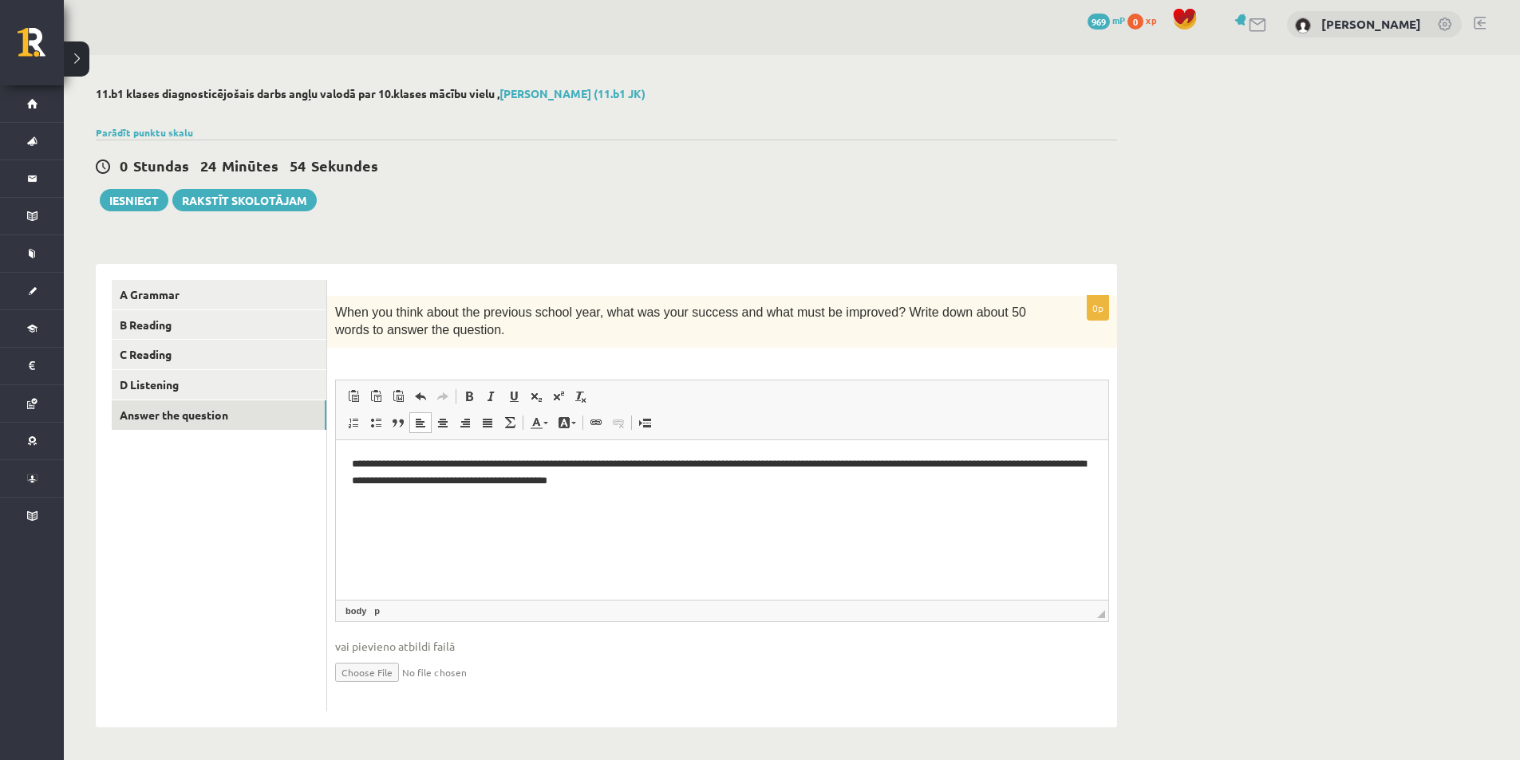
click at [961, 480] on p "**********" at bounding box center [722, 472] width 740 height 34
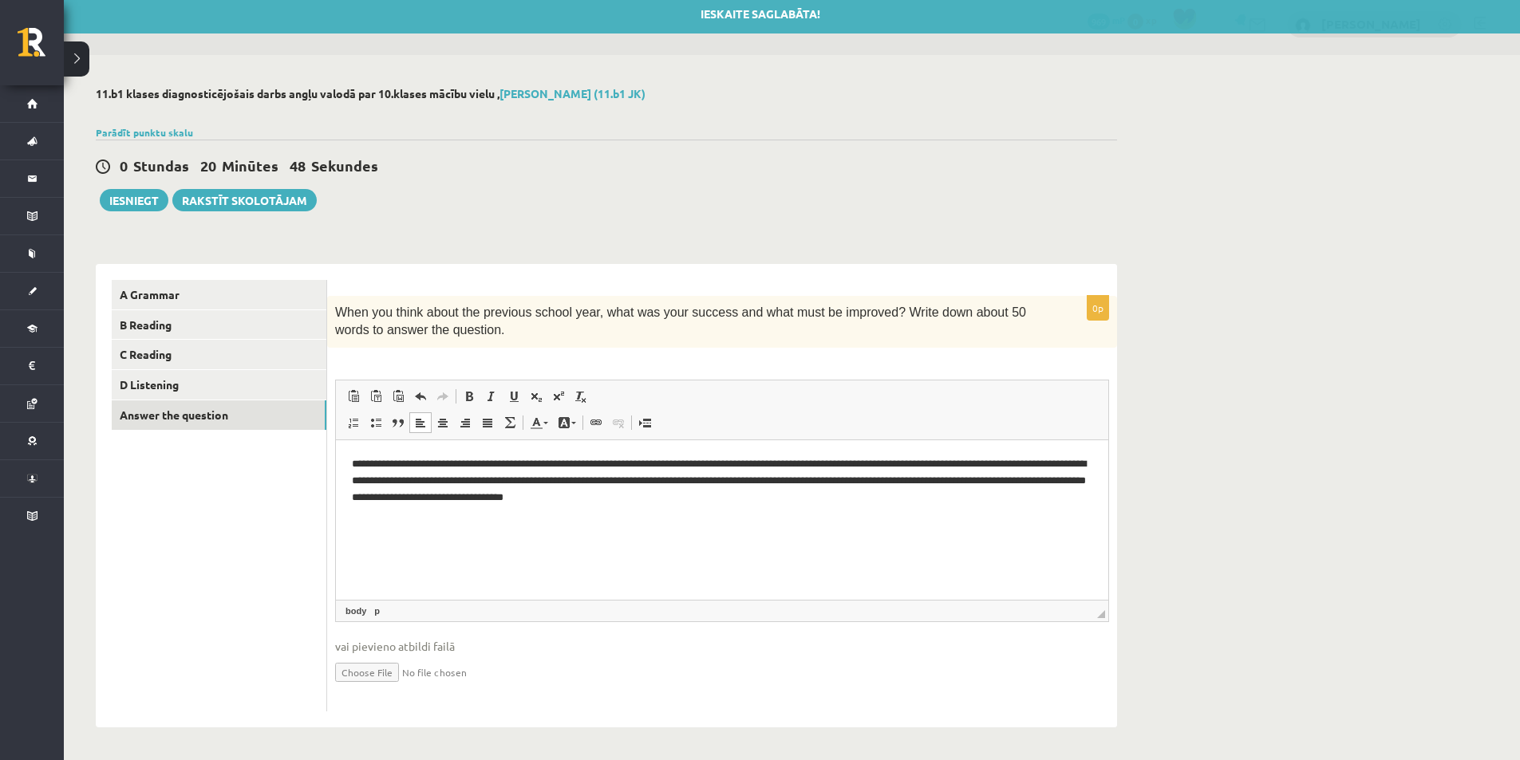
click at [483, 496] on p "**********" at bounding box center [722, 479] width 740 height 49
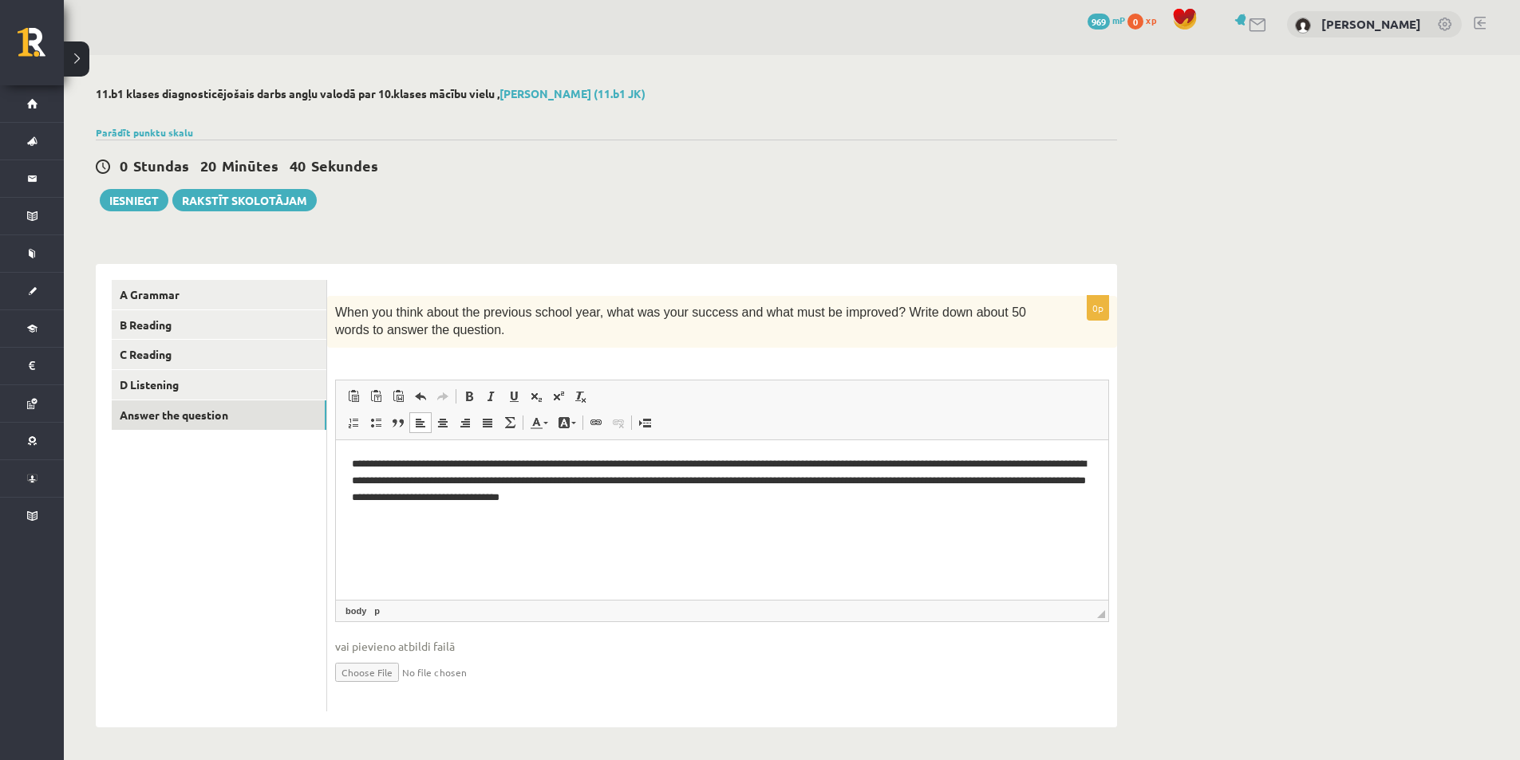
click at [818, 498] on p "**********" at bounding box center [722, 479] width 740 height 49
click at [136, 285] on link "A Grammar" at bounding box center [219, 295] width 215 height 30
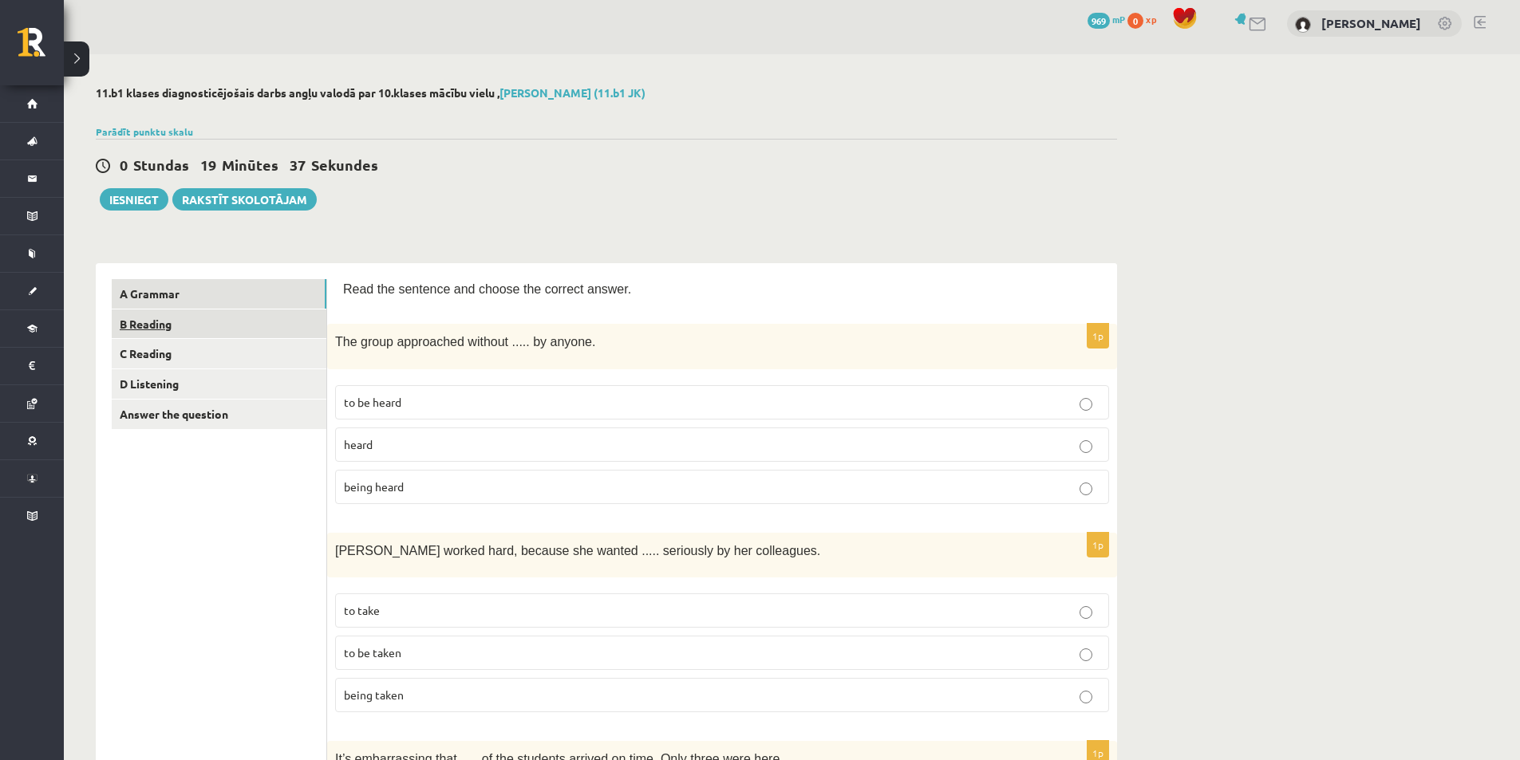
click at [173, 328] on link "B Reading" at bounding box center [219, 324] width 215 height 30
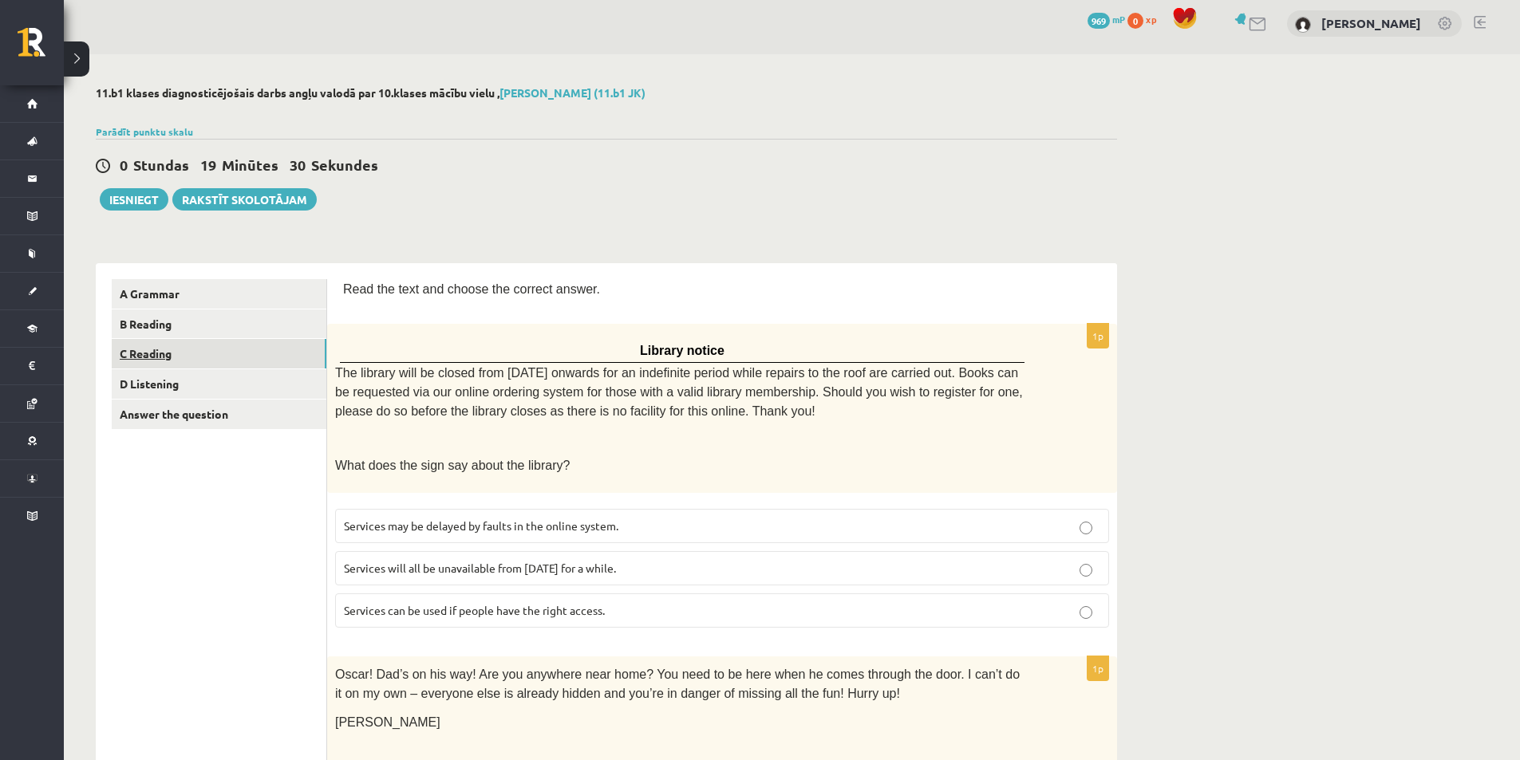
click at [175, 345] on link "C Reading" at bounding box center [219, 354] width 215 height 30
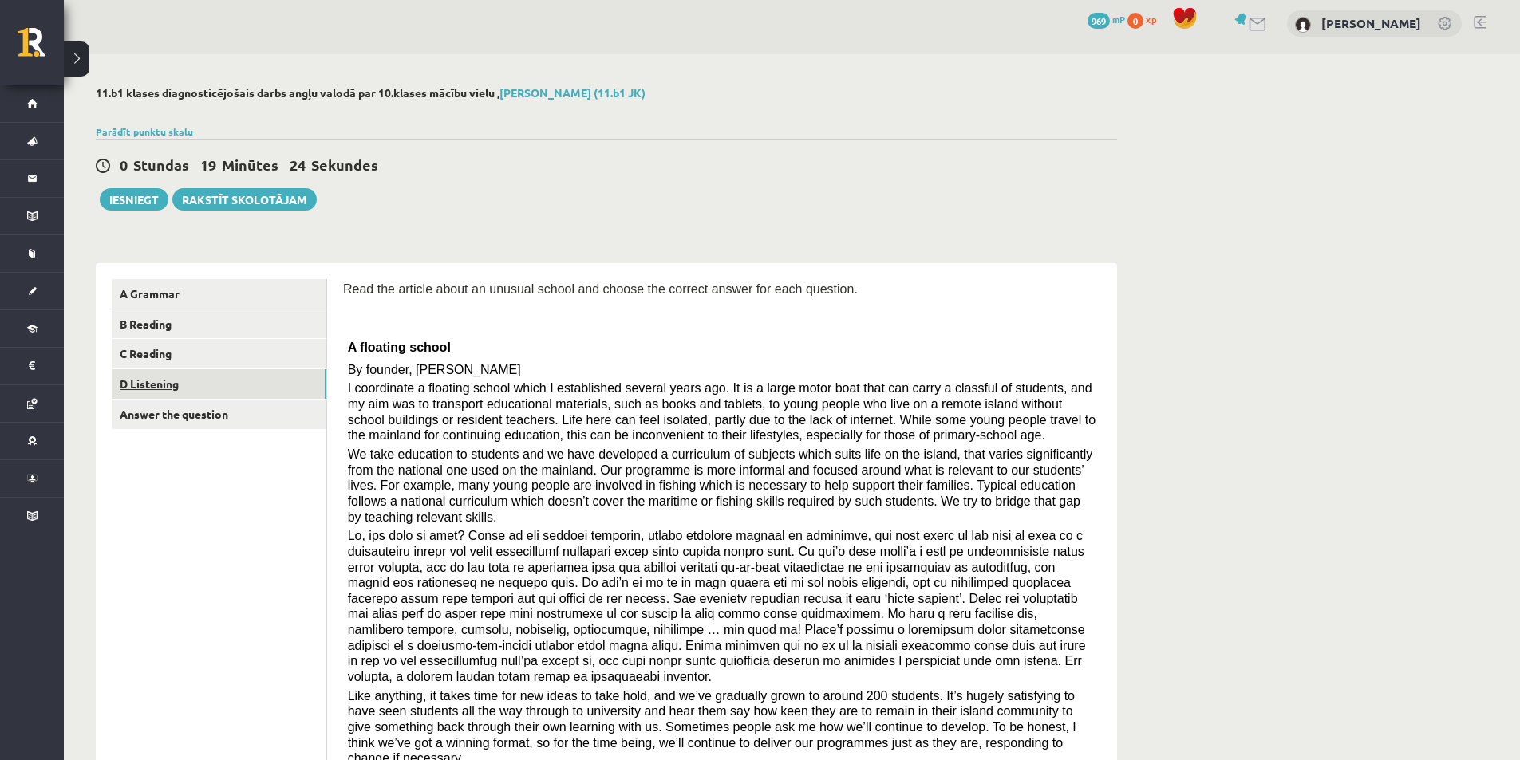
click at [172, 386] on link "D Listening" at bounding box center [219, 384] width 215 height 30
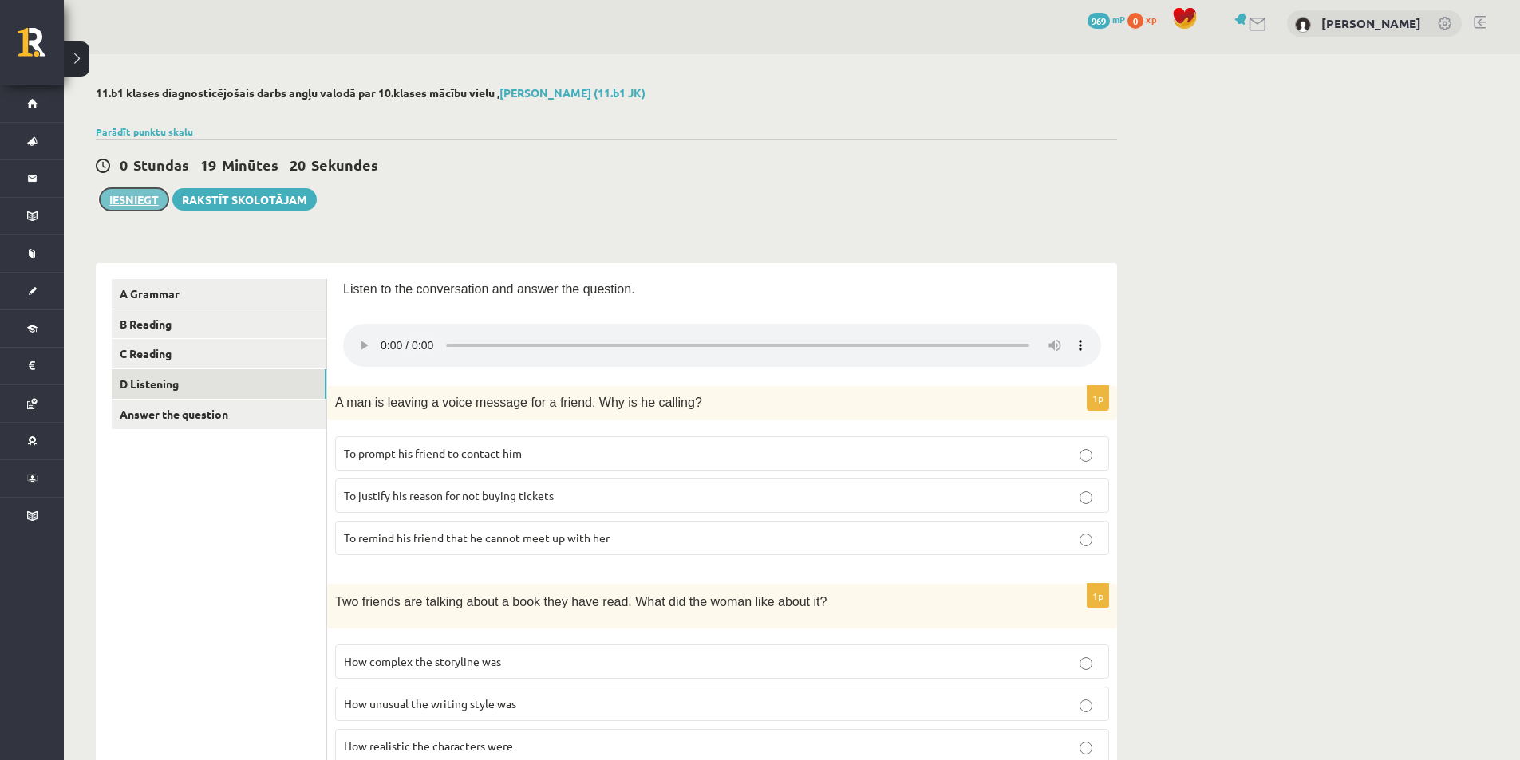
click at [140, 204] on button "Iesniegt" at bounding box center [134, 199] width 69 height 22
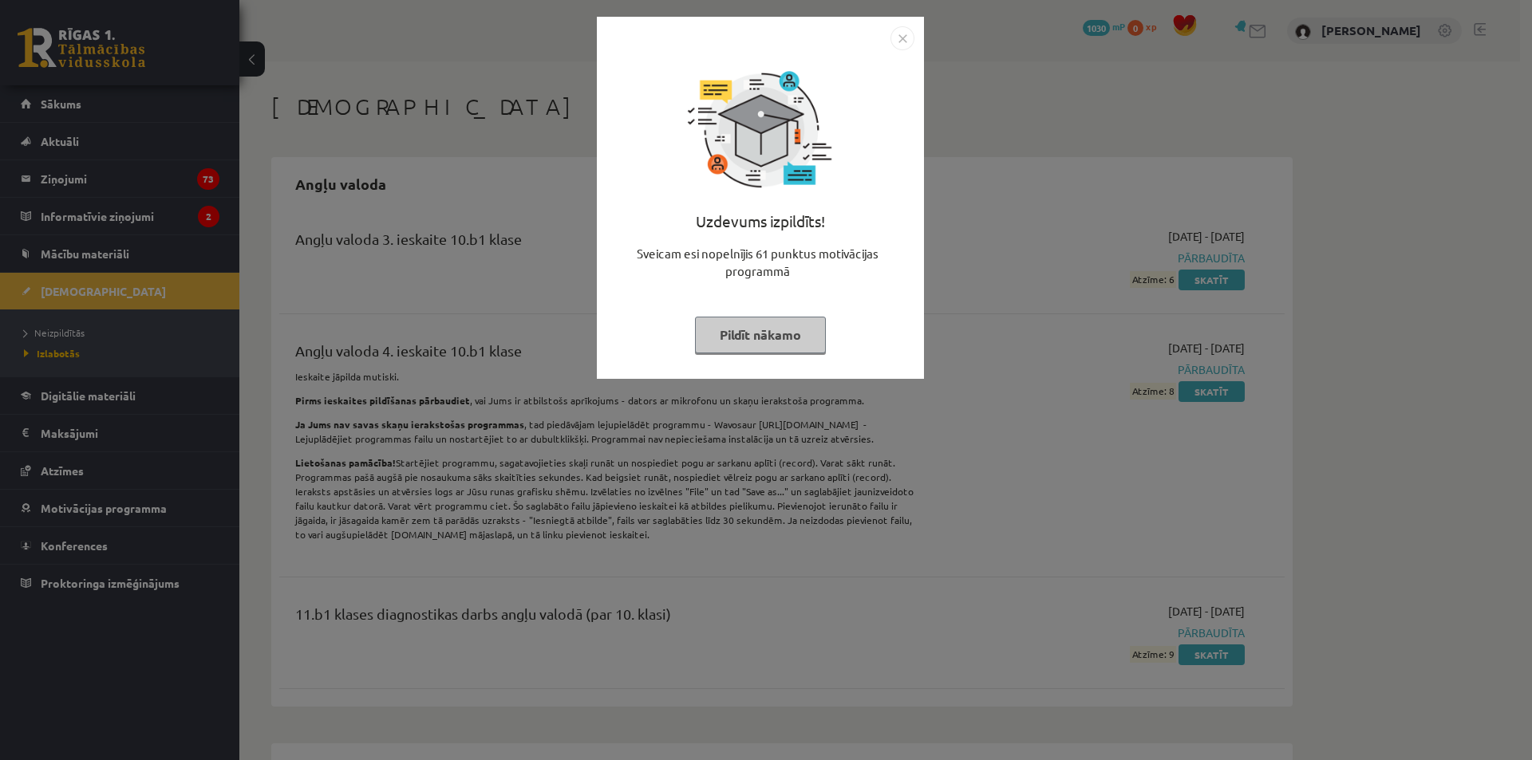
click at [901, 37] on img "Close" at bounding box center [902, 38] width 24 height 24
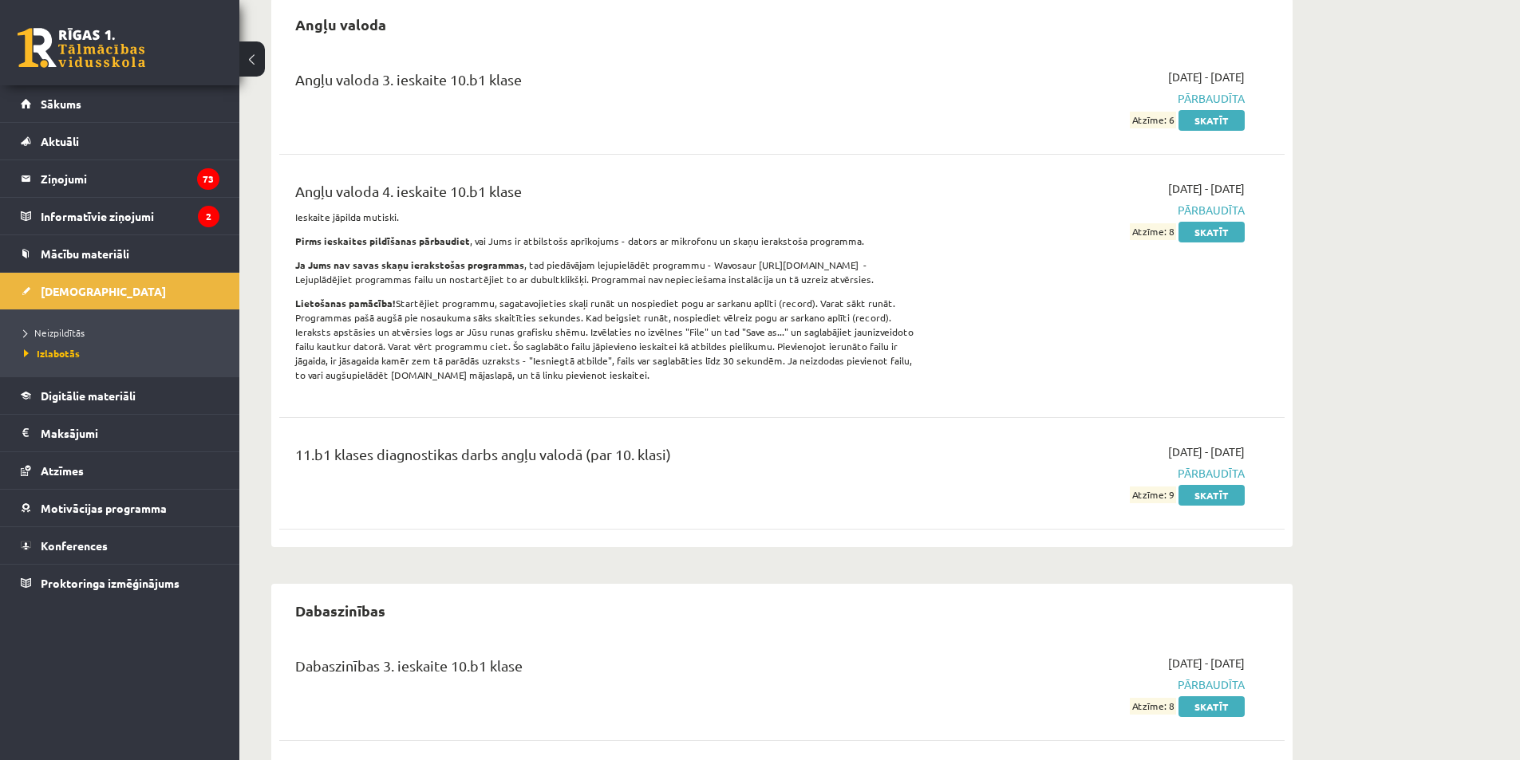
scroll to position [239, 0]
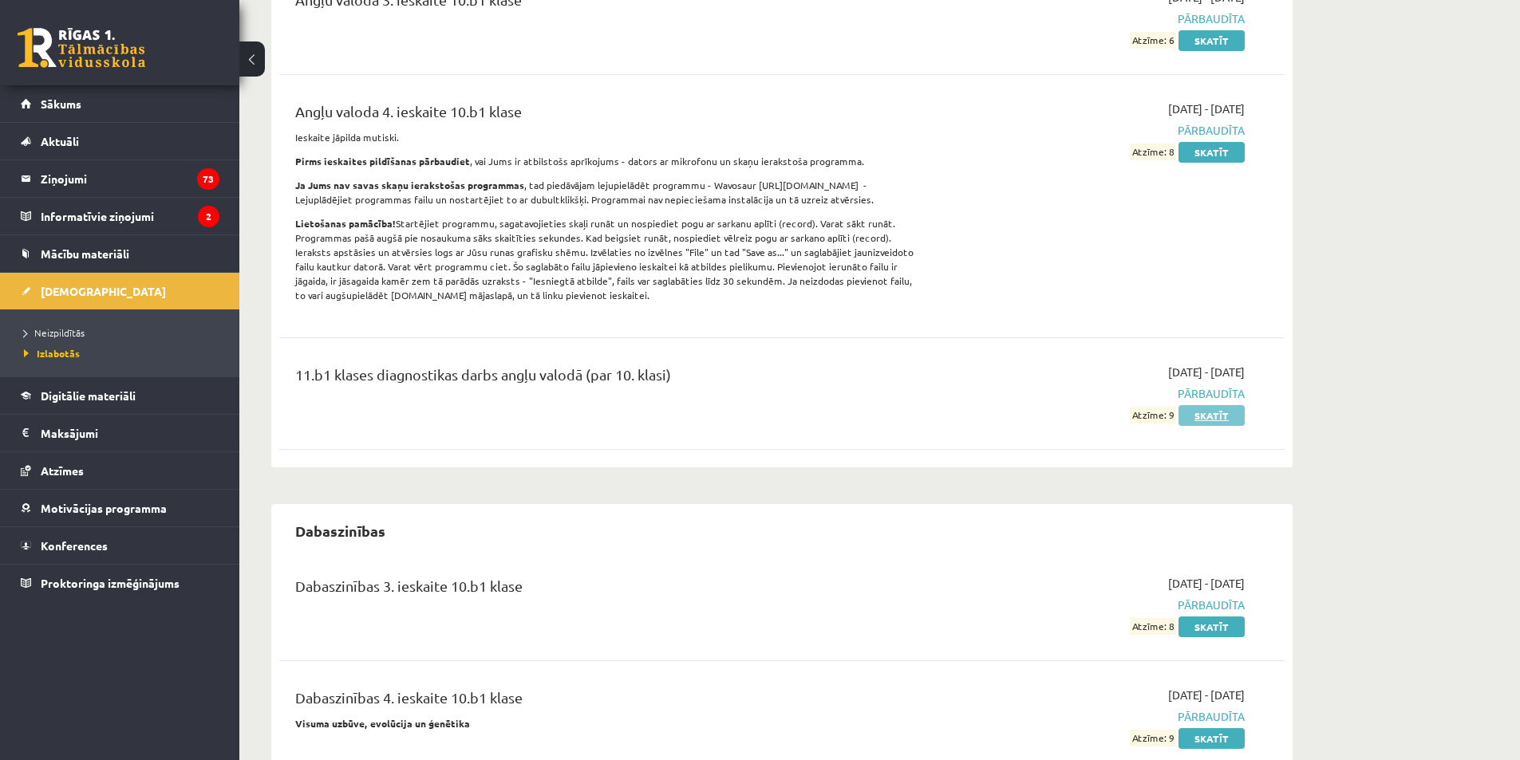
click at [1225, 413] on link "Skatīt" at bounding box center [1211, 415] width 66 height 21
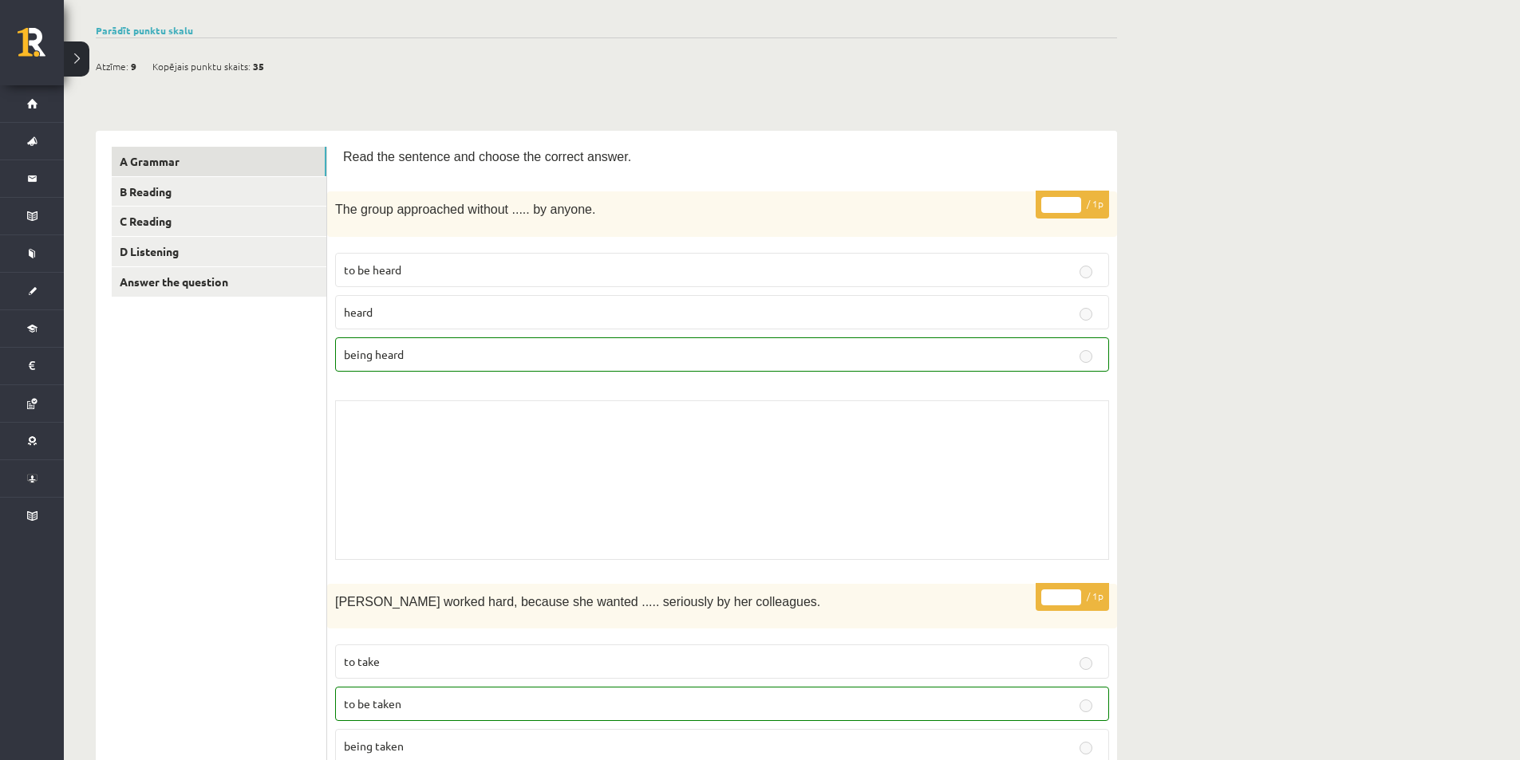
scroll to position [80, 0]
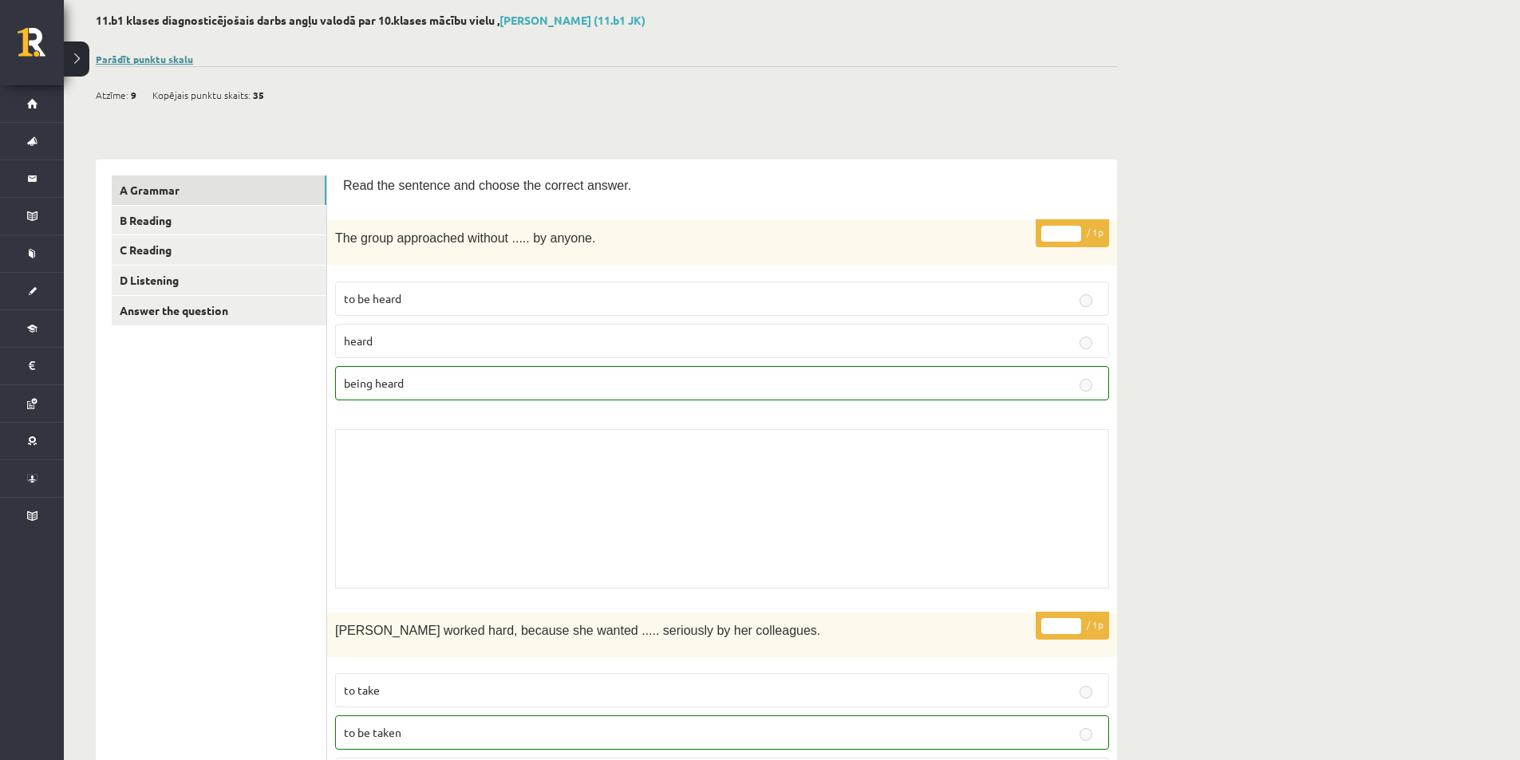
click at [152, 55] on link "Parādīt punktu skalu" at bounding box center [144, 59] width 97 height 13
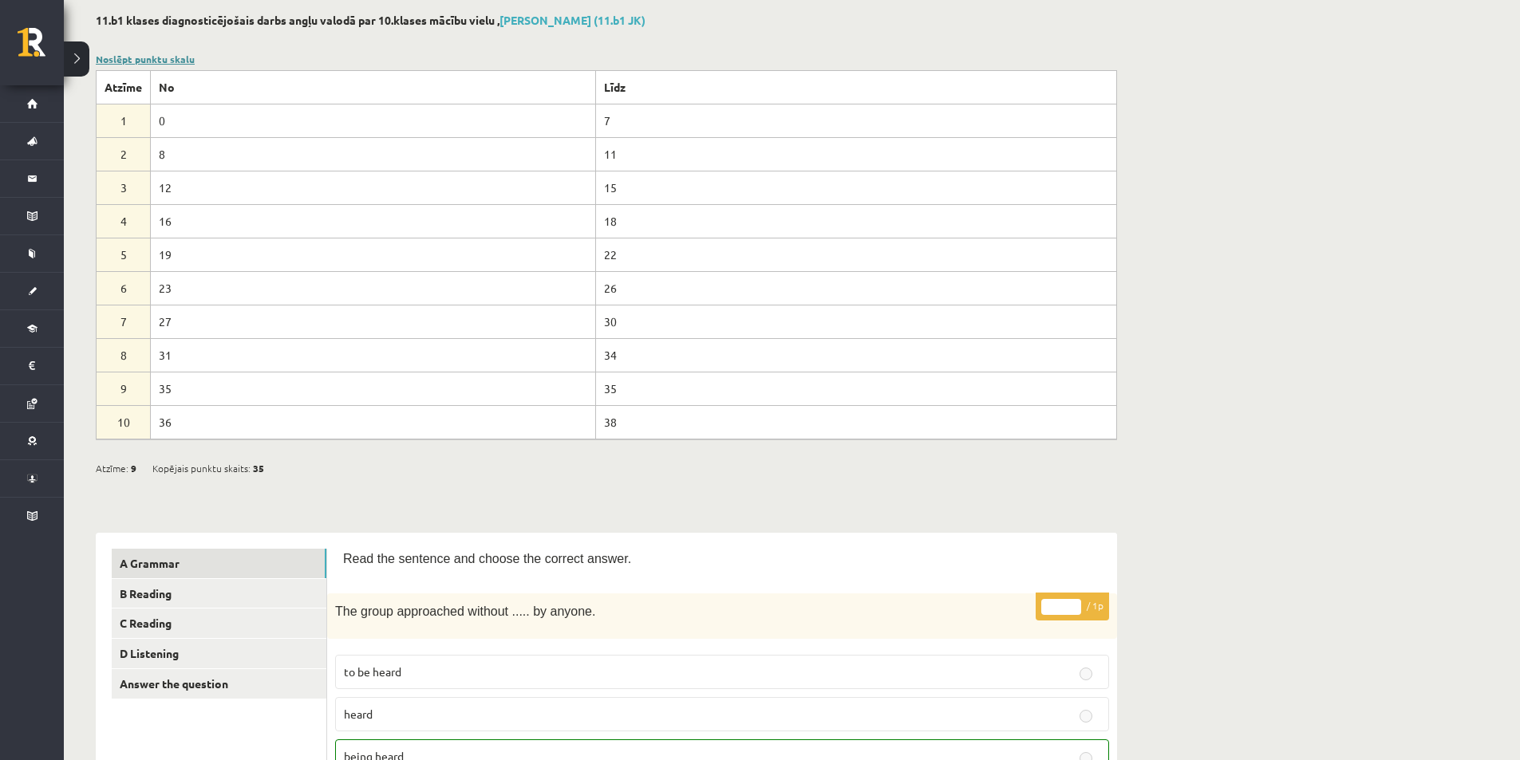
click at [190, 57] on link "Noslēpt punktu skalu" at bounding box center [145, 59] width 99 height 13
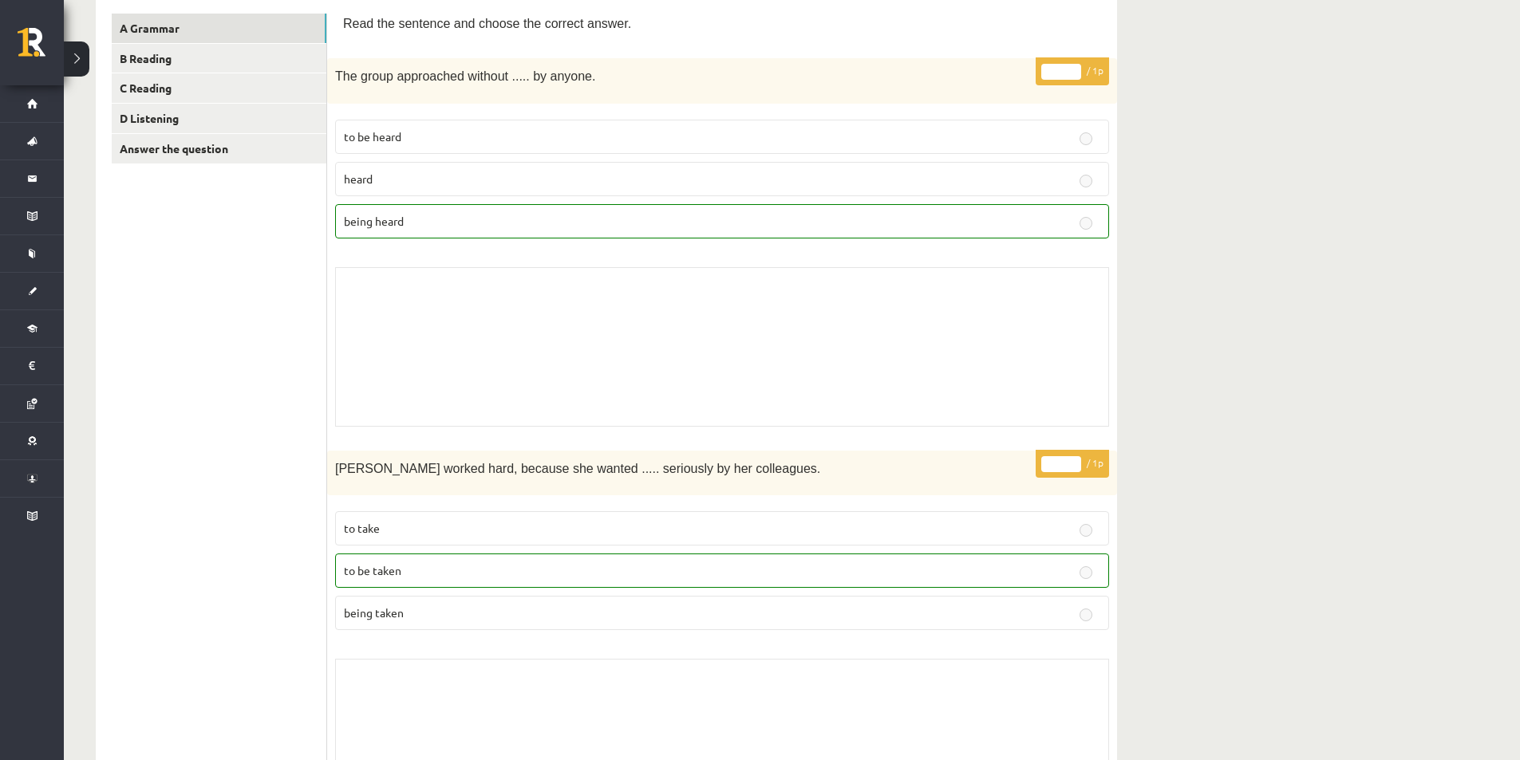
scroll to position [125, 0]
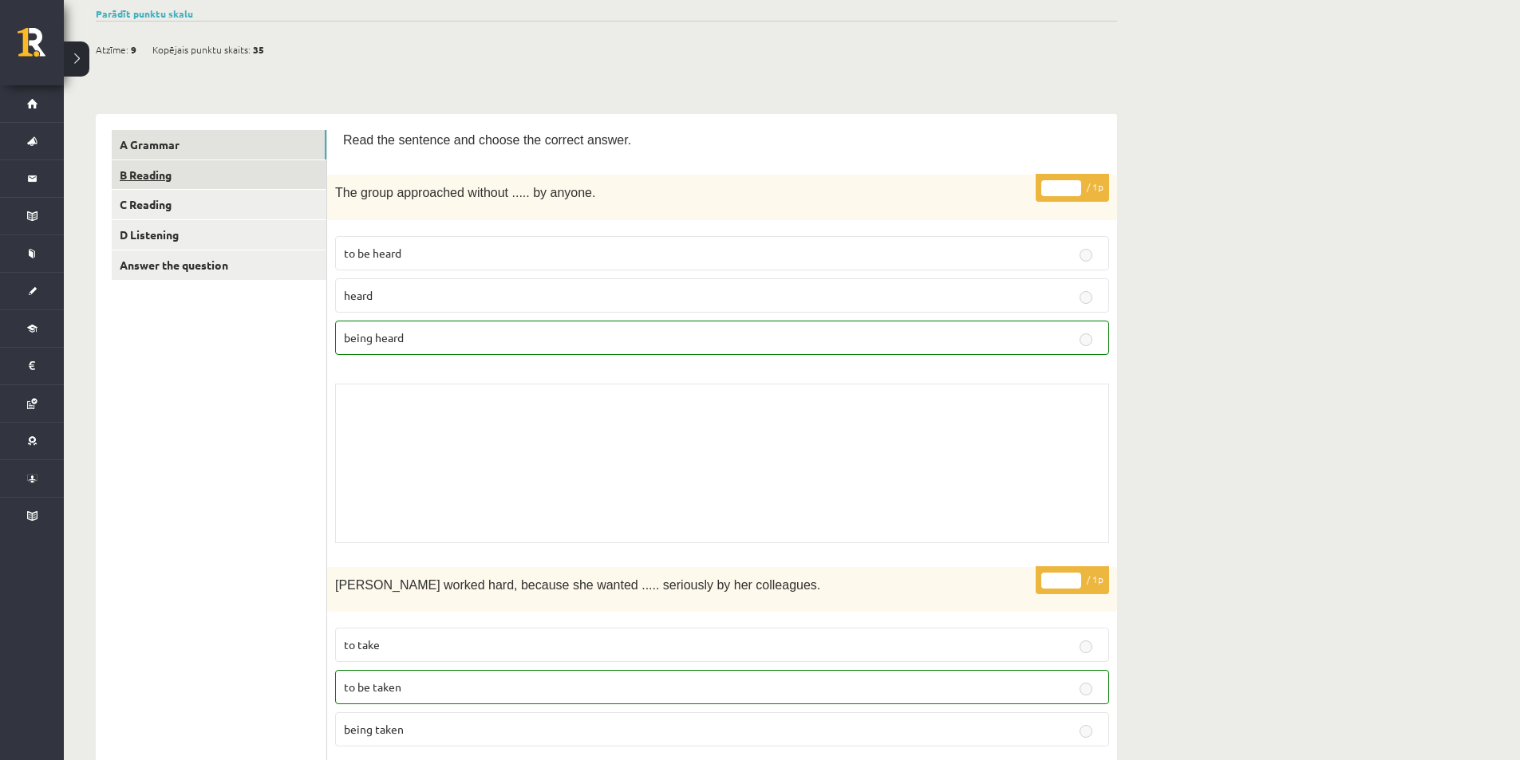
click at [187, 178] on link "B Reading" at bounding box center [219, 175] width 215 height 30
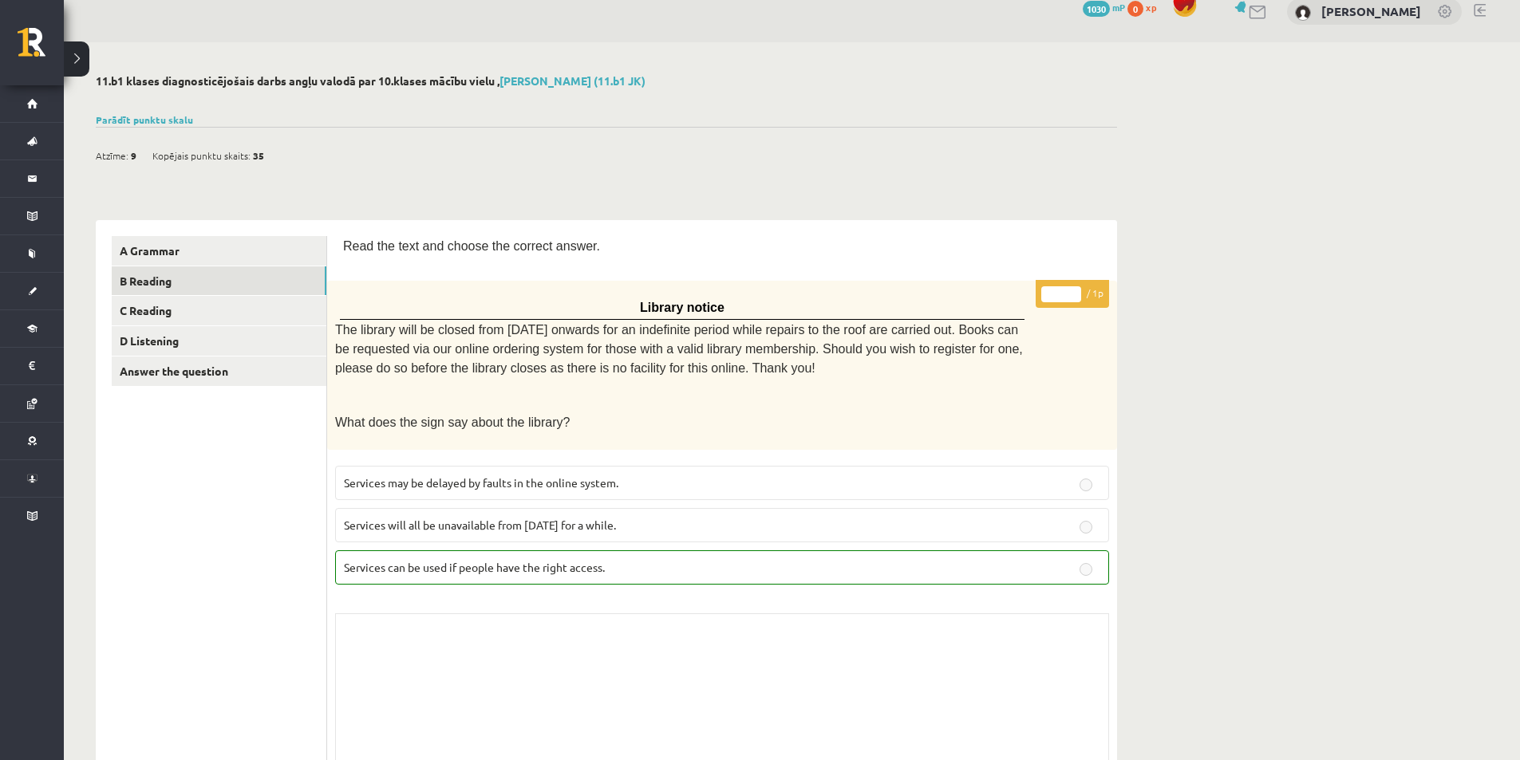
scroll to position [0, 0]
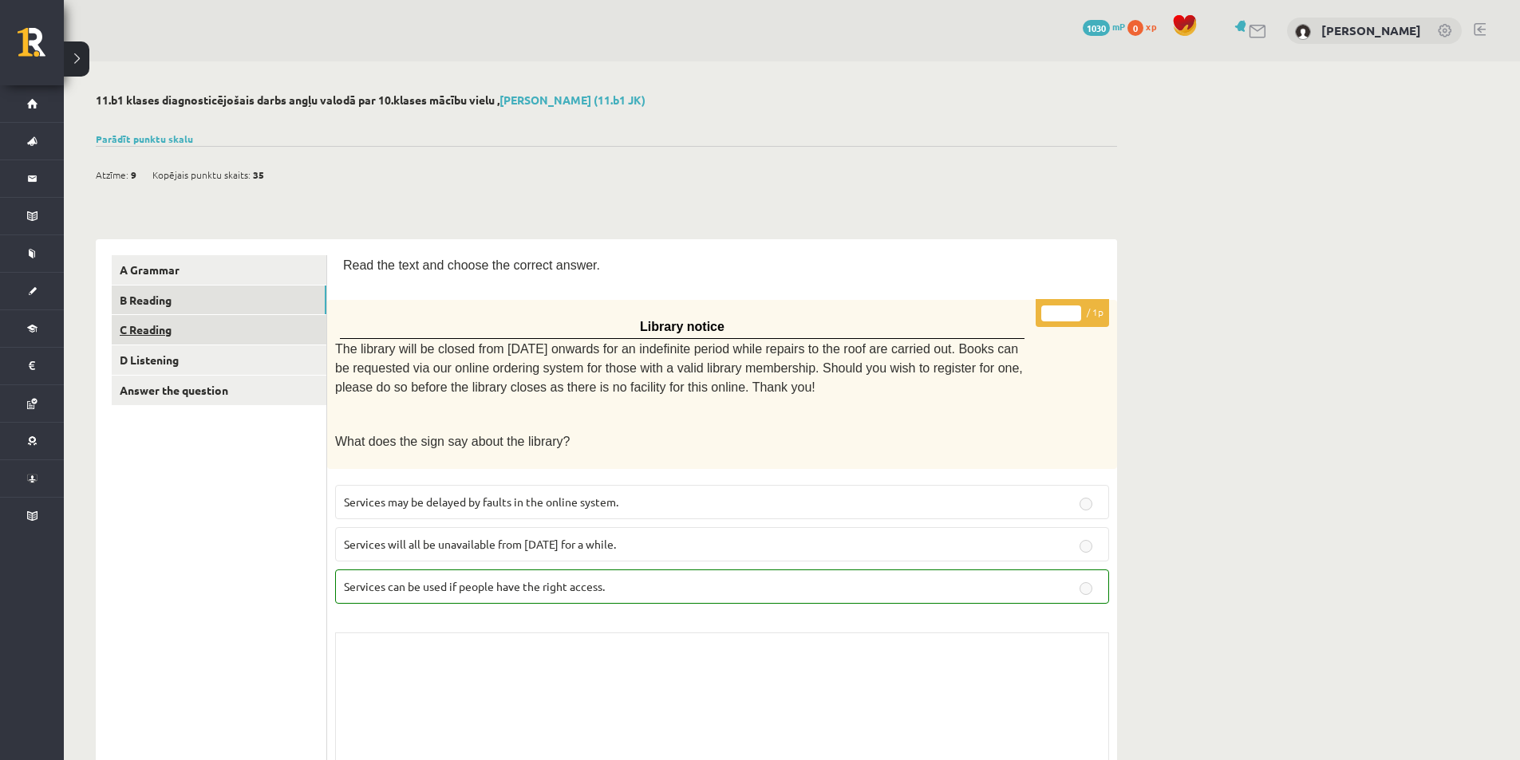
click at [239, 329] on link "C Reading" at bounding box center [219, 330] width 215 height 30
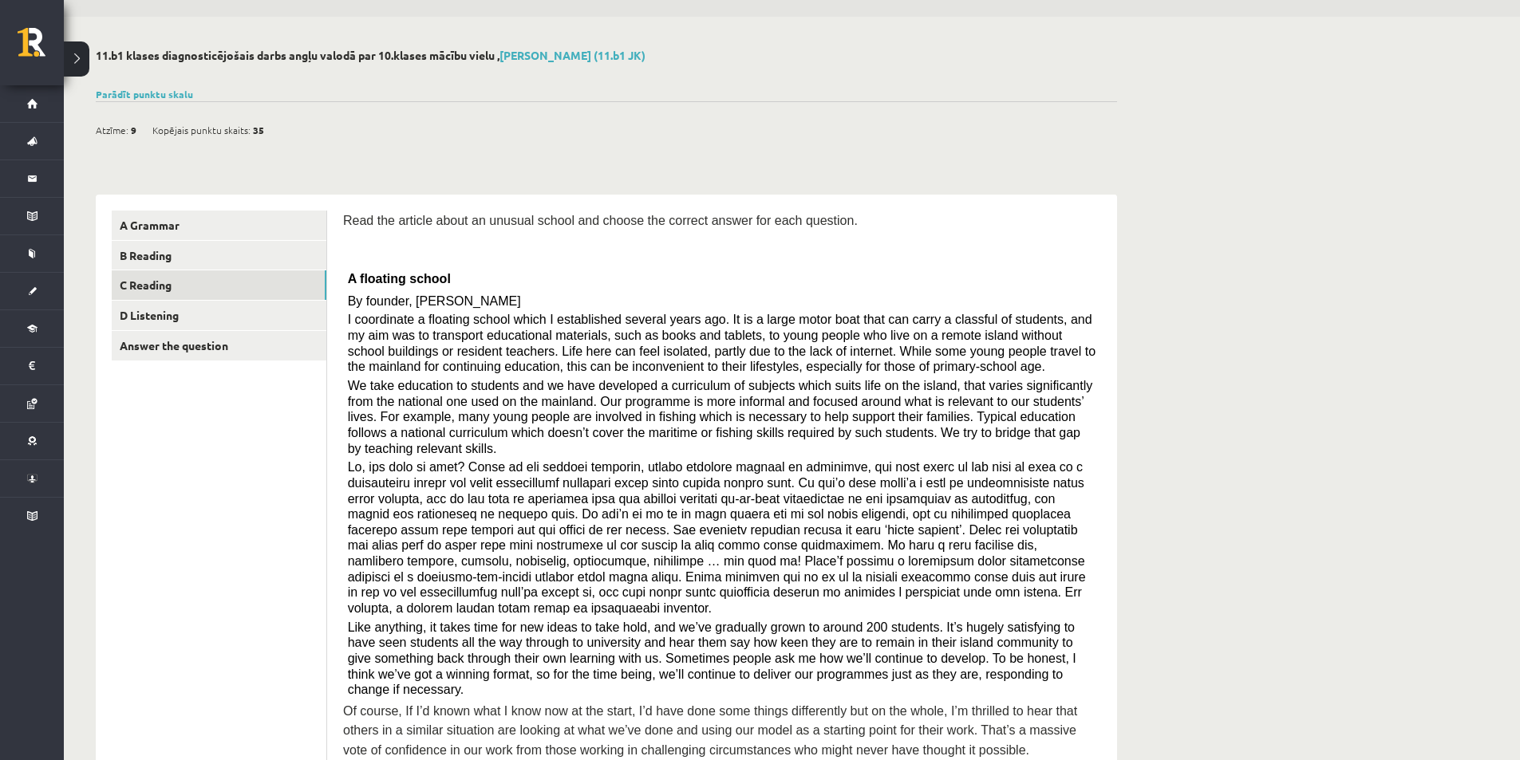
scroll to position [41, 0]
click at [188, 309] on link "D Listening" at bounding box center [219, 319] width 215 height 30
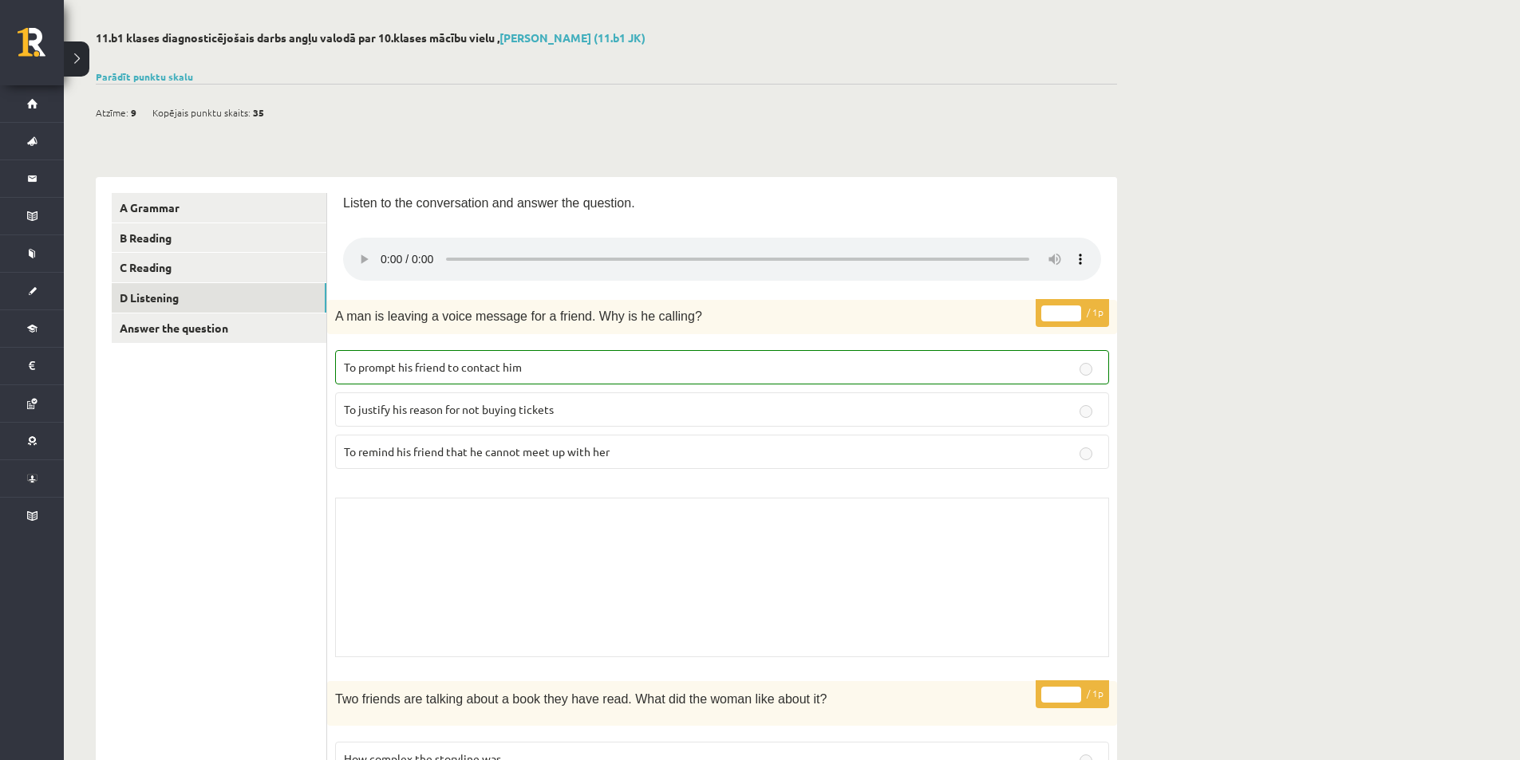
scroll to position [6, 0]
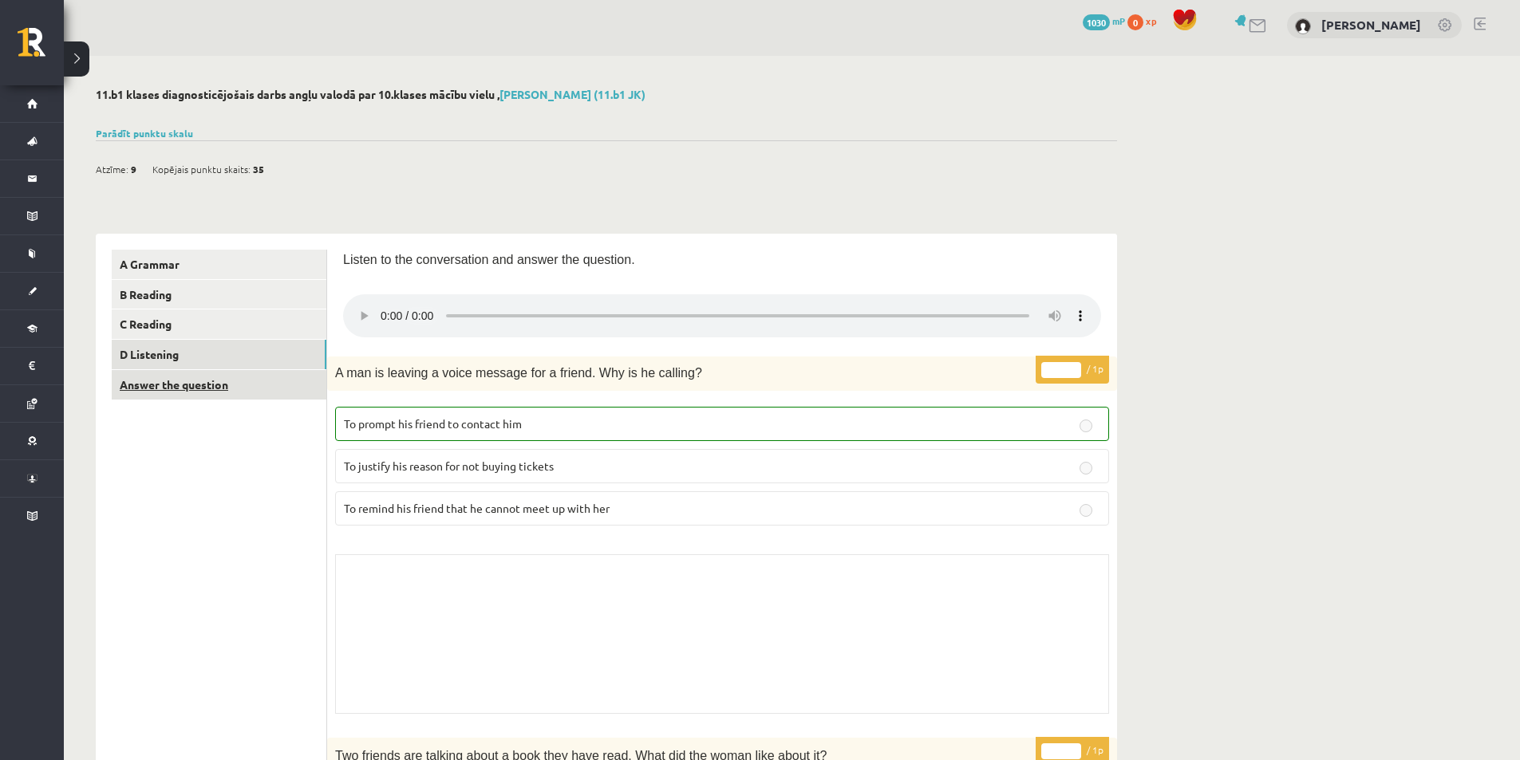
click at [276, 385] on link "Answer the question" at bounding box center [219, 385] width 215 height 30
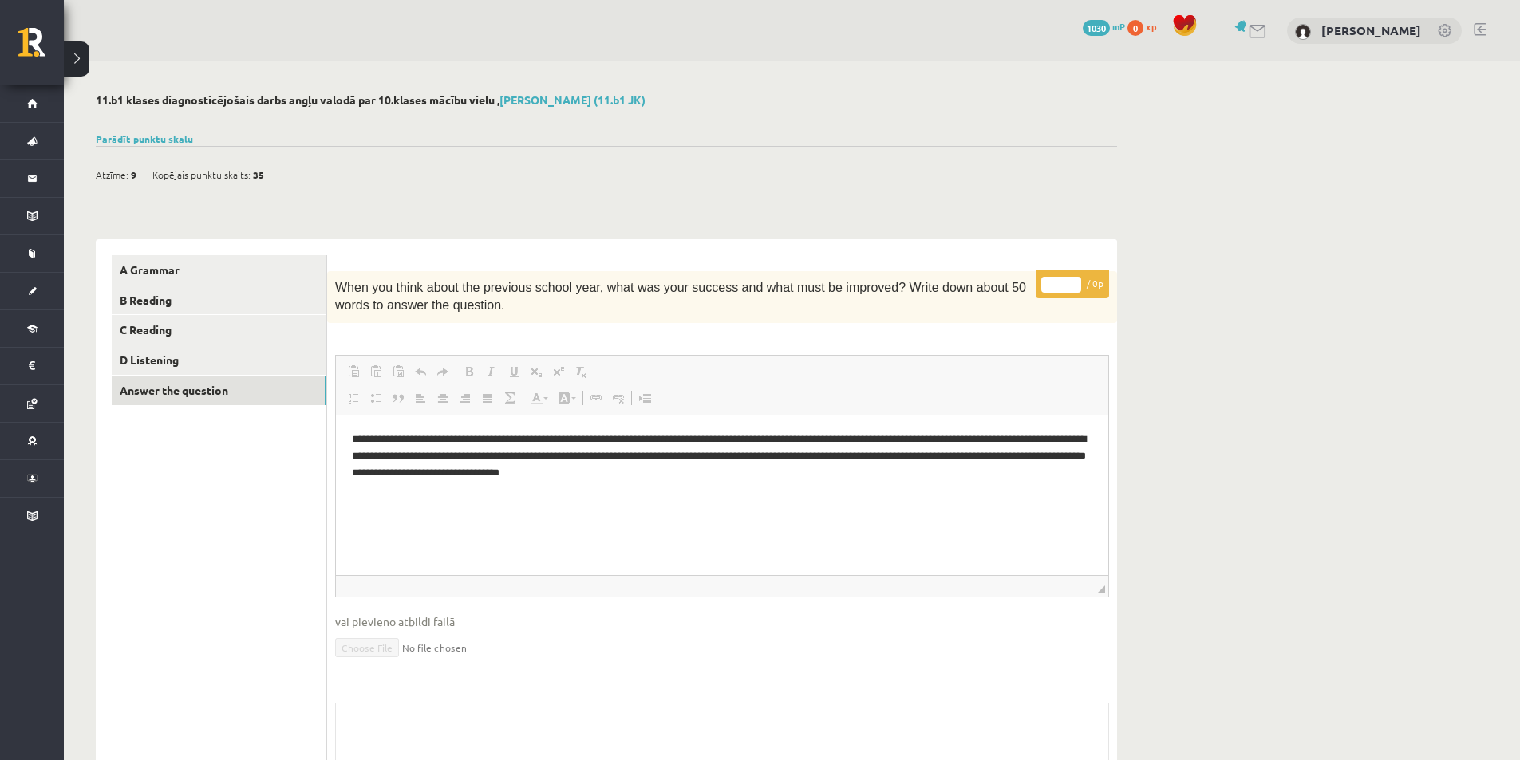
scroll to position [0, 0]
click at [166, 140] on link "Parādīt punktu skalu" at bounding box center [144, 138] width 97 height 13
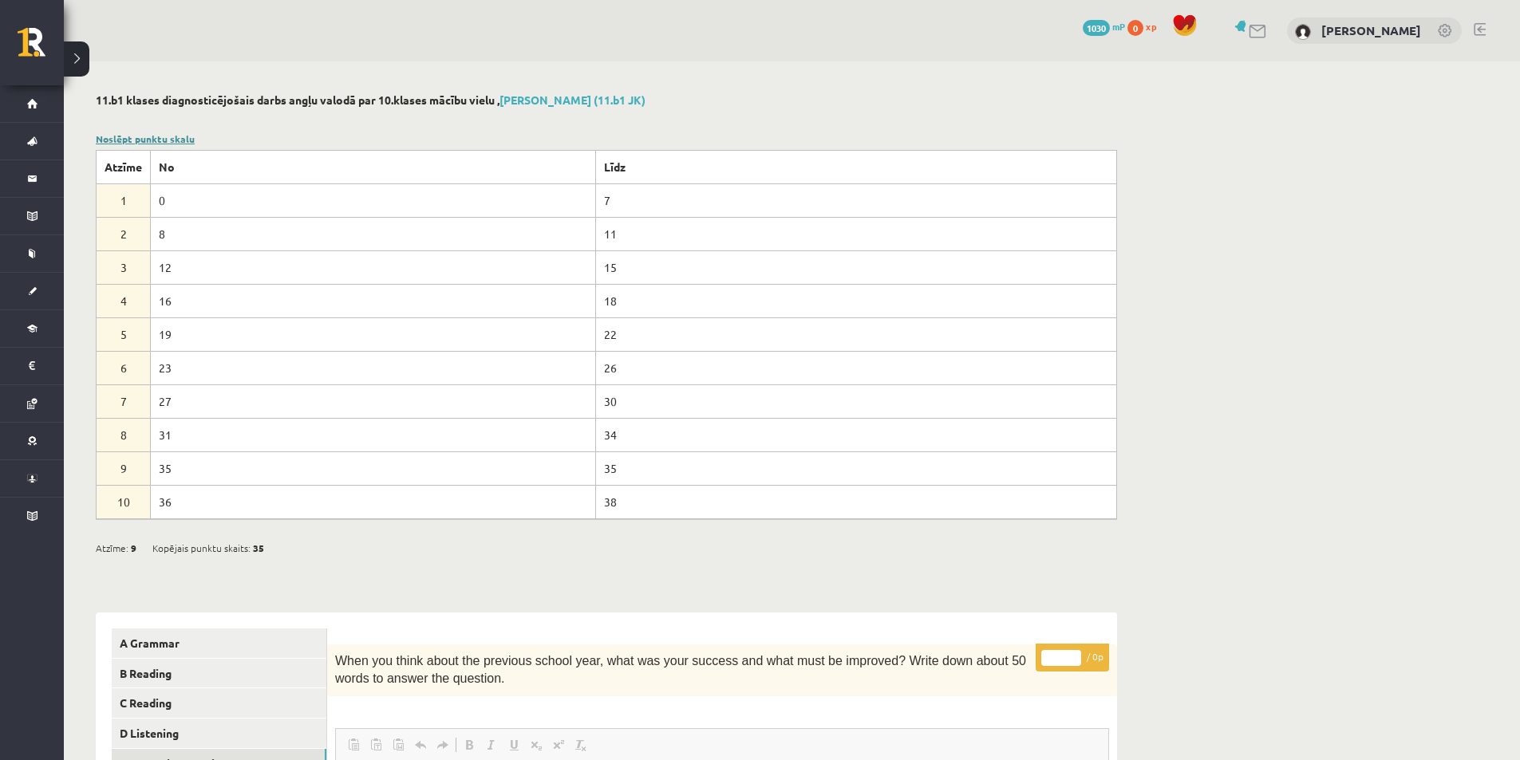
click at [152, 140] on link "Noslēpt punktu skalu" at bounding box center [145, 138] width 99 height 13
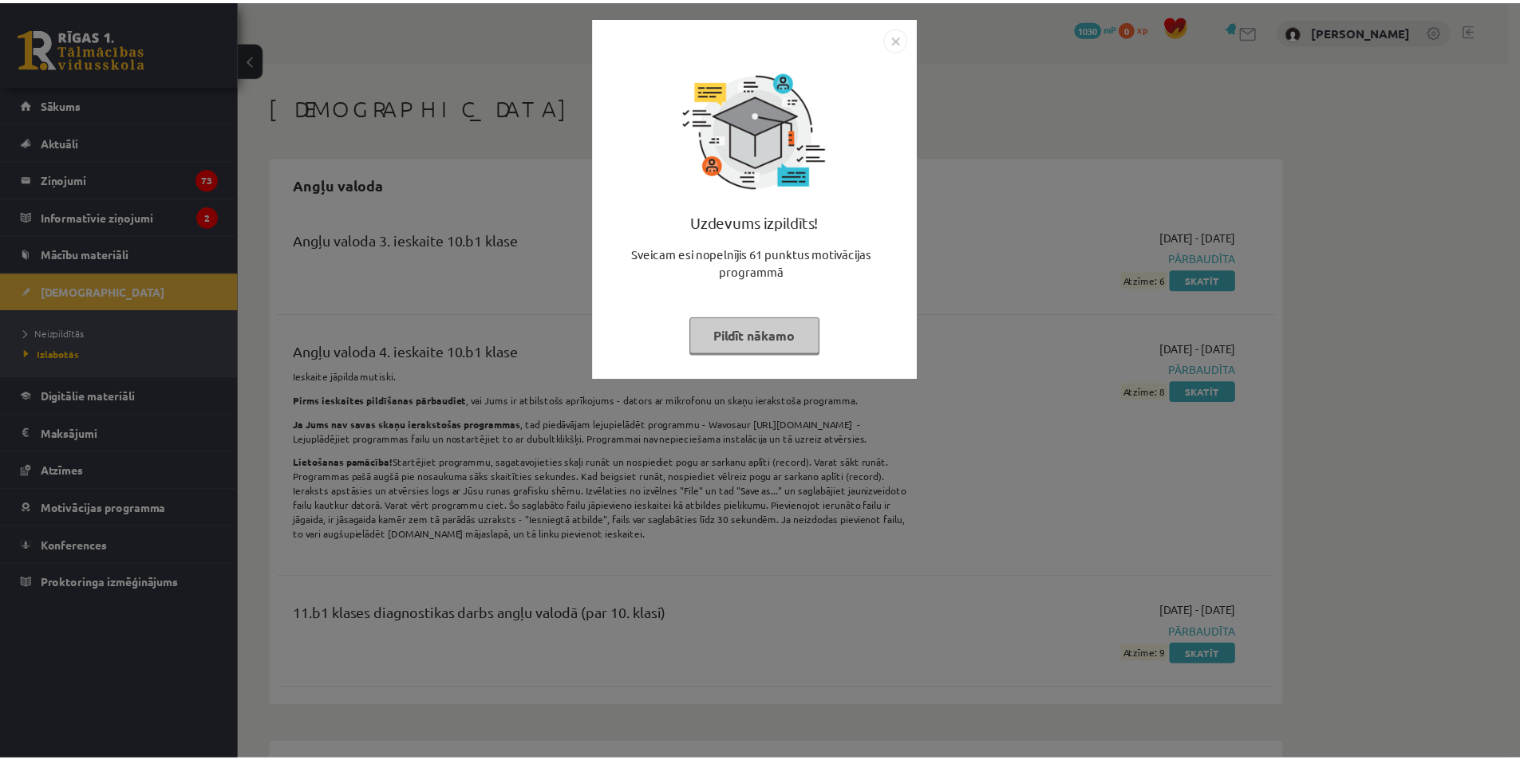
scroll to position [237, 0]
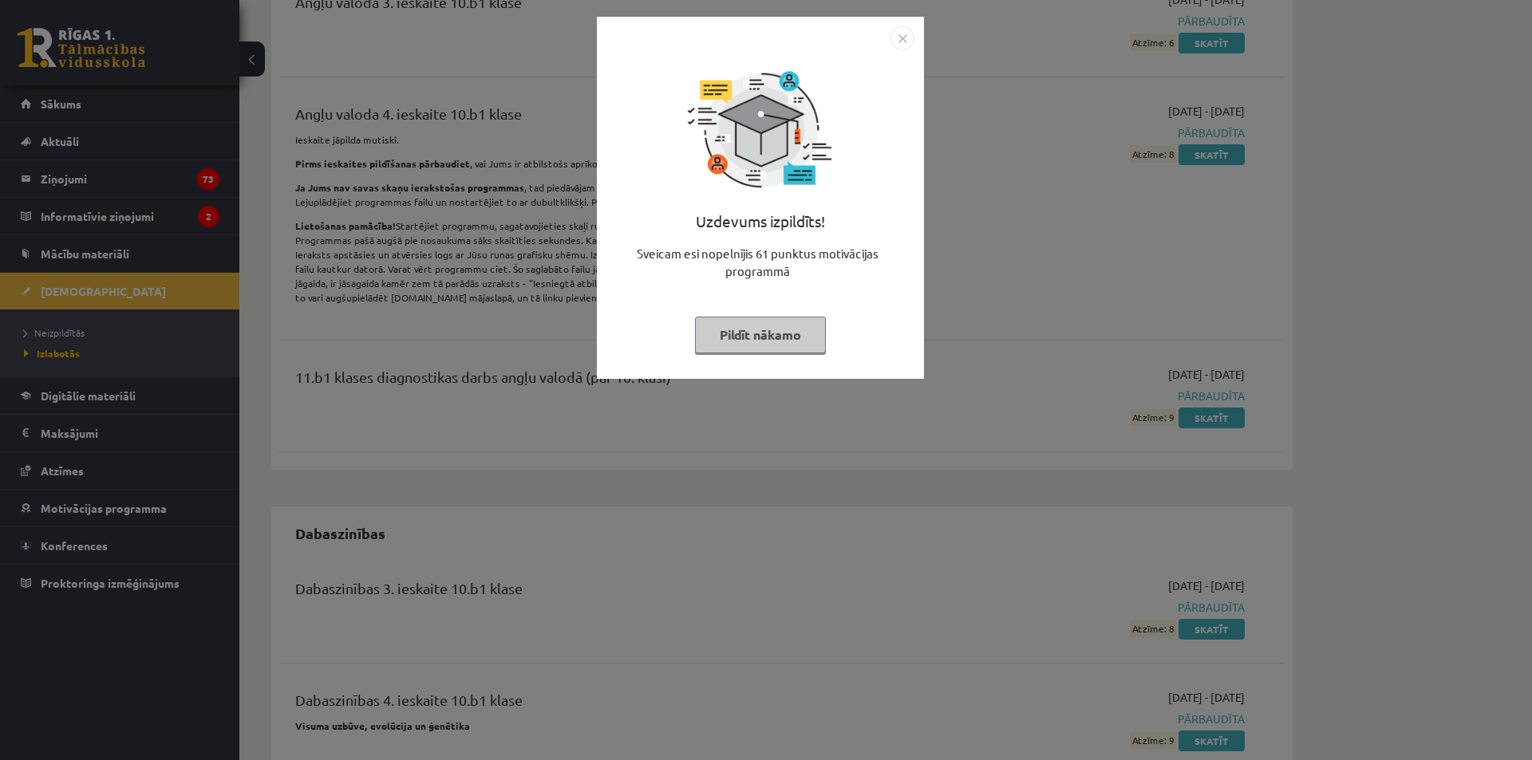
click at [896, 31] on img "Close" at bounding box center [902, 38] width 24 height 24
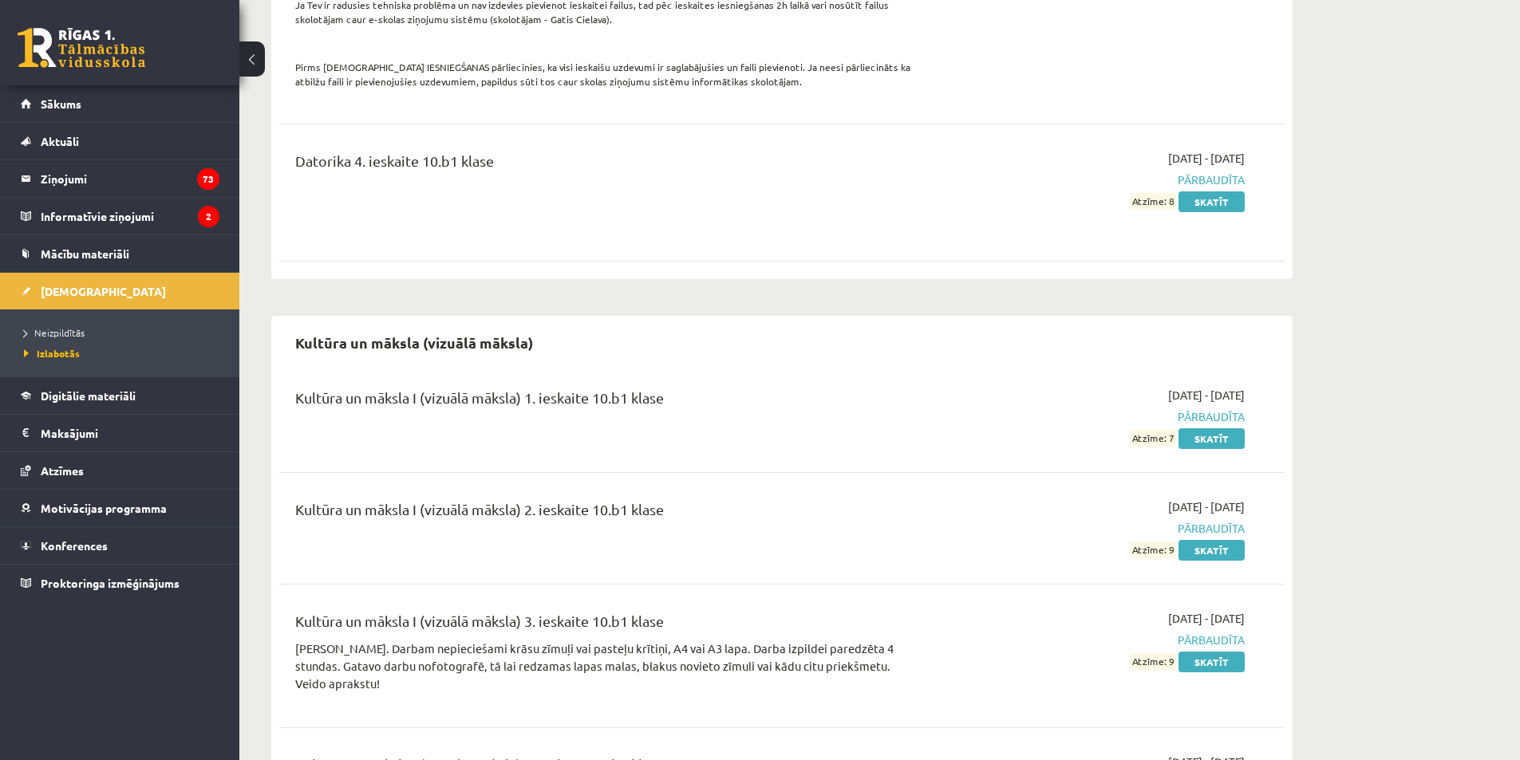
scroll to position [1354, 0]
click at [80, 333] on span "Neizpildītās" at bounding box center [54, 332] width 61 height 13
